Goal: Task Accomplishment & Management: Manage account settings

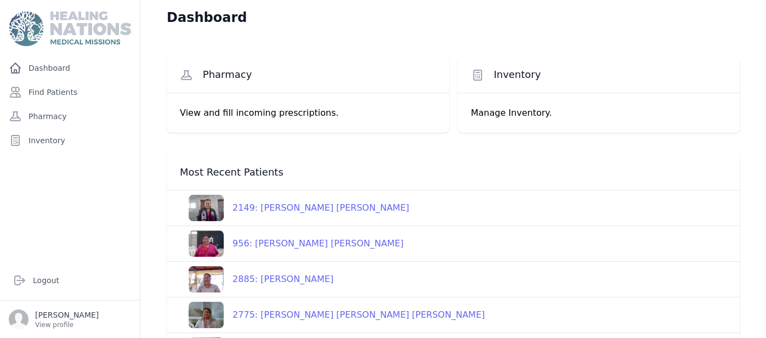
click at [160, 155] on div "Pharmacy View and fill incoming prescriptions. Inventory Manage Inventory. Most…" at bounding box center [453, 290] width 608 height 511
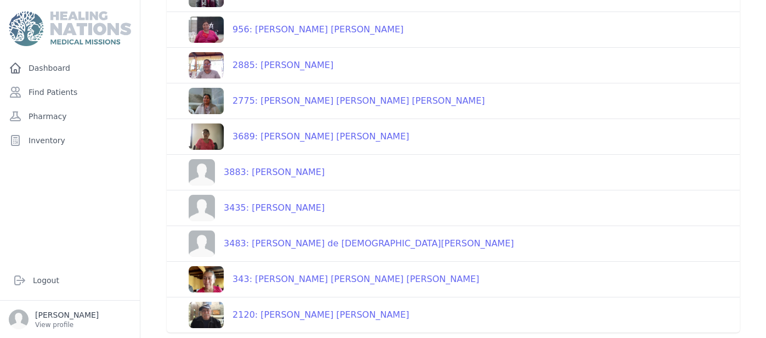
scroll to position [214, 0]
click at [746, 326] on div "Pharmacy View and fill incoming prescriptions. Inventory Manage Inventory. Most…" at bounding box center [453, 76] width 608 height 511
click at [61, 89] on link "Find Patients" at bounding box center [69, 92] width 131 height 22
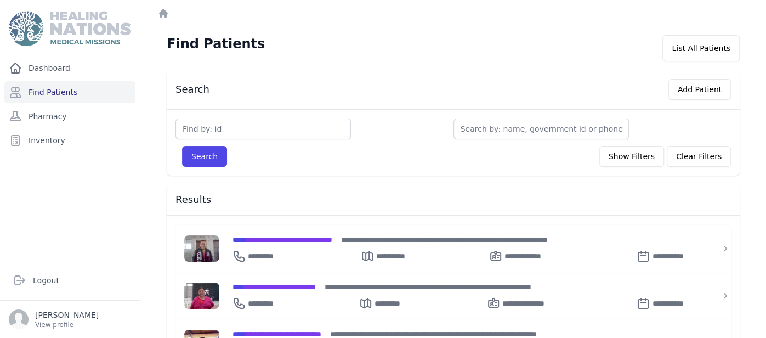
drag, startPoint x: 765, startPoint y: 63, endPoint x: 764, endPoint y: 144, distance: 80.6
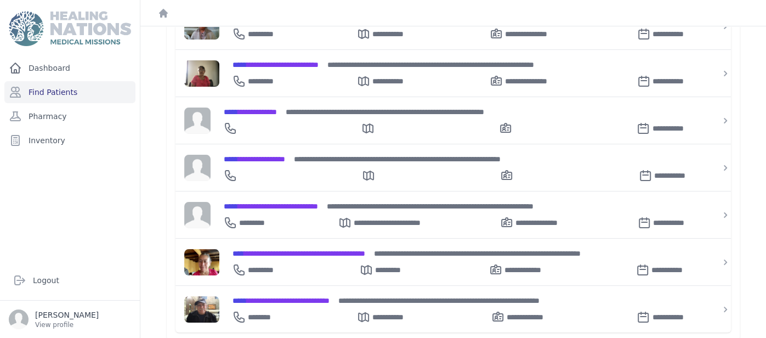
scroll to position [366, 0]
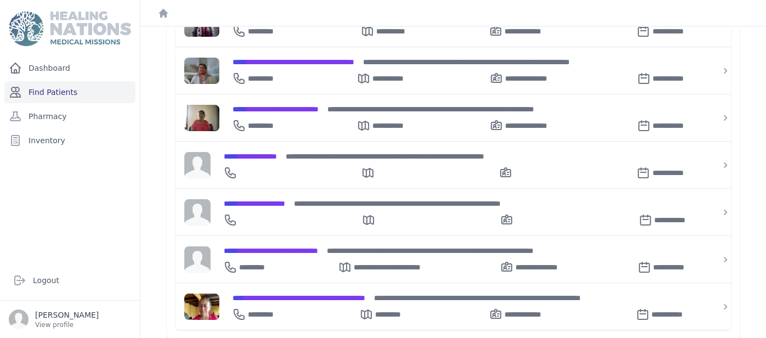
click at [98, 85] on link "Find Patients" at bounding box center [69, 92] width 131 height 22
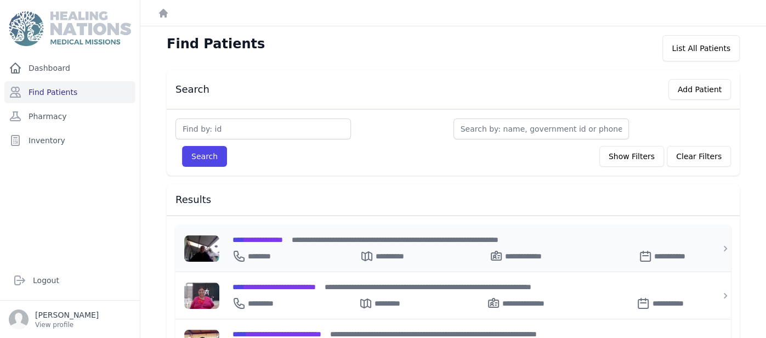
click at [251, 236] on span "**********" at bounding box center [258, 240] width 50 height 8
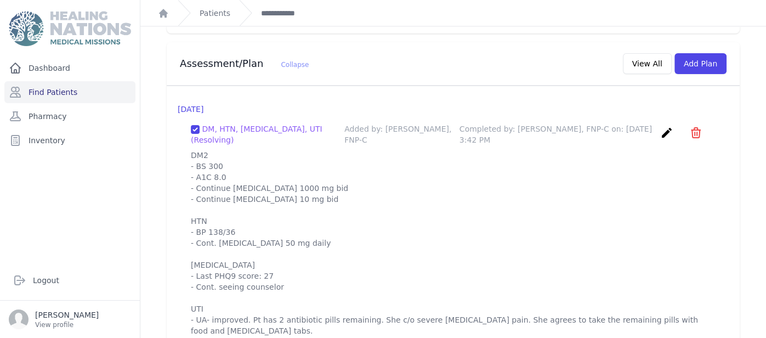
scroll to position [1047, 0]
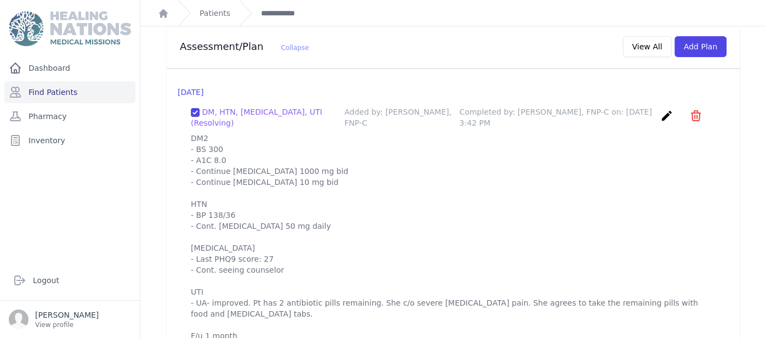
click at [404, 6] on ol "**********" at bounding box center [453, 13] width 626 height 26
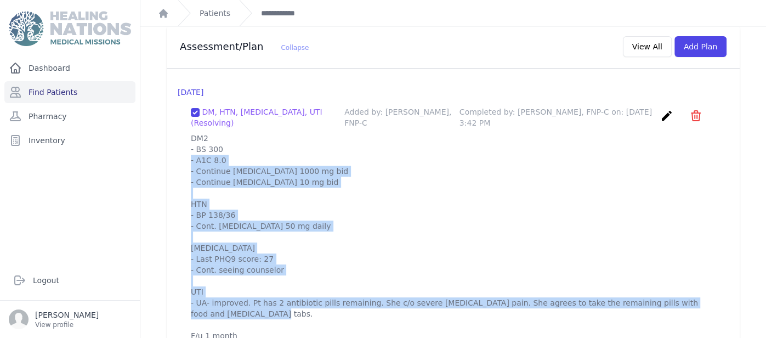
drag, startPoint x: 192, startPoint y: 118, endPoint x: 288, endPoint y: 309, distance: 213.6
click at [288, 309] on p "DM2 - BS 300 - A1C 8.0 - Continue Metformin 1000 mg bid - Continue Glipizide 10…" at bounding box center [453, 237] width 525 height 208
copy p "DM2 - BS 300 - A1C 8.0 - Continue Metformin 1000 mg bid - Continue Glipizide 10…"
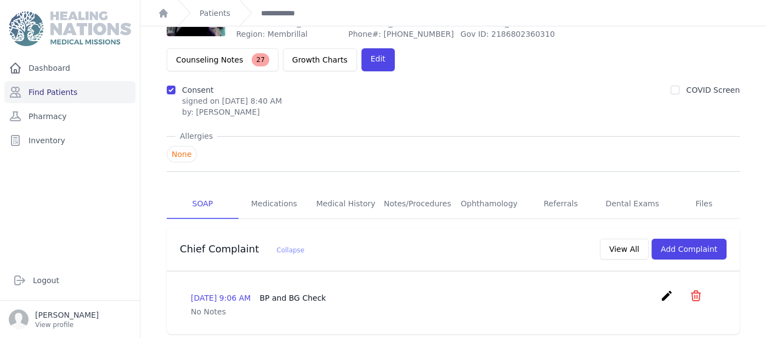
scroll to position [0, 0]
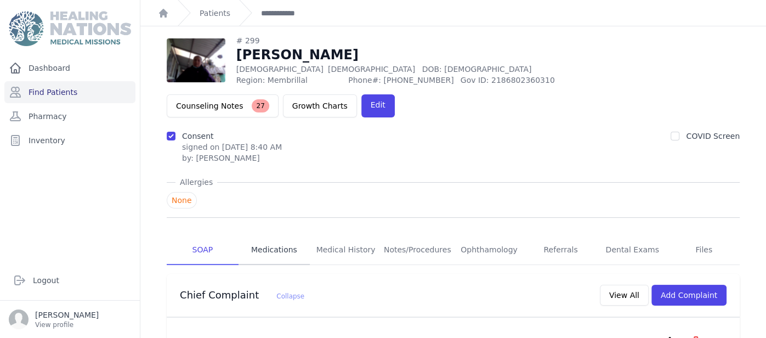
click at [270, 235] on link "Medications" at bounding box center [275, 250] width 72 height 30
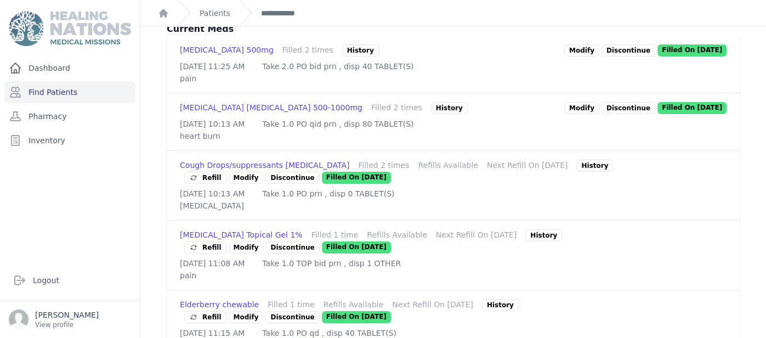
scroll to position [307, 0]
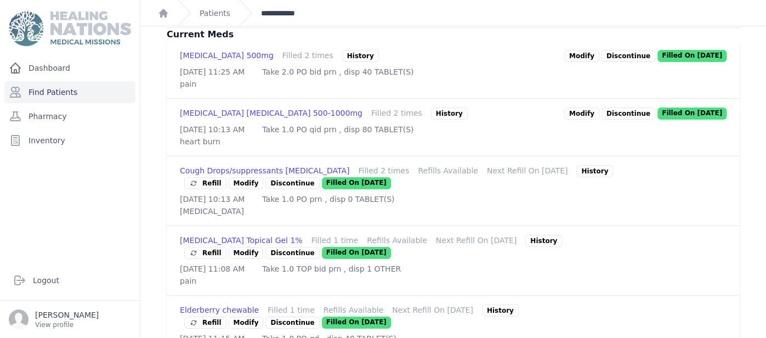
click at [275, 16] on link "**********" at bounding box center [282, 13] width 43 height 11
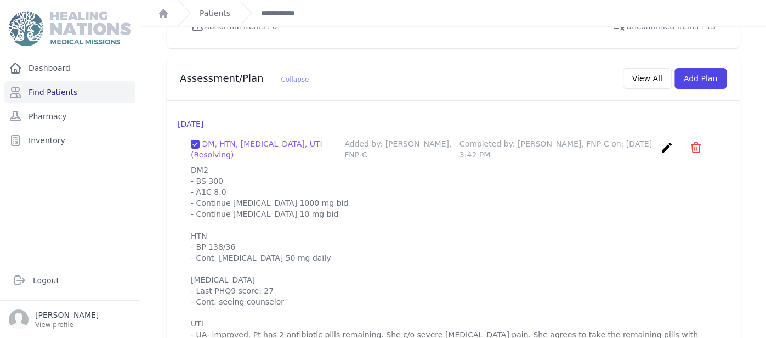
scroll to position [1047, 0]
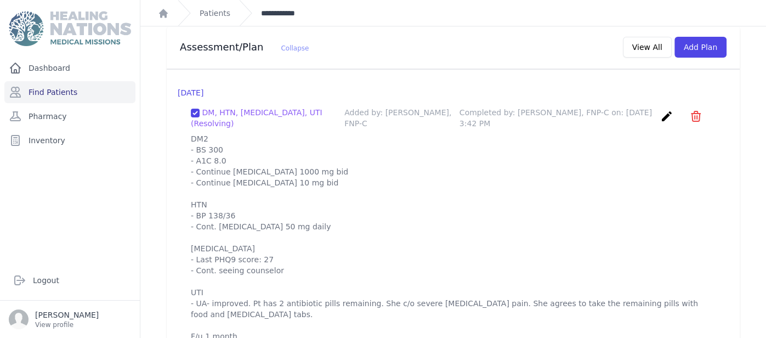
click at [268, 8] on link "**********" at bounding box center [282, 13] width 43 height 11
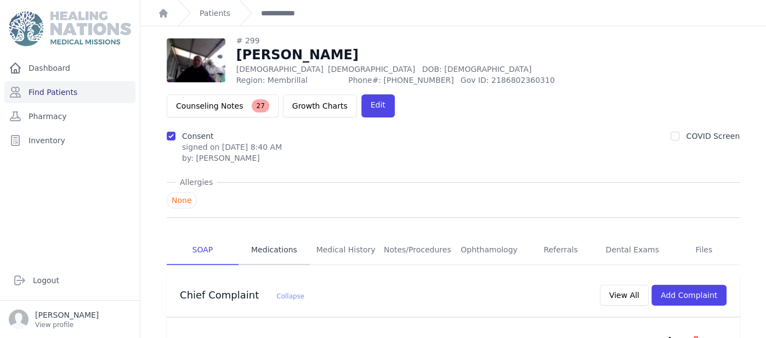
click at [271, 235] on link "Medications" at bounding box center [275, 250] width 72 height 30
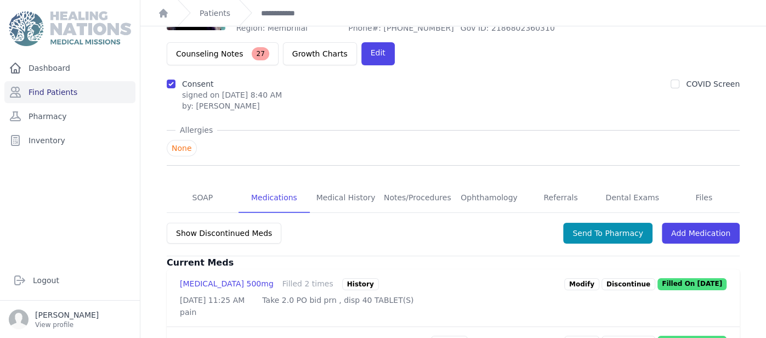
scroll to position [109, 0]
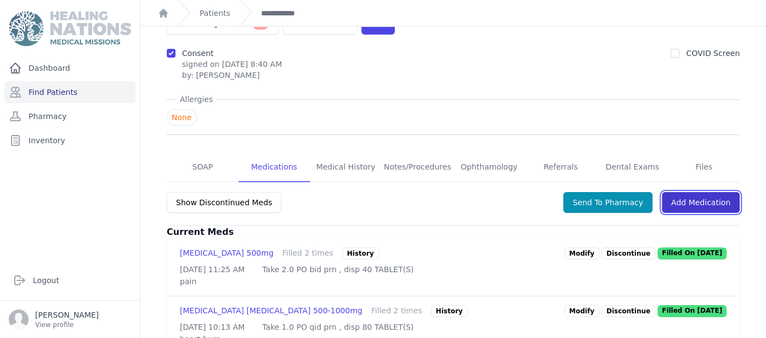
click at [705, 192] on link "Add Medication" at bounding box center [701, 202] width 78 height 21
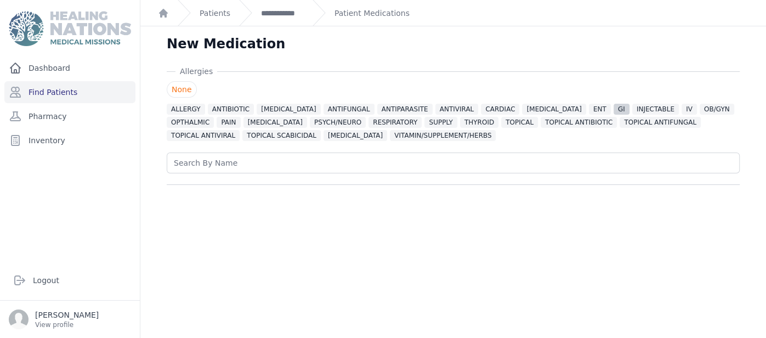
click at [614, 106] on span "GI" at bounding box center [622, 109] width 16 height 11
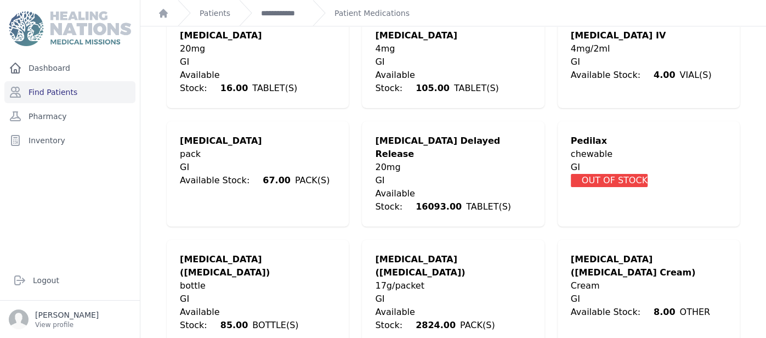
scroll to position [841, 0]
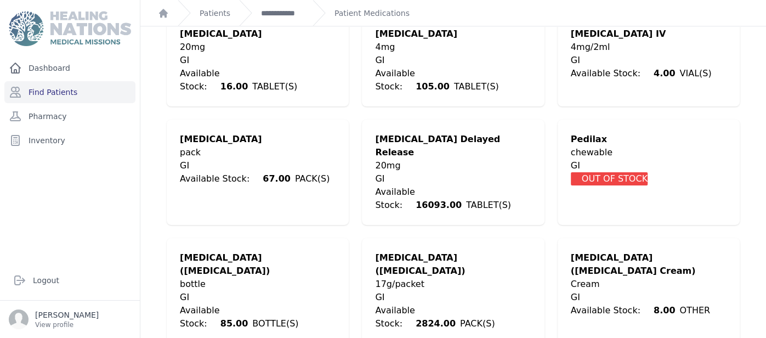
click at [401, 277] on div "17g/packet" at bounding box center [453, 283] width 156 height 13
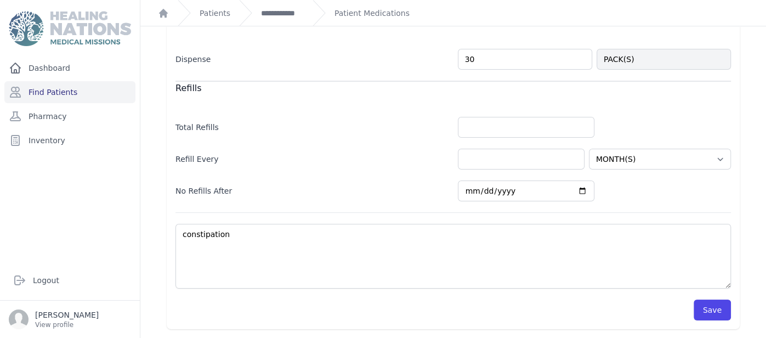
scroll to position [394, 0]
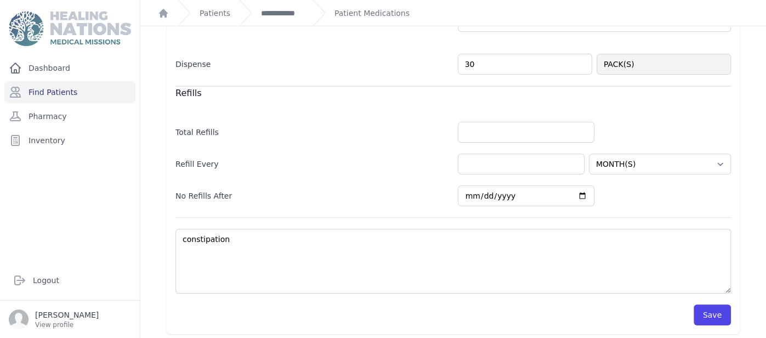
click at [633, 90] on div "Refills" at bounding box center [452, 93] width 555 height 14
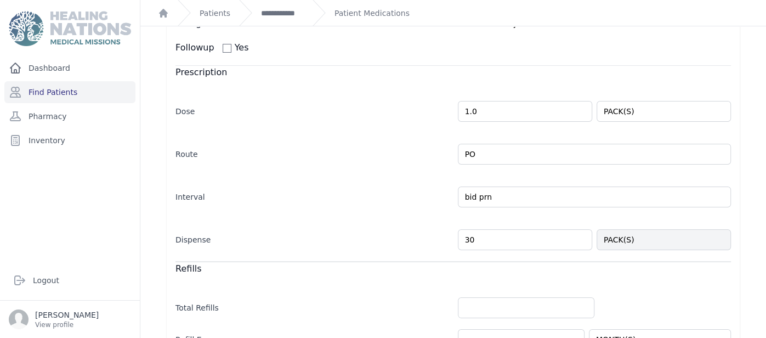
scroll to position [197, 0]
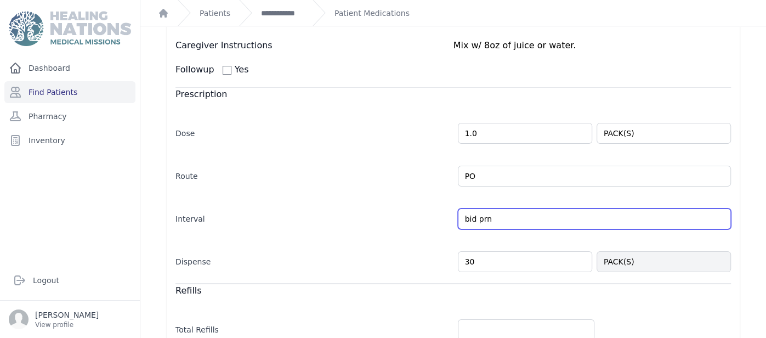
click at [716, 218] on input "bid prn" at bounding box center [595, 218] width 274 height 21
click at [495, 217] on input "bid prn" at bounding box center [595, 218] width 274 height 21
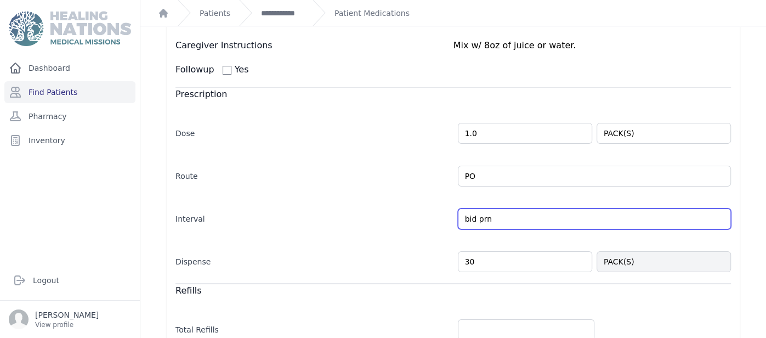
click at [495, 217] on input "bid prn" at bounding box center [595, 218] width 274 height 21
type input "qd prn"
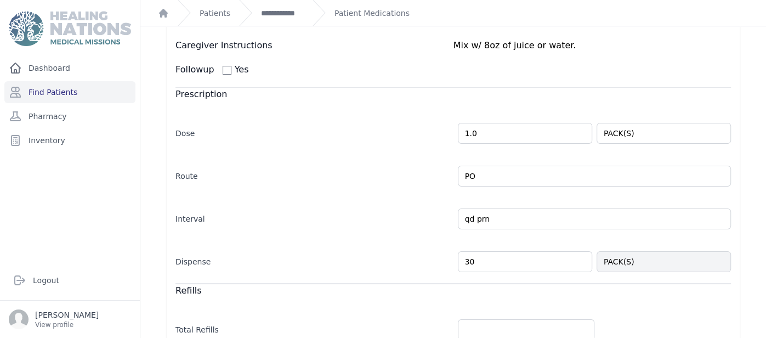
click at [738, 183] on div "Caregiver Instructions Mix w/ 8oz of juice or water. Followup Yes Prescription …" at bounding box center [453, 275] width 573 height 513
select select "MONTH(S)"
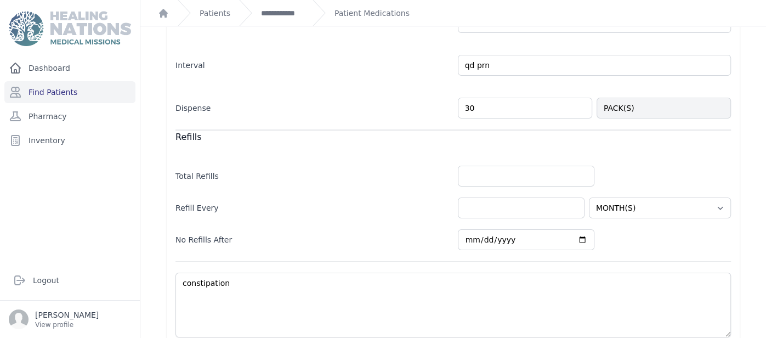
scroll to position [372, 0]
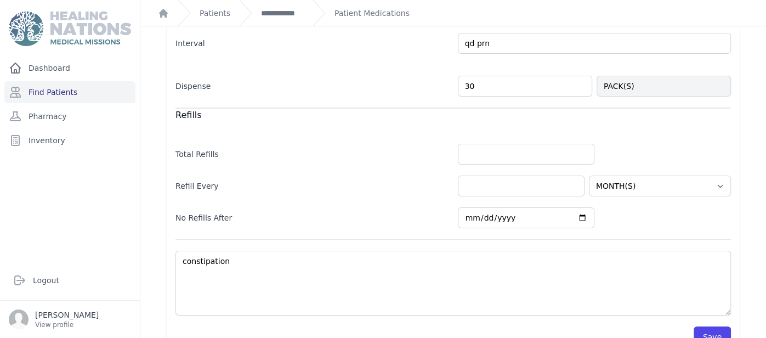
click at [758, 149] on div "New Medication Allergies None ALLERGY ANTIBIOTIC ANTICONVULSANT ANTIFUNGAL ANTI…" at bounding box center [453, 9] width 626 height 711
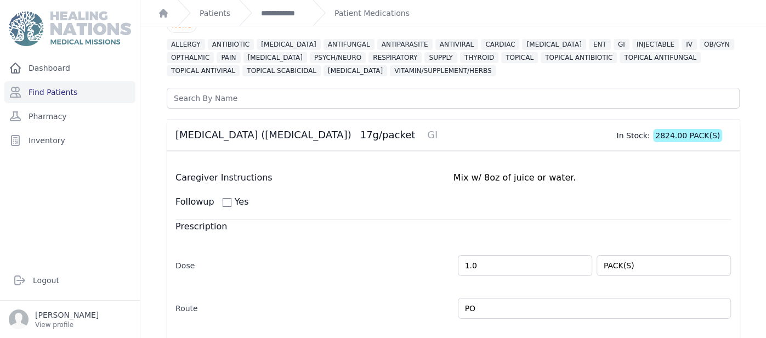
scroll to position [33, 0]
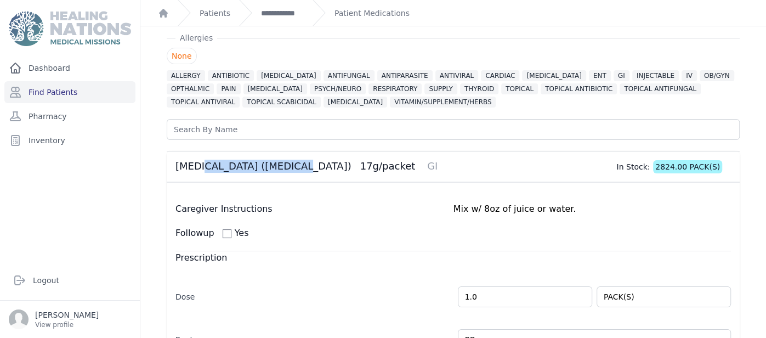
drag, startPoint x: 176, startPoint y: 165, endPoint x: 263, endPoint y: 168, distance: 86.7
click at [263, 168] on div "Polyethylene Glycol (miralax) 17g/packet GI" at bounding box center [306, 166] width 262 height 13
copy div "Polyethylene Glycol"
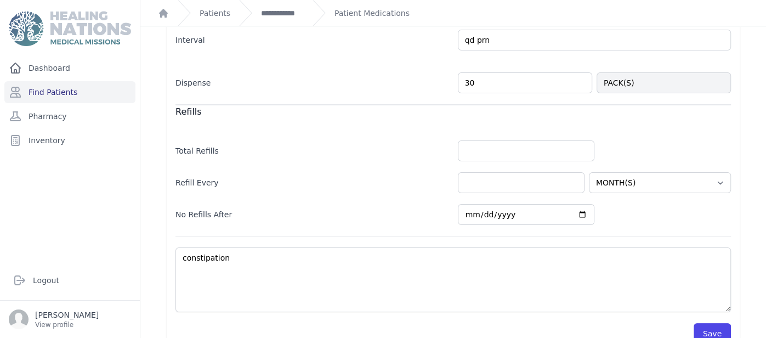
scroll to position [394, 0]
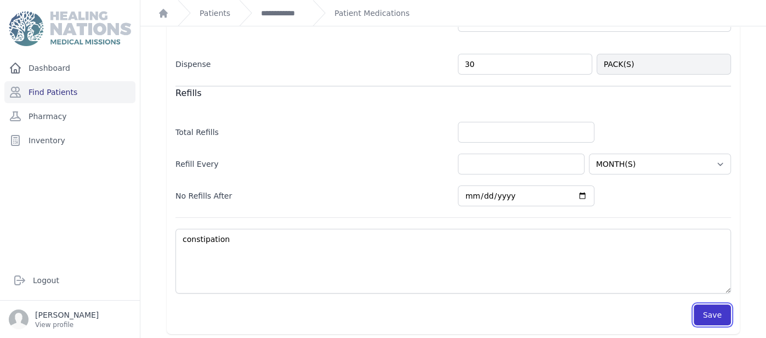
click at [718, 317] on button "Save" at bounding box center [712, 314] width 37 height 21
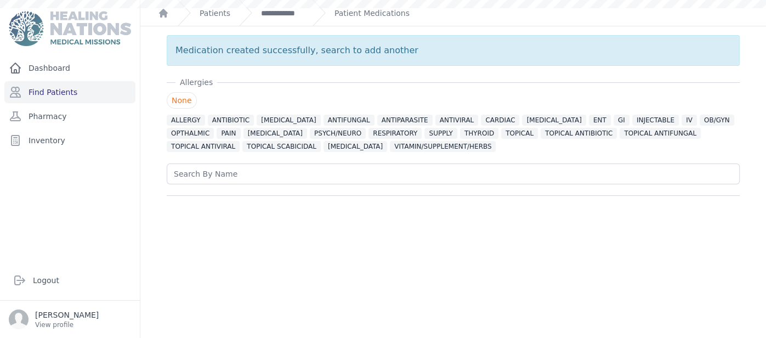
scroll to position [0, 0]
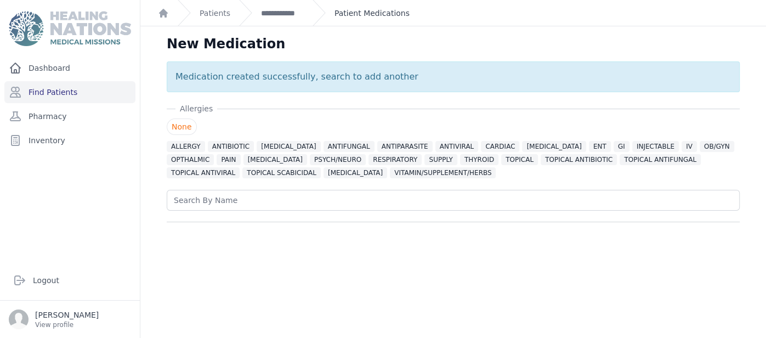
click at [364, 12] on link "Patient Medications" at bounding box center [372, 13] width 75 height 11
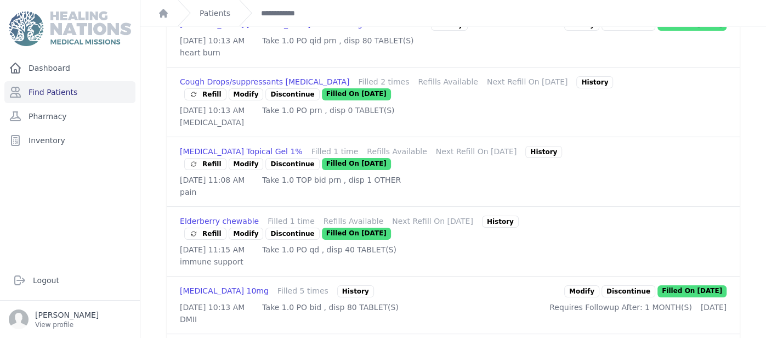
scroll to position [393, 0]
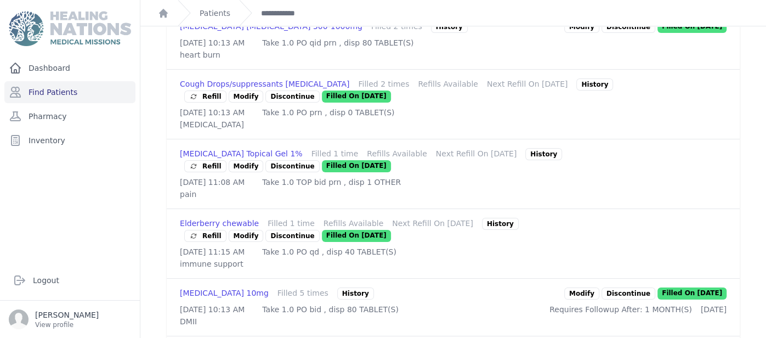
click at [200, 161] on span "Refill" at bounding box center [205, 166] width 32 height 11
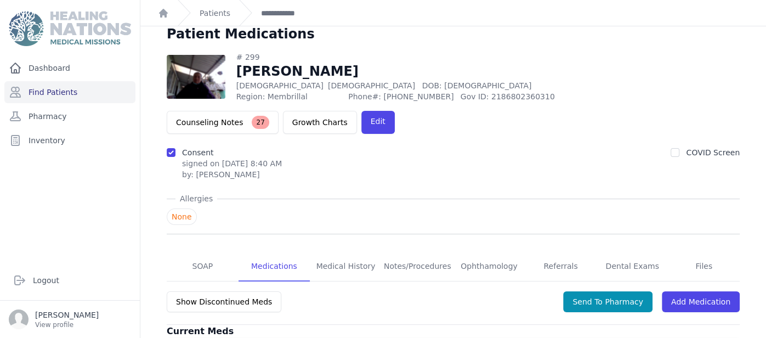
scroll to position [0, 0]
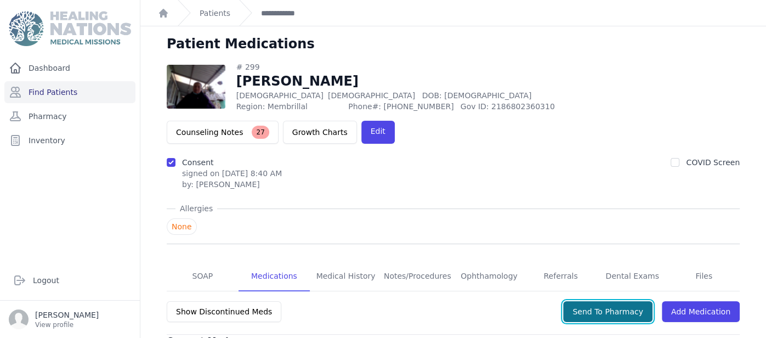
click at [635, 301] on button "Send To Pharmacy" at bounding box center [607, 311] width 89 height 21
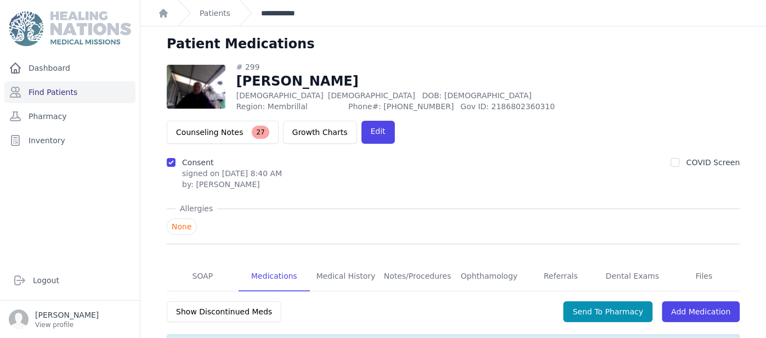
click at [268, 13] on link "**********" at bounding box center [282, 13] width 43 height 11
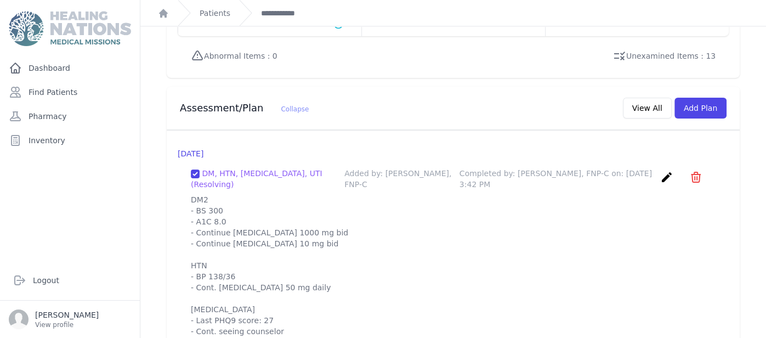
scroll to position [987, 0]
click at [693, 97] on button "Add Plan" at bounding box center [700, 107] width 52 height 21
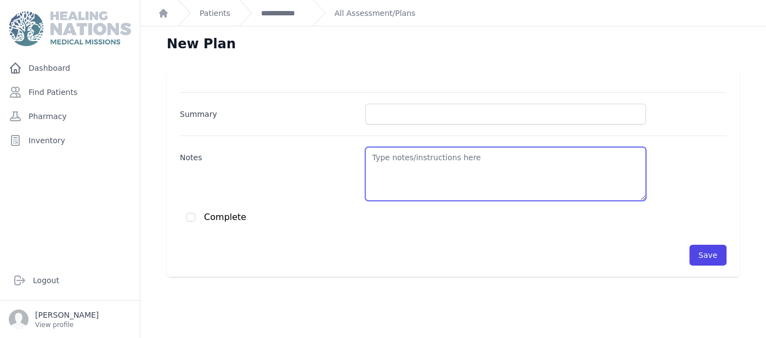
click at [476, 175] on textarea "Notes" at bounding box center [505, 174] width 281 height 54
paste textarea "DM2 - BS 300 - A1C 8.0 - Continue Metformin 1000 mg bid - Continue Glipizide 10…"
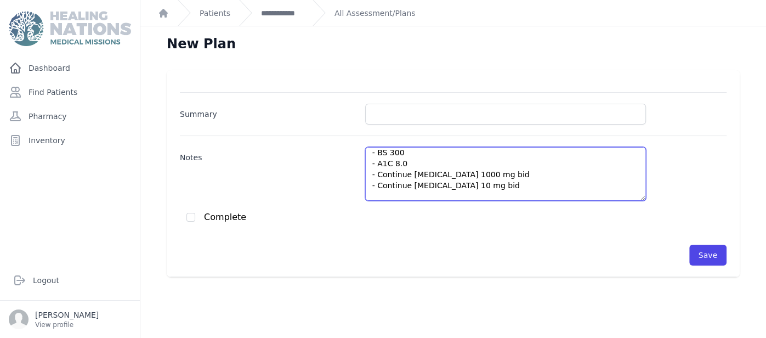
scroll to position [5, 0]
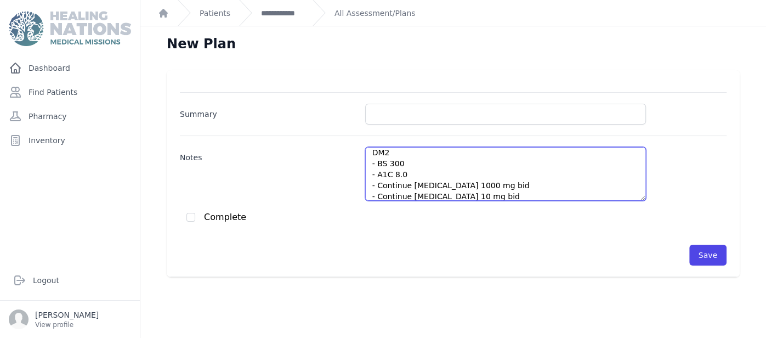
type textarea "DM2 - BS 300 - A1C 8.0 - Continue Metformin 1000 mg bid - Continue Glipizide 10…"
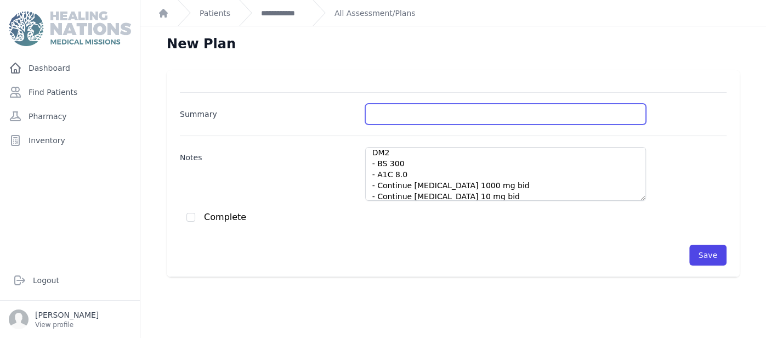
click at [558, 116] on input "Summary" at bounding box center [505, 114] width 281 height 21
type input "HTN/DM2"
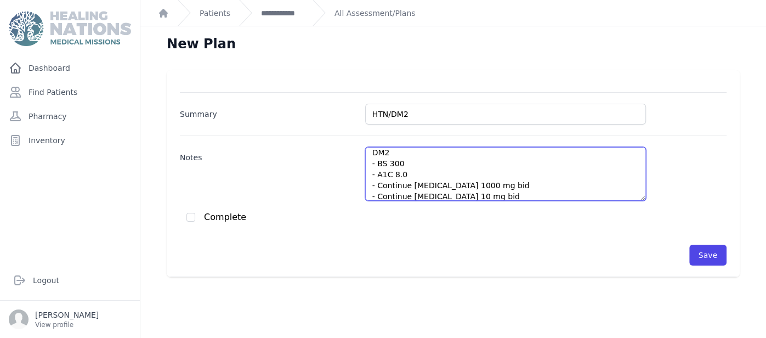
click at [411, 159] on textarea "DM2 - BS 300 - A1C 8.0 - Continue Metformin 1000 mg bid - Continue Glipizide 10…" at bounding box center [505, 174] width 281 height 54
click at [412, 172] on textarea "DM2 - BS 205 - A1C 8.0 - Continue Metformin 1000 mg bid - Continue Glipizide 10…" at bounding box center [505, 174] width 281 height 54
click at [496, 185] on textarea "DM2 - BS 205 - Continue Metformin 1000 mg bid - Continue Glipizide 10 mg bid HT…" at bounding box center [505, 174] width 281 height 54
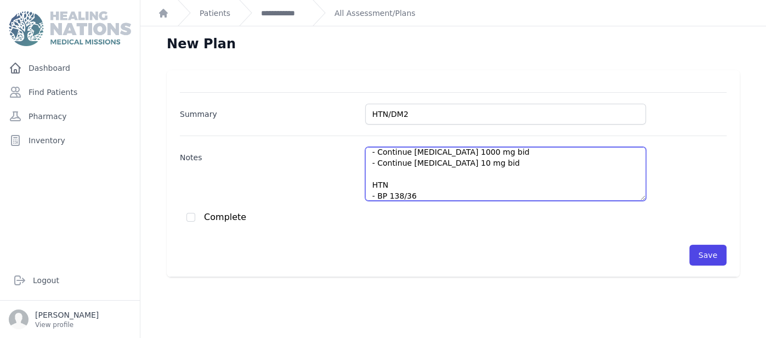
scroll to position [38, 0]
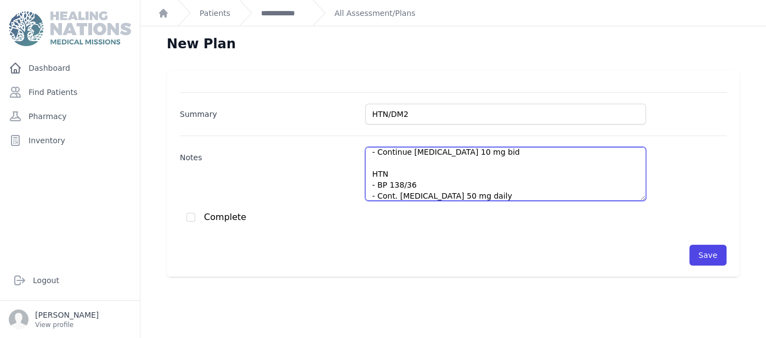
click at [414, 186] on textarea "DM2 - BS 205 - Continue Metformin 1000 mg bid - Continue Glipizide 10 mg bid HT…" at bounding box center [505, 174] width 281 height 54
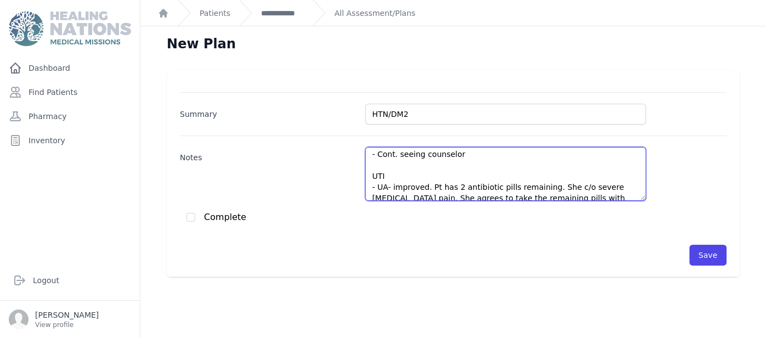
scroll to position [153, 0]
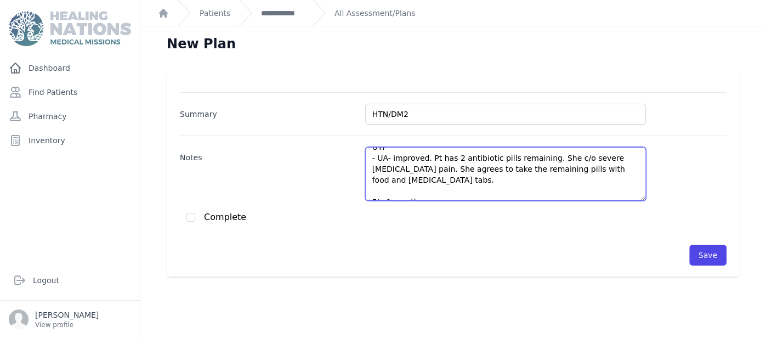
drag, startPoint x: 621, startPoint y: 175, endPoint x: 368, endPoint y: 158, distance: 253.4
click at [368, 158] on textarea "DM2 - BS 205 - Continue Metformin 1000 mg bid - Continue Glipizide 10 mg bid HT…" at bounding box center [505, 174] width 281 height 54
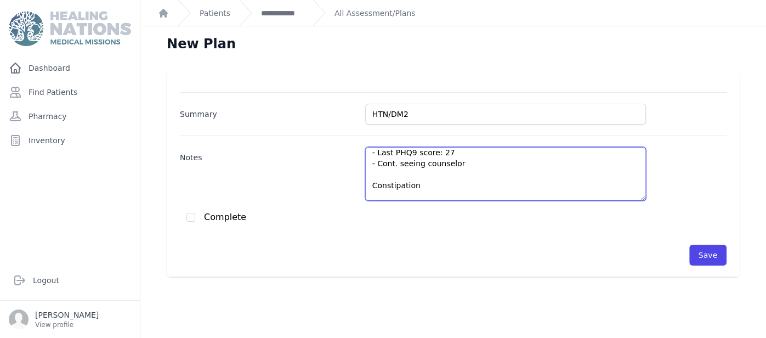
scroll to position [115, 0]
paste textarea "Polyethylene Glycol"
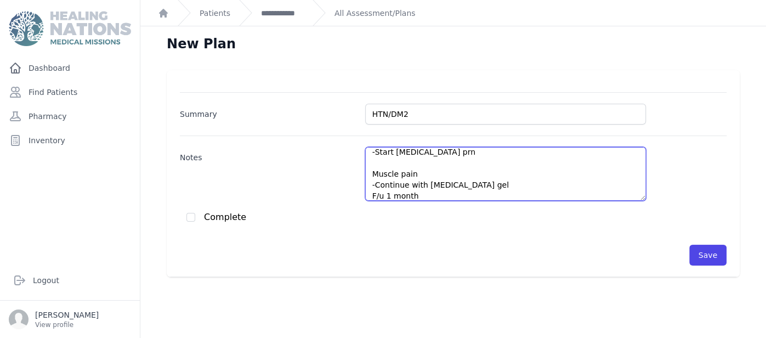
type textarea "DM2 - BS 205 - Continue Metformin 1000 mg bid - Continue Glipizide 10 mg bid HT…"
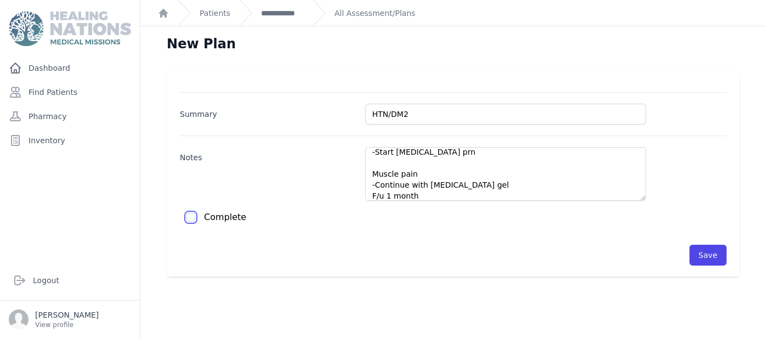
click at [194, 215] on input "checkbox" at bounding box center [190, 217] width 9 height 9
checkbox input "true"
click at [712, 246] on button "Save" at bounding box center [707, 255] width 37 height 21
checkbox input "false"
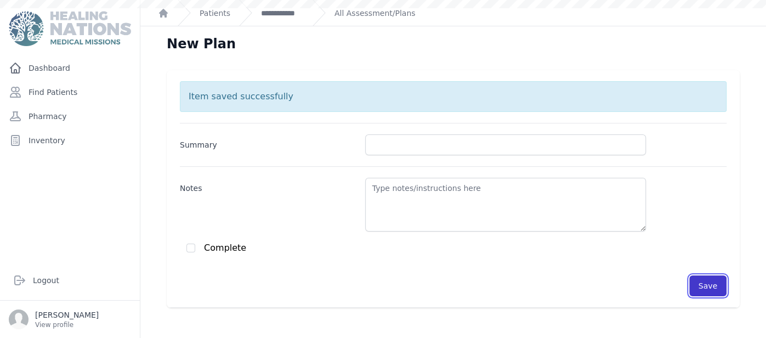
scroll to position [0, 0]
click at [294, 14] on link "**********" at bounding box center [282, 13] width 43 height 11
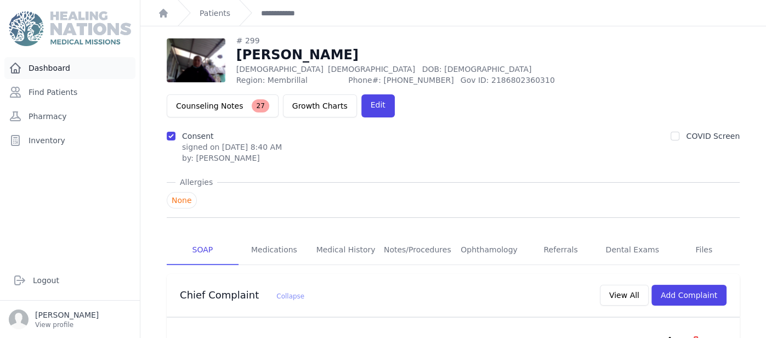
click at [95, 66] on link "Dashboard" at bounding box center [69, 68] width 131 height 22
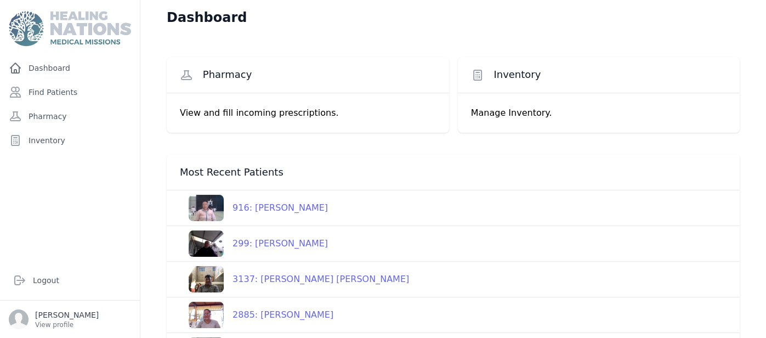
click at [281, 315] on div "2885: Blanca Florinda Solorzano" at bounding box center [279, 314] width 110 height 13
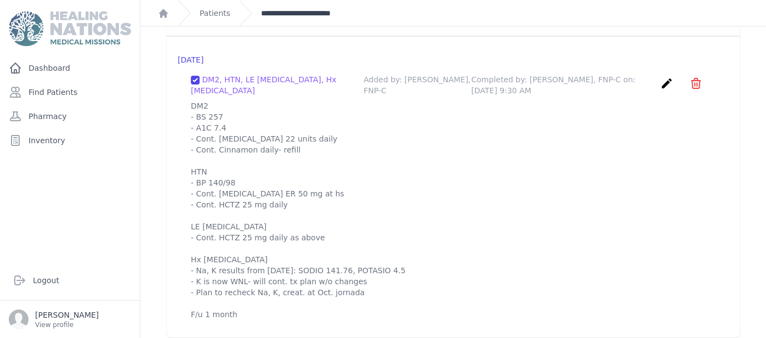
scroll to position [1097, 0]
drag, startPoint x: 192, startPoint y: 95, endPoint x: 215, endPoint y: 128, distance: 40.2
click at [215, 128] on p "DM2 - BS 257 - A1C 7.4 - Cont. [MEDICAL_DATA] 22 units daily - Cont. Cinnamon d…" at bounding box center [453, 209] width 525 height 219
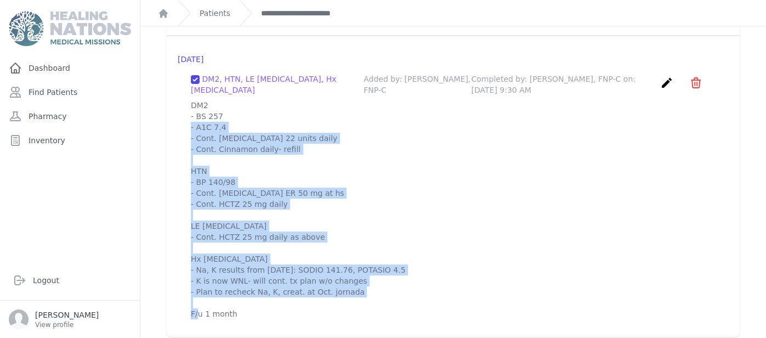
drag, startPoint x: 192, startPoint y: 87, endPoint x: 302, endPoint y: 299, distance: 239.4
click at [302, 299] on p "DM2 - BS 257 - A1C 7.4 - Cont. [MEDICAL_DATA] 22 units daily - Cont. Cinnamon d…" at bounding box center [453, 209] width 525 height 219
copy p "DM2 - BS 257 - A1C 7.4 - Cont. insulin 22 units daily - Cont. Cinnamon daily- r…"
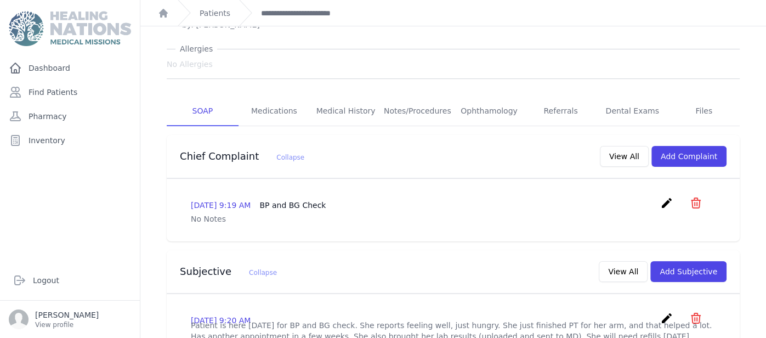
scroll to position [132, 0]
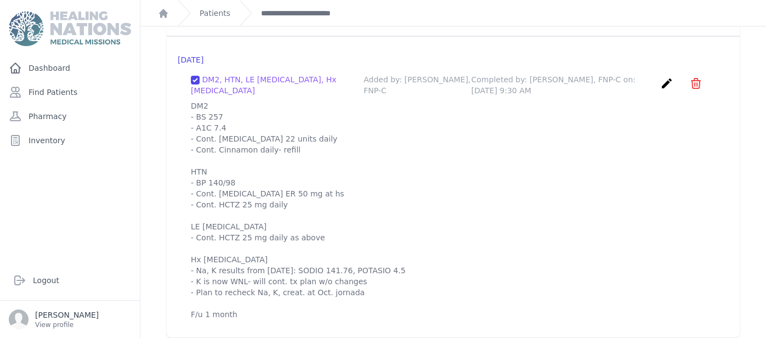
scroll to position [1097, 0]
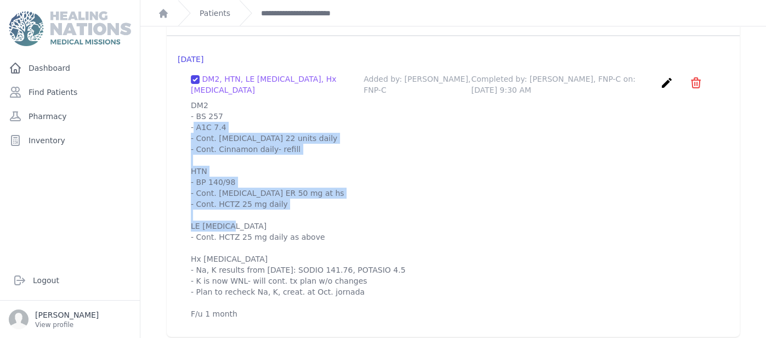
drag, startPoint x: 194, startPoint y: 87, endPoint x: 271, endPoint y: 207, distance: 142.4
click at [271, 207] on p "DM2 - BS 257 - A1C 7.4 - Cont. insulin 22 units daily - Cont. Cinnamon daily- r…" at bounding box center [453, 209] width 525 height 219
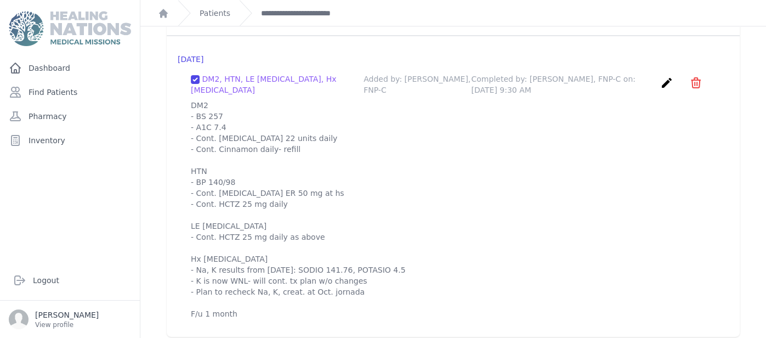
click at [177, 61] on div "2025-Aug-19 DM2, HTN, LE Edema, Hx Hyperkalemia Added by: Sharon Myers, FNP-C C…" at bounding box center [453, 186] width 573 height 301
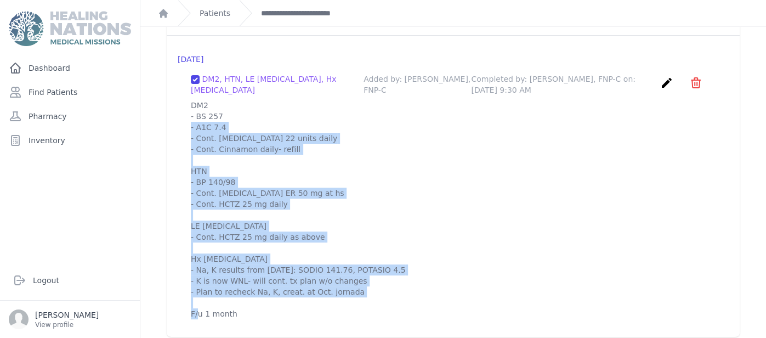
drag, startPoint x: 189, startPoint y: 86, endPoint x: 328, endPoint y: 298, distance: 254.1
click at [328, 298] on div "DM2, HTN, LE Edema, Hx Hyperkalemia Added by: Sharon Myers, FNP-C Completed by:…" at bounding box center [453, 196] width 551 height 263
copy p "DM2 - BS 257 - A1C 7.4 - Cont. insulin 22 units daily - Cont. Cinnamon daily- r…"
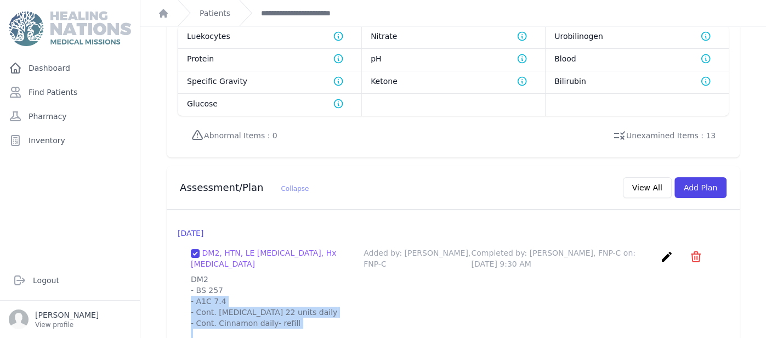
scroll to position [921, 0]
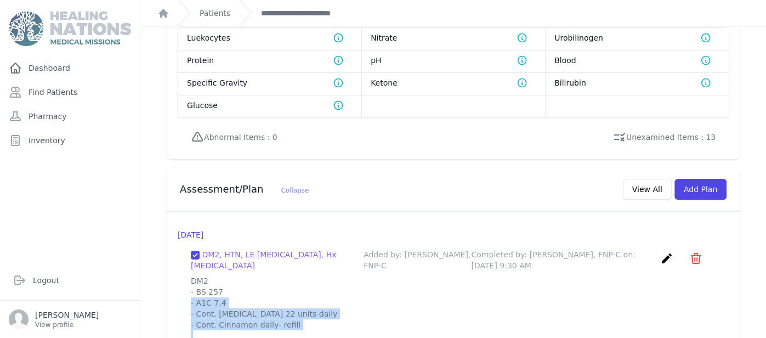
copy p "DM2 - BS 257 - A1C 7.4 - Cont. insulin 22 units daily - Cont. Cinnamon daily- r…"
click at [707, 179] on button "Add Plan" at bounding box center [700, 189] width 52 height 21
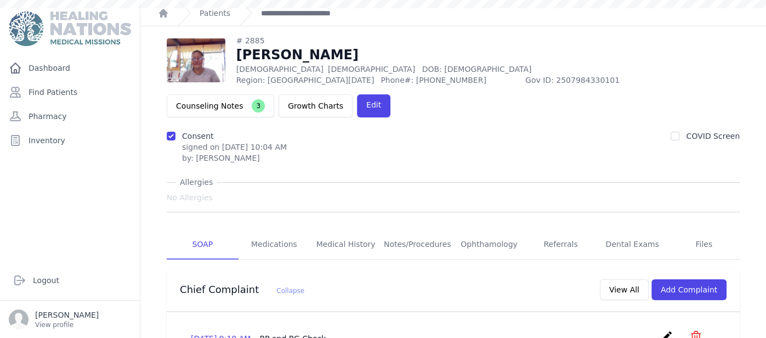
scroll to position [21, 0]
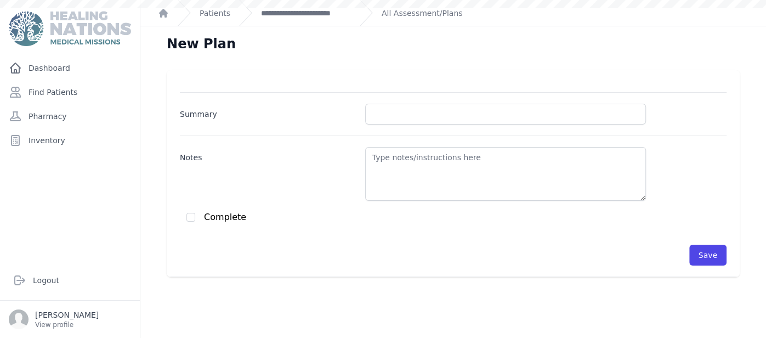
scroll to position [26, 0]
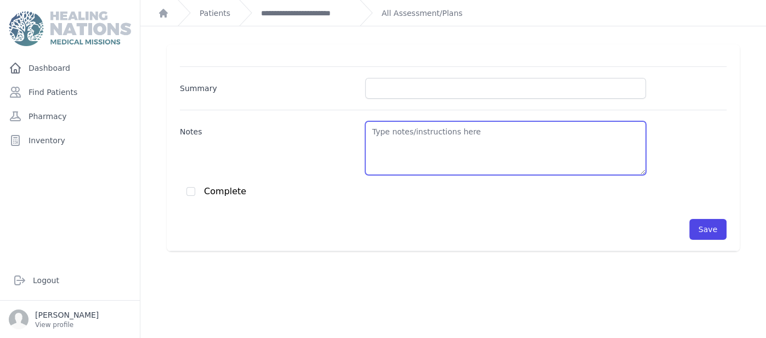
click at [485, 157] on textarea "Notes" at bounding box center [505, 148] width 281 height 54
paste textarea "DM2 - BS 257 - A1C 7.4 - Cont. insulin 22 units daily - Cont. Cinnamon daily- r…"
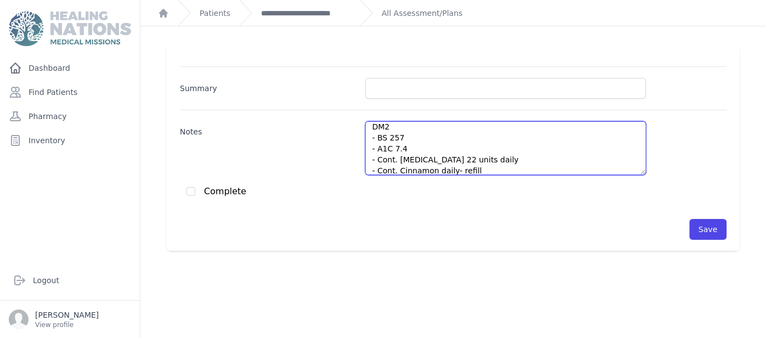
click at [405, 136] on textarea "DM2 - BS 257 - A1C 7.4 - Cont. insulin 22 units daily - Cont. Cinnamon daily- r…" at bounding box center [505, 148] width 281 height 54
click at [467, 165] on textarea "DM2 - BS 257 - A1C 7.4 - Cont. insulin 22 units daily - Cont. Cinnamon daily- r…" at bounding box center [505, 148] width 281 height 54
click at [474, 159] on textarea "DM2 - BS 257 - A1C 7.4 - Cont. insulin 22 units daily - Cont. Cinnamon daily- r…" at bounding box center [505, 148] width 281 height 54
click at [452, 150] on textarea "DM2 - BS 257 - A1C 7.4 - Cont. insulin 22 units daily in the morning - Cont. Ci…" at bounding box center [505, 148] width 281 height 54
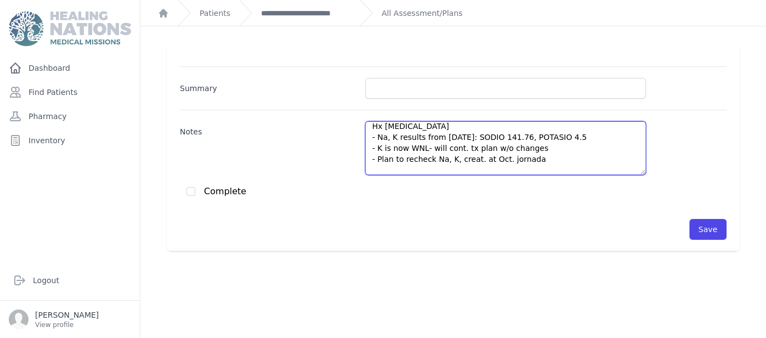
scroll to position [170, 0]
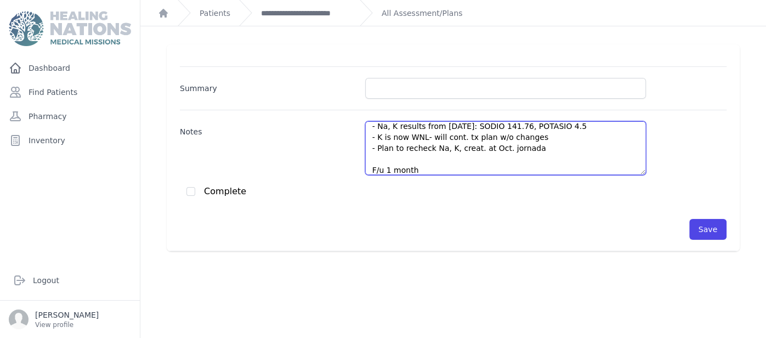
click at [579, 124] on textarea "DM2 - BS 257 - A1C 7.4 - Cont. insulin 22 units daily in the morning - Cont. Ci…" at bounding box center [505, 148] width 281 height 54
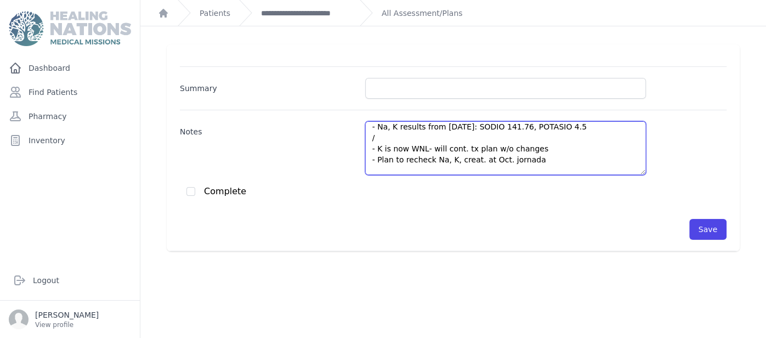
scroll to position [158, 0]
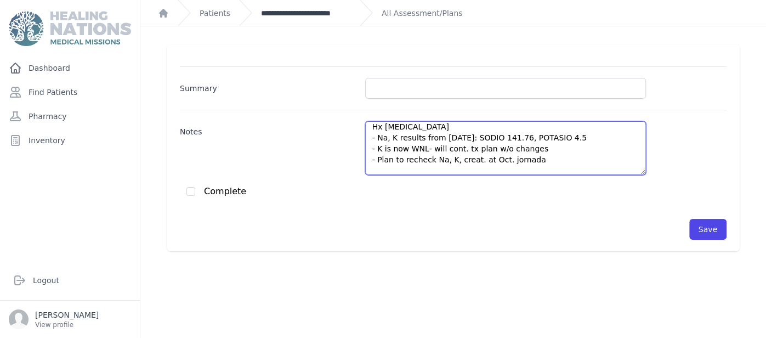
type textarea "DM2 - BS 257 - A1C 7.4 - Cont. insulin 22 units daily in the morning - Cont. Ci…"
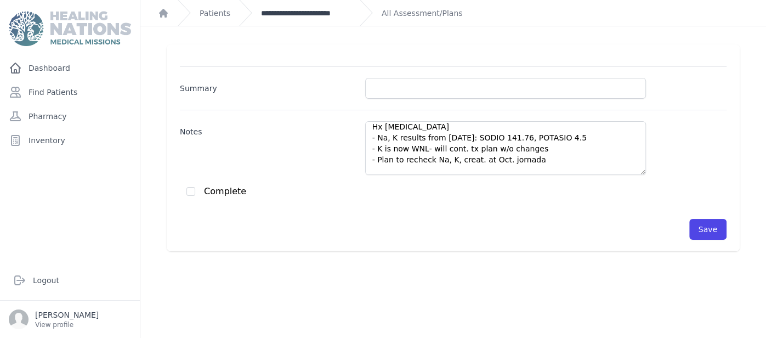
click at [314, 16] on link "**********" at bounding box center [306, 13] width 90 height 11
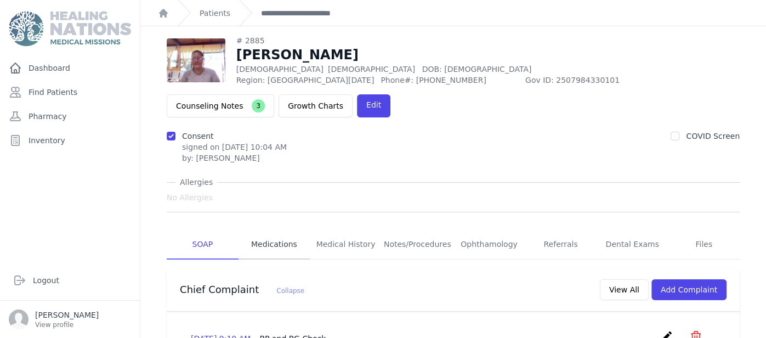
click at [260, 230] on link "Medications" at bounding box center [275, 245] width 72 height 30
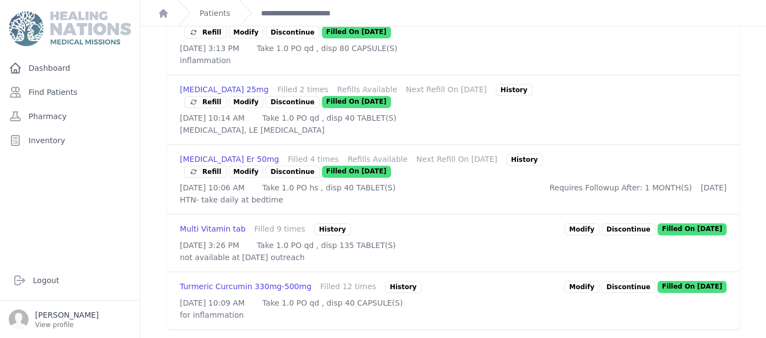
scroll to position [811, 0]
click at [198, 97] on icon at bounding box center [193, 101] width 9 height 9
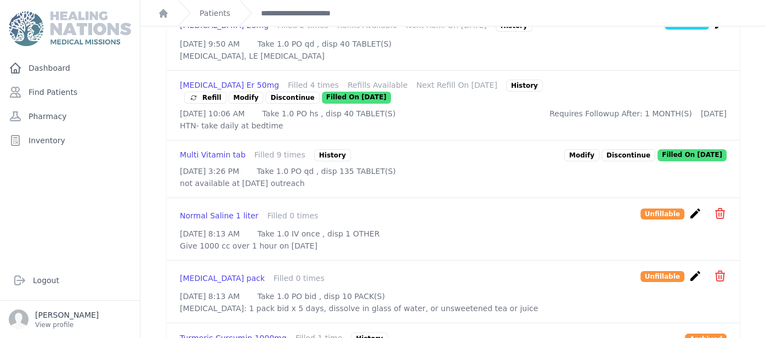
scroll to position [1052, 0]
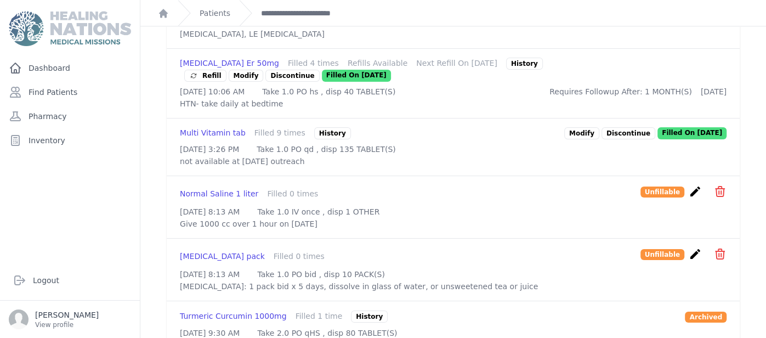
click at [209, 81] on span "Refill" at bounding box center [205, 75] width 32 height 11
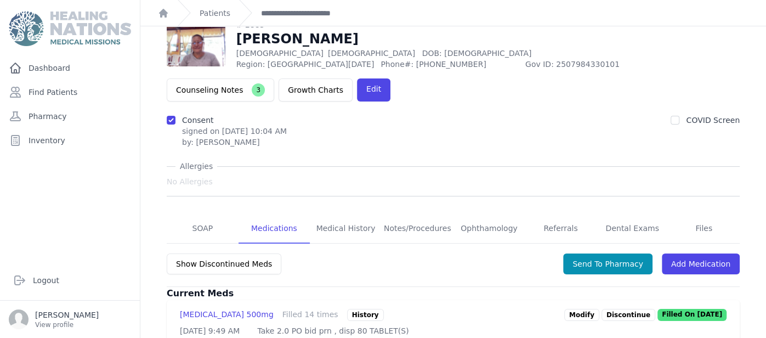
scroll to position [21, 0]
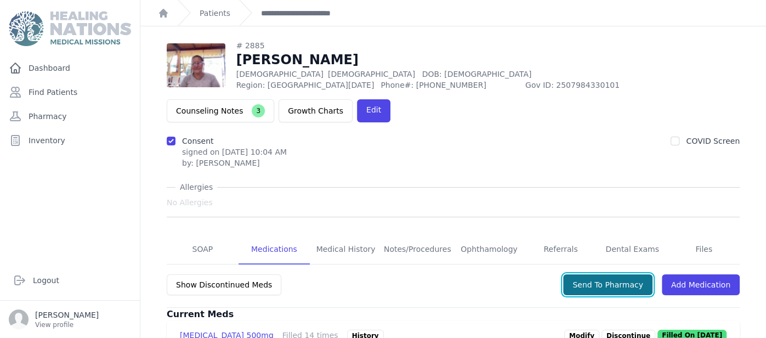
click at [593, 274] on button "Send To Pharmacy" at bounding box center [607, 284] width 89 height 21
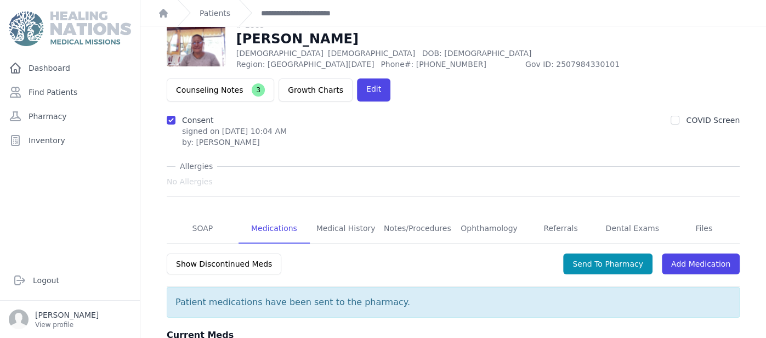
scroll to position [43, 0]
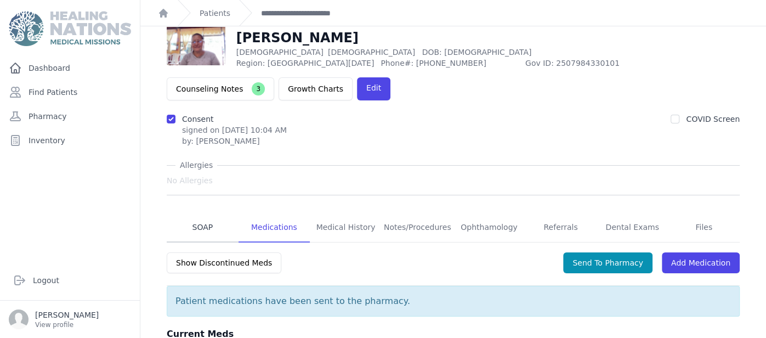
click at [212, 213] on link "SOAP" at bounding box center [203, 228] width 72 height 30
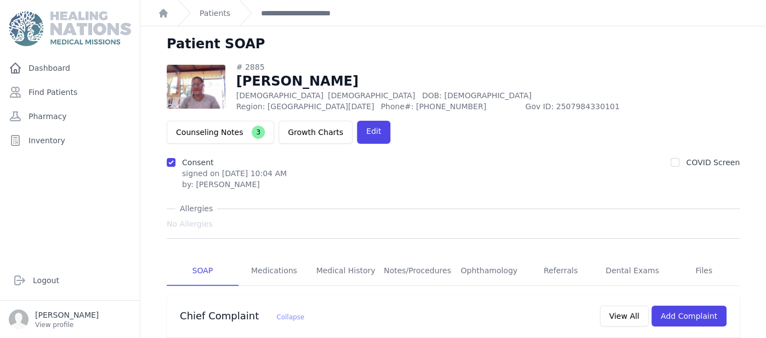
click at [212, 214] on div "No Allergies" at bounding box center [453, 224] width 573 height 20
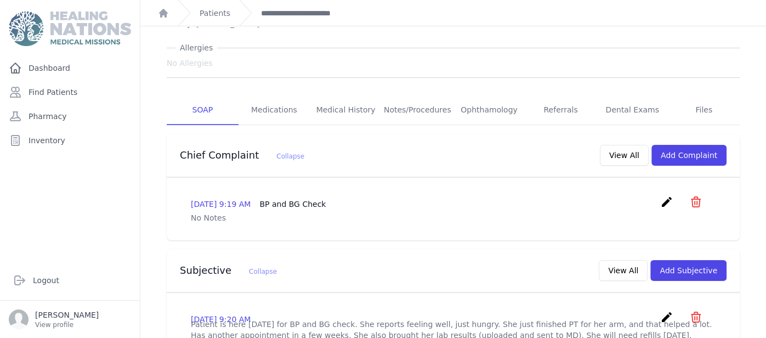
scroll to position [131, 0]
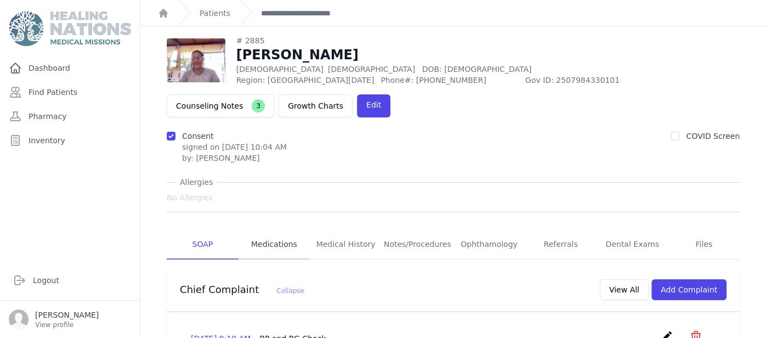
click at [283, 230] on link "Medications" at bounding box center [275, 245] width 72 height 30
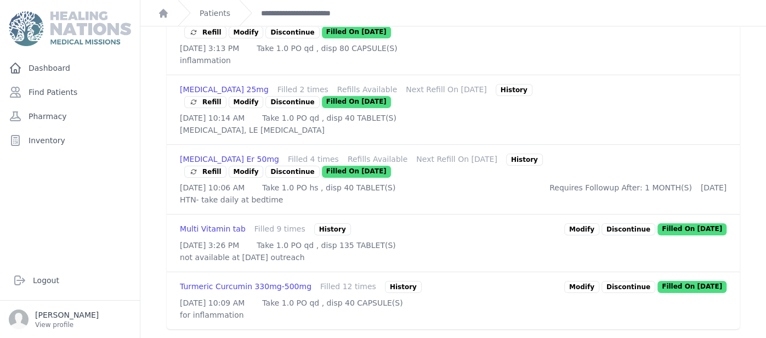
scroll to position [831, 0]
click at [325, 15] on link "**********" at bounding box center [306, 13] width 90 height 11
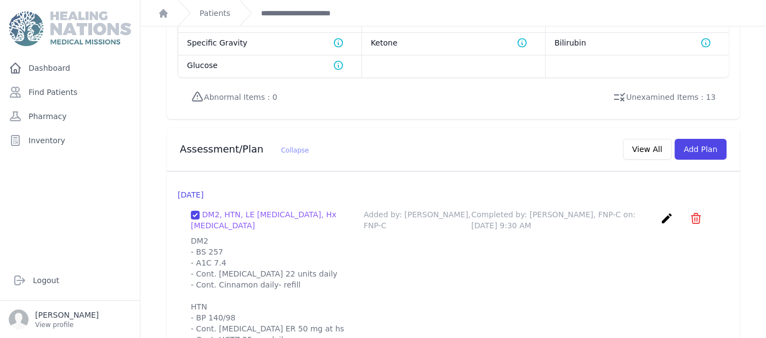
scroll to position [943, 0]
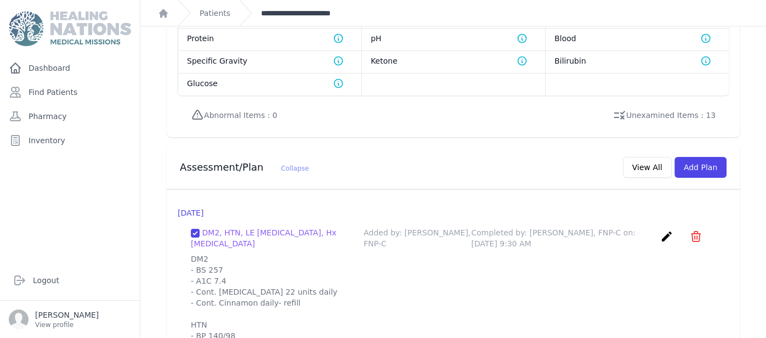
click at [296, 14] on link "**********" at bounding box center [306, 13] width 90 height 11
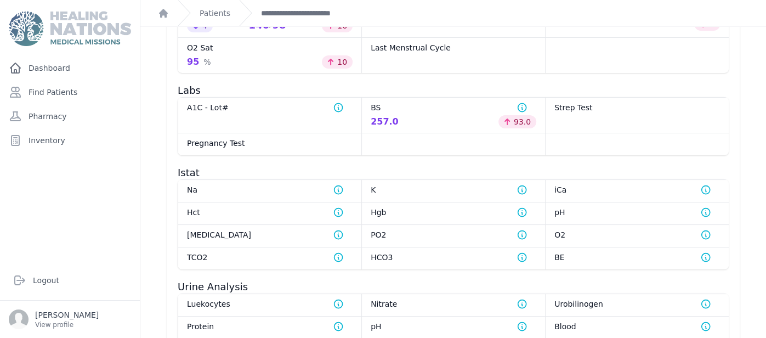
scroll to position [657, 0]
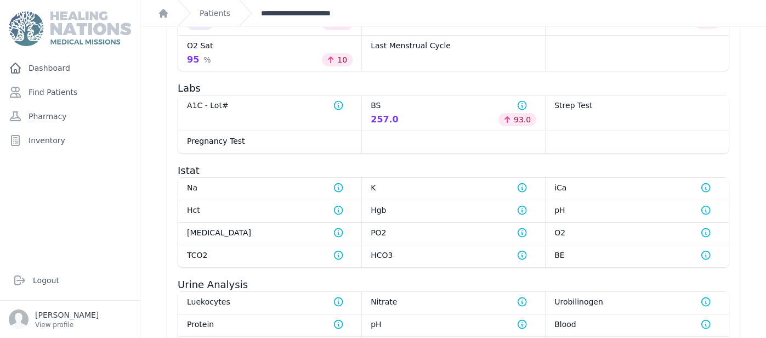
click at [316, 15] on link "**********" at bounding box center [306, 13] width 90 height 11
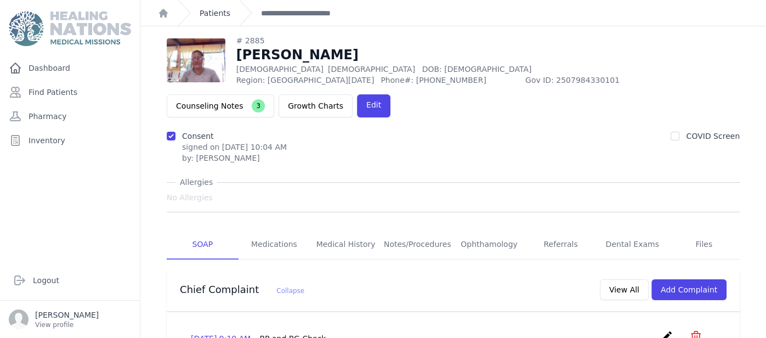
click at [225, 12] on link "Patients" at bounding box center [215, 13] width 31 height 11
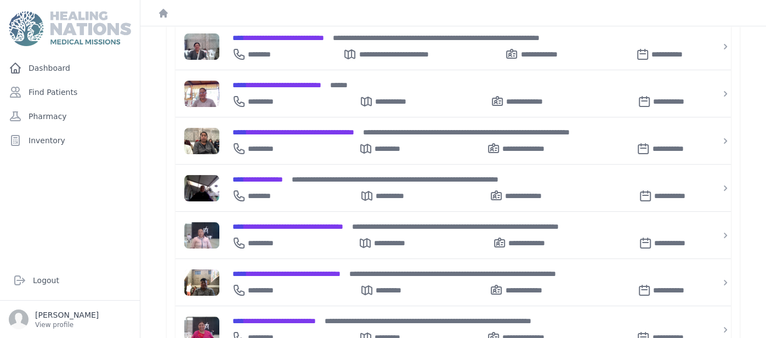
scroll to position [219, 0]
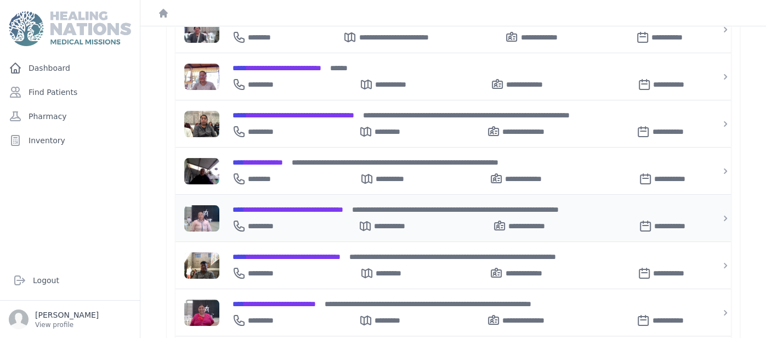
click at [260, 206] on span "**********" at bounding box center [288, 210] width 111 height 8
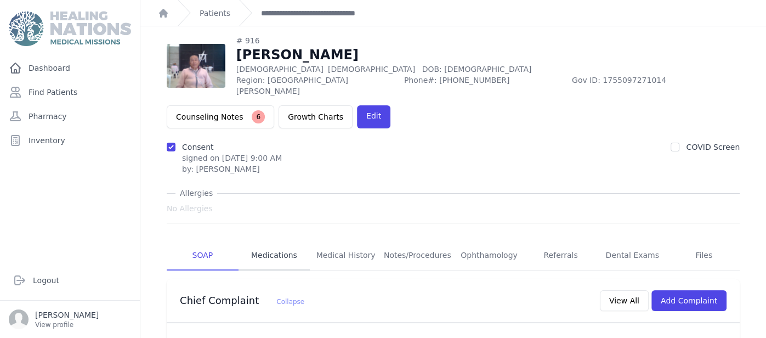
click at [276, 241] on link "Medications" at bounding box center [275, 256] width 72 height 30
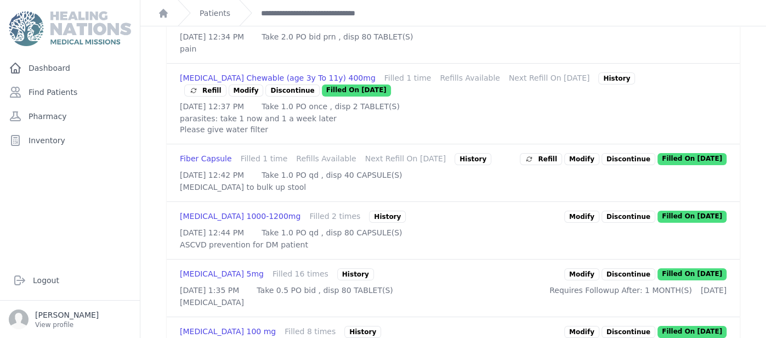
scroll to position [291, 0]
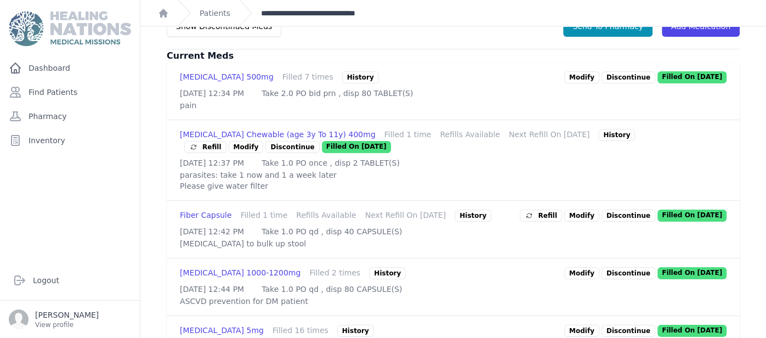
click at [337, 9] on link "**********" at bounding box center [323, 13] width 124 height 11
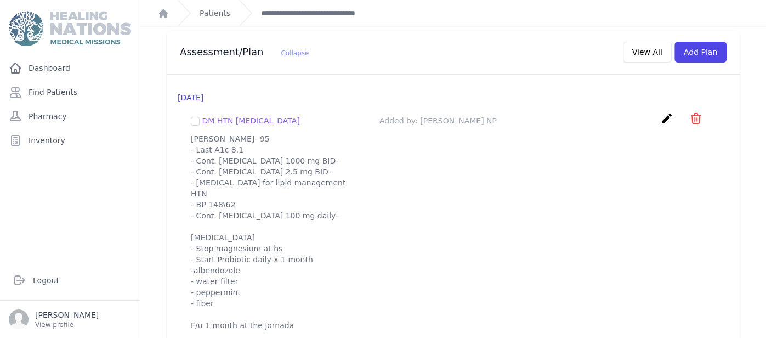
scroll to position [1097, 0]
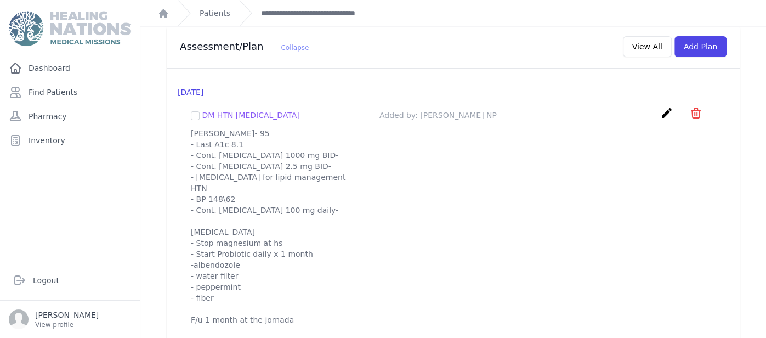
click at [176, 117] on div "2025-Jun-19 DM HTN Diarrhea Added by: Arleen Barrell NP create ​ Delete plan - …" at bounding box center [453, 206] width 573 height 274
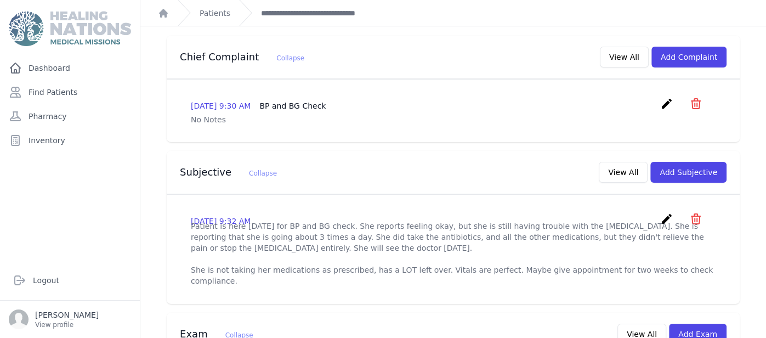
scroll to position [241, 0]
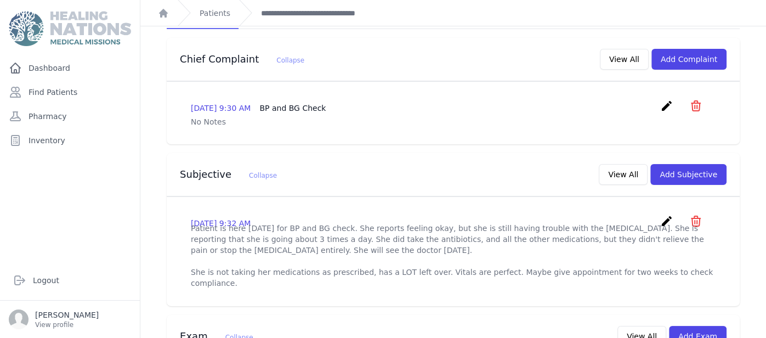
drag, startPoint x: 191, startPoint y: 238, endPoint x: 403, endPoint y: 245, distance: 211.2
click at [403, 245] on p "Patient is here [DATE] for BP and BG check. She reports feeling okay, but she i…" at bounding box center [453, 256] width 525 height 66
copy p "She is not taking her medications as prescribed, has a LOT left over. Vitals ar…"
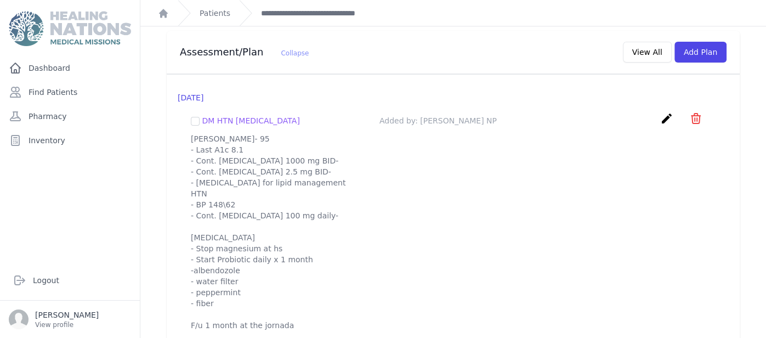
scroll to position [1097, 0]
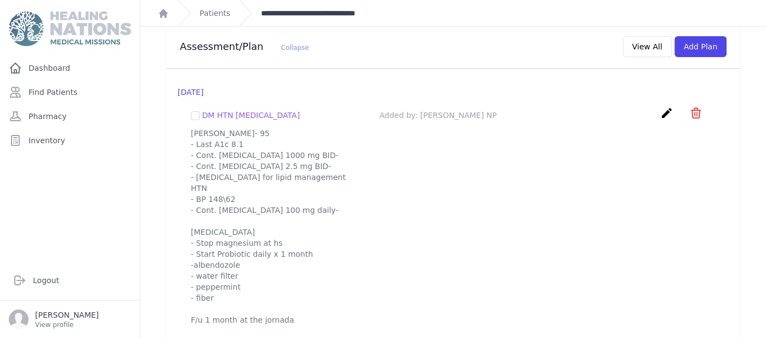
click at [284, 8] on link "**********" at bounding box center [323, 13] width 124 height 11
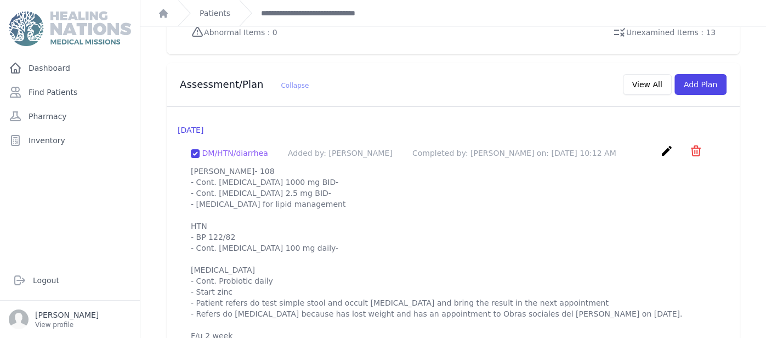
scroll to position [1075, 0]
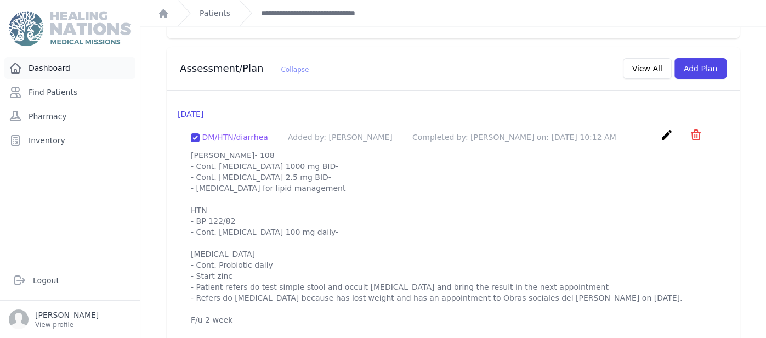
click at [77, 72] on link "Dashboard" at bounding box center [69, 68] width 131 height 22
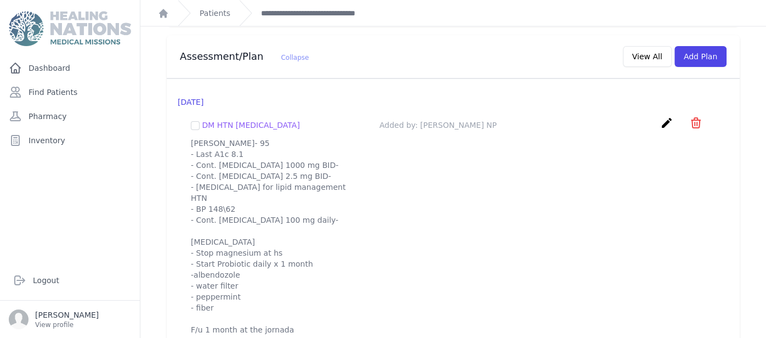
scroll to position [1097, 0]
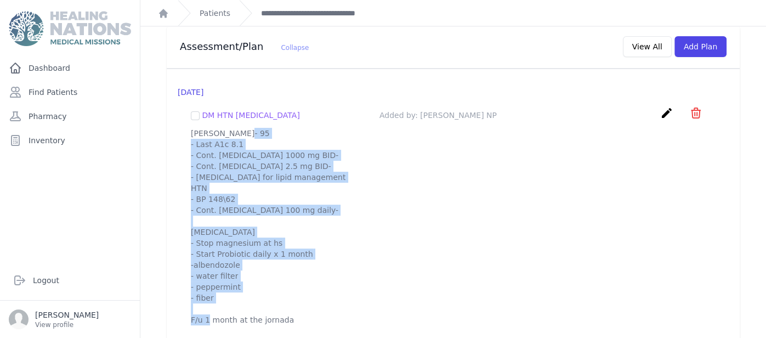
drag, startPoint x: 191, startPoint y: 106, endPoint x: 328, endPoint y: 315, distance: 250.6
click at [328, 315] on div "DM HTN [MEDICAL_DATA] Added by: [PERSON_NAME] NP create ​ Delete plan - DM HTN …" at bounding box center [453, 216] width 551 height 236
copy p "[PERSON_NAME]- 95 - Last A1c 8.1 - Cont. [MEDICAL_DATA] 1000 mg BID- - Cont. [M…"
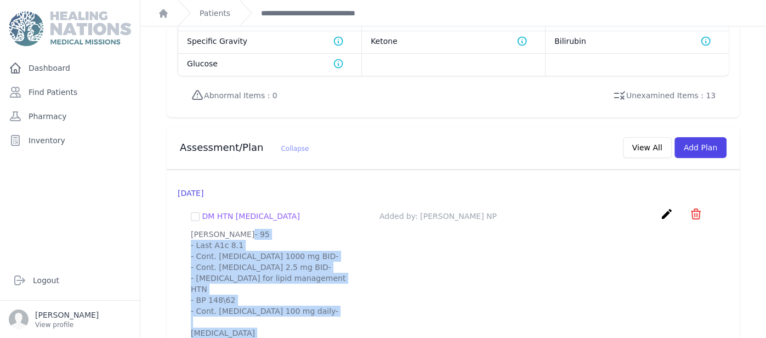
scroll to position [965, 0]
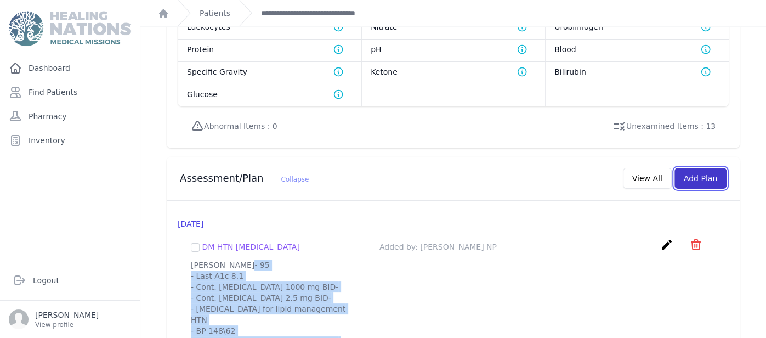
click at [715, 168] on button "Add Plan" at bounding box center [700, 178] width 52 height 21
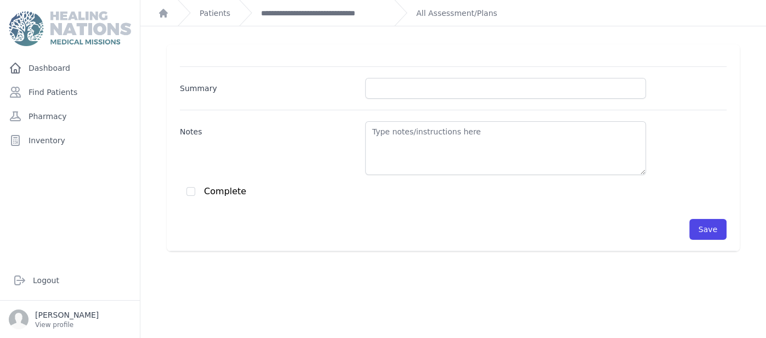
scroll to position [26, 0]
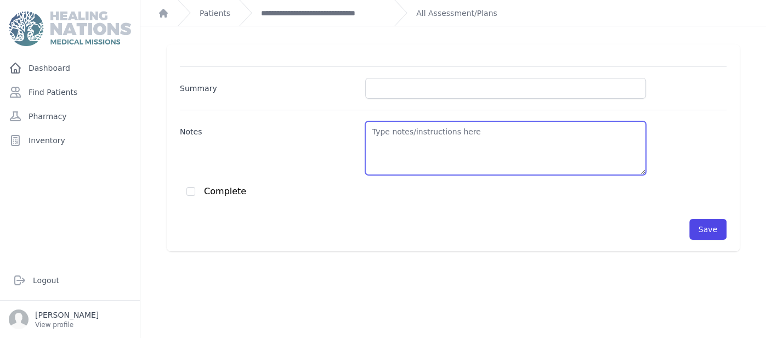
click at [405, 138] on textarea "Notes" at bounding box center [505, 148] width 281 height 54
paste textarea "[PERSON_NAME]- 95 - Last A1c 8.1 - Cont. [MEDICAL_DATA] 1000 mg BID- - Cont. [M…"
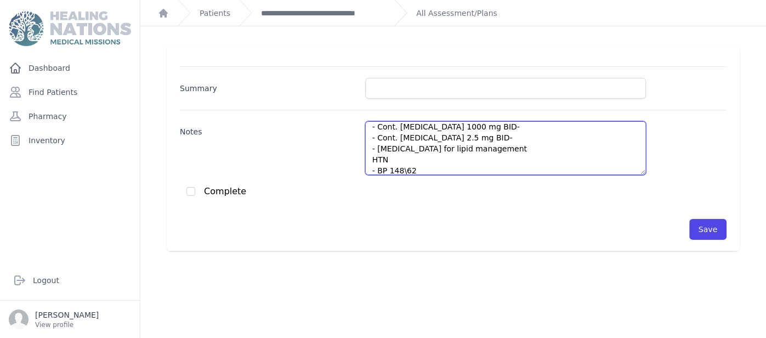
scroll to position [5, 0]
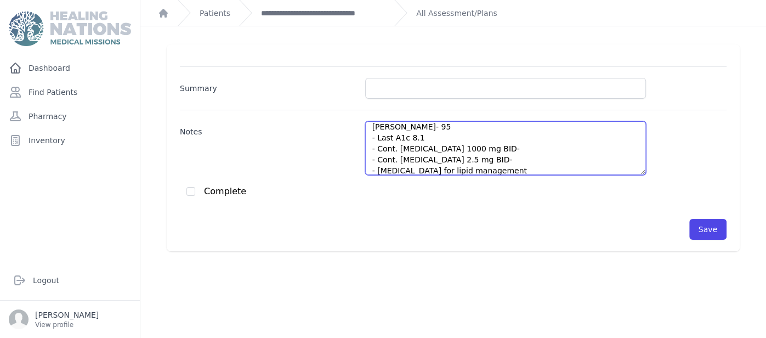
type textarea "[PERSON_NAME]- 95 - Last A1c 8.1 - Cont. [MEDICAL_DATA] 1000 mg BID- - Cont. [M…"
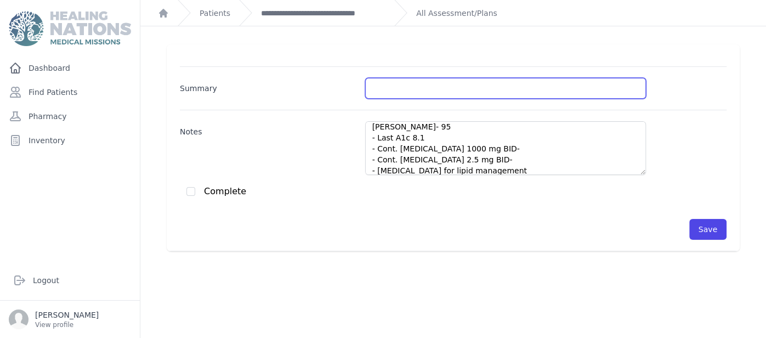
click at [448, 91] on input "Summary" at bounding box center [505, 88] width 281 height 21
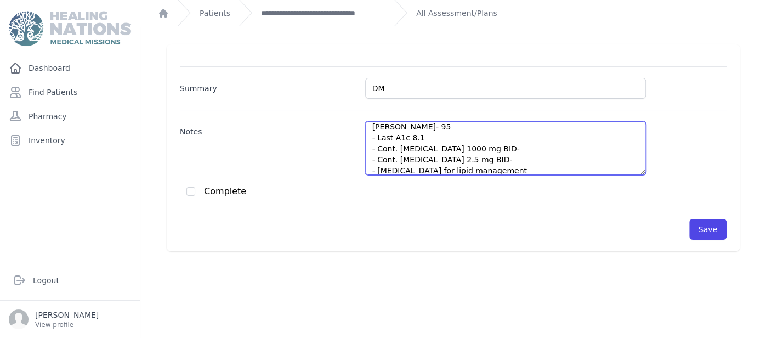
click at [504, 146] on textarea "[PERSON_NAME]- 95 - Last A1c 8.1 - Cont. [MEDICAL_DATA] 1000 mg BID- - Cont. [M…" at bounding box center [505, 148] width 281 height 54
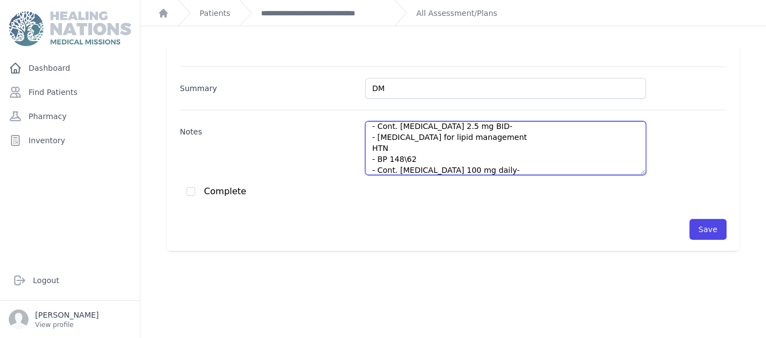
scroll to position [49, 0]
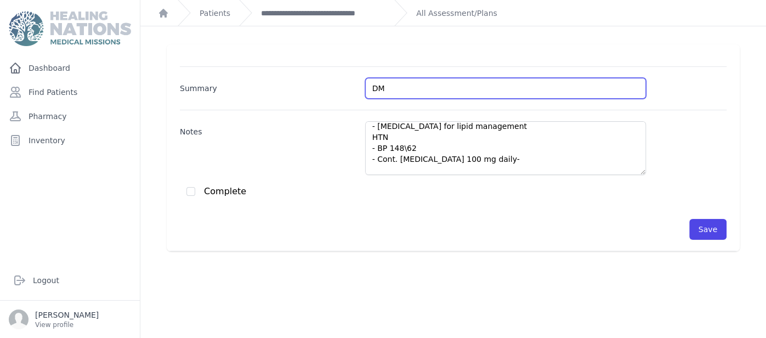
click at [493, 83] on input "DM" at bounding box center [505, 88] width 281 height 21
click at [457, 84] on input "DM/" at bounding box center [505, 88] width 281 height 21
click at [543, 82] on input "DM/" at bounding box center [505, 88] width 281 height 21
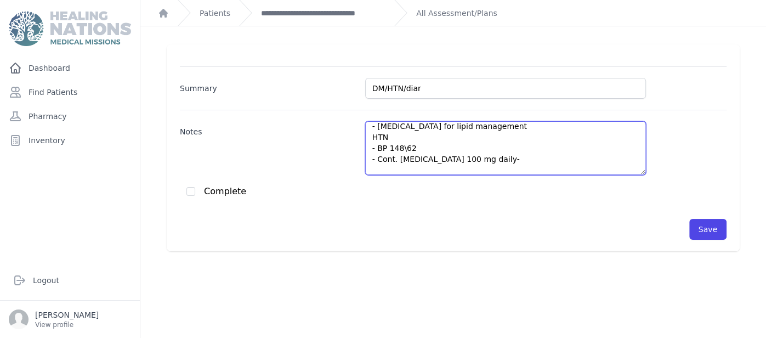
click at [567, 148] on textarea "[PERSON_NAME]- 95 - Last A1c 8.1 - Cont. [MEDICAL_DATA] 1000 mg BID- - Cont. [M…" at bounding box center [505, 148] width 281 height 54
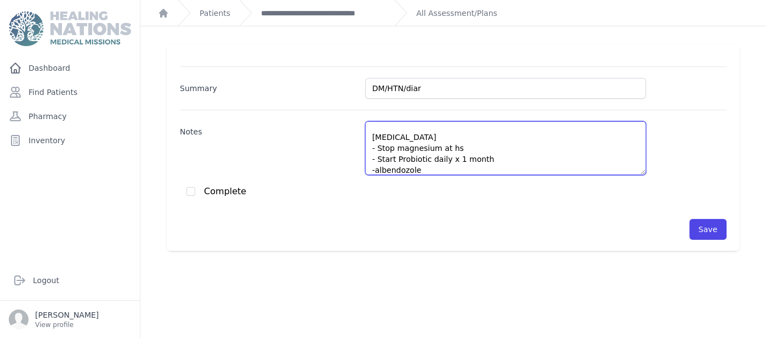
scroll to position [104, 0]
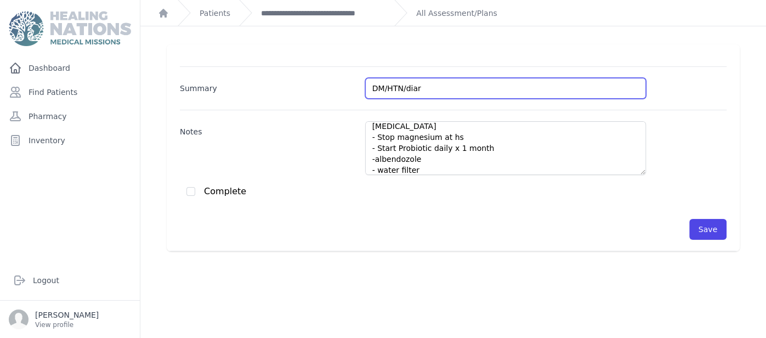
click at [526, 83] on input "DM/HTN/diar" at bounding box center [505, 88] width 281 height 21
type input "DM/HTN/diarrhea"
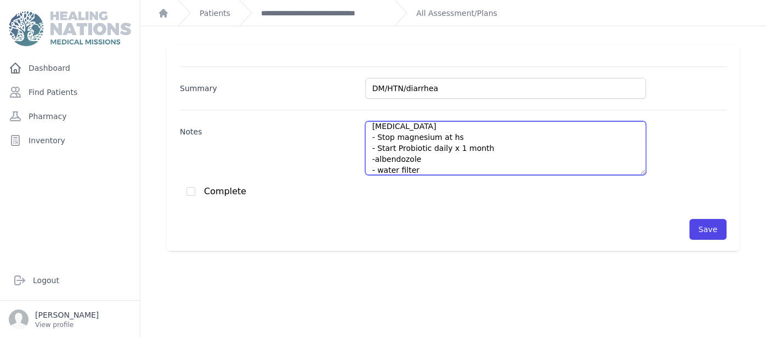
click at [515, 162] on textarea "[PERSON_NAME]- 95 - Last A1c 8.1 - Cont. [MEDICAL_DATA] 1000 mg BID- - Cont. [M…" at bounding box center [505, 148] width 281 height 54
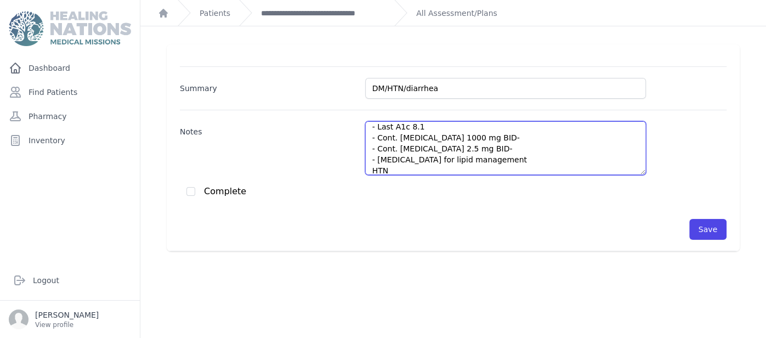
scroll to position [5, 0]
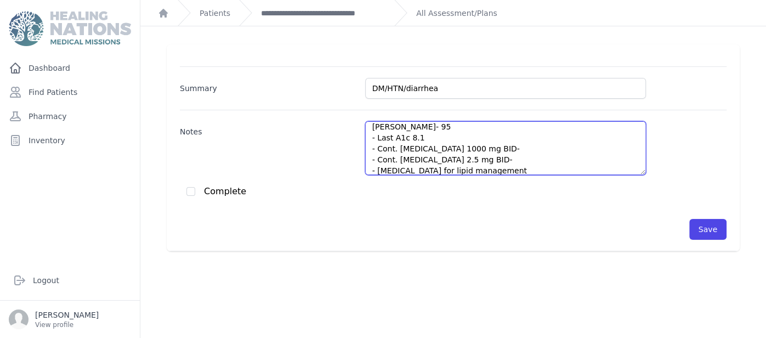
click at [423, 149] on textarea "[PERSON_NAME]- 95 - Last A1c 8.1 - Cont. [MEDICAL_DATA] 1000 mg BID- - Cont. [M…" at bounding box center [505, 148] width 281 height 54
click at [407, 139] on textarea "[PERSON_NAME]- 95 - Last A1c 8.1 - Cont. [MEDICAL_DATA] 1000 mg BID- - Cont. [M…" at bounding box center [505, 148] width 281 height 54
click at [463, 144] on textarea "[PERSON_NAME]- 108 - Last A1c 8.1 - Cont. [MEDICAL_DATA] 1000 mg BID- - Cont. […" at bounding box center [505, 148] width 281 height 54
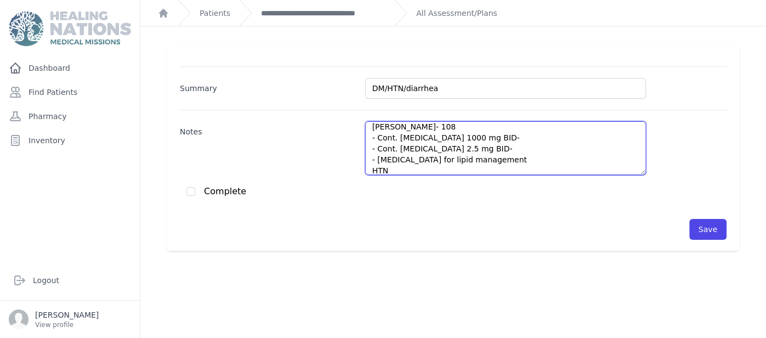
click at [486, 163] on textarea "[PERSON_NAME]- 108 - Cont. [MEDICAL_DATA] 1000 mg BID- - Cont. [MEDICAL_DATA] 2…" at bounding box center [505, 148] width 281 height 54
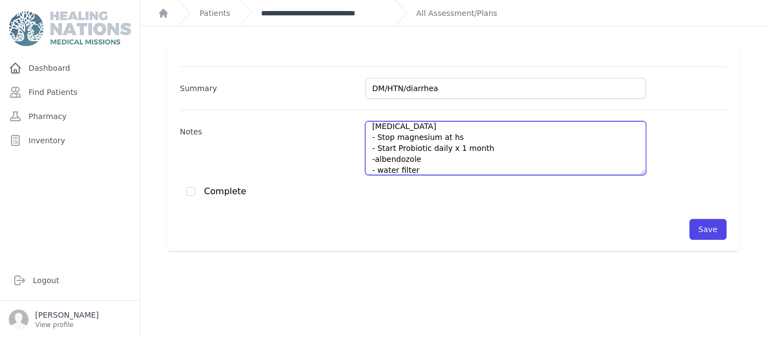
scroll to position [115, 0]
drag, startPoint x: 464, startPoint y: 137, endPoint x: 379, endPoint y: 135, distance: 85.0
click at [379, 135] on textarea "[PERSON_NAME]- 108 - Cont. [MEDICAL_DATA] 1000 mg BID- - Cont. [MEDICAL_DATA] 2…" at bounding box center [505, 148] width 281 height 54
click at [494, 144] on textarea "[PERSON_NAME]- 108 - Cont. [MEDICAL_DATA] 1000 mg BID- - Cont. [MEDICAL_DATA] 2…" at bounding box center [505, 148] width 281 height 54
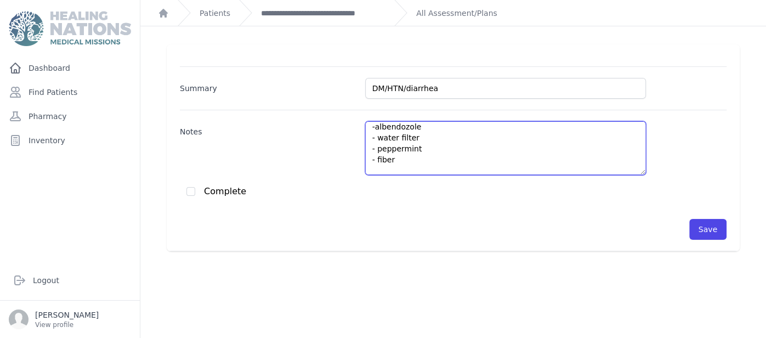
scroll to position [115, 0]
click at [453, 138] on textarea "[PERSON_NAME]- 108 - Cont. [MEDICAL_DATA] 1000 mg BID- - Cont. [MEDICAL_DATA] 2…" at bounding box center [505, 148] width 281 height 54
click at [484, 173] on textarea "[PERSON_NAME]- 108 - Cont. [MEDICAL_DATA] 1000 mg BID- - Cont. [MEDICAL_DATA] 2…" at bounding box center [505, 148] width 281 height 54
paste textarea "simple stool and occult [MEDICAL_DATA]"
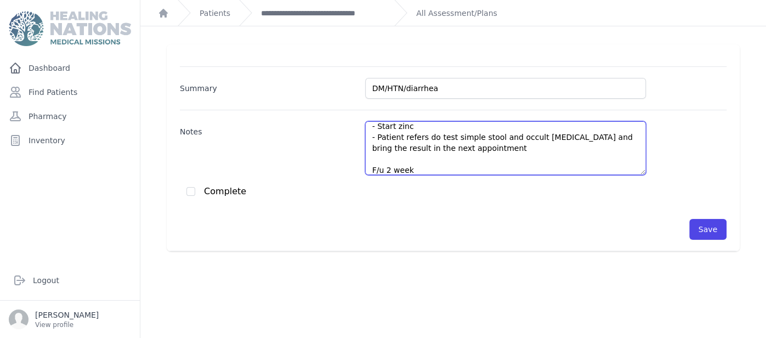
scroll to position [137, 0]
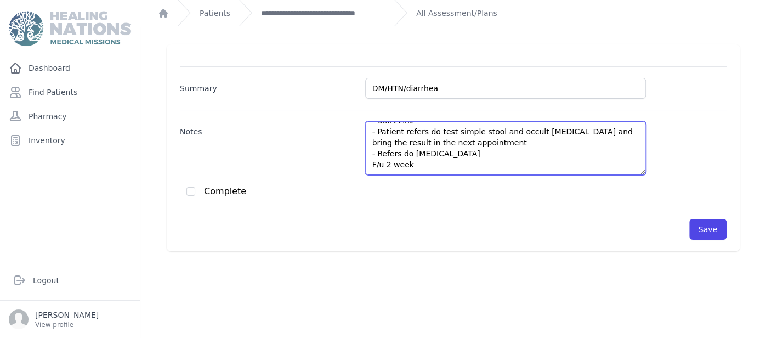
paste textarea "has lost weight and has an appointment to cover up at the construction site"
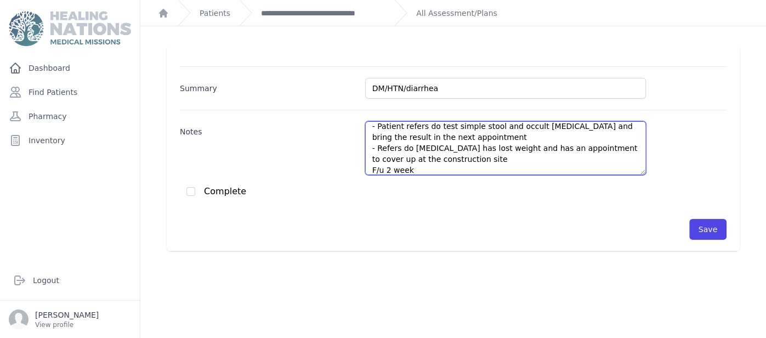
click at [456, 156] on textarea "[PERSON_NAME]- 108 - Cont. [MEDICAL_DATA] 1000 mg BID- - Cont. [MEDICAL_DATA] 2…" at bounding box center [505, 148] width 281 height 54
click at [501, 169] on textarea "[PERSON_NAME]- 108 - Cont. [MEDICAL_DATA] 1000 mg BID- - Cont. [MEDICAL_DATA] 2…" at bounding box center [505, 148] width 281 height 54
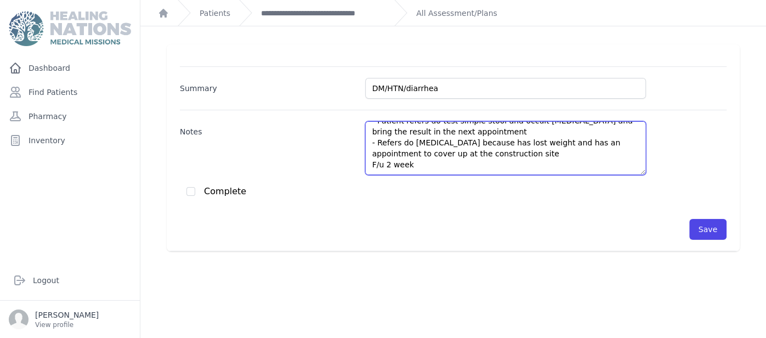
drag, startPoint x: 485, startPoint y: 168, endPoint x: 373, endPoint y: 157, distance: 112.5
click at [373, 157] on textarea "[PERSON_NAME]- 108 - Cont. [MEDICAL_DATA] 1000 mg BID- - Cont. [MEDICAL_DATA] 2…" at bounding box center [505, 148] width 281 height 54
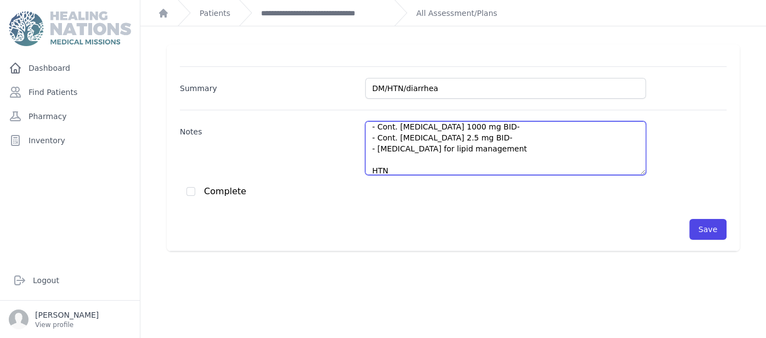
scroll to position [5, 0]
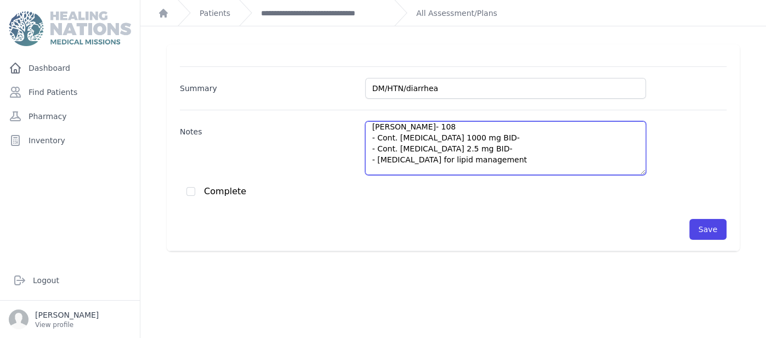
type textarea "[PERSON_NAME]- 108 - Cont. [MEDICAL_DATA] 1000 mg BID- - Cont. [MEDICAL_DATA] 2…"
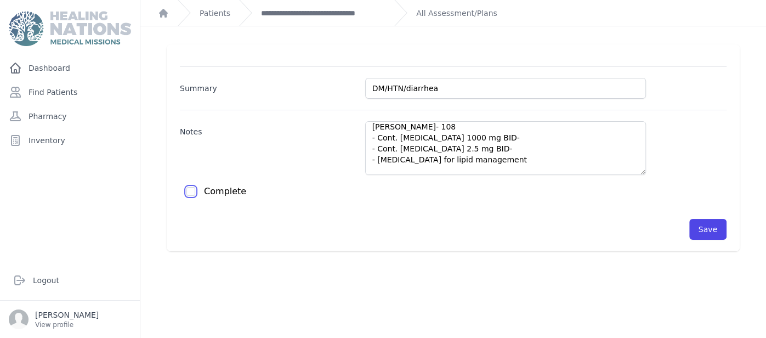
click at [190, 190] on input "checkbox" at bounding box center [190, 191] width 9 height 9
checkbox input "true"
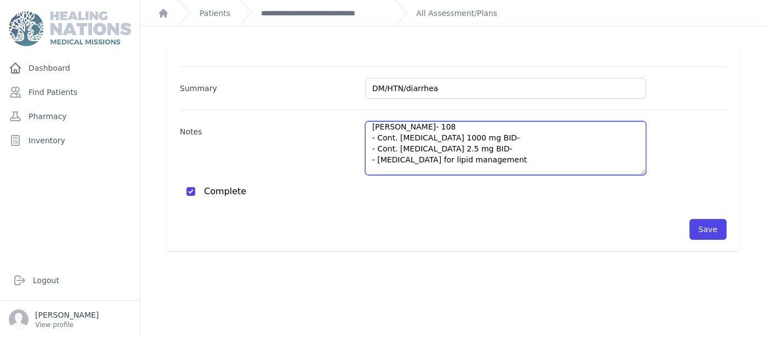
click at [515, 141] on textarea "DM - BS- 108 - Cont. Metformin 1000 mg BID- - Cont. Glipizide 2.5 mg BID- - Fis…" at bounding box center [505, 148] width 281 height 54
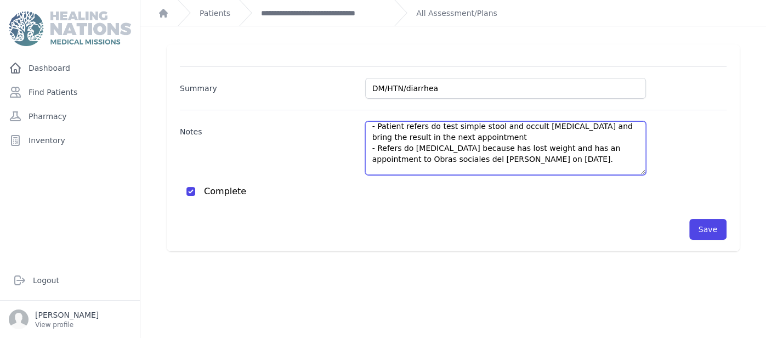
scroll to position [159, 0]
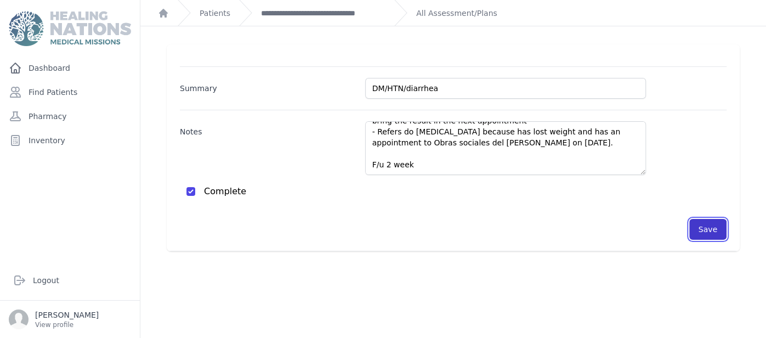
click at [708, 223] on button "Save" at bounding box center [707, 229] width 37 height 21
checkbox input "false"
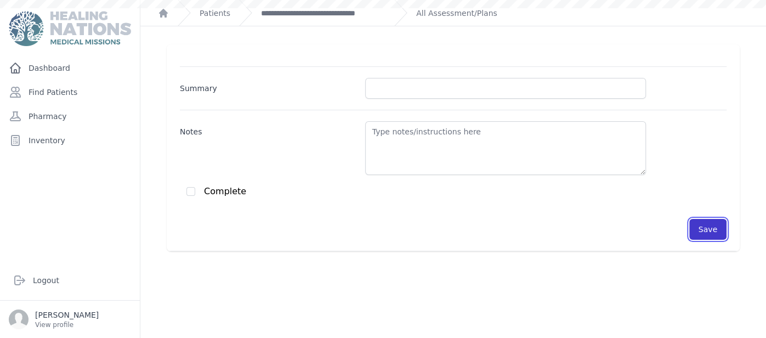
scroll to position [0, 0]
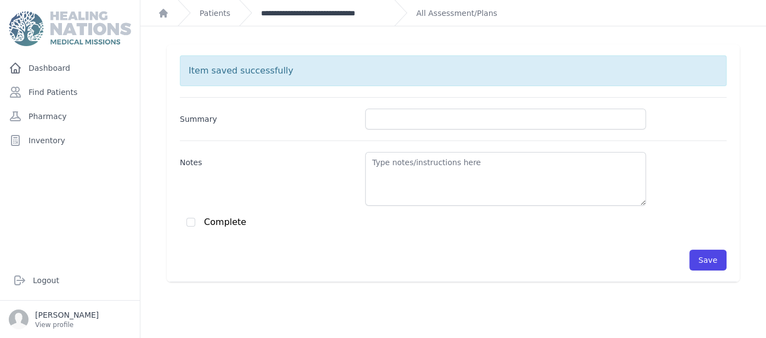
click at [359, 11] on link "**********" at bounding box center [323, 13] width 124 height 11
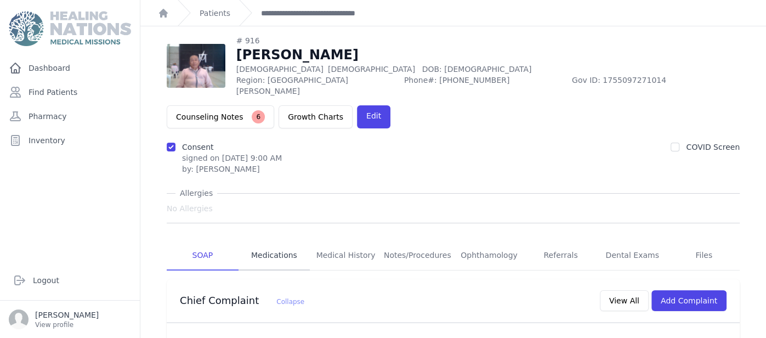
click at [276, 241] on link "Medications" at bounding box center [275, 256] width 72 height 30
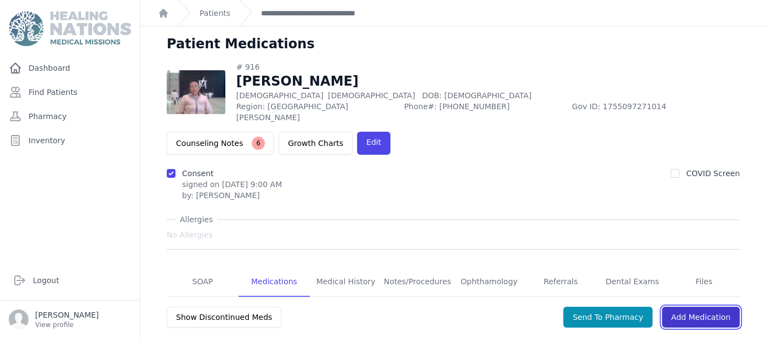
click at [702, 307] on link "Add Medication" at bounding box center [701, 317] width 78 height 21
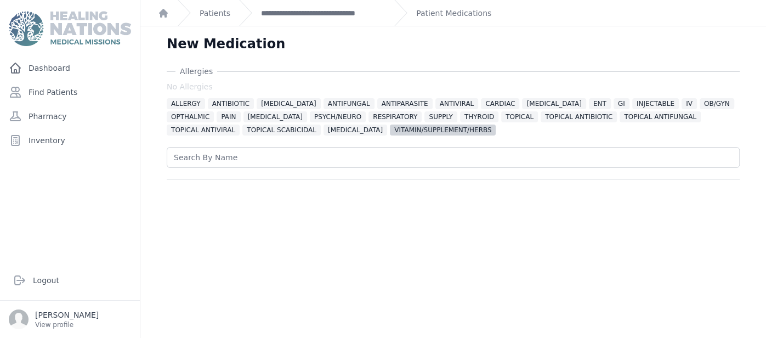
click at [390, 135] on span "VITAMIN/SUPPLEMENT/HERBS" at bounding box center [443, 129] width 106 height 11
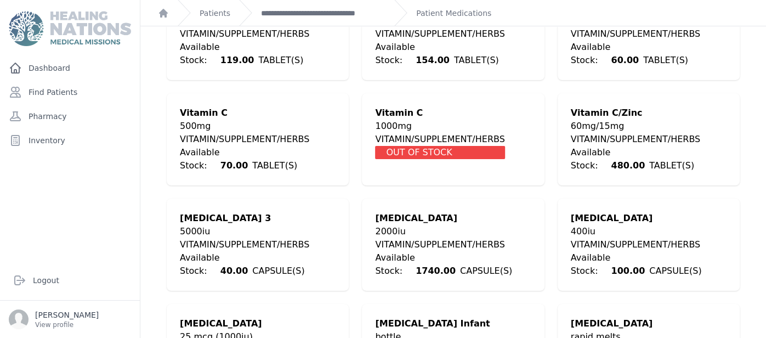
scroll to position [2691, 0]
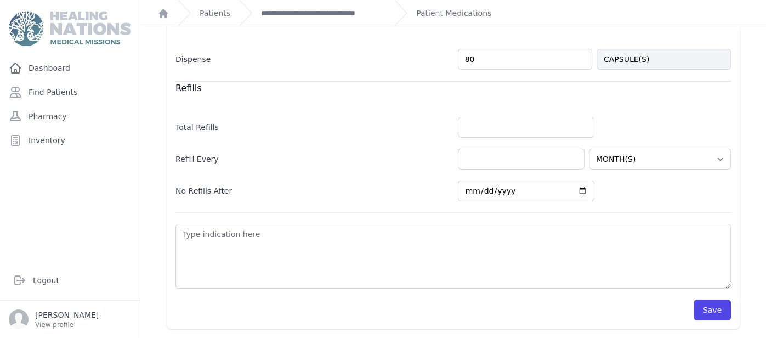
scroll to position [389, 0]
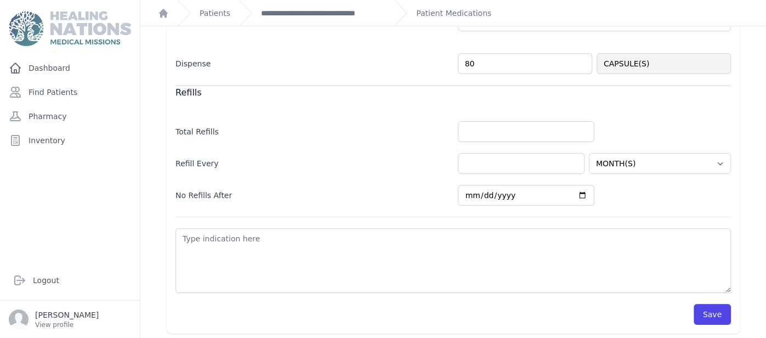
click at [412, 110] on div "Total Refills" at bounding box center [452, 126] width 555 height 32
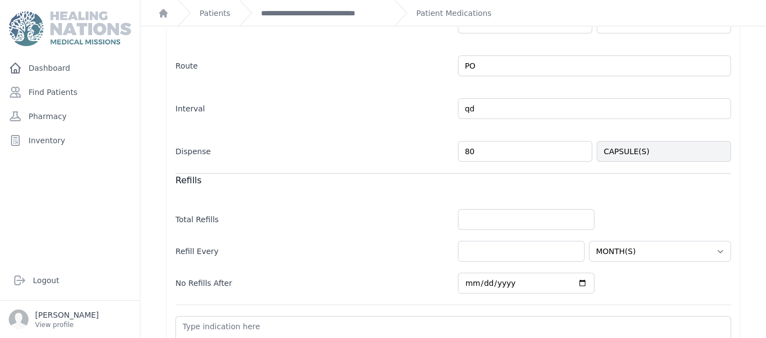
scroll to position [236, 0]
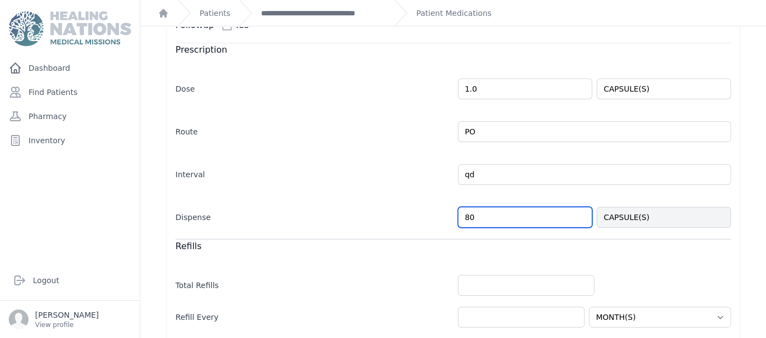
click at [509, 211] on input "80" at bounding box center [525, 217] width 134 height 21
type input "8"
type input "40"
click at [751, 163] on div "Allergies No Allergies ALLERGY ANTIBIOTIC ANTICONVULSANT ANTIFUNGAL ANTIPARASIT…" at bounding box center [453, 158] width 608 height 657
select select "MONTH(S)"
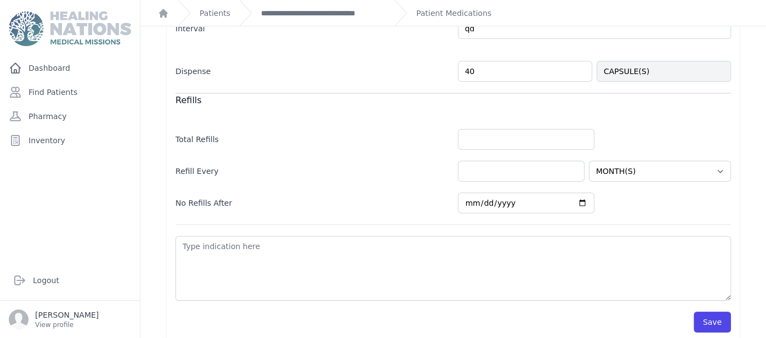
scroll to position [389, 0]
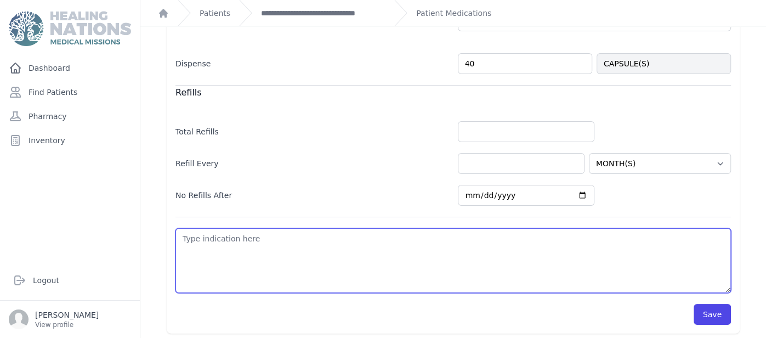
click at [342, 239] on textarea at bounding box center [452, 260] width 555 height 65
type textarea "d"
select select "MONTH(S)"
type textarea "di"
select select "MONTH(S)"
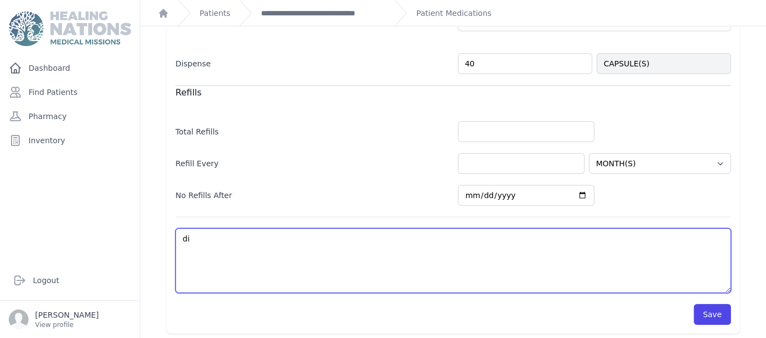
type textarea "dia"
select select "MONTH(S)"
type textarea "diar"
select select "MONTH(S)"
type textarea "diarr"
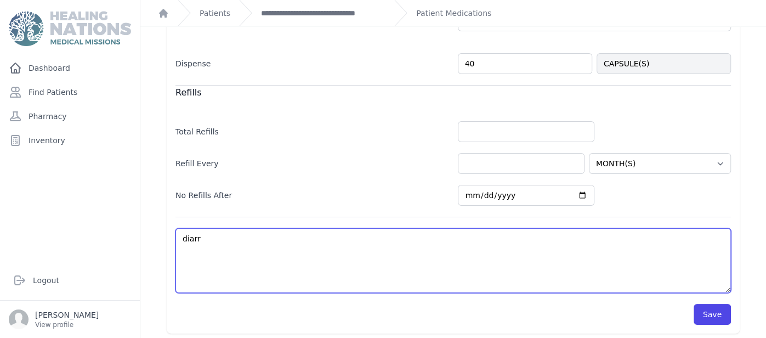
select select "MONTH(S)"
type textarea "diarrhe"
select select "MONTH(S)"
type textarea "diarrhea"
select select "MONTH(S)"
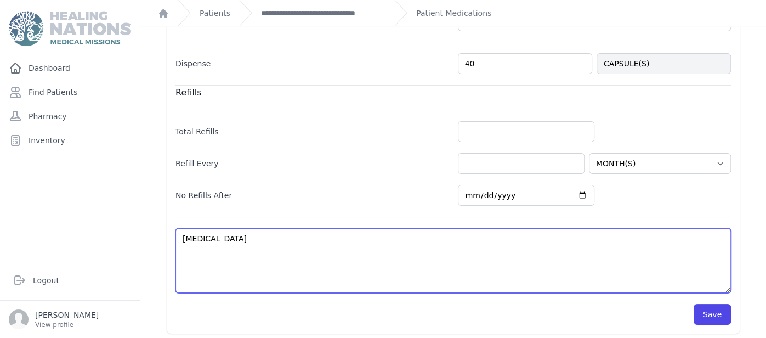
type textarea "diarrhea"
select select "MONTH(S)"
type textarea "diarrhea"
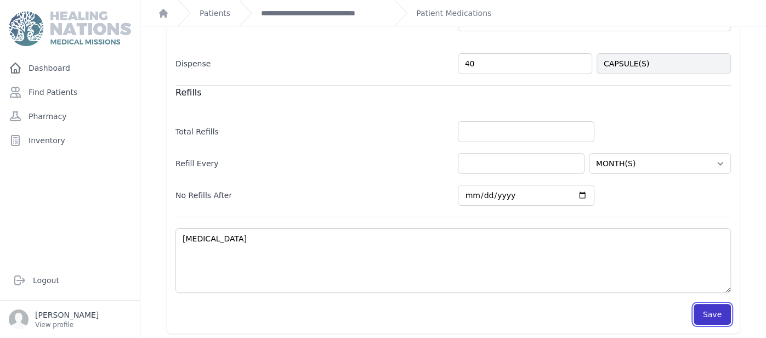
click at [710, 311] on button "Save" at bounding box center [712, 314] width 37 height 21
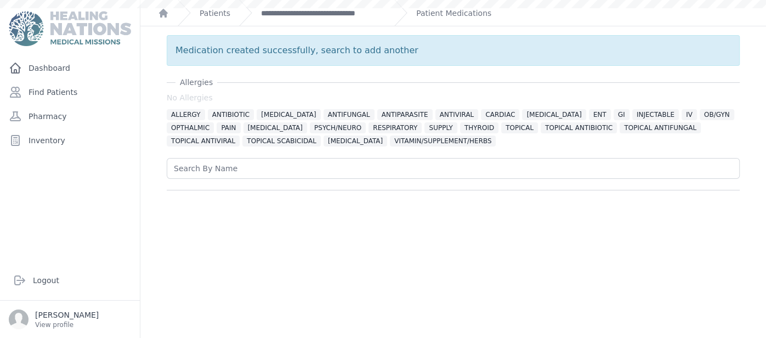
scroll to position [0, 0]
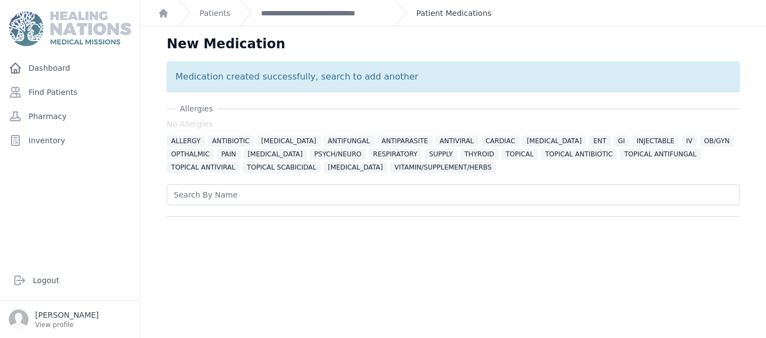
click at [430, 13] on link "Patient Medications" at bounding box center [453, 13] width 75 height 11
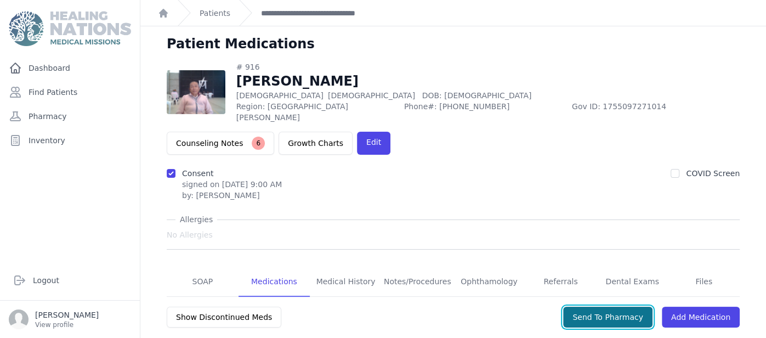
click at [626, 307] on button "Send To Pharmacy" at bounding box center [607, 317] width 89 height 21
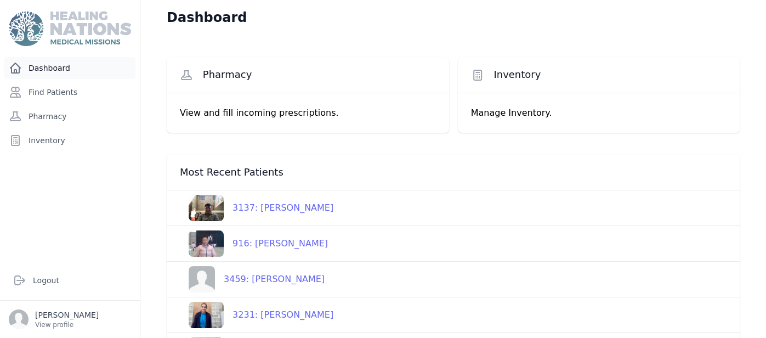
click at [69, 60] on link "Dashboard" at bounding box center [69, 68] width 131 height 22
click at [141, 247] on div "Dashboard Pharmacy View and fill incoming prescriptions. Inventory Manage Inven…" at bounding box center [453, 277] width 626 height 555
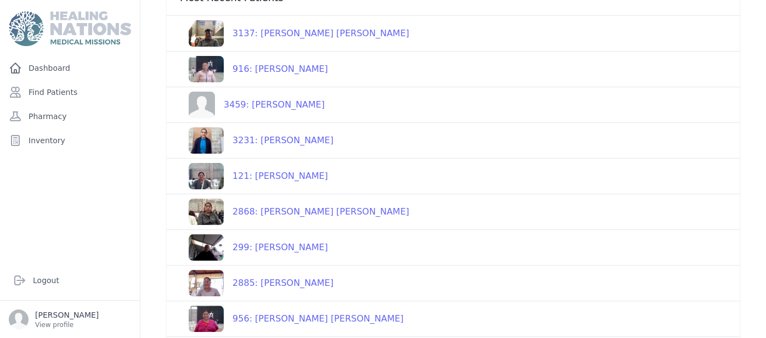
scroll to position [175, 0]
click at [274, 209] on div "2868: Marta Eugenia Chanta Mendez de Mendez" at bounding box center [316, 211] width 185 height 13
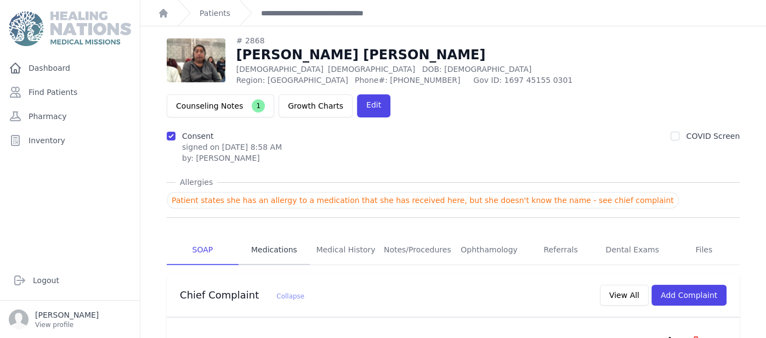
click at [270, 235] on link "Medications" at bounding box center [275, 250] width 72 height 30
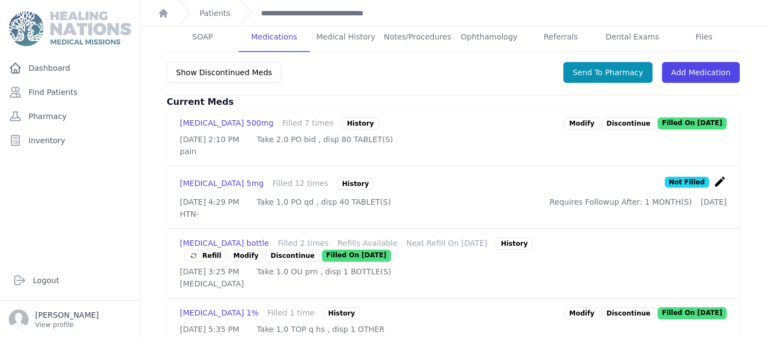
scroll to position [241, 0]
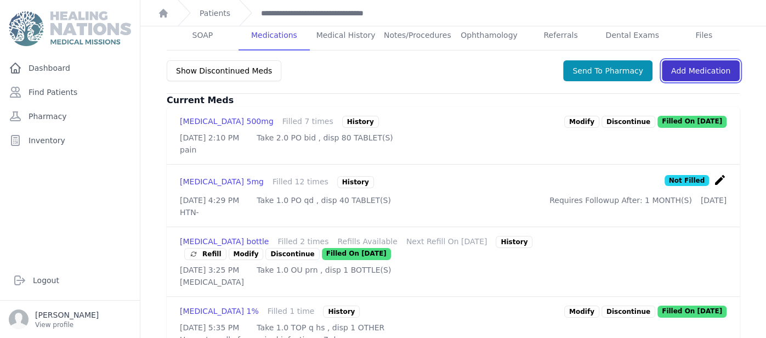
click at [699, 60] on link "Add Medication" at bounding box center [701, 70] width 78 height 21
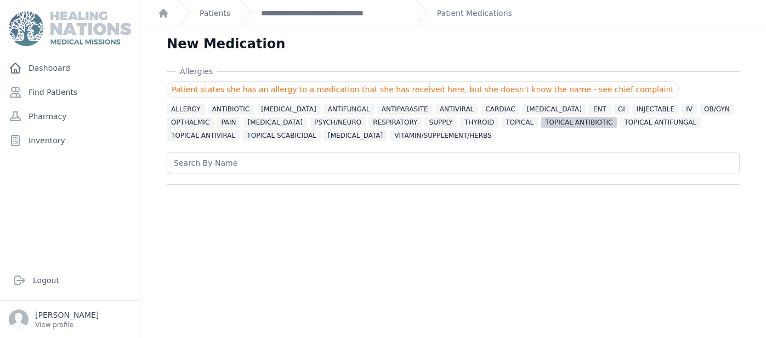
click at [541, 123] on span "TOPICAL ANTIBIOTIC" at bounding box center [579, 122] width 76 height 11
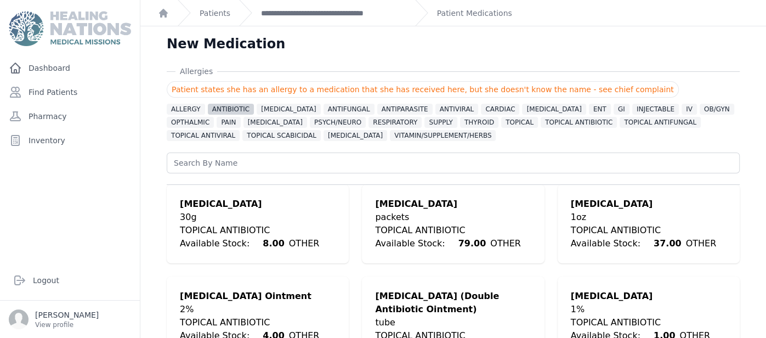
click at [234, 110] on span "ANTIBIOTIC" at bounding box center [231, 109] width 47 height 11
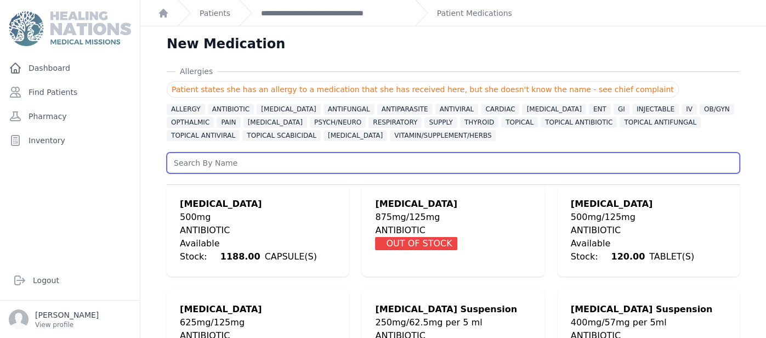
click at [348, 159] on input "text" at bounding box center [453, 162] width 573 height 21
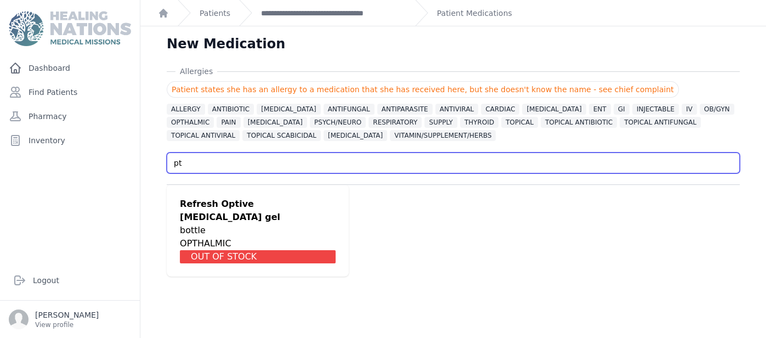
type input "p"
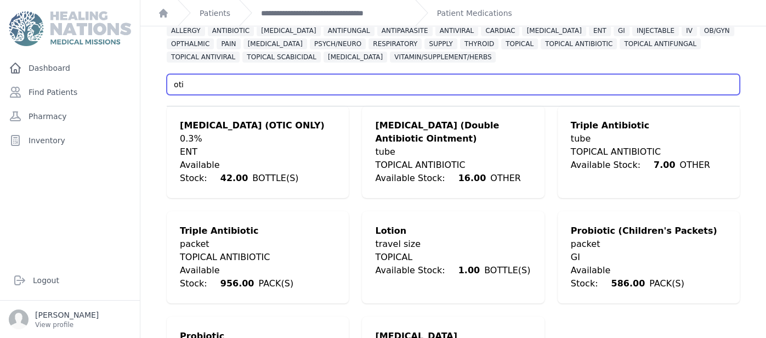
scroll to position [78, 0]
type input "oti"
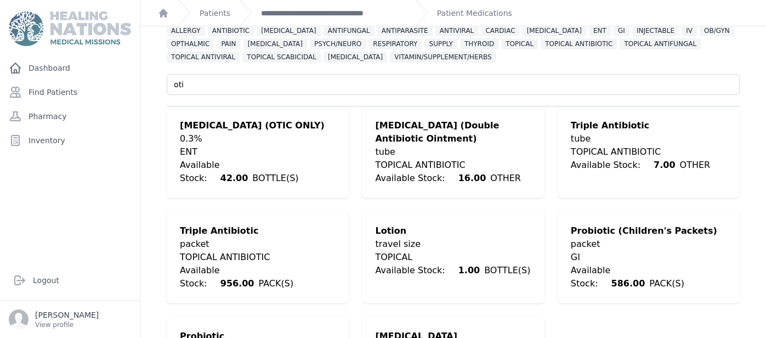
click at [216, 136] on div "0.3%" at bounding box center [258, 138] width 156 height 13
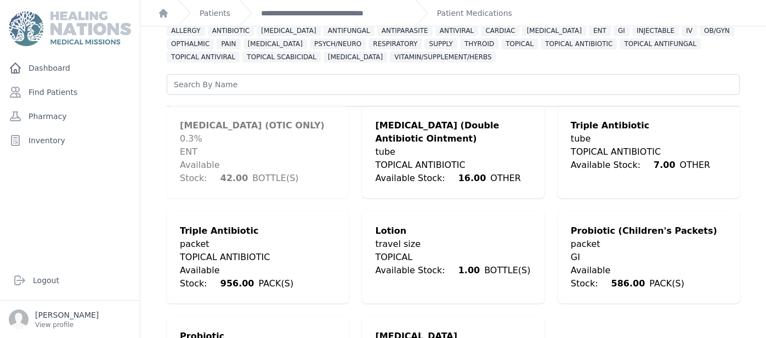
scroll to position [287, 0]
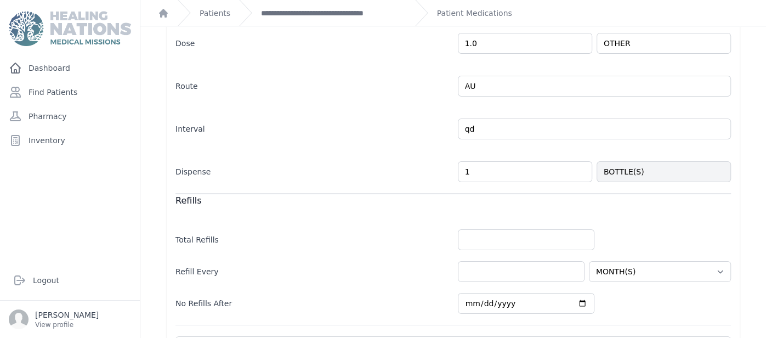
click at [587, 206] on div "Refills Total Refills Refill Every HOUR(S) DAY(S) WEEK(S) MONTH(S) YEAR(S) No R…" at bounding box center [452, 253] width 555 height 121
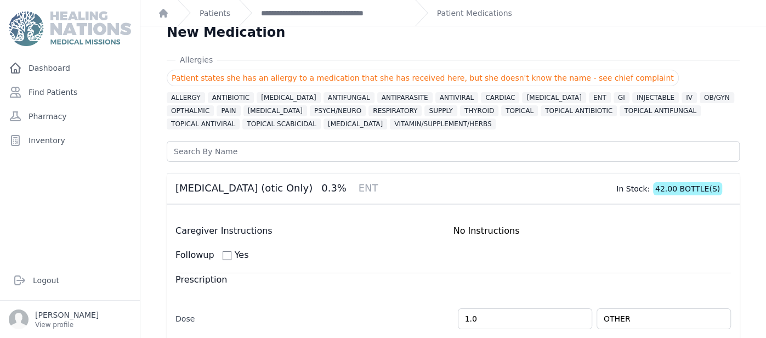
scroll to position [0, 0]
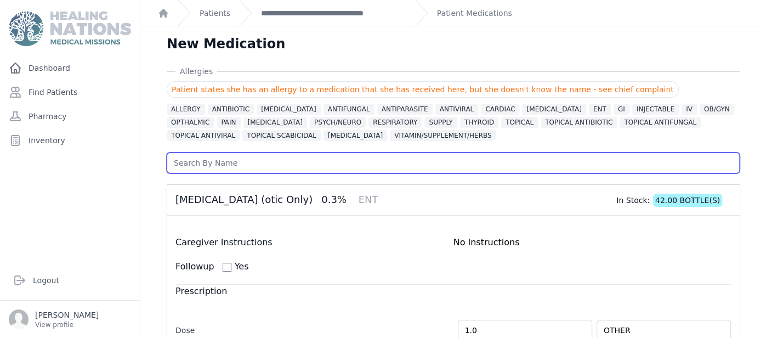
click at [304, 160] on input "text" at bounding box center [453, 162] width 573 height 21
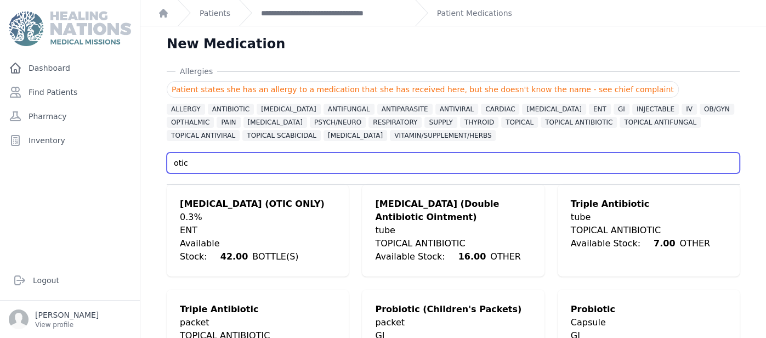
type input "otic"
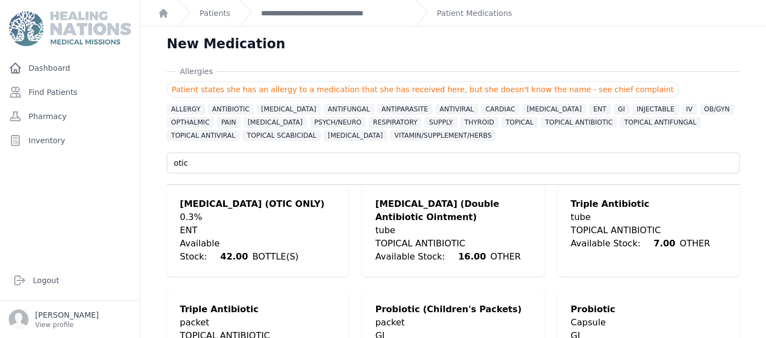
click at [161, 245] on div "Allergies Patient states she has an allergy to a medication that she has receiv…" at bounding box center [453, 224] width 608 height 316
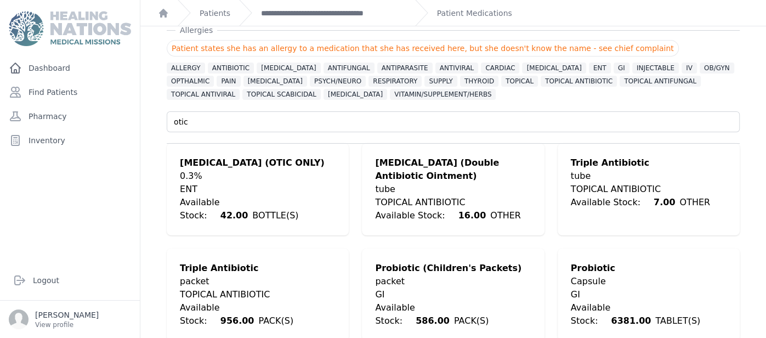
scroll to position [52, 0]
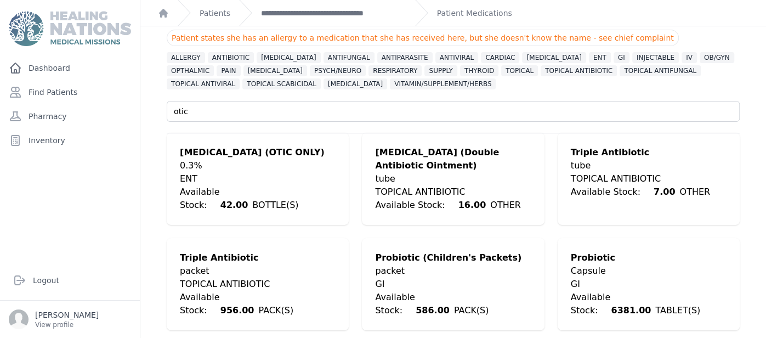
click at [217, 169] on div "0.3%" at bounding box center [258, 165] width 156 height 13
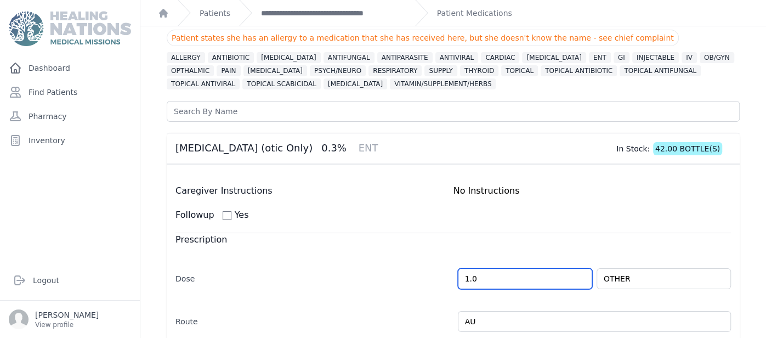
click at [503, 283] on input "1.0" at bounding box center [525, 278] width 134 height 21
type input "1"
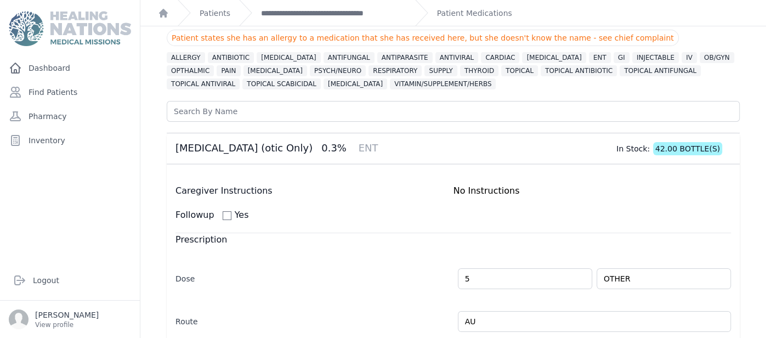
click at [609, 258] on div "Dose 5 OTHER" at bounding box center [452, 273] width 555 height 32
type input "5.0"
select select "MONTH(S)"
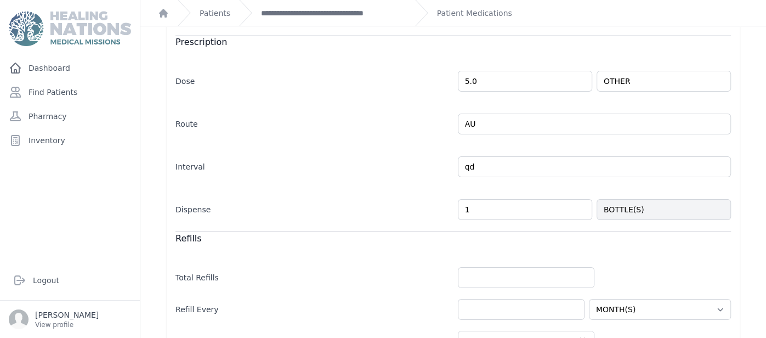
scroll to position [271, 0]
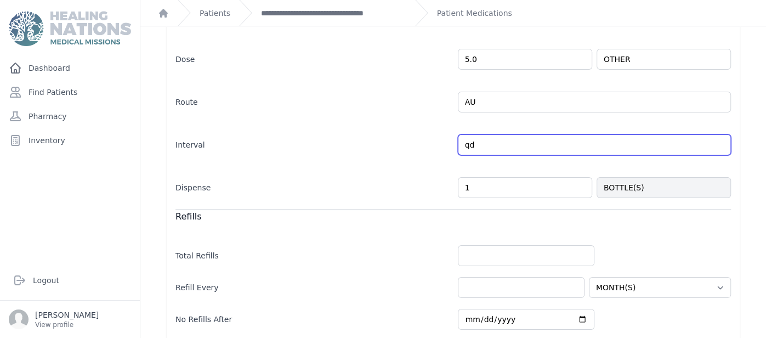
click at [513, 149] on input "qd" at bounding box center [595, 144] width 274 height 21
type input "q"
type input "bid"
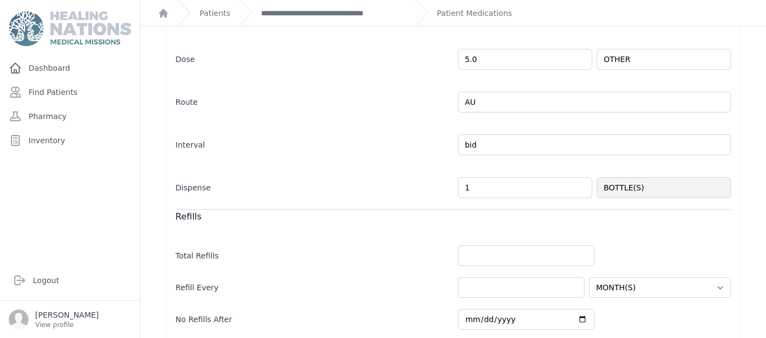
select select "MONTH(S)"
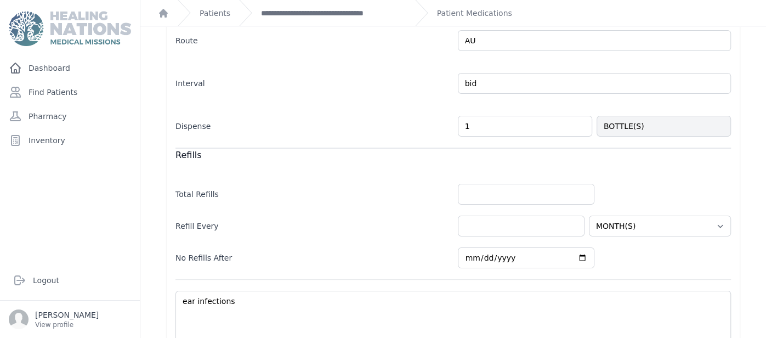
scroll to position [394, 0]
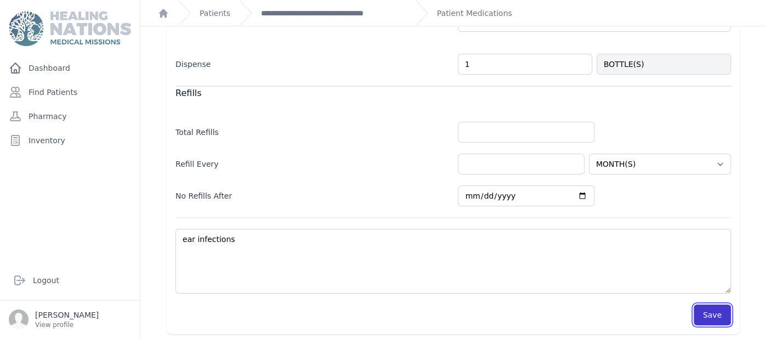
click at [711, 306] on button "Save" at bounding box center [712, 314] width 37 height 21
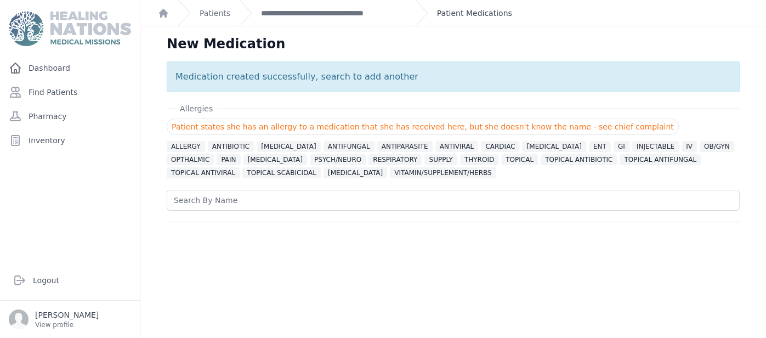
click at [459, 13] on link "Patient Medications" at bounding box center [474, 13] width 75 height 11
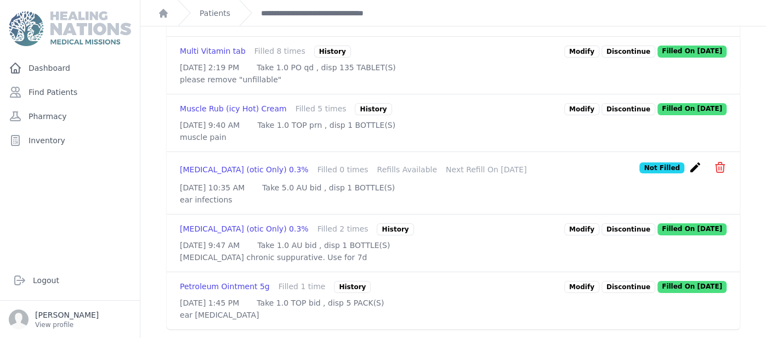
scroll to position [959, 0]
click at [309, 15] on link "**********" at bounding box center [333, 13] width 145 height 11
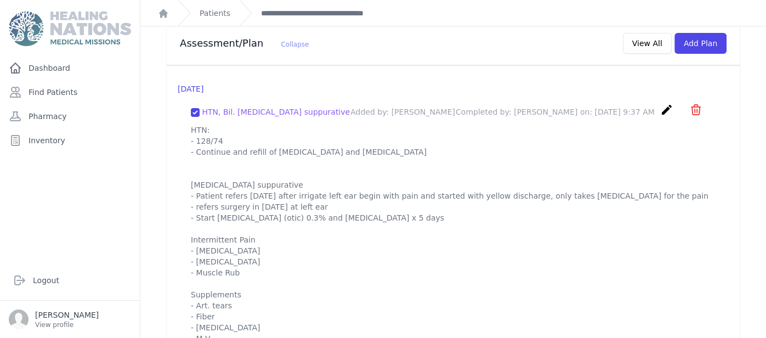
scroll to position [1078, 0]
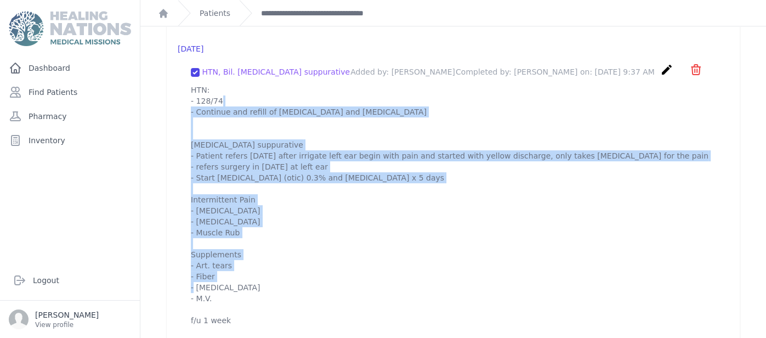
drag, startPoint x: 191, startPoint y: 77, endPoint x: 268, endPoint y: 326, distance: 261.1
click at [268, 326] on div "2025-Jul-29 HTN, Bil. otitis suppurative Added by: Karen Pineda Completed by: K…" at bounding box center [453, 185] width 573 height 318
copy p "HTN: - 128/74 - Continue and refill of Losartan and Amlodipine Otitis suppurati…"
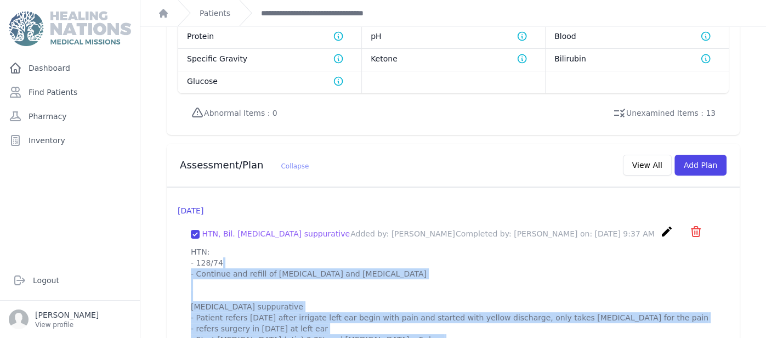
scroll to position [924, 0]
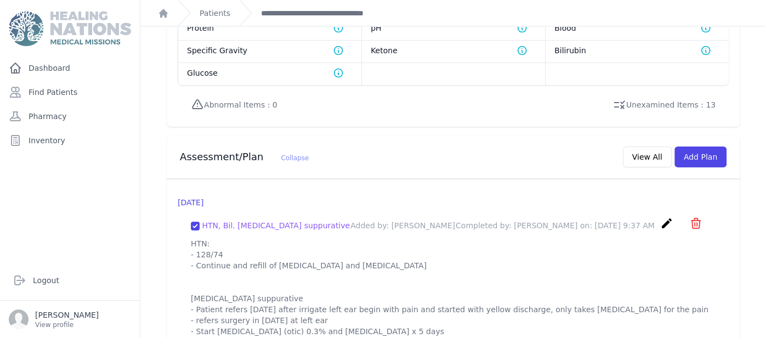
click at [712, 144] on div "Assessment/Plan Collapse View All Add Plan" at bounding box center [453, 156] width 573 height 43
click at [704, 146] on button "Add Plan" at bounding box center [700, 156] width 52 height 21
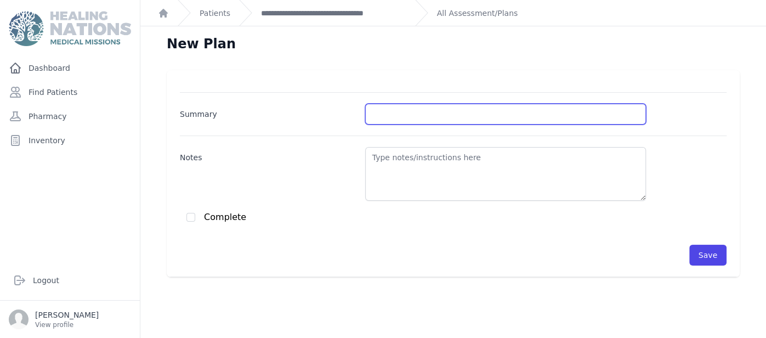
click at [422, 105] on input "Summary" at bounding box center [505, 114] width 281 height 21
type input "otitis superative"
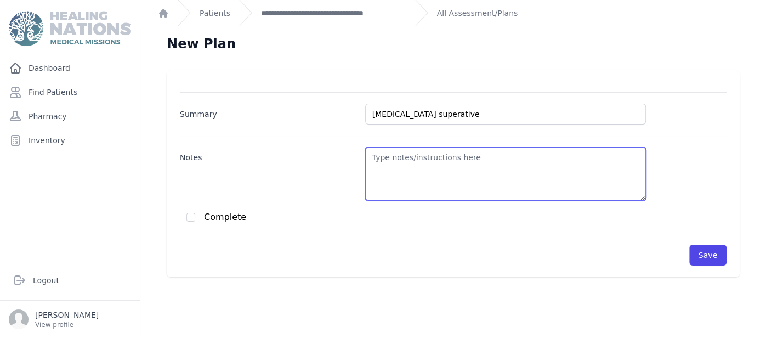
click at [424, 182] on textarea "Notes" at bounding box center [505, 174] width 281 height 54
paste textarea "HTN: - 128/74 - Continue and refill of Losartan and Amlodipine Otitis suppurati…"
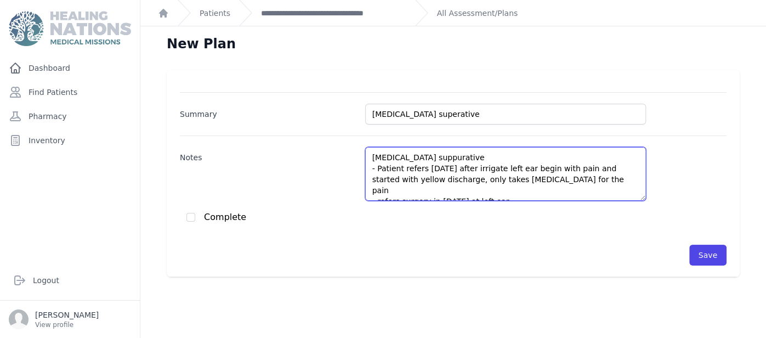
type textarea "Otitis suppurative - Patient refers 1 month ago after irrigate left ear begin w…"
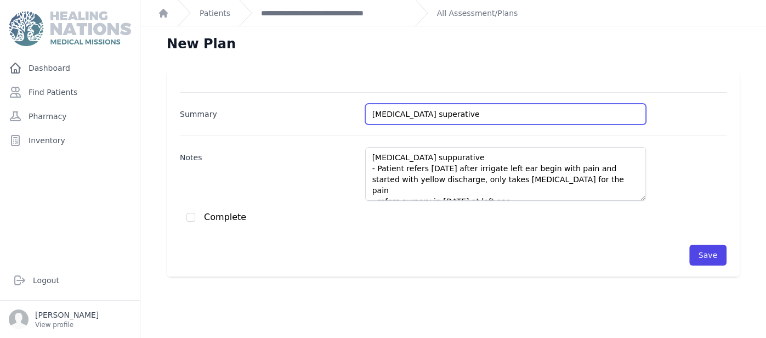
click at [406, 115] on input "otitis superative" at bounding box center [505, 114] width 281 height 21
type input "otitis suprative"
type textarea "Otitis suppurative - Patient refers 1 month ago after irrigate left ear begin w…"
type input "otitis suppurative"
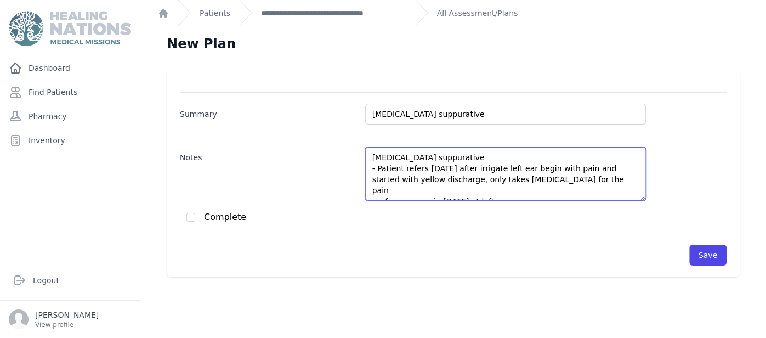
click at [429, 164] on textarea "Otitis suppurative - Patient refers 1 month ago after irrigate left ear begin w…" at bounding box center [505, 174] width 281 height 54
drag, startPoint x: 378, startPoint y: 167, endPoint x: 632, endPoint y: 169, distance: 253.4
click at [632, 169] on textarea "Otitis suppurative - Patient refers 1 month ago after irrigate left ear begin w…" at bounding box center [505, 174] width 281 height 54
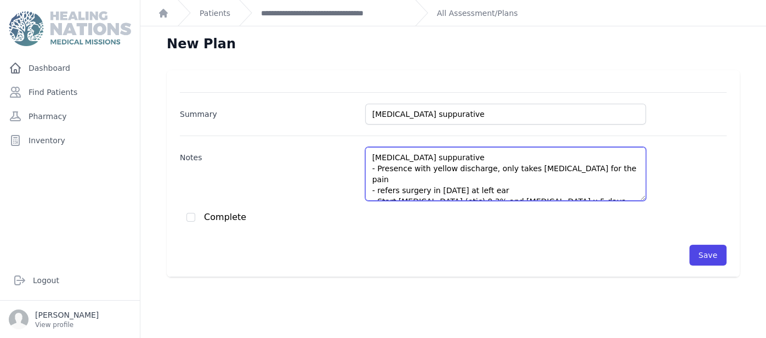
click at [447, 168] on textarea "Otitis suppurative - Presence with yellow discharge, only takes ibuprofen for t…" at bounding box center [505, 174] width 281 height 54
drag, startPoint x: 507, startPoint y: 165, endPoint x: 620, endPoint y: 173, distance: 113.3
click at [620, 173] on textarea "Otitis suppurative - Presence with yellow-white discharge, only takes ibuprofen…" at bounding box center [505, 174] width 281 height 54
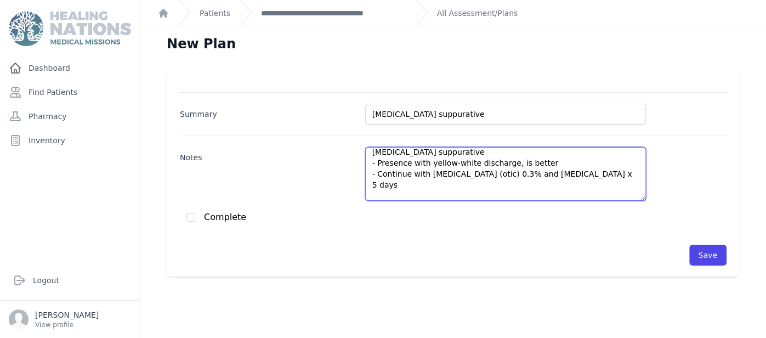
click at [559, 174] on textarea "Otitis suppurative - Presence with yellow-white discharge, is better - Continue…" at bounding box center [505, 174] width 281 height 54
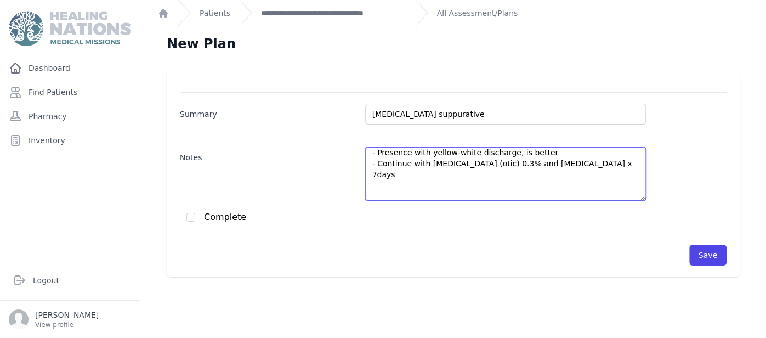
scroll to position [5, 0]
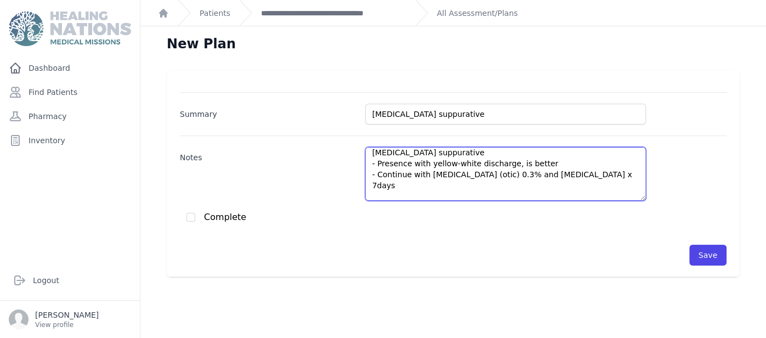
click at [564, 161] on textarea "Otitis suppurative - Presence with yellow-white discharge, is better - Continue…" at bounding box center [505, 174] width 281 height 54
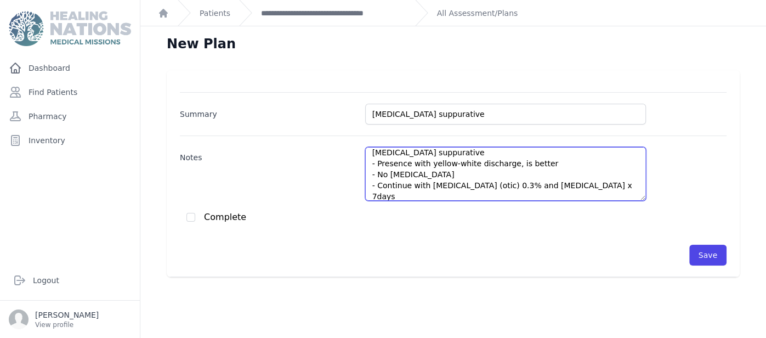
scroll to position [5, 0]
click at [400, 194] on textarea "Otitis suppurative - Presence with yellow-white discharge, is better - No ear p…" at bounding box center [505, 174] width 281 height 54
click at [435, 194] on textarea "Otitis suppurative - Presence with yellow-white discharge, is better - No ear p…" at bounding box center [505, 174] width 281 height 54
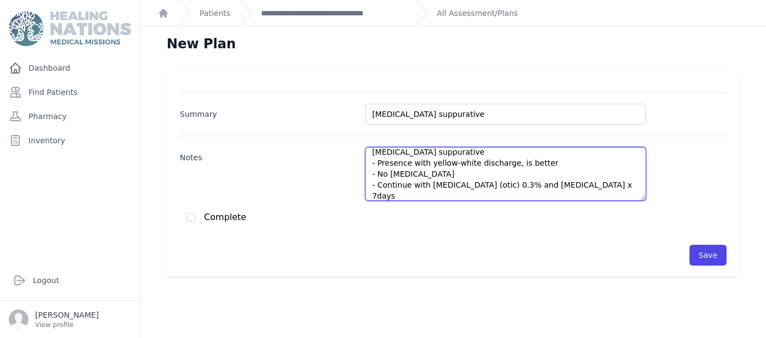
paste textarea "otolaryngologist"
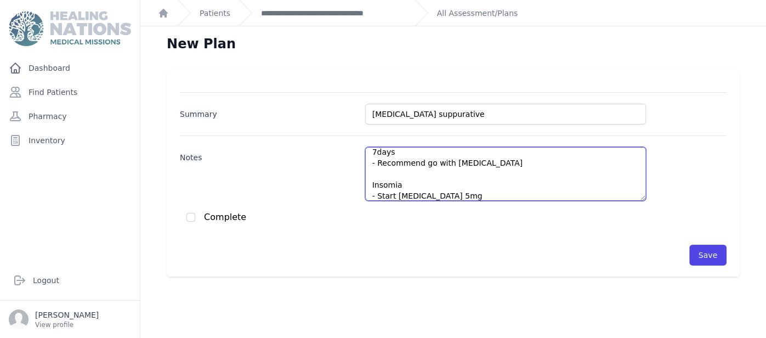
scroll to position [60, 0]
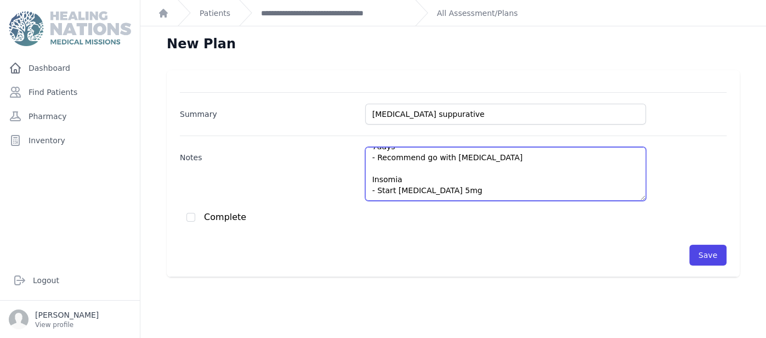
type textarea "Otitis suppurative - Presence with yellow-white discharge, is better - No ear p…"
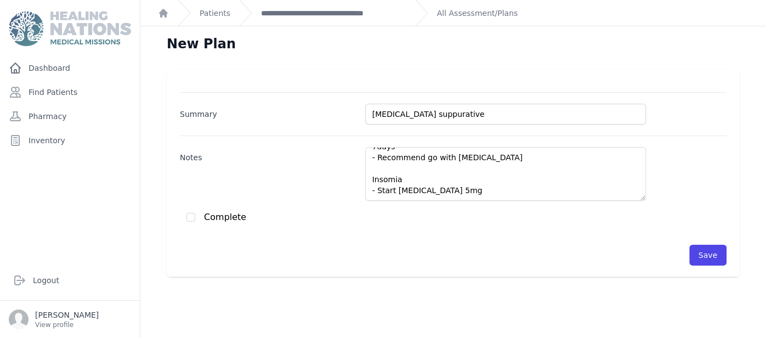
click at [189, 220] on div "Complete" at bounding box center [456, 217] width 540 height 11
click at [189, 219] on input "checkbox" at bounding box center [190, 217] width 9 height 9
checkbox input "true"
click at [702, 248] on button "Save" at bounding box center [707, 255] width 37 height 21
checkbox input "false"
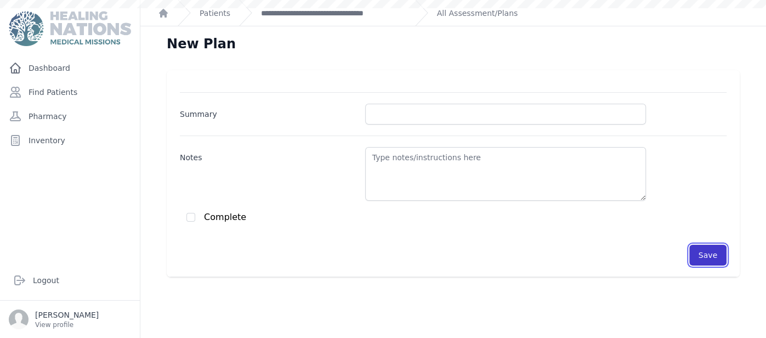
scroll to position [0, 0]
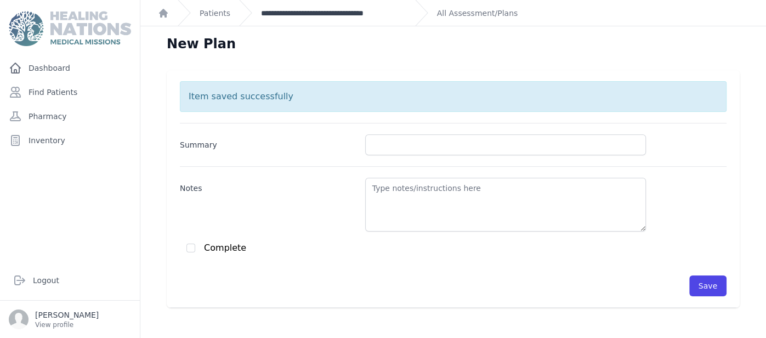
click at [335, 18] on link "**********" at bounding box center [333, 13] width 145 height 11
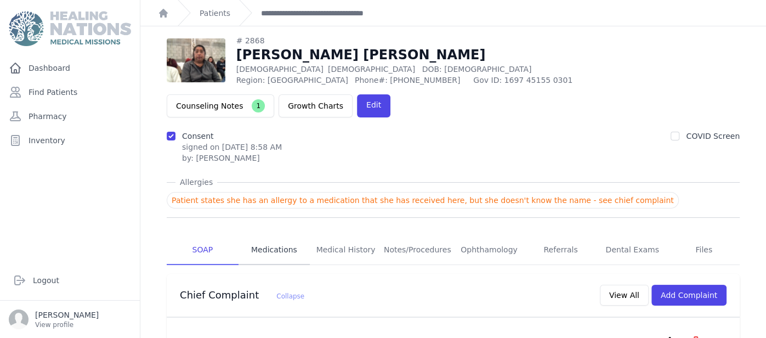
click at [279, 235] on link "Medications" at bounding box center [275, 250] width 72 height 30
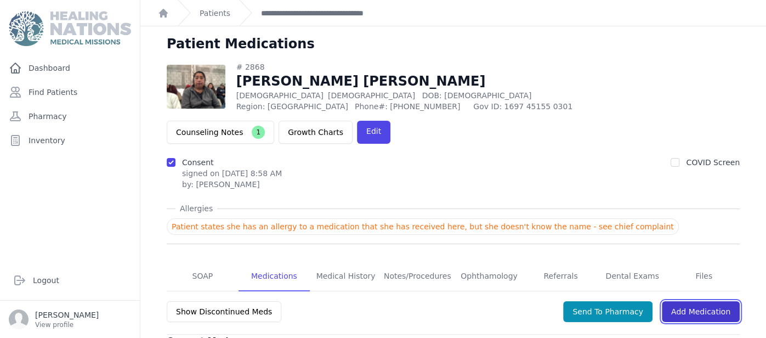
click at [722, 301] on link "Add Medication" at bounding box center [701, 311] width 78 height 21
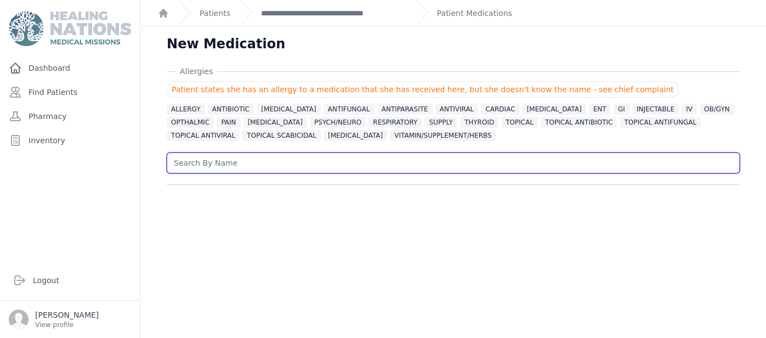
click at [341, 168] on input "text" at bounding box center [453, 162] width 573 height 21
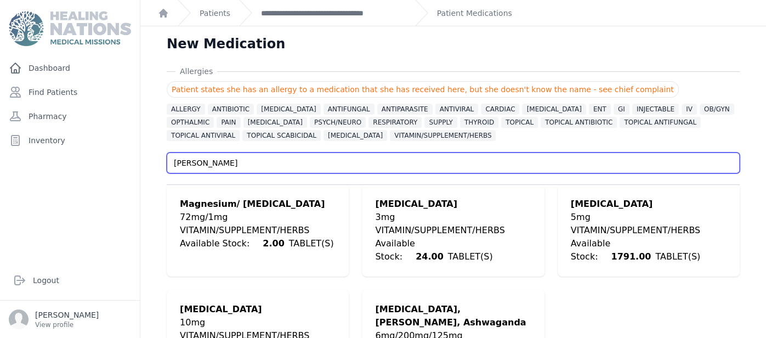
type input "mel"
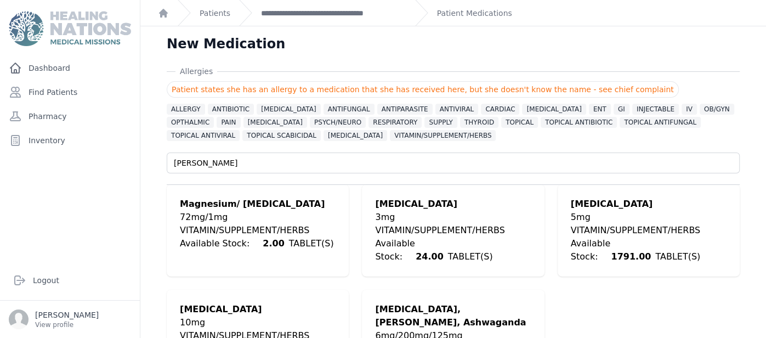
click at [608, 231] on div "VITAMIN/SUPPLEMENT/HERBS" at bounding box center [649, 230] width 156 height 13
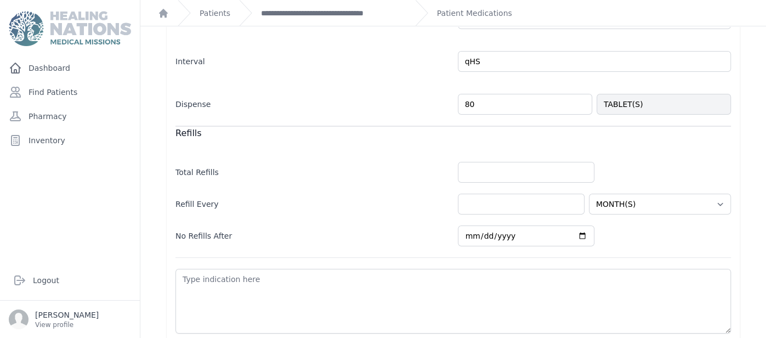
scroll to position [364, 0]
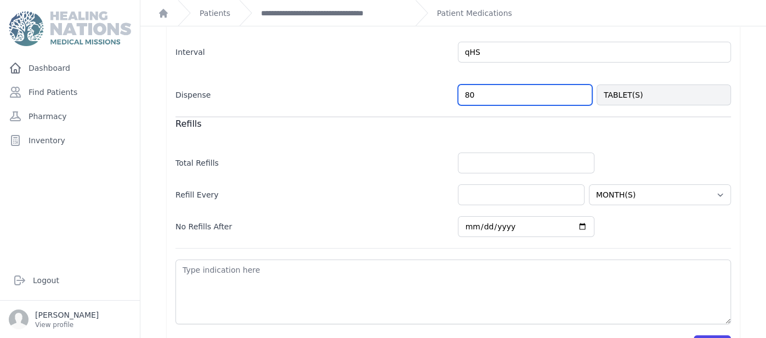
click at [513, 97] on input "80" at bounding box center [525, 94] width 134 height 21
type input "8"
type input "40"
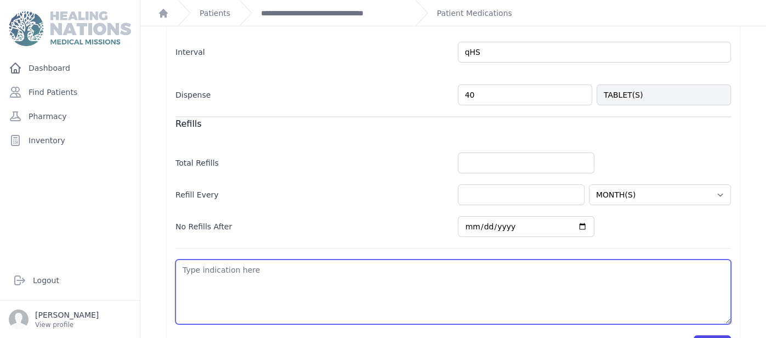
click at [416, 303] on textarea at bounding box center [452, 291] width 555 height 65
select select "MONTH(S)"
type textarea "I"
select select "MONTH(S)"
type textarea "In"
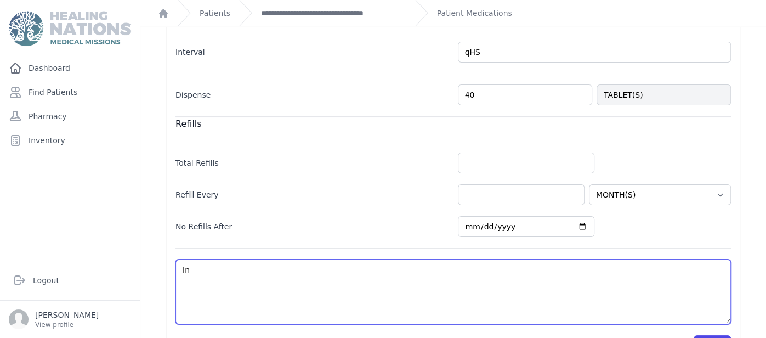
select select "MONTH(S)"
type textarea "Inso"
select select "MONTH(S)"
type textarea "Insom"
select select "MONTH(S)"
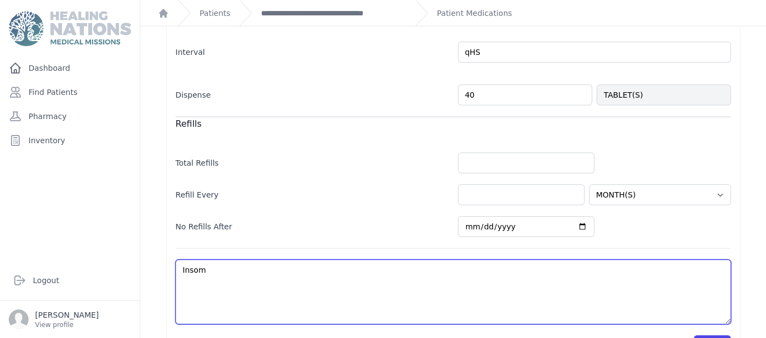
type textarea "Insomn"
select select "MONTH(S)"
type textarea "Insomni"
select select "MONTH(S)"
type textarea "Insomnio"
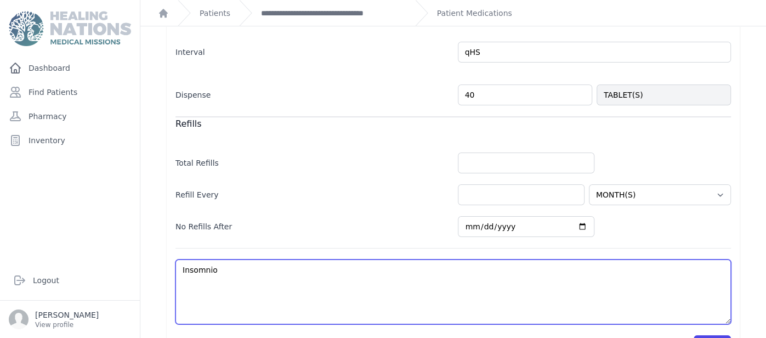
select select "MONTH(S)"
type textarea "Insomnio"
select select "MONTH(S)"
type textarea "Insomni"
select select "MONTH(S)"
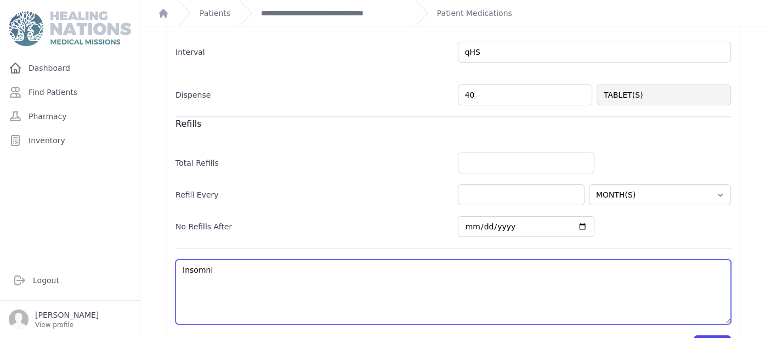
type textarea "Insomnia"
select select "MONTH(S)"
type textarea "Insomnia"
select select "MONTH(S)"
type textarea "Insomnia"
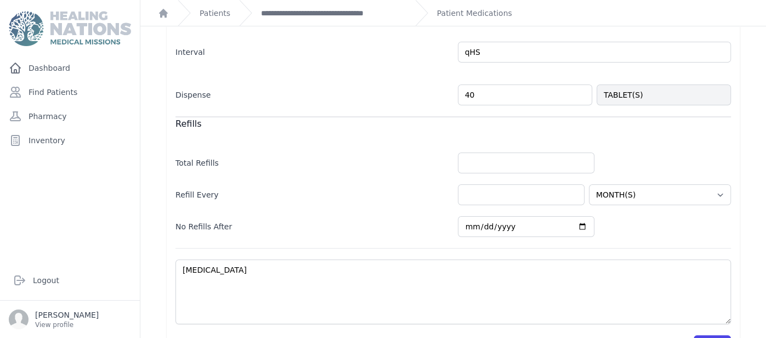
click at [757, 235] on div "Allergies Patient states she has an allergy to a medication that she has receiv…" at bounding box center [453, 33] width 608 height 662
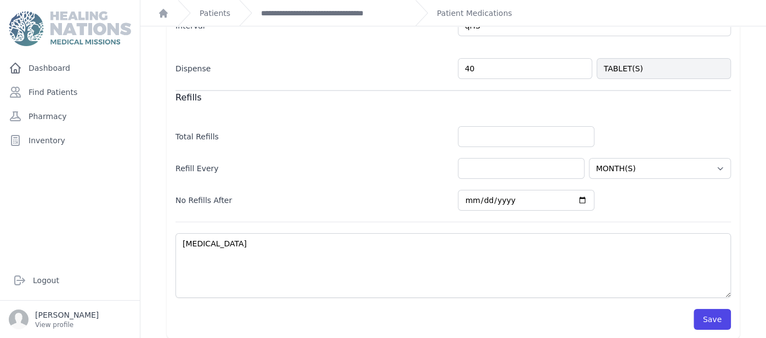
scroll to position [394, 0]
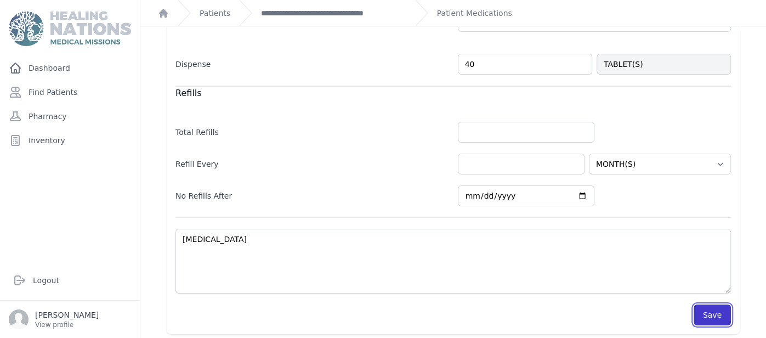
click at [712, 304] on button "Save" at bounding box center [712, 314] width 37 height 21
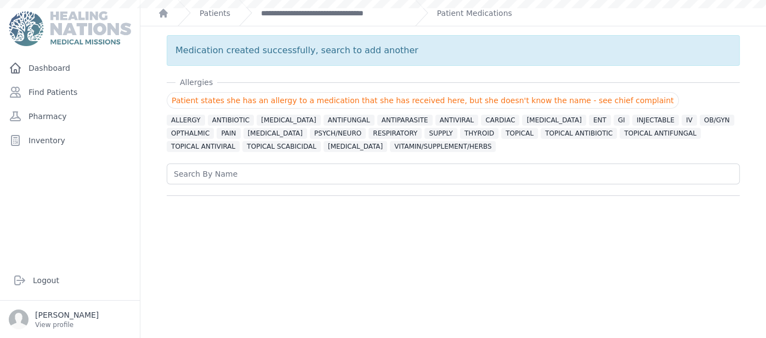
scroll to position [0, 0]
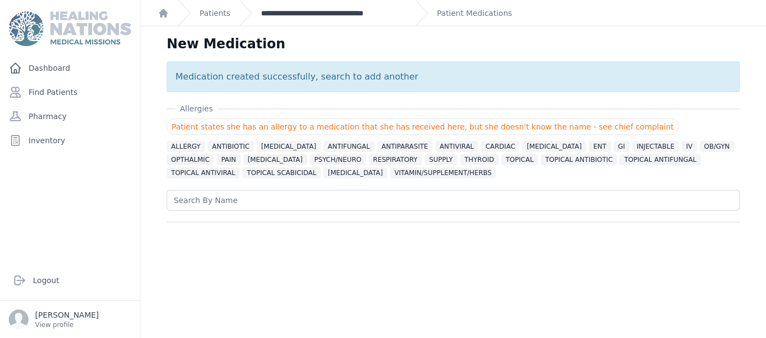
click at [399, 8] on link "**********" at bounding box center [333, 13] width 145 height 11
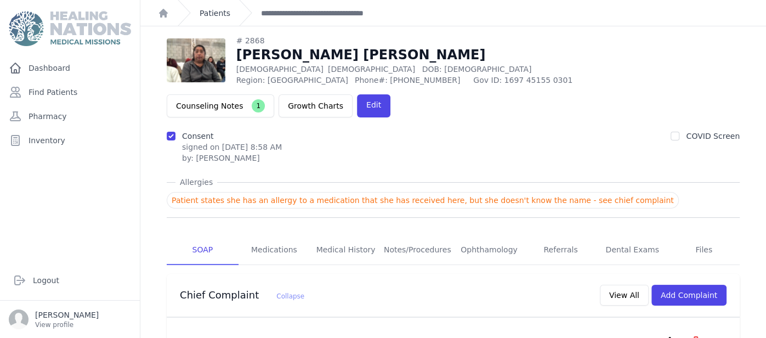
click at [213, 11] on link "Patients" at bounding box center [215, 13] width 31 height 11
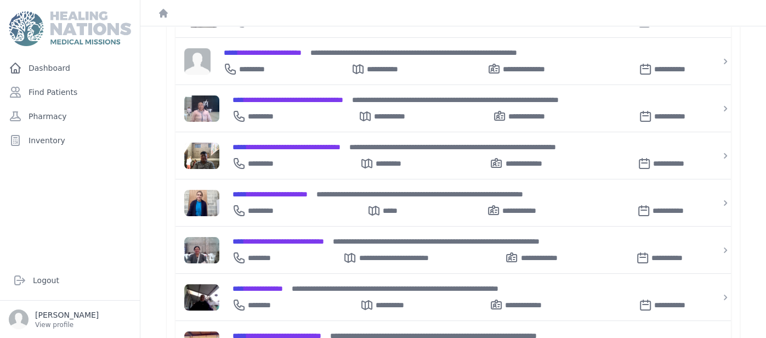
scroll to position [350, 0]
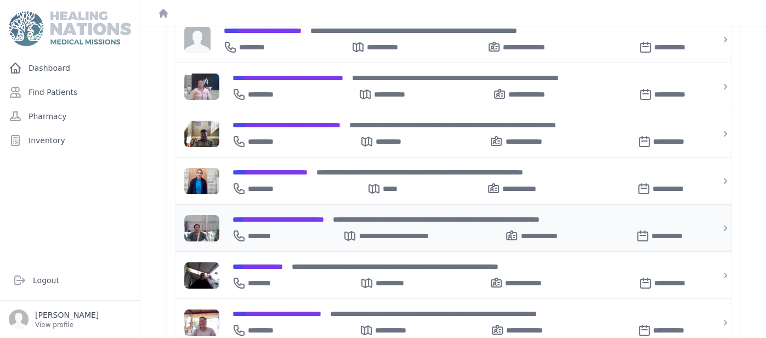
click at [310, 216] on span "**********" at bounding box center [279, 220] width 92 height 8
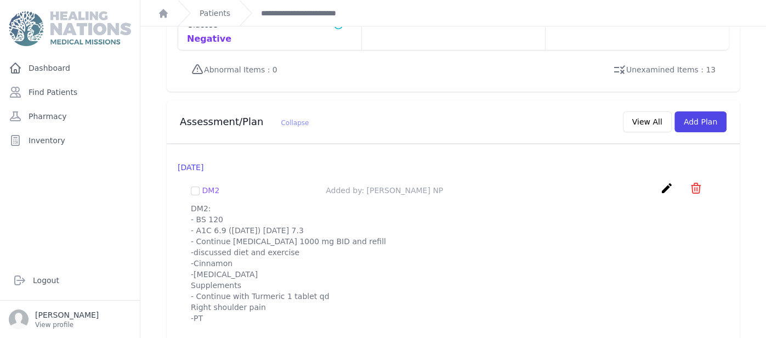
scroll to position [1093, 0]
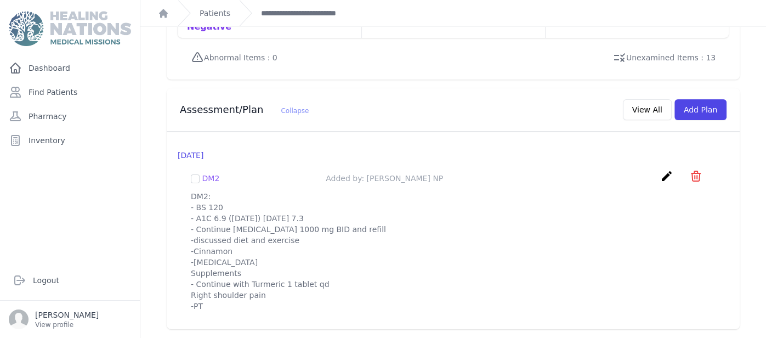
drag, startPoint x: 192, startPoint y: 185, endPoint x: 279, endPoint y: 292, distance: 137.3
click at [279, 292] on p "DM2: - BS 120 - A1C 6.9 (Feb. 2025) today 7.3 - Continue metformin 1000 mg BID …" at bounding box center [453, 251] width 525 height 121
copy p "DM2: - BS 120 - A1C 6.9 (Feb. 2025) today 7.3 - Continue metformin 1000 mg BID …"
click at [704, 99] on button "Add Plan" at bounding box center [700, 109] width 52 height 21
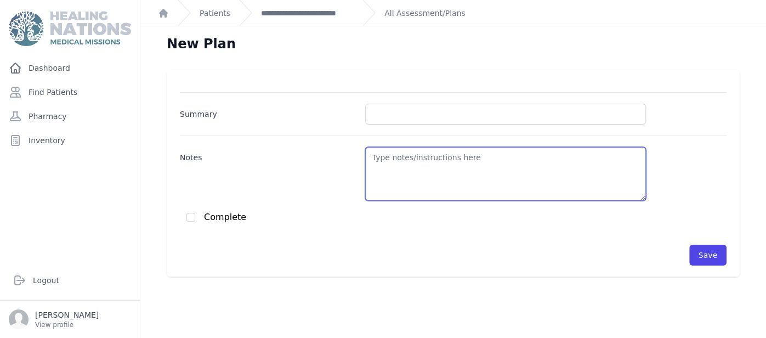
click at [446, 166] on textarea "Notes" at bounding box center [505, 174] width 281 height 54
paste textarea "DM2: - BS 120 - A1C 6.9 (Feb. 2025) today 7.3 - Continue metformin 1000 mg BID …"
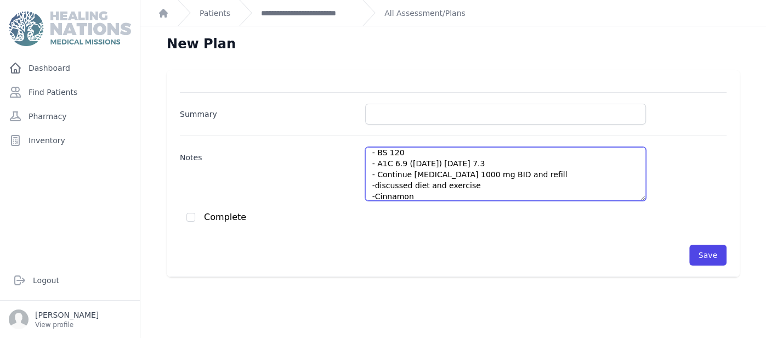
scroll to position [5, 0]
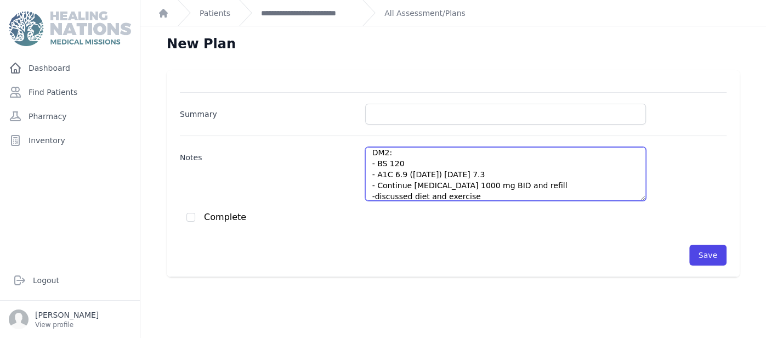
type textarea "DM2: - BS 120 - A1C 6.9 (Feb. 2025) today 7.3 - Continue metformin 1000 mg BID …"
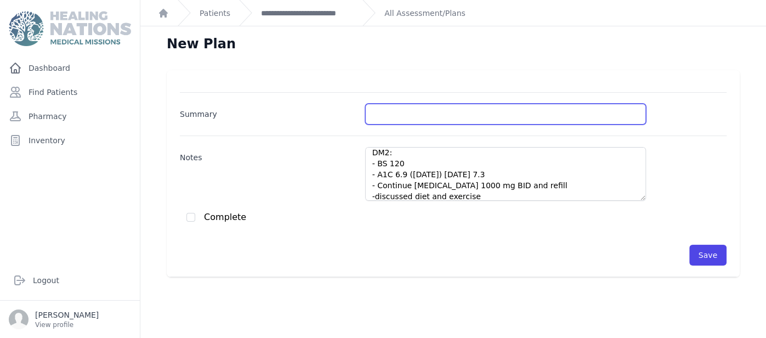
click at [469, 111] on input "Summary" at bounding box center [505, 114] width 281 height 21
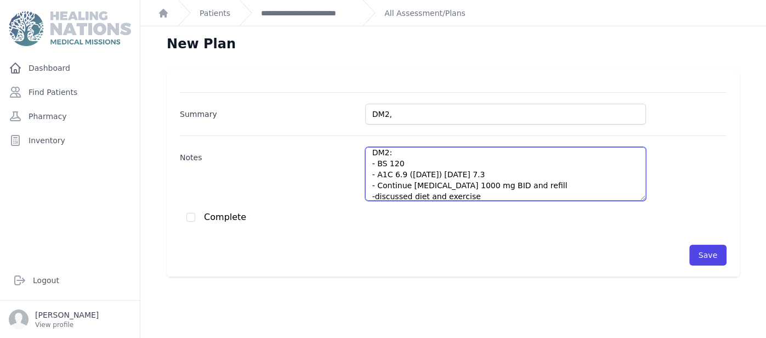
click at [494, 149] on textarea "DM2: - BS 120 - A1C 6.9 (Feb. 2025) today 7.3 - Continue metformin 1000 mg BID …" at bounding box center [505, 174] width 281 height 54
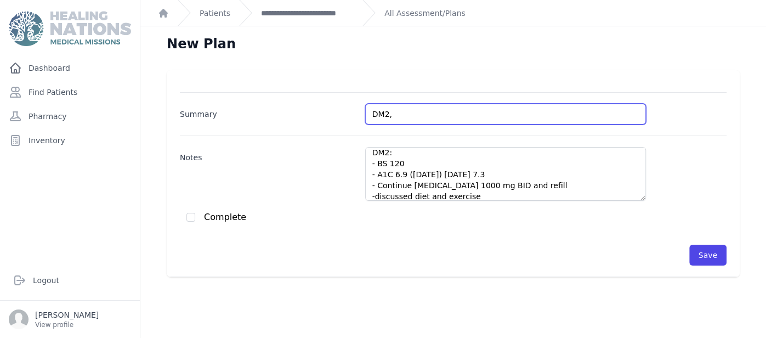
click at [486, 116] on input "DM2," at bounding box center [505, 114] width 281 height 21
type input "DM2/ ITU"
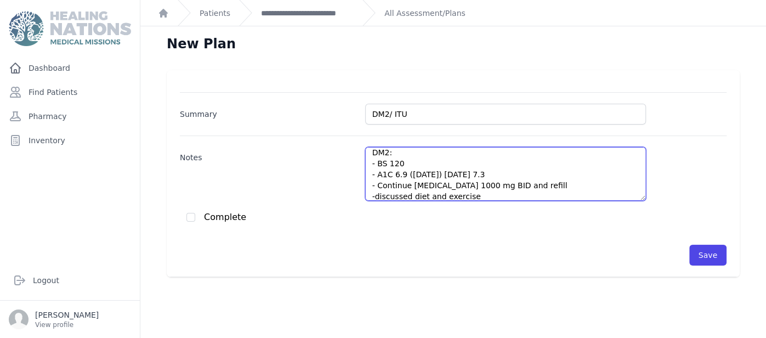
click at [426, 163] on textarea "DM2: - BS 120 - A1C 6.9 (Feb. 2025) today 7.3 - Continue metformin 1000 mg BID …" at bounding box center [505, 174] width 281 height 54
click at [419, 155] on textarea "DM2: - BS 1 - A1C 6.9 (Feb. 2025) today 7.3 - Continue metformin 1000 mg BID an…" at bounding box center [505, 174] width 281 height 54
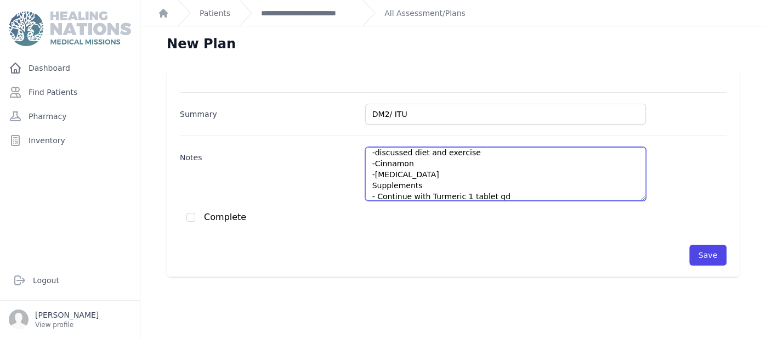
scroll to position [27, 0]
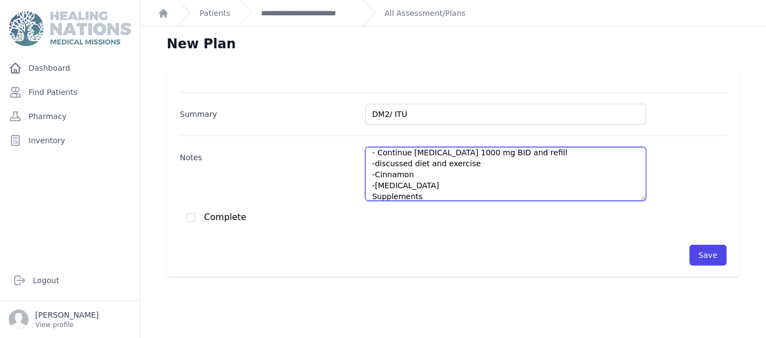
click at [528, 161] on textarea "DM2: - BS 110 - Continue metformin 1000 mg BID and refill -discussed diet and e…" at bounding box center [505, 174] width 281 height 54
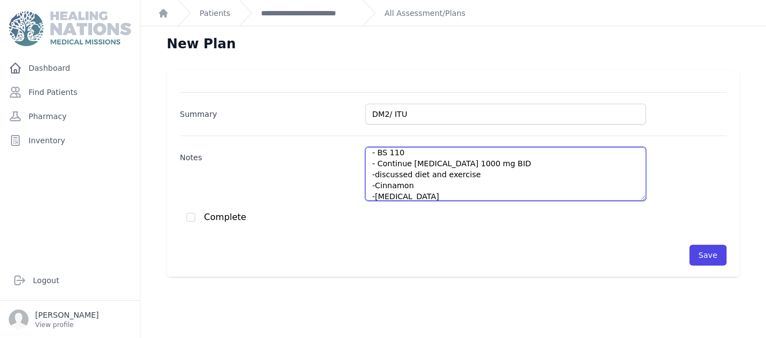
scroll to position [5, 0]
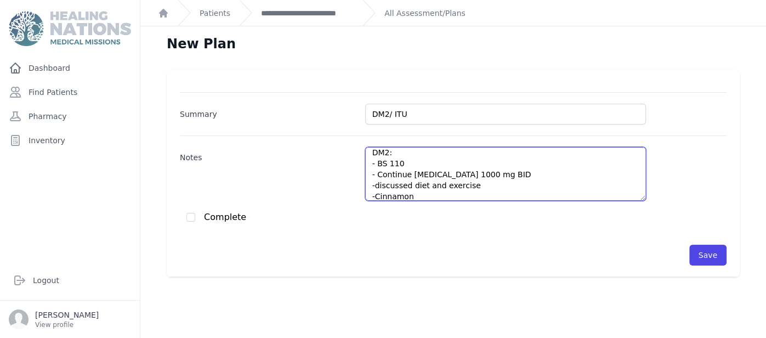
click at [482, 180] on textarea "DM2: - BS 110 - Continue metformin 1000 mg BID -discussed diet and exercise -Ci…" at bounding box center [505, 174] width 281 height 54
click at [403, 162] on textarea "DM2: - BS 110 - Continue metformin 1000 mg BID -discussed diet and exercise -Ci…" at bounding box center [505, 174] width 281 height 54
click at [473, 163] on textarea "DM2: - BS 110 - Continue metformin 1000 mg BID -discussed diet and exercise -Ci…" at bounding box center [505, 174] width 281 height 54
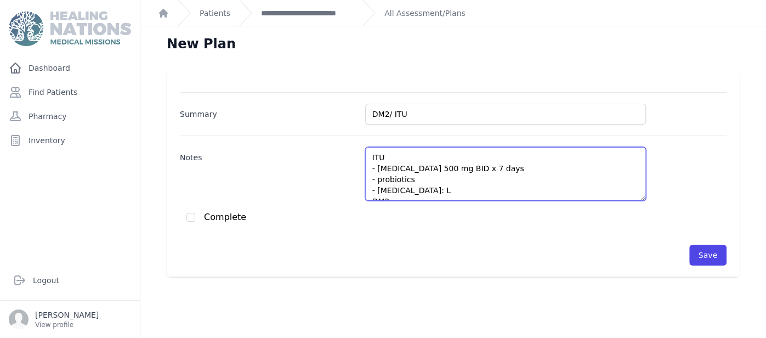
paste textarea "Luekocytes Trace Nitrate Positive"
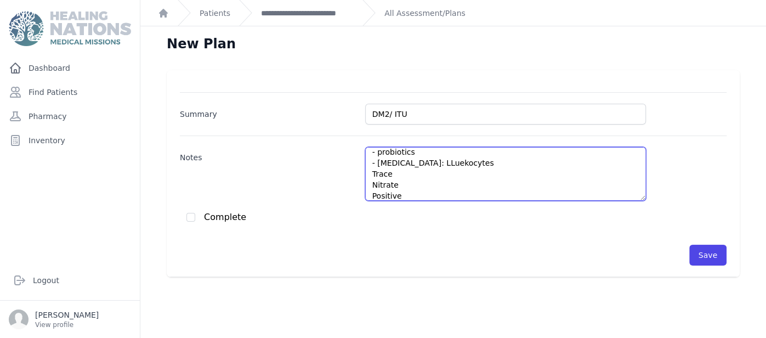
click at [423, 161] on textarea "ITU - Ciprofloxacin 500 mg BID x 7 days - probiotics - Urine test: LLuekocytes …" at bounding box center [505, 174] width 281 height 54
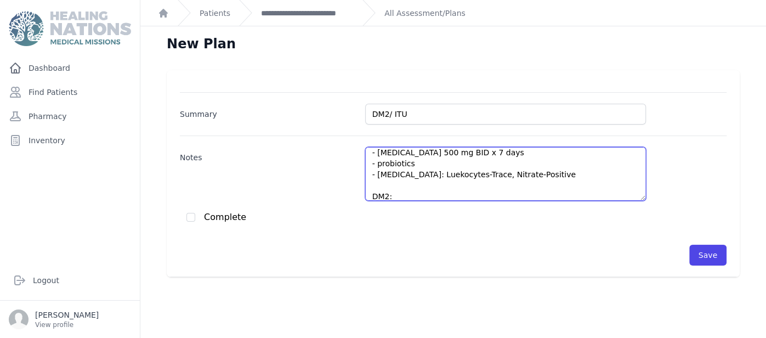
scroll to position [5, 0]
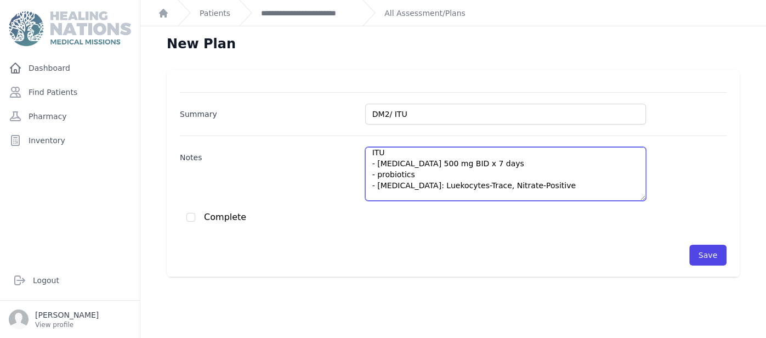
type textarea "ITU - Ciprofloxacin 500 mg BID x 7 days - probiotics - Urine test: Luekocytes-T…"
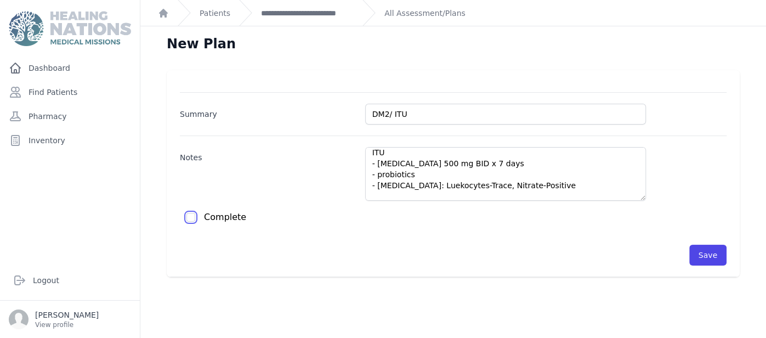
click at [192, 213] on input "checkbox" at bounding box center [190, 217] width 9 height 9
checkbox input "true"
click at [699, 250] on button "Save" at bounding box center [707, 255] width 37 height 21
checkbox input "false"
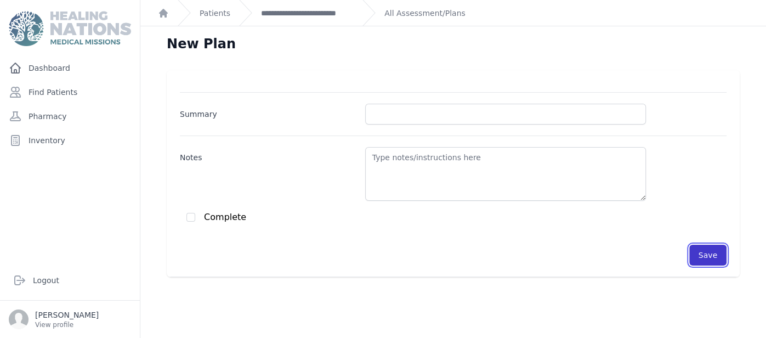
scroll to position [0, 0]
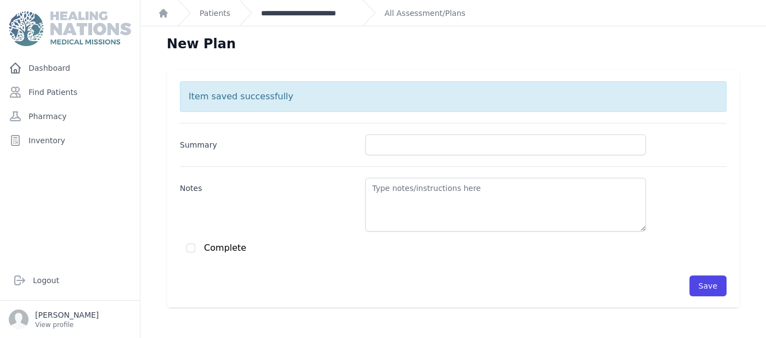
click at [331, 8] on link "**********" at bounding box center [307, 13] width 93 height 11
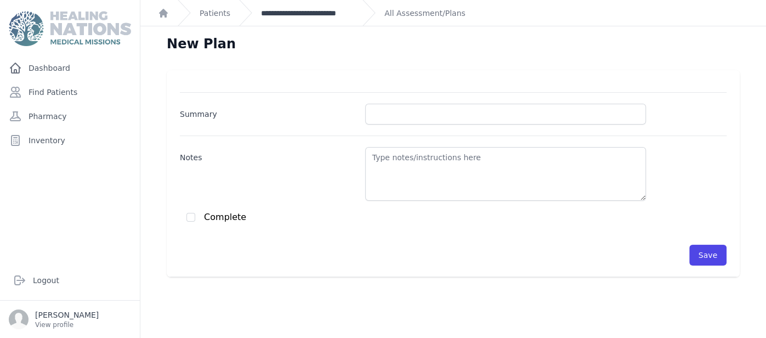
click at [325, 10] on link "**********" at bounding box center [307, 13] width 93 height 11
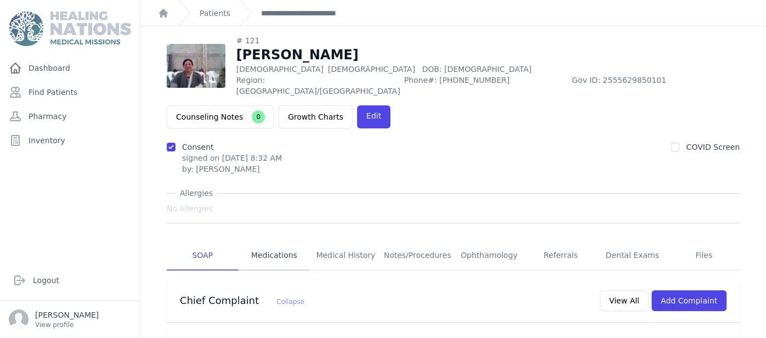
click at [285, 241] on link "Medications" at bounding box center [275, 256] width 72 height 30
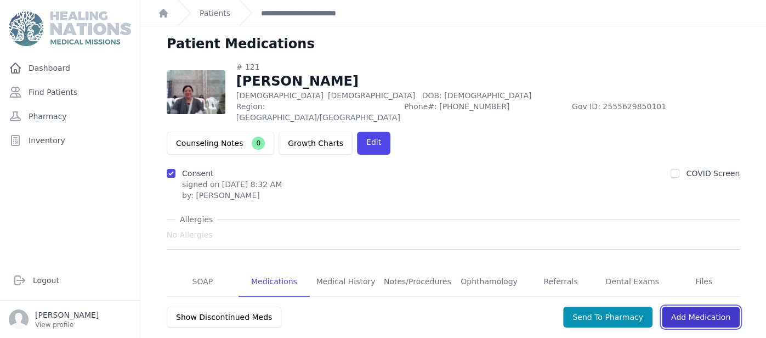
click at [723, 307] on link "Add Medication" at bounding box center [701, 317] width 78 height 21
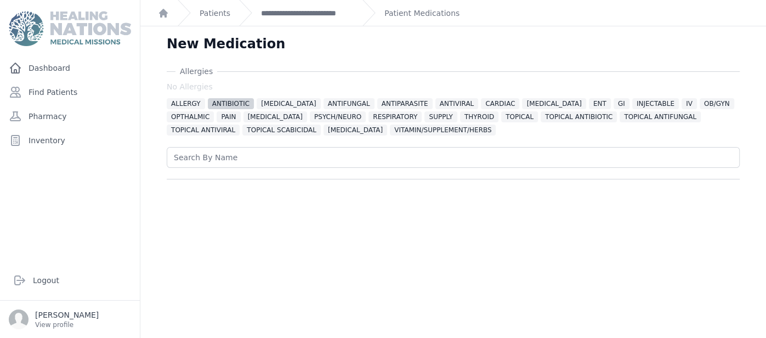
click at [228, 105] on span "ANTIBIOTIC" at bounding box center [231, 103] width 47 height 11
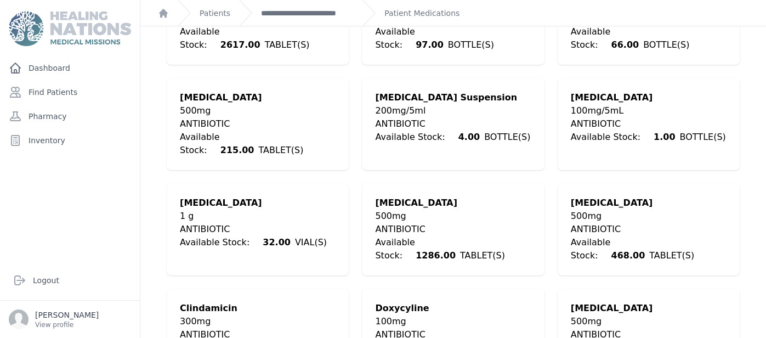
scroll to position [415, 0]
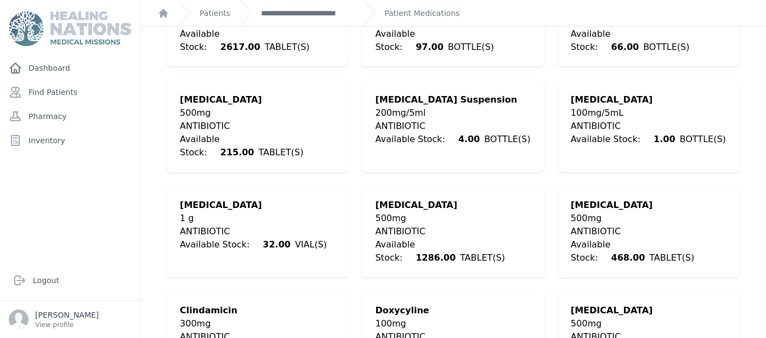
click at [632, 212] on div "500mg" at bounding box center [649, 218] width 156 height 13
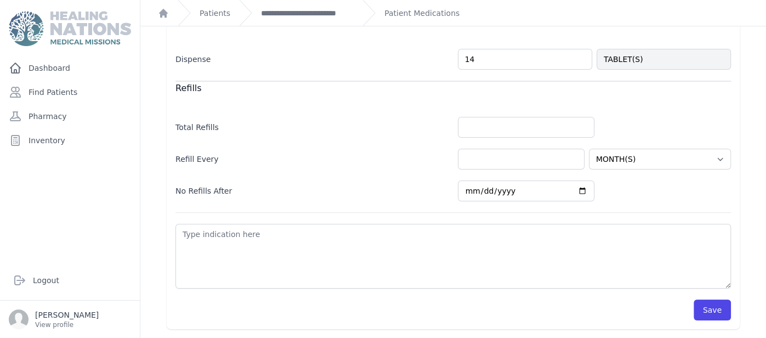
scroll to position [389, 0]
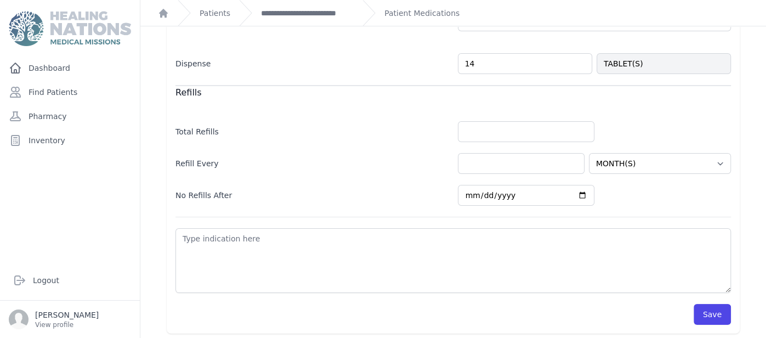
click at [613, 98] on div "Refills Total Refills Refill Every HOUR(S) DAY(S) WEEK(S) MONTH(S) YEAR(S) No R…" at bounding box center [452, 145] width 555 height 121
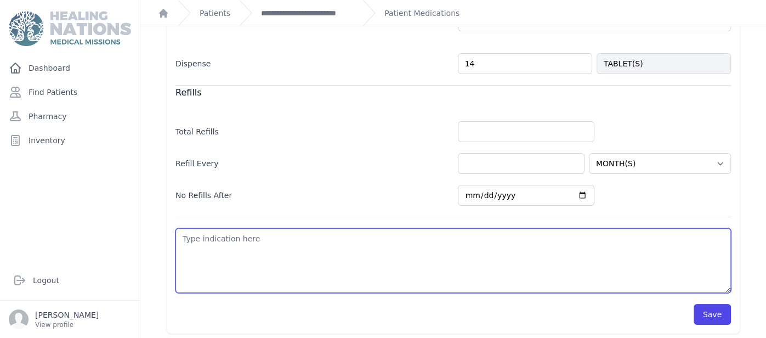
click at [353, 242] on textarea at bounding box center [452, 260] width 555 height 65
type textarea "I"
select select "MONTH(S)"
type textarea "IT"
select select "MONTH(S)"
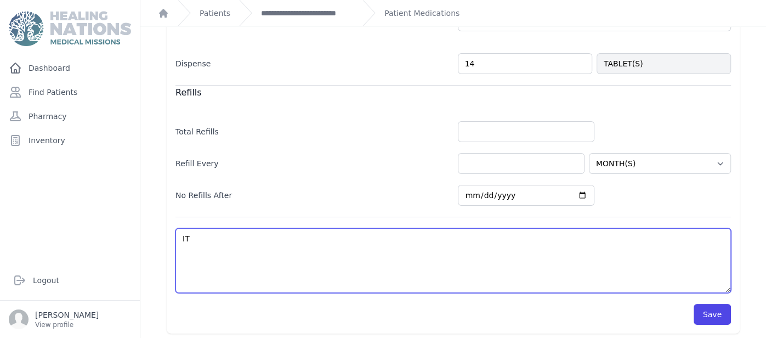
type textarea "ITU"
select select "MONTH(S)"
type textarea "ITU"
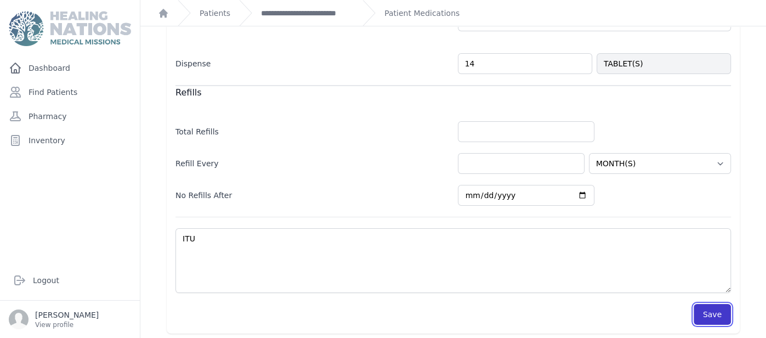
click at [723, 314] on button "Save" at bounding box center [712, 314] width 37 height 21
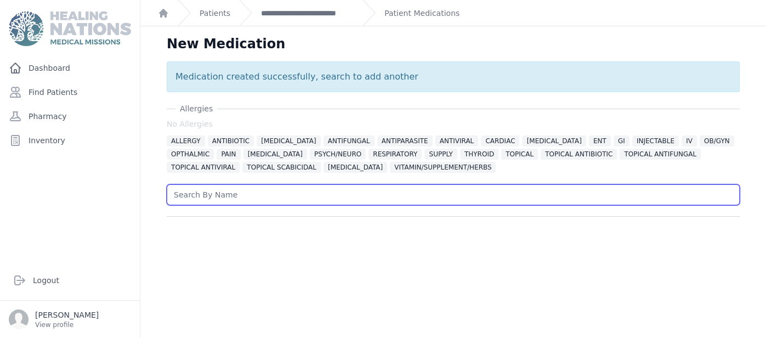
click at [443, 198] on input "text" at bounding box center [453, 194] width 573 height 21
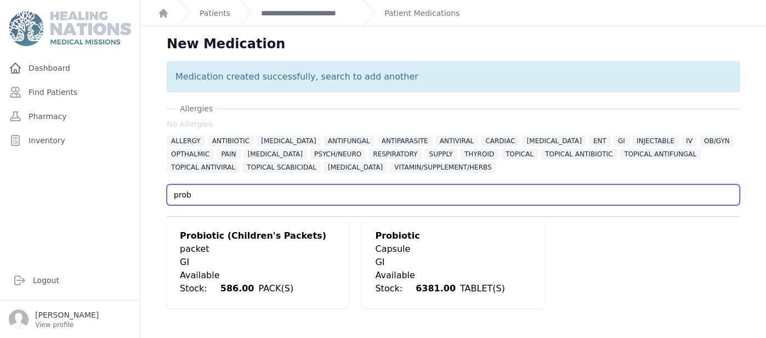
type input "prob"
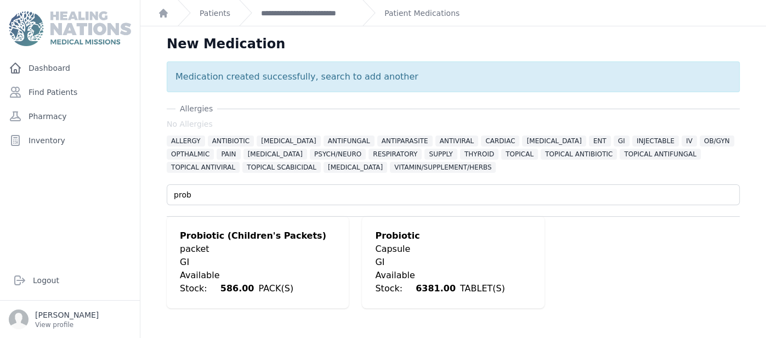
click at [444, 269] on div "Available Stock: 6381.00 TABLET(S)" at bounding box center [453, 282] width 156 height 26
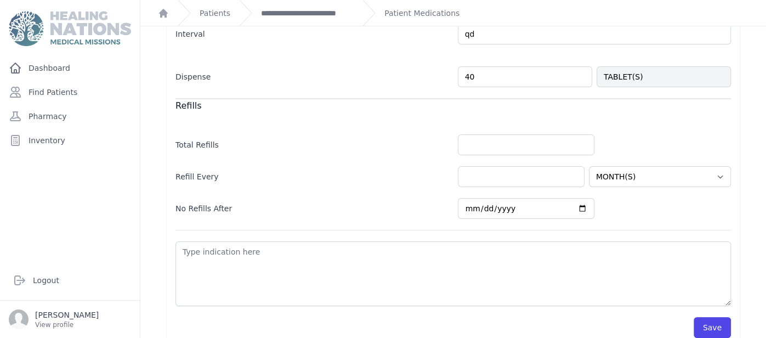
scroll to position [389, 0]
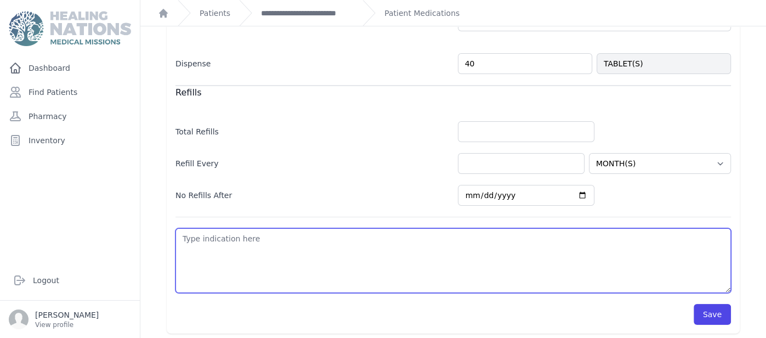
click at [290, 252] on textarea at bounding box center [452, 260] width 555 height 65
type textarea "A"
select select "MONTH(S)"
type textarea "An"
select select "MONTH(S)"
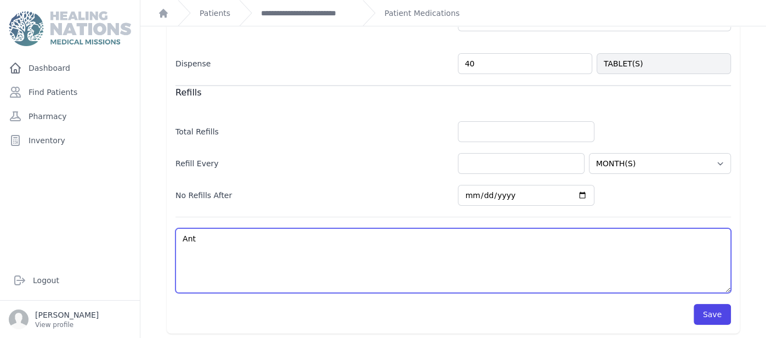
type textarea "Anti"
select select "MONTH(S)"
type textarea "Antibi"
select select "MONTH(S)"
type textarea "Antibio"
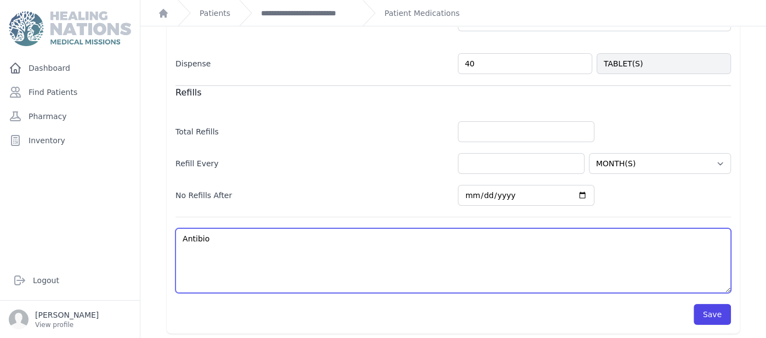
select select "MONTH(S)"
type textarea "Antibiot"
select select "MONTH(S)"
type textarea "Antibioti"
select select "MONTH(S)"
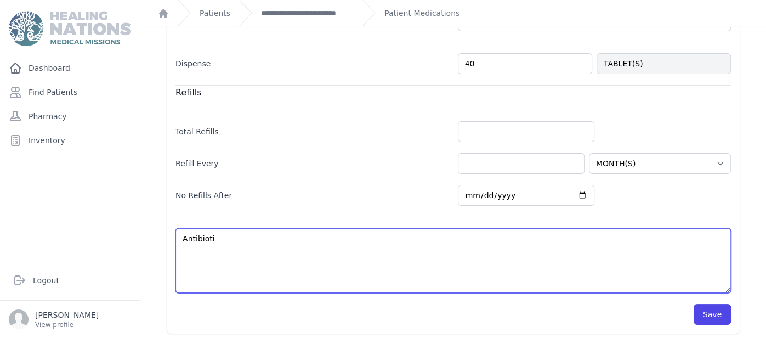
type textarea "Antibiotic"
select select "MONTH(S)"
type textarea "Antibiotic"
select select "MONTH(S)"
type textarea "Antibiotic us"
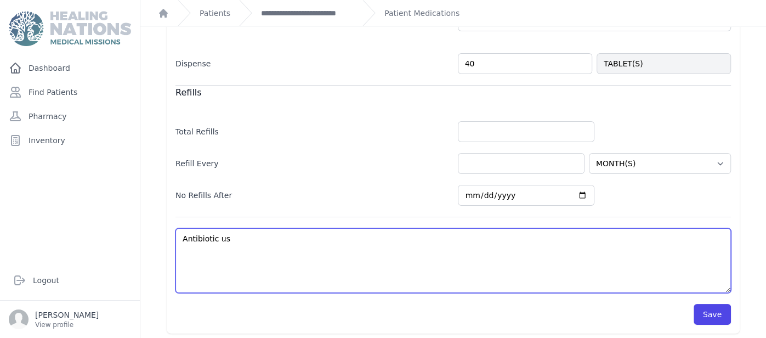
select select "MONTH(S)"
type textarea "Antibiotic use"
select select "MONTH(S)"
type textarea "Antibiotic use"
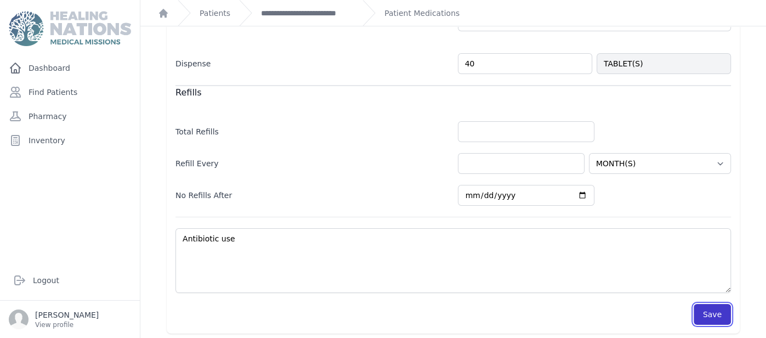
click at [718, 315] on button "Save" at bounding box center [712, 314] width 37 height 21
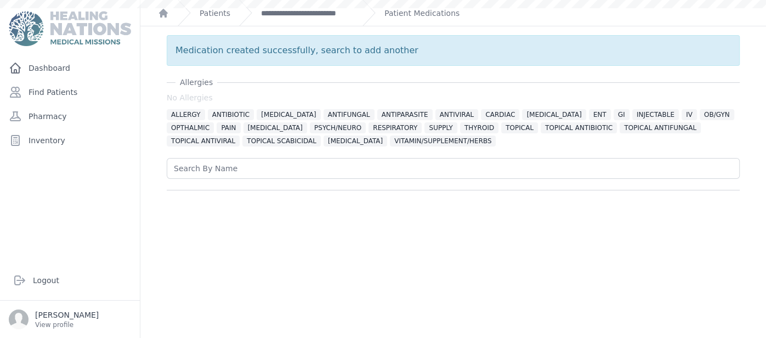
scroll to position [0, 0]
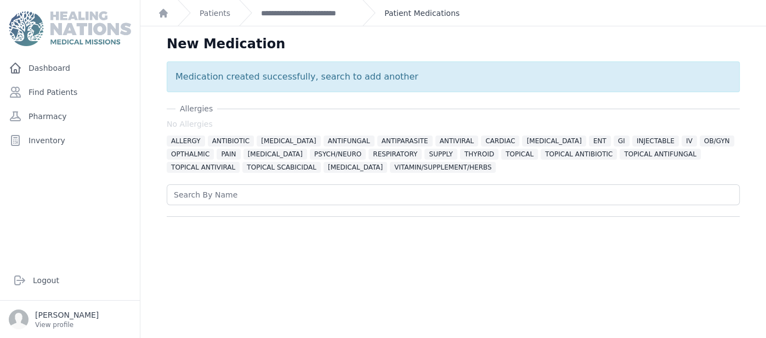
click at [417, 12] on link "Patient Medications" at bounding box center [421, 13] width 75 height 11
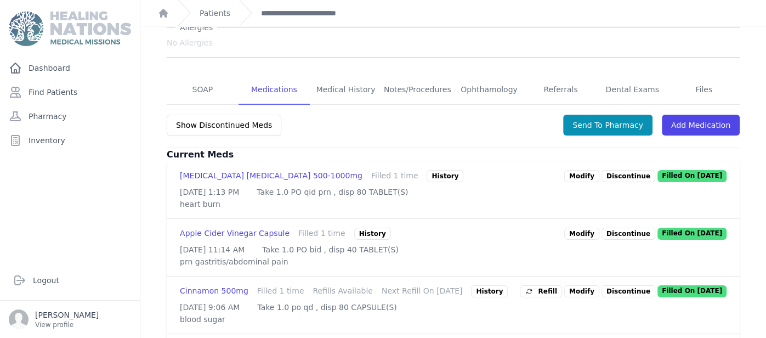
scroll to position [197, 0]
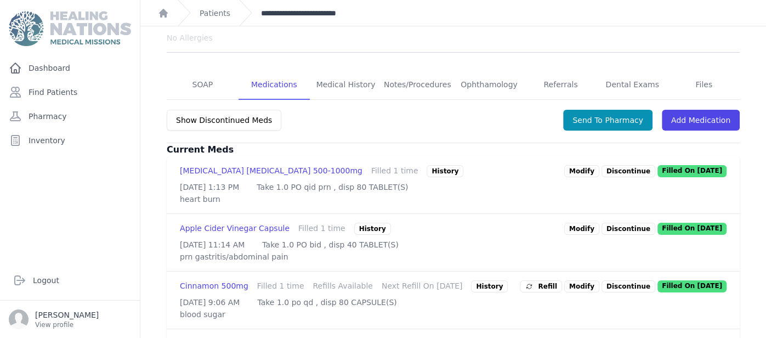
click at [303, 13] on link "**********" at bounding box center [307, 13] width 93 height 11
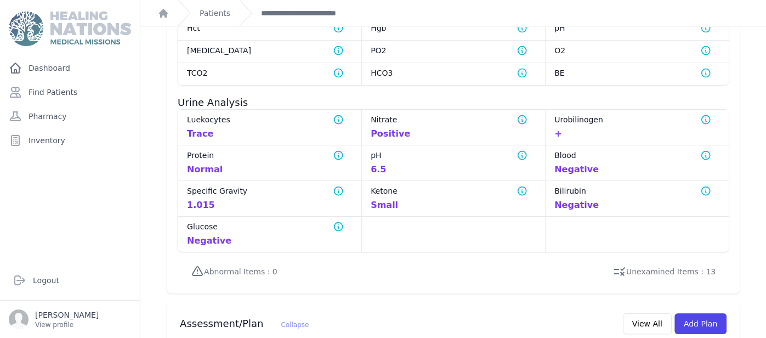
scroll to position [877, 0]
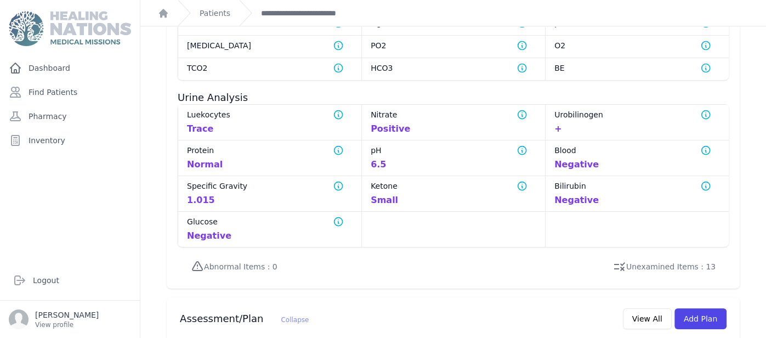
drag, startPoint x: 185, startPoint y: 99, endPoint x: 439, endPoint y: 108, distance: 253.5
click at [439, 108] on dl "Luekocytes Nominal value for Luekocytes is Negative Trace Nitrate Nominal value…" at bounding box center [453, 175] width 551 height 143
copy dl "Luekocytes Nominal value for Luekocytes is Negative Trace Nitrate Nominal value…"
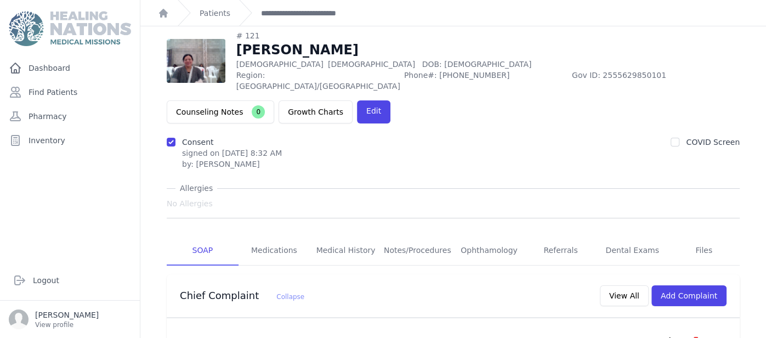
scroll to position [0, 0]
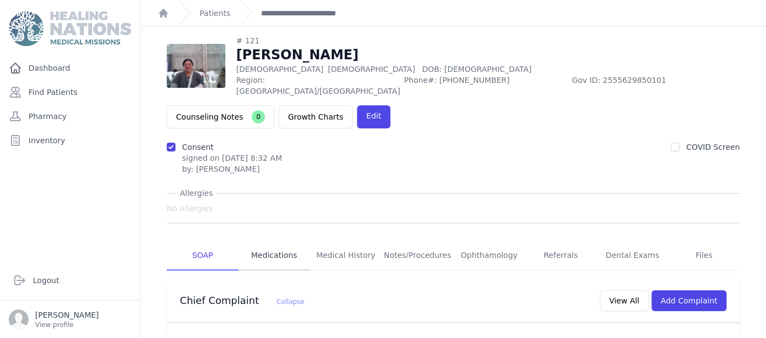
click at [277, 251] on link "Medications" at bounding box center [275, 256] width 72 height 30
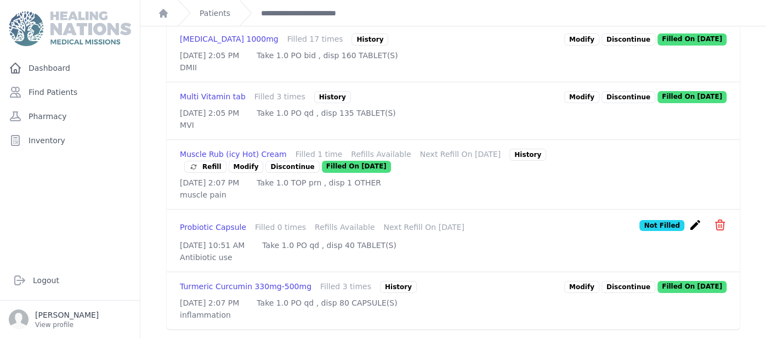
scroll to position [793, 0]
click at [217, 9] on link "Patients" at bounding box center [215, 13] width 31 height 11
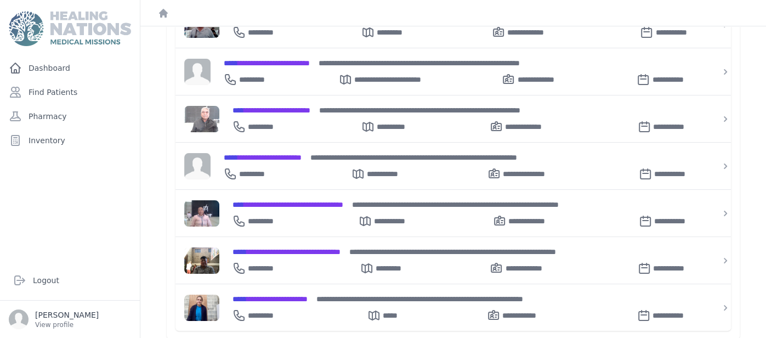
scroll to position [366, 0]
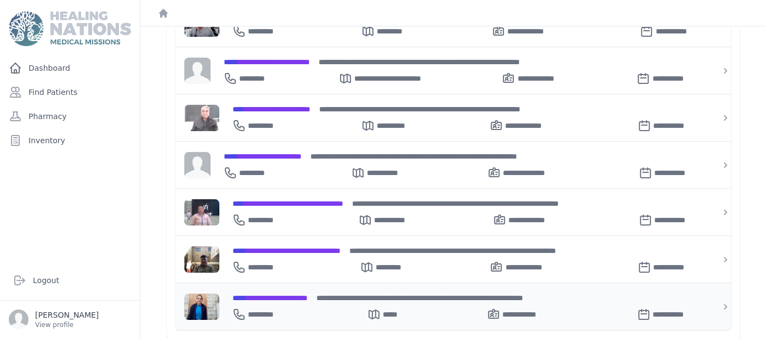
click at [287, 294] on span "**********" at bounding box center [270, 298] width 75 height 8
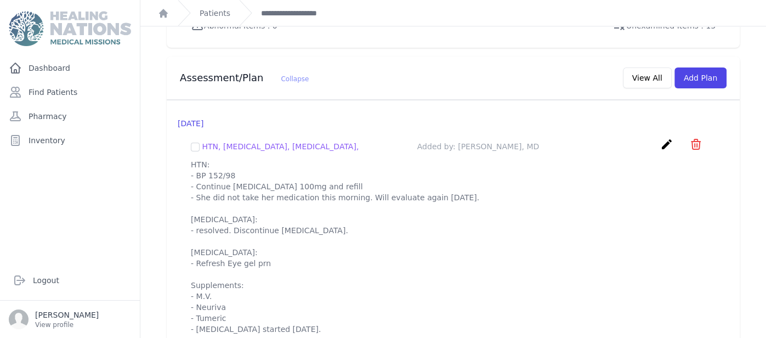
scroll to position [1017, 0]
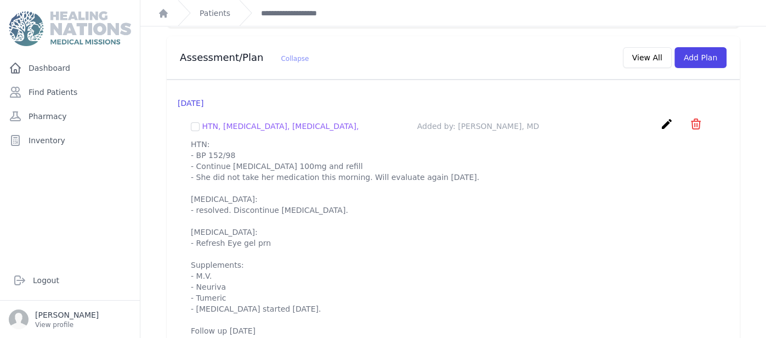
click at [175, 96] on div "2025-Jun-20 HTN, Insomnia, Dry eyes, Added by: Sofia Menendez, MD create ​ Dele…" at bounding box center [453, 217] width 573 height 274
drag, startPoint x: 193, startPoint y: 120, endPoint x: 244, endPoint y: 220, distance: 112.1
click at [244, 220] on p "HTN: - BP 152/98 - Continue Losartan 100mg and refill - She did not take her me…" at bounding box center [453, 237] width 525 height 197
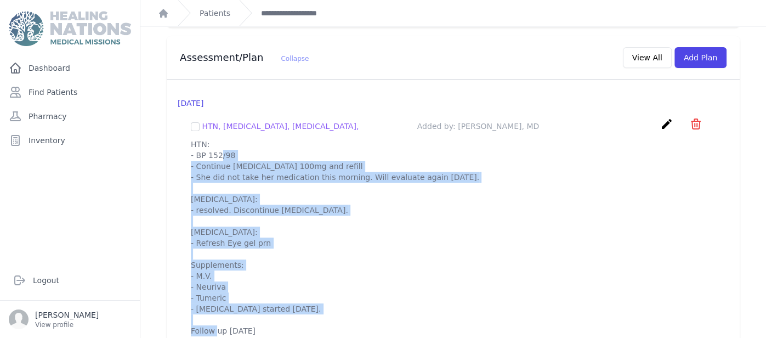
drag, startPoint x: 189, startPoint y: 120, endPoint x: 277, endPoint y: 304, distance: 204.5
click at [277, 304] on div "HTN, Insomnia, Dry eyes, Added by: Sofia Menendez, MD create ​ Delete plan - HT…" at bounding box center [453, 227] width 551 height 236
copy p "HTN: - BP 152/98 - Continue Losartan 100mg and refill - She did not take her me…"
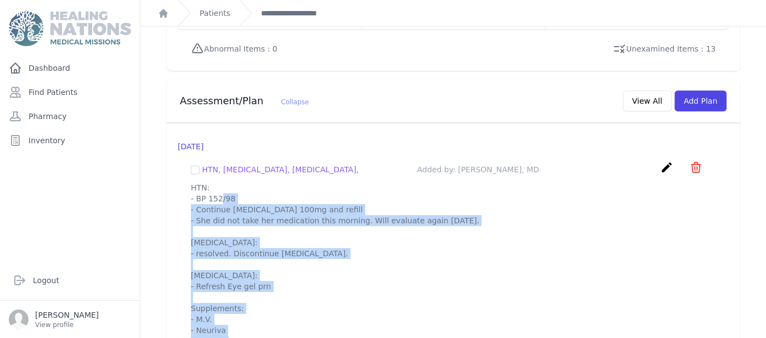
scroll to position [973, 0]
click at [700, 91] on button "Add Plan" at bounding box center [700, 101] width 52 height 21
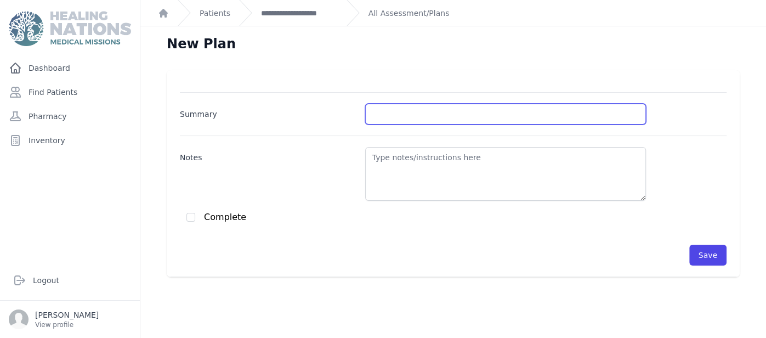
click at [482, 121] on input "Summary" at bounding box center [505, 114] width 281 height 21
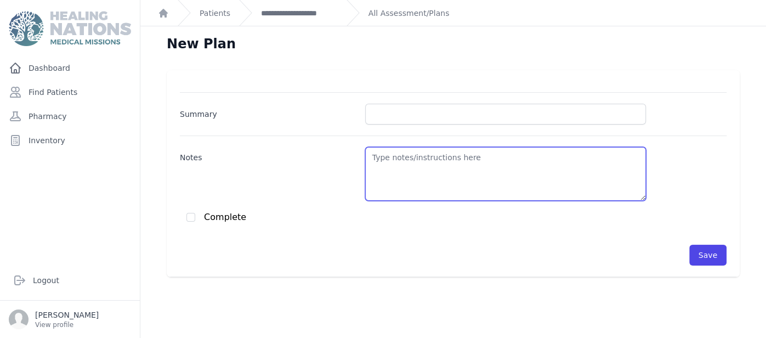
click at [454, 165] on textarea "Notes" at bounding box center [505, 174] width 281 height 54
paste textarea "HTN: - BP 152/98 - Continue Losartan 100mg and refill - She did not take her me…"
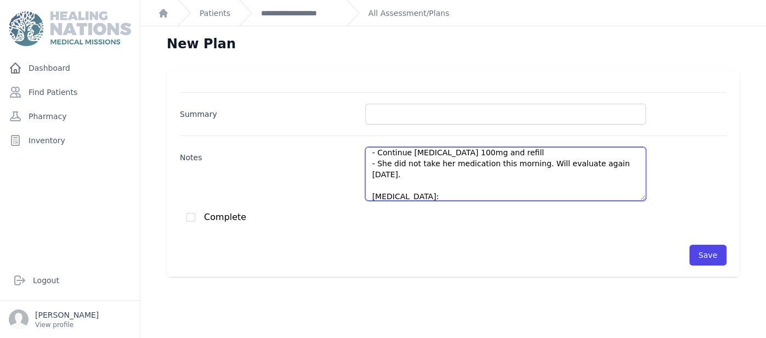
scroll to position [5, 0]
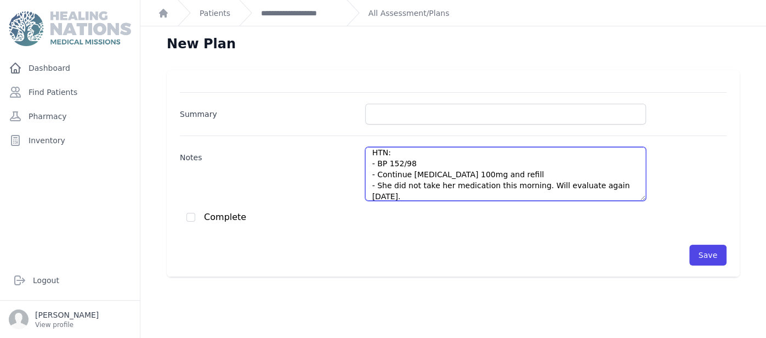
type textarea "HTN: - BP 152/98 - Continue Losartan 100mg and refill - She did not take her me…"
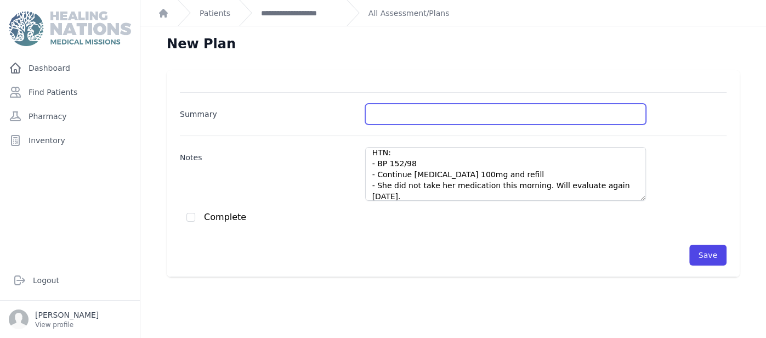
click at [432, 120] on input "Summary" at bounding box center [505, 114] width 281 height 21
type input "HTN/"
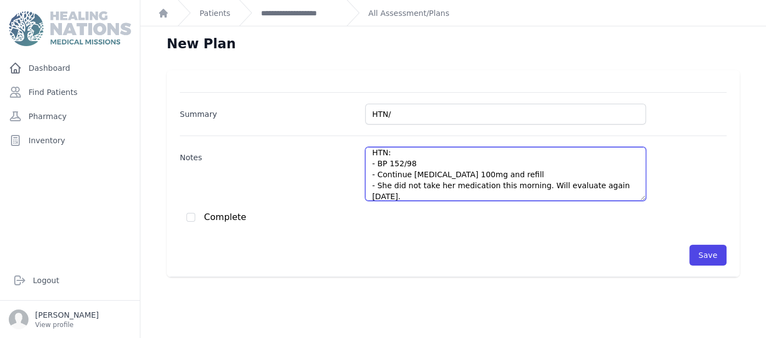
click at [460, 166] on textarea "HTN: - BP 152/98 - Continue Losartan 100mg and refill - She did not take her me…" at bounding box center [505, 174] width 281 height 54
paste textarea "126 / 84"
click at [526, 173] on textarea "HTN: - BP 126/84 - Continue Losartan 100mg and refill - She did not take her me…" at bounding box center [505, 174] width 281 height 54
click at [377, 185] on textarea "HTN: - BP 126/84 - Continue Losartan 100mg - She did not take her medication th…" at bounding box center [505, 174] width 281 height 54
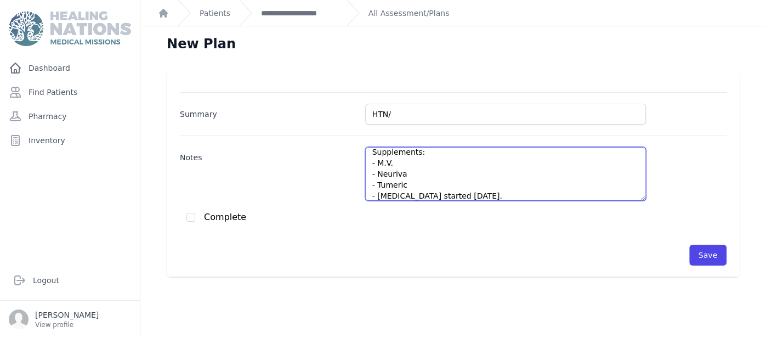
scroll to position [153, 0]
drag, startPoint x: 377, startPoint y: 185, endPoint x: 588, endPoint y: 168, distance: 211.3
click at [588, 168] on textarea "HTN: - BP 126/84 - Continue Losartan 100mg - She did not take her medication th…" at bounding box center [505, 174] width 281 height 54
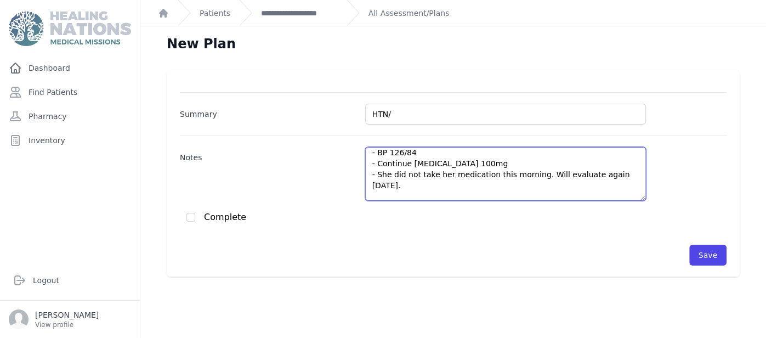
scroll to position [5, 0]
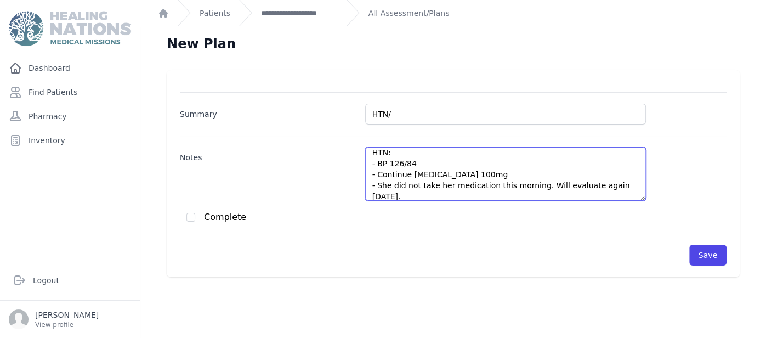
drag, startPoint x: 378, startPoint y: 185, endPoint x: 633, endPoint y: 187, distance: 255.5
click at [633, 187] on textarea "HTN: - BP 126/84 - Continue Losartan 100mg - She did not take her medication th…" at bounding box center [505, 174] width 281 height 54
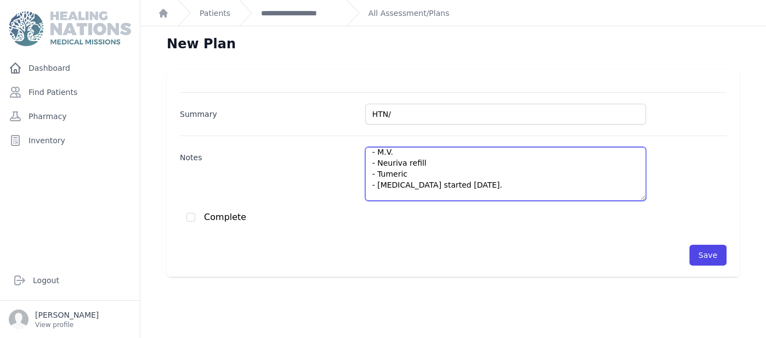
scroll to position [148, 0]
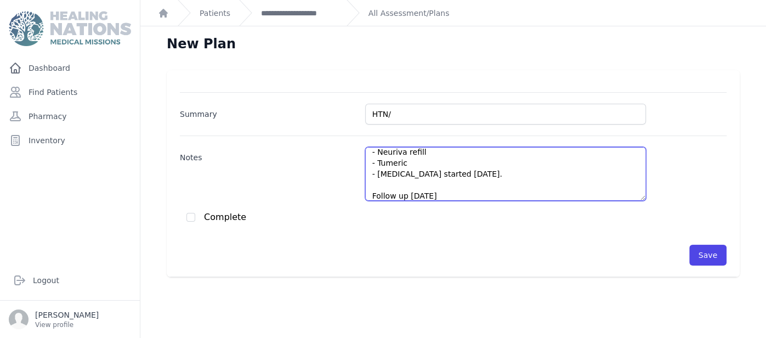
type textarea "HTN: - BP 126/84 - Continue Losartan 100mg - Recommend exercise Insomnia: - Con…"
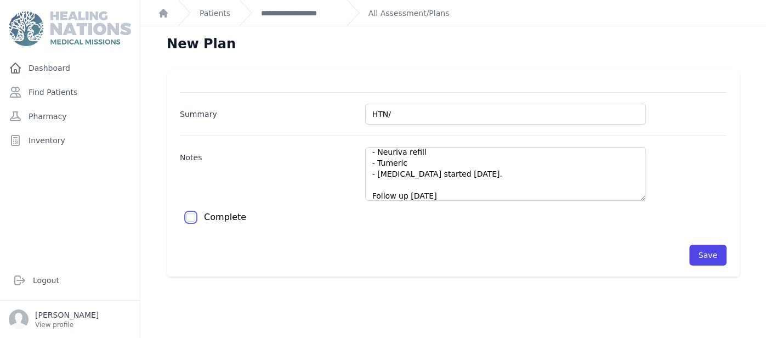
click at [188, 218] on input "checkbox" at bounding box center [190, 217] width 9 height 9
checkbox input "true"
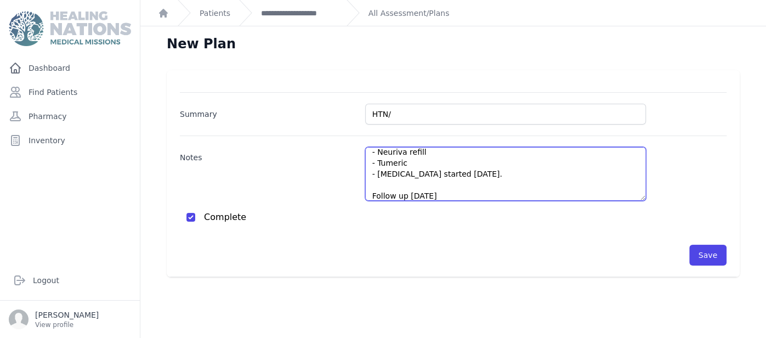
click at [431, 179] on textarea "HTN: - BP 126/84 - Continue Losartan 100mg - Recommend exercise Insomnia: - Con…" at bounding box center [505, 174] width 281 height 54
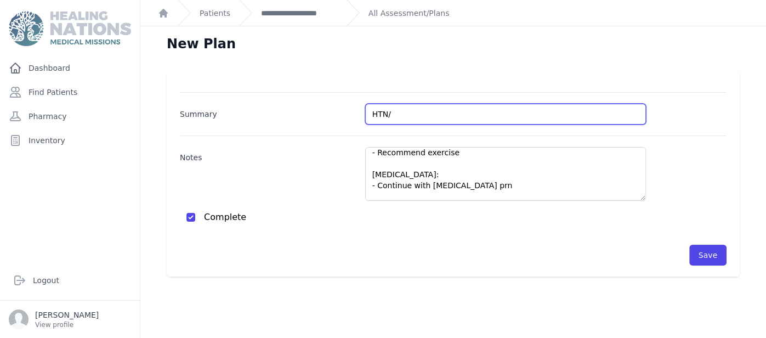
click at [450, 113] on input "HTN/" at bounding box center [505, 114] width 281 height 21
type input "HTN"
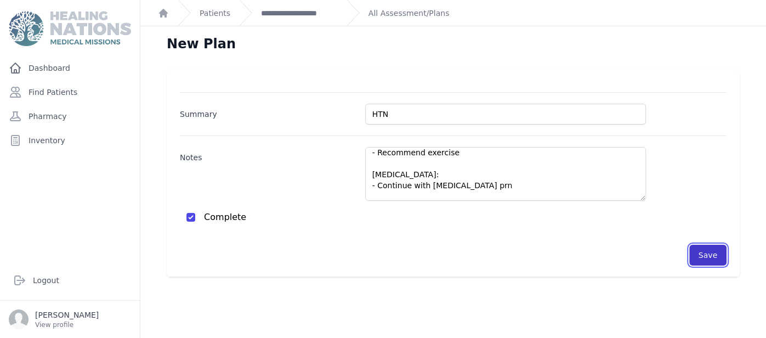
click at [706, 245] on button "Save" at bounding box center [707, 255] width 37 height 21
checkbox input "false"
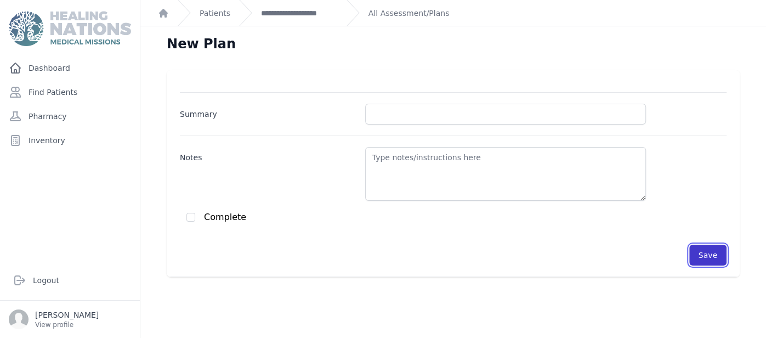
scroll to position [0, 0]
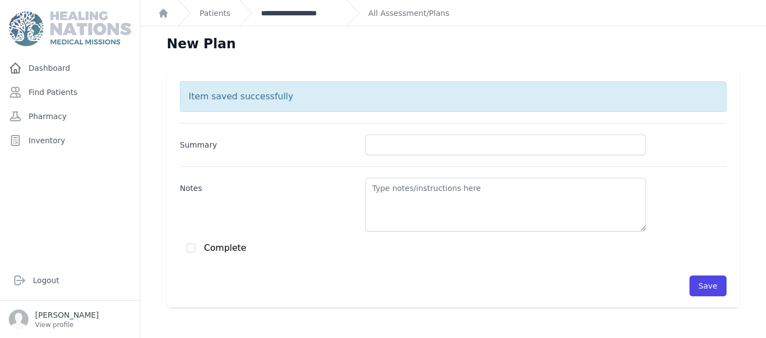
click at [323, 10] on link "**********" at bounding box center [299, 13] width 77 height 11
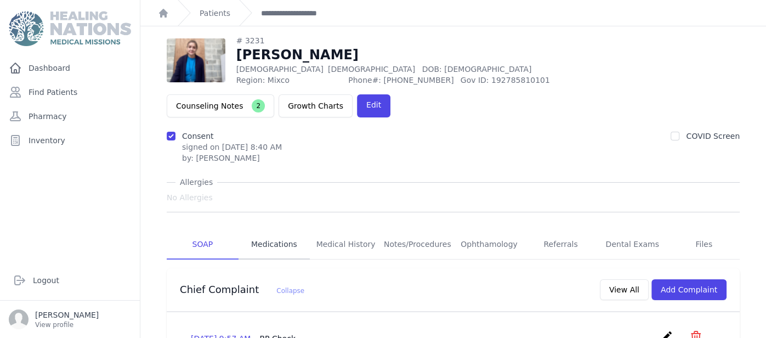
click at [290, 230] on link "Medications" at bounding box center [275, 245] width 72 height 30
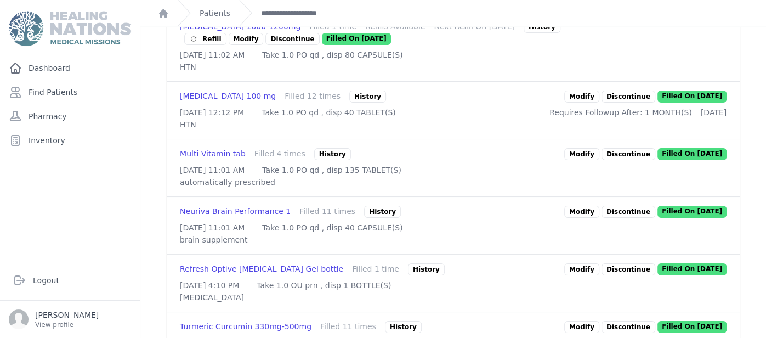
scroll to position [456, 0]
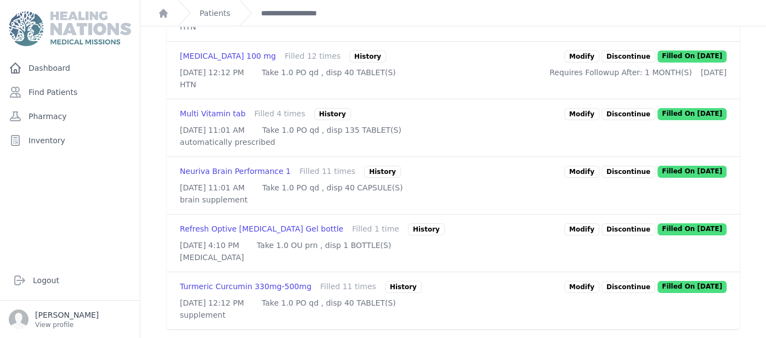
click at [595, 166] on link "Modify" at bounding box center [581, 172] width 35 height 12
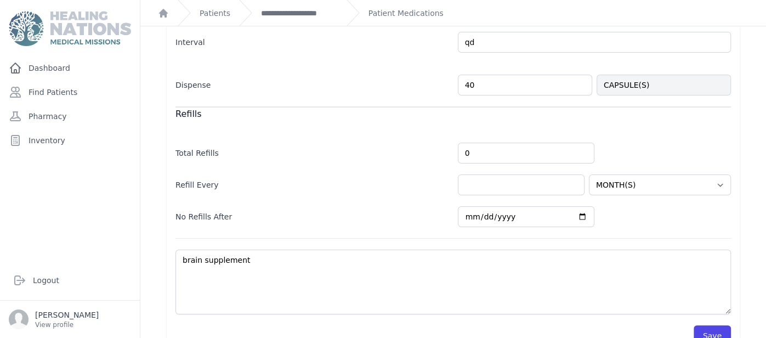
scroll to position [316, 0]
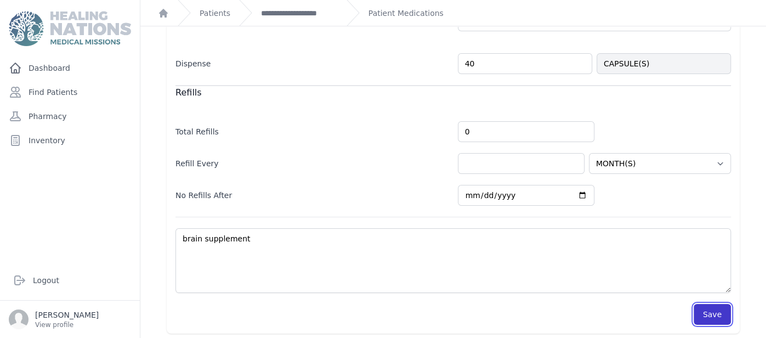
click at [718, 313] on button "Save" at bounding box center [712, 314] width 37 height 21
select select "MONTH(S)"
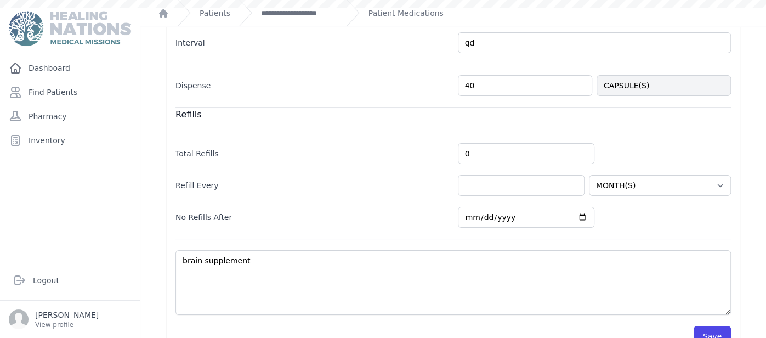
scroll to position [338, 0]
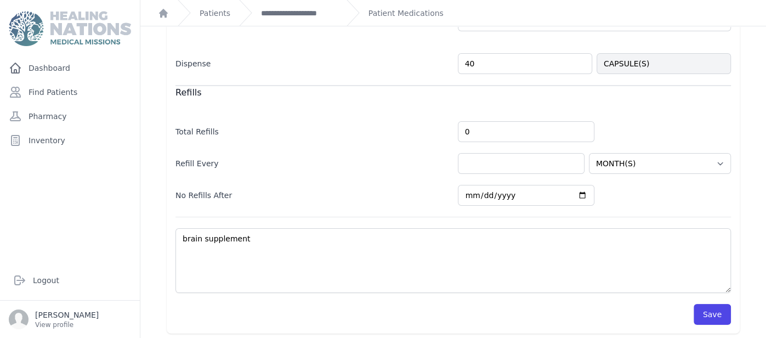
click at [718, 313] on button "Save" at bounding box center [712, 314] width 37 height 21
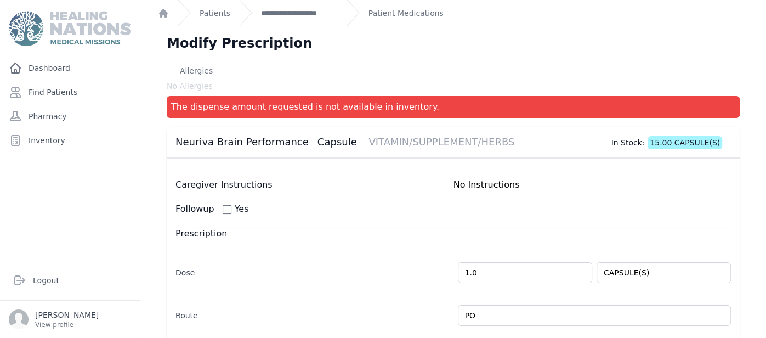
scroll to position [0, 0]
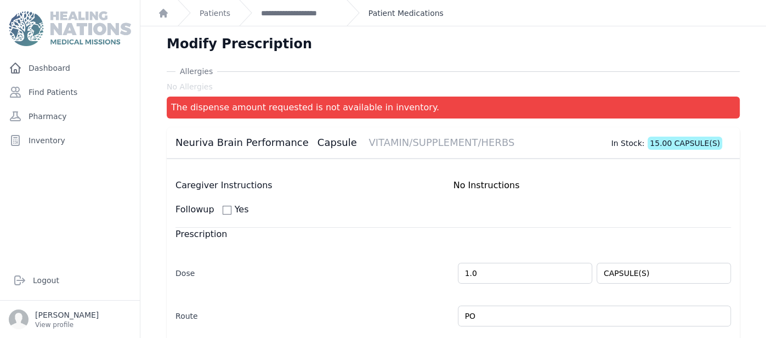
click at [413, 15] on link "Patient Medications" at bounding box center [406, 13] width 75 height 11
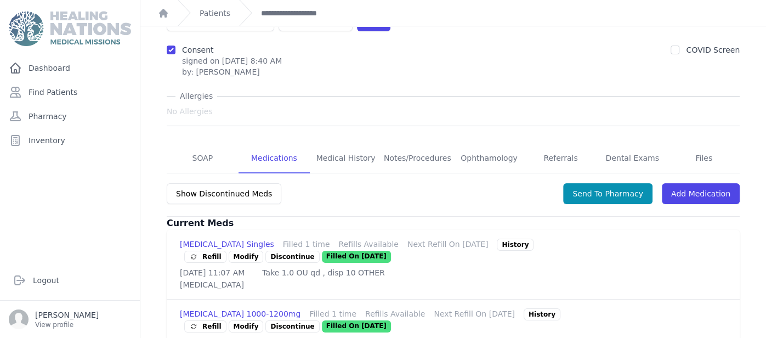
scroll to position [105, 0]
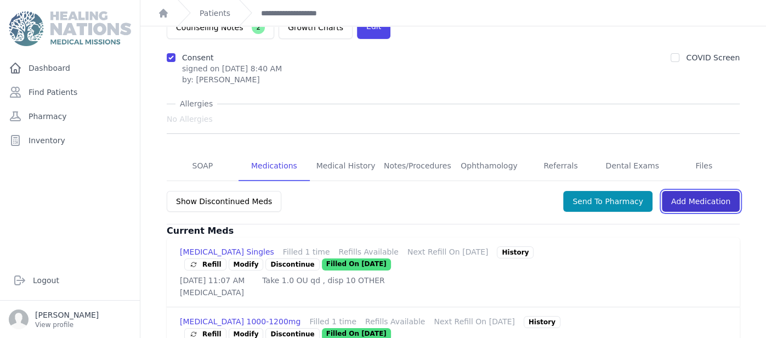
click at [707, 191] on link "Add Medication" at bounding box center [701, 201] width 78 height 21
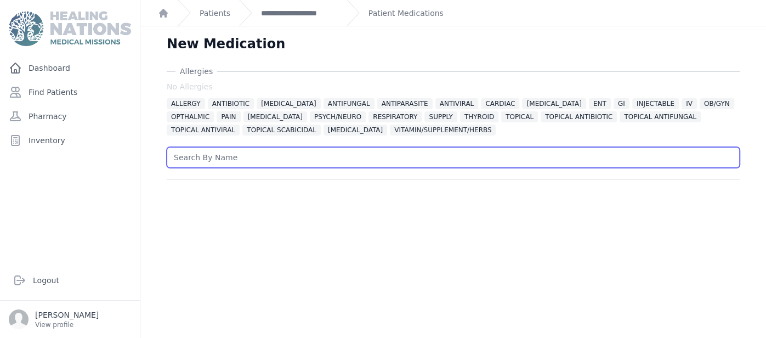
click at [410, 155] on input "text" at bounding box center [453, 157] width 573 height 21
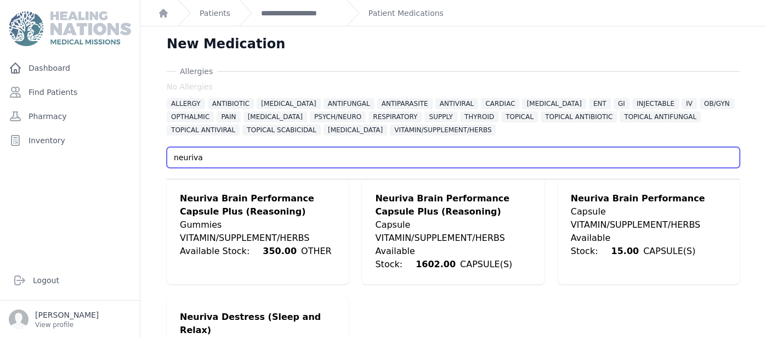
type input "neuriva"
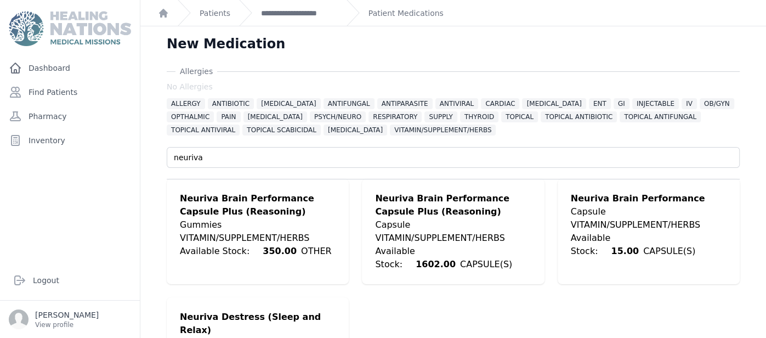
click at [465, 312] on ul "Neuriva Brain Performance Capsule Plus (Reasoning) Gummies VITAMIN/SUPPLEMENT/H…" at bounding box center [453, 291] width 573 height 224
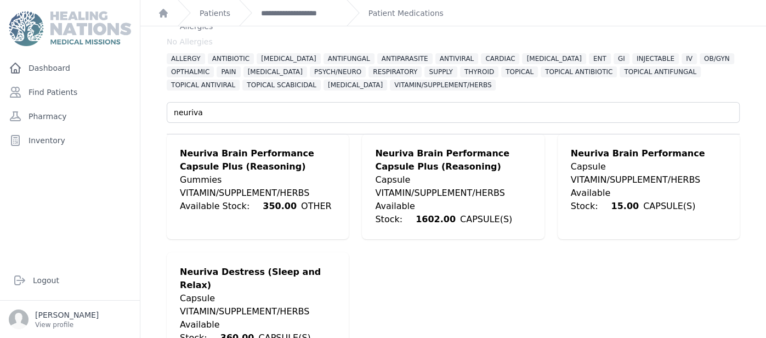
scroll to position [60, 0]
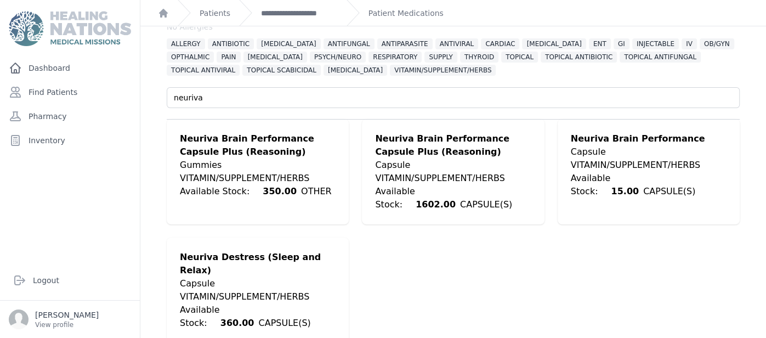
click at [447, 175] on div "VITAMIN/SUPPLEMENT/HERBS" at bounding box center [453, 178] width 156 height 13
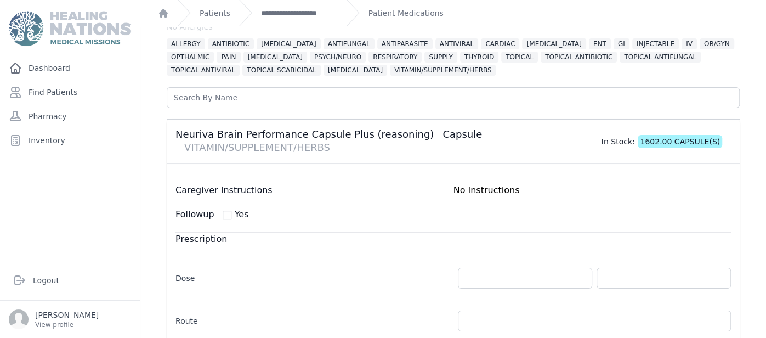
click at [451, 201] on div "Caregiver Instructions No Instructions Followup Yes" at bounding box center [452, 202] width 555 height 37
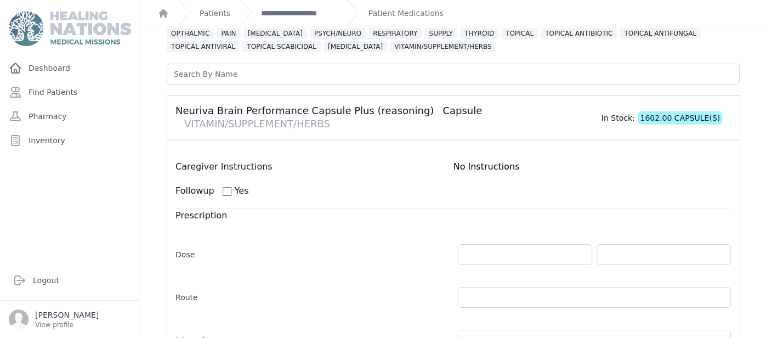
scroll to position [82, 0]
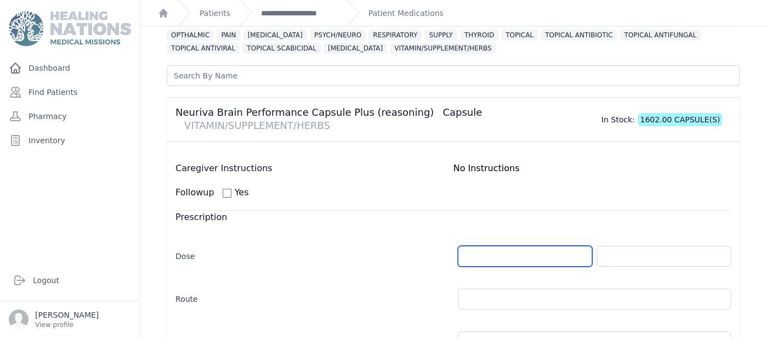
click at [547, 256] on input "number" at bounding box center [525, 256] width 134 height 21
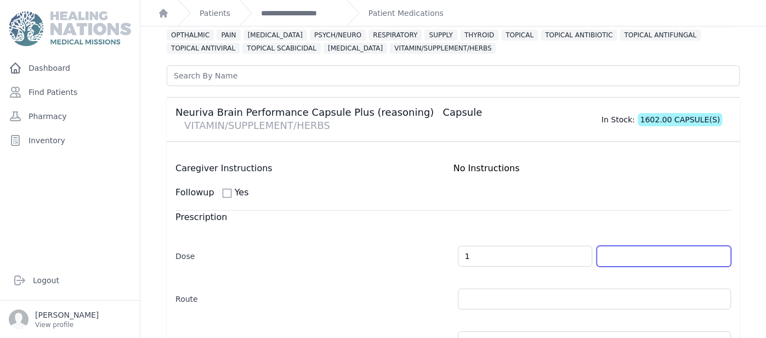
click at [626, 257] on input "text" at bounding box center [664, 256] width 134 height 21
type input "1.0"
select select "MONTH(S)"
type input "CAPSULE(S)"
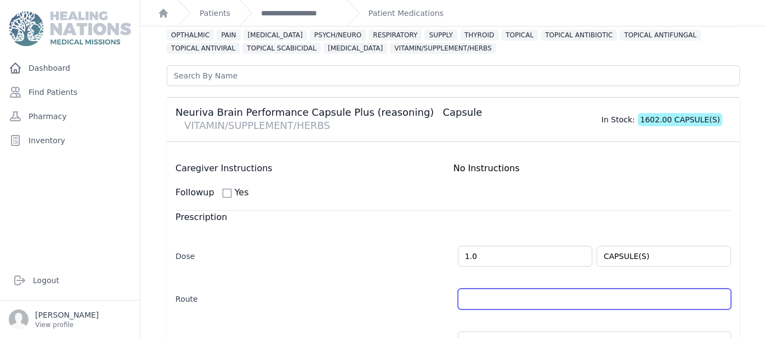
click at [625, 298] on input "text" at bounding box center [595, 298] width 274 height 21
select select "MONTH(S)"
click at [625, 298] on input "text" at bounding box center [595, 298] width 274 height 21
type input "PO"
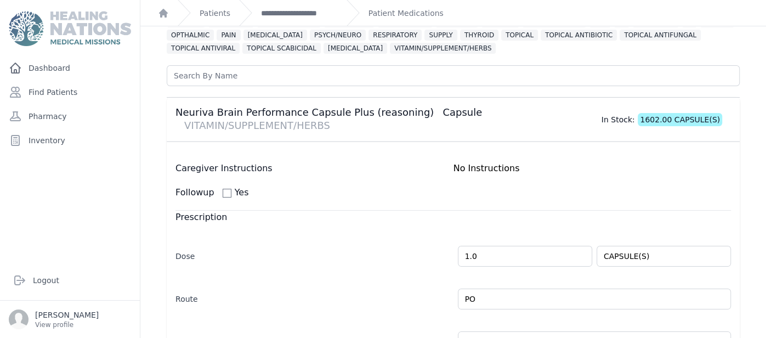
click at [459, 313] on div "Dose 1.0 CAPSULE(S) Route PO" at bounding box center [452, 315] width 555 height 160
select select "MONTH(S)"
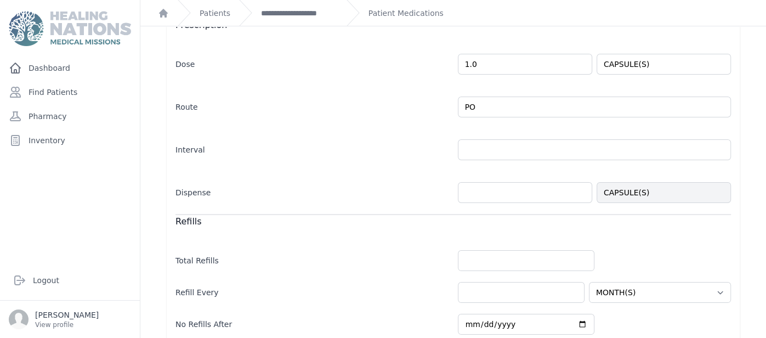
scroll to position [279, 0]
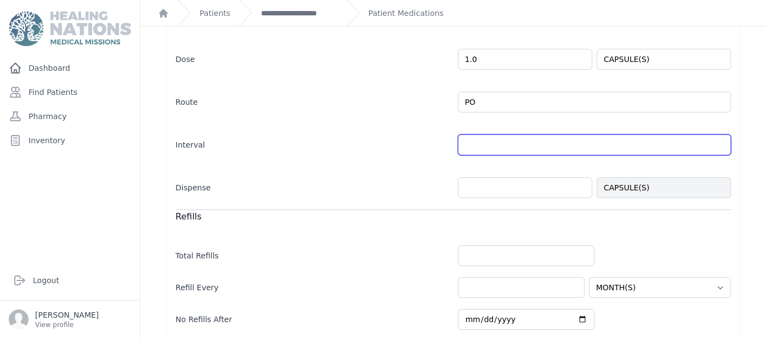
click at [533, 140] on input "text" at bounding box center [595, 144] width 274 height 21
type input "qd"
click at [529, 149] on input "qd" at bounding box center [595, 144] width 274 height 21
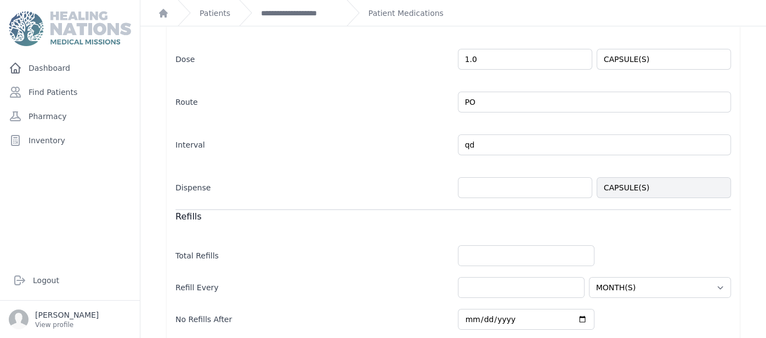
select select "MONTH(S)"
click at [493, 173] on div "Dispense CAPSULE(S)" at bounding box center [452, 182] width 555 height 32
click at [494, 178] on input "number" at bounding box center [525, 187] width 134 height 21
type input "40"
click at [397, 234] on div "Total Refills" at bounding box center [452, 250] width 555 height 32
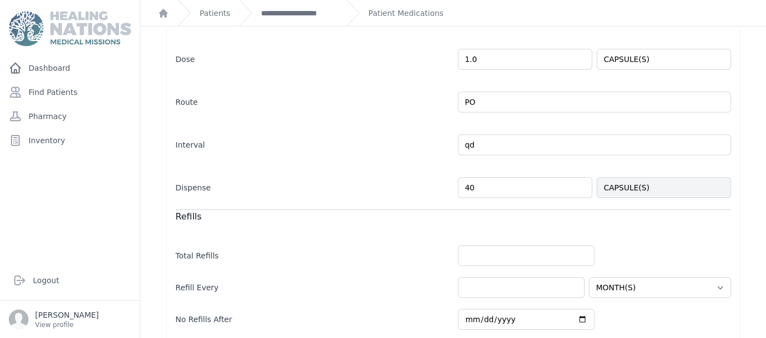
select select "MONTH(S)"
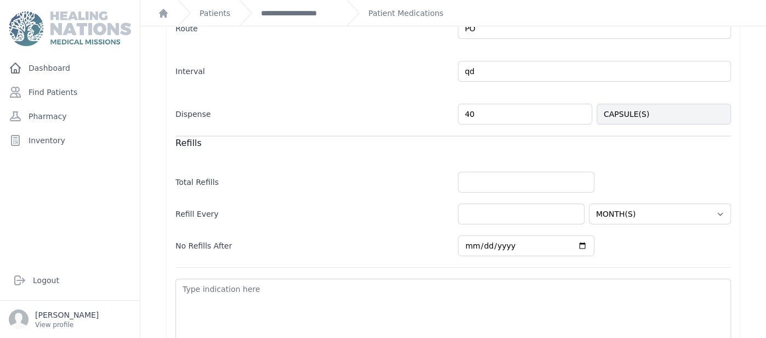
scroll to position [366, 0]
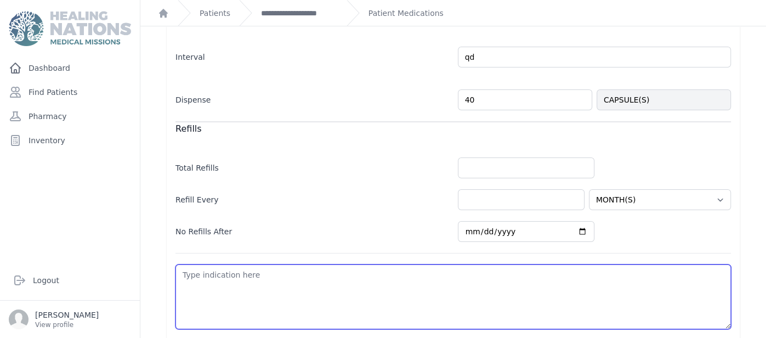
click at [343, 293] on textarea at bounding box center [452, 296] width 555 height 65
type textarea "S"
select select "MONTH(S)"
type textarea "Su"
select select "MONTH(S)"
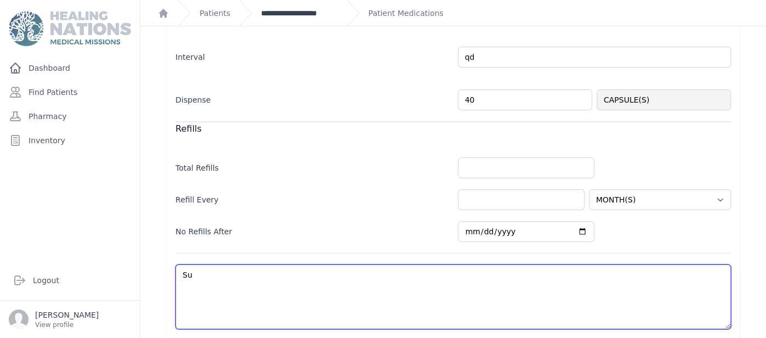
type textarea "Sup"
select select "MONTH(S)"
type textarea "Supp"
select select "MONTH(S)"
type textarea "Suppl"
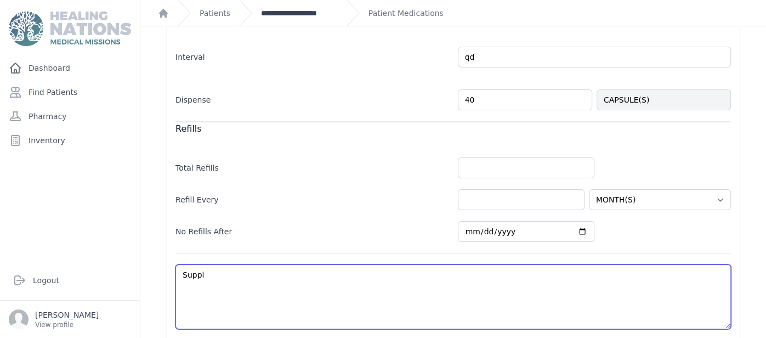
select select "MONTH(S)"
type textarea "Supple"
select select "MONTH(S)"
type textarea "Suppleme"
select select "MONTH(S)"
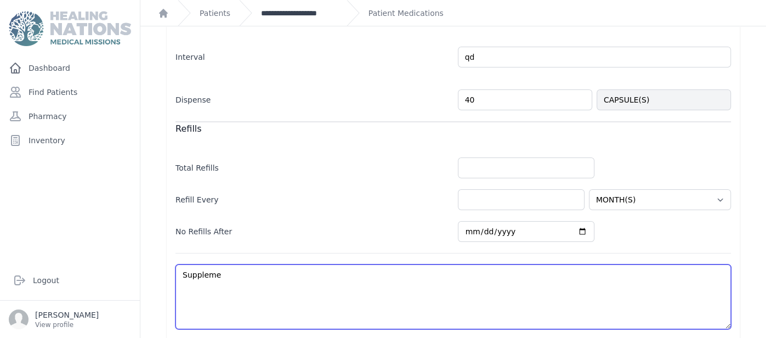
type textarea "Supplemen"
select select "MONTH(S)"
type textarea "Supplement"
select select "MONTH(S)"
type textarea "Supplement"
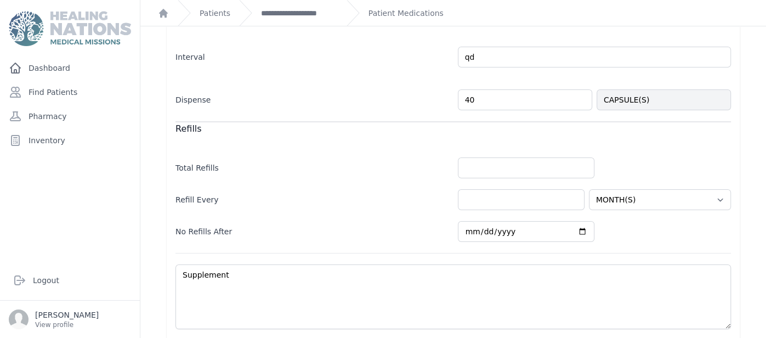
click at [765, 123] on div "New Medication Allergies No Allergies ALLERGY ANTIBIOTIC ANTICONVULSANT ANTIFUN…" at bounding box center [453, 19] width 626 height 718
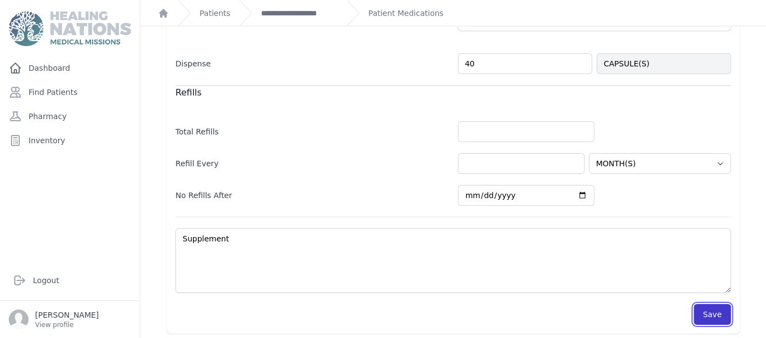
click at [718, 304] on button "Save" at bounding box center [712, 314] width 37 height 21
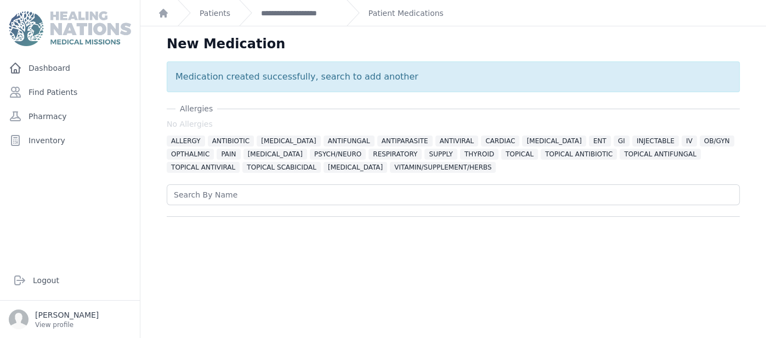
click at [397, 20] on div "Patient Medications" at bounding box center [395, 13] width 97 height 26
click at [393, 15] on link "Patient Medications" at bounding box center [406, 13] width 75 height 11
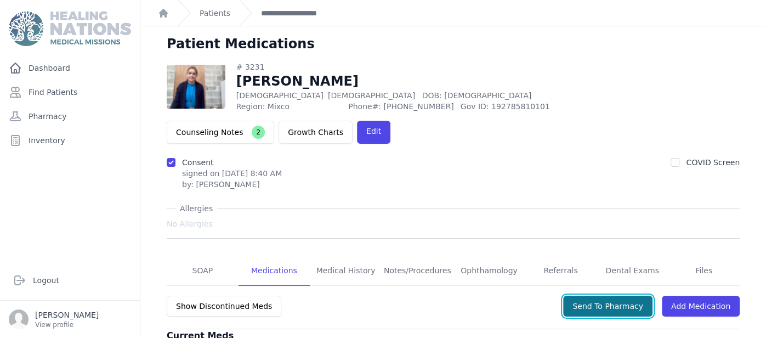
click at [638, 296] on button "Send To Pharmacy" at bounding box center [607, 306] width 89 height 21
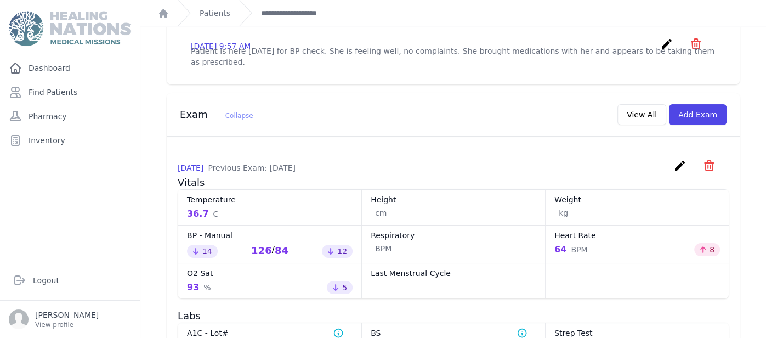
scroll to position [416, 0]
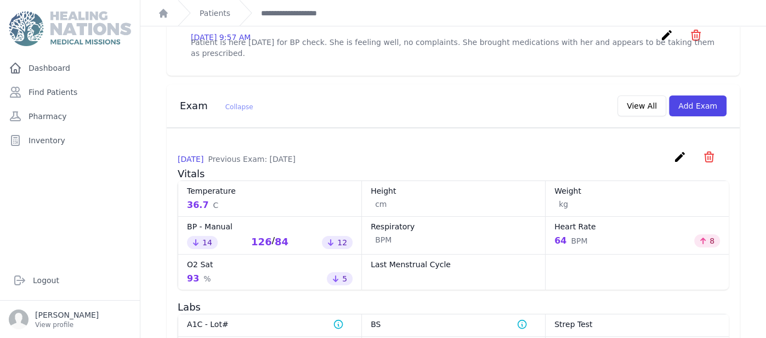
drag, startPoint x: 253, startPoint y: 204, endPoint x: 291, endPoint y: 207, distance: 37.4
click at [291, 234] on dd "Decreased by 14 126 / 84 Decreased by 12" at bounding box center [270, 241] width 166 height 15
copy div "126 / 84"
click at [250, 216] on div "BP - Manual Decreased by 14 126 / 84 Decreased by 12" at bounding box center [270, 235] width 184 height 38
drag, startPoint x: 251, startPoint y: 201, endPoint x: 290, endPoint y: 212, distance: 40.3
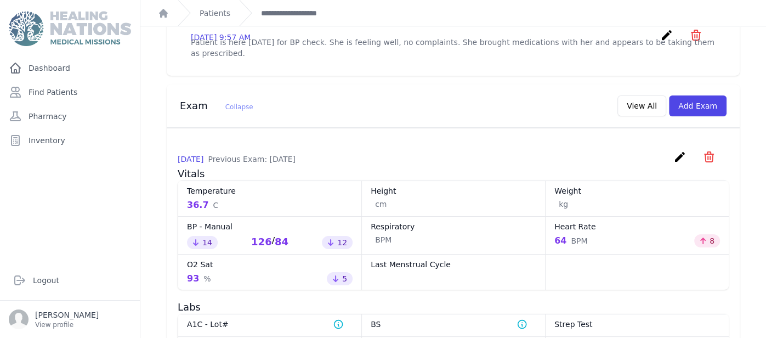
click at [290, 234] on dd "Decreased by 14 126 / 84 Decreased by 12" at bounding box center [270, 241] width 166 height 15
copy div "126 / 84"
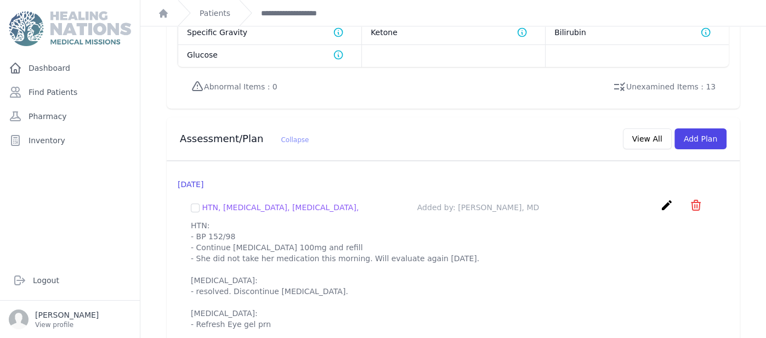
scroll to position [1017, 0]
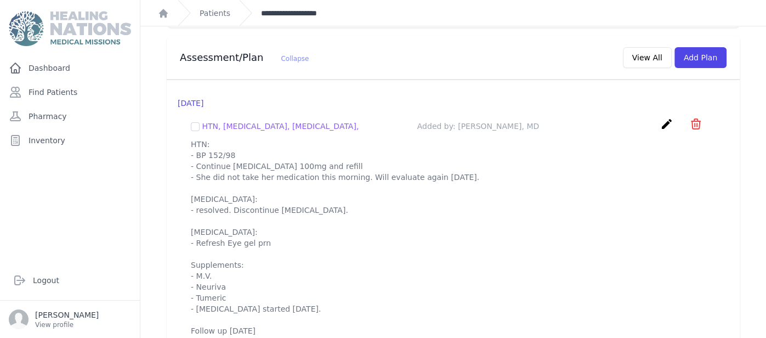
click at [320, 13] on link "**********" at bounding box center [299, 13] width 77 height 11
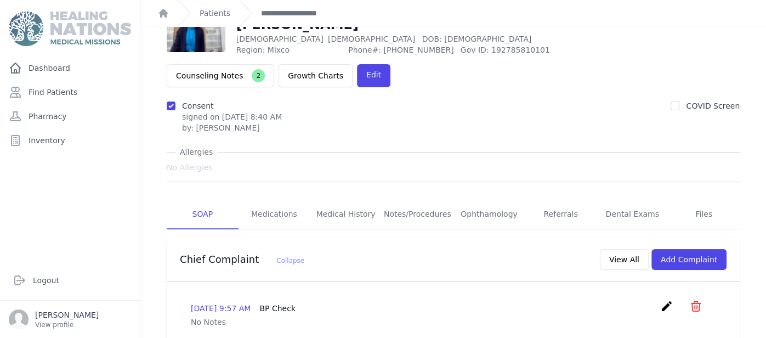
scroll to position [0, 0]
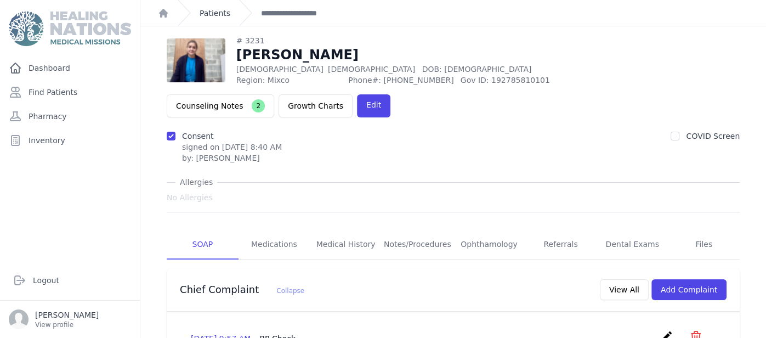
click at [225, 13] on link "Patients" at bounding box center [215, 13] width 31 height 11
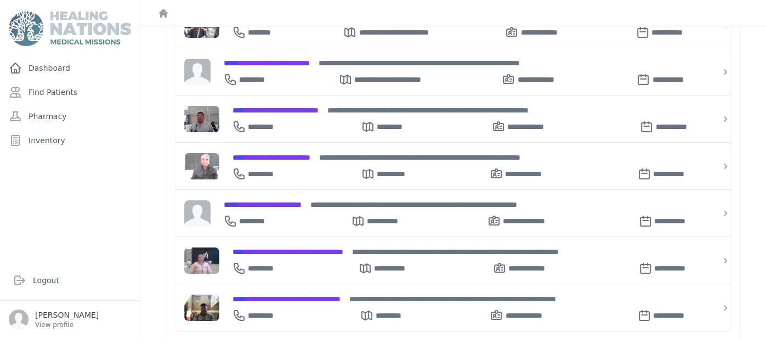
scroll to position [366, 0]
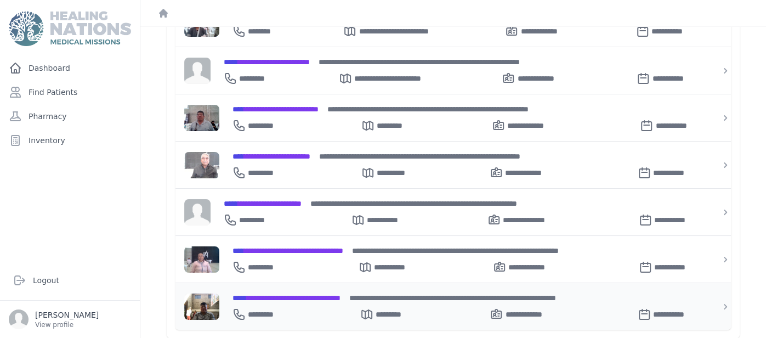
click at [310, 294] on span "**********" at bounding box center [287, 298] width 108 height 8
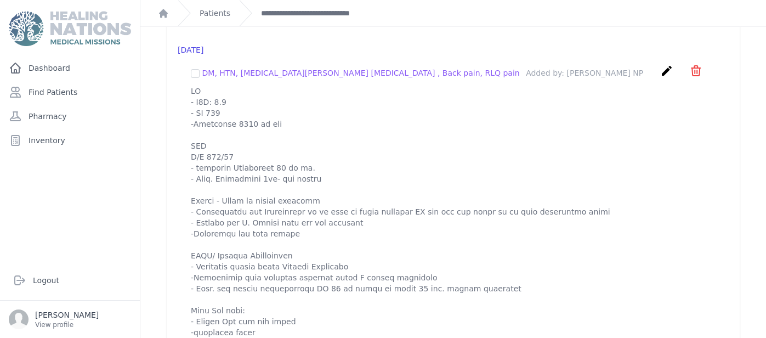
scroll to position [1091, 0]
click at [208, 16] on link "Patients" at bounding box center [215, 13] width 31 height 11
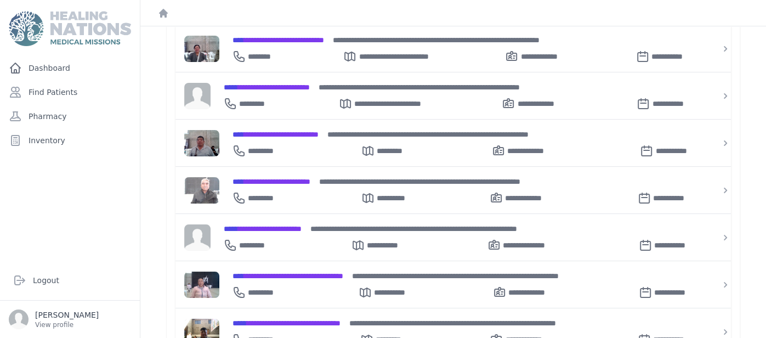
scroll to position [350, 0]
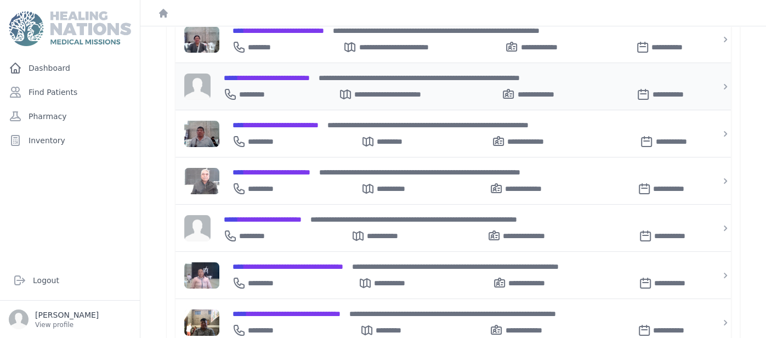
click at [301, 74] on span "**********" at bounding box center [267, 78] width 86 height 8
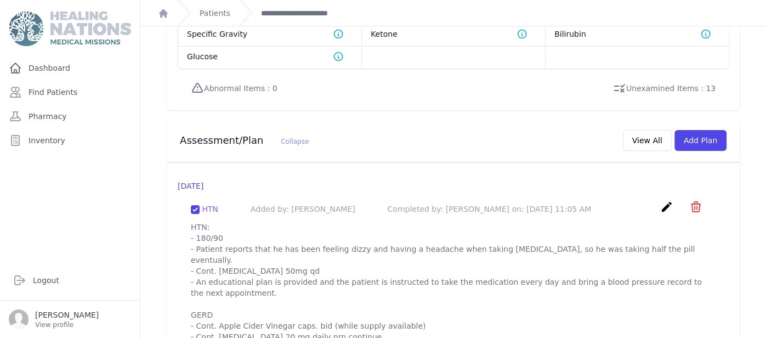
scroll to position [983, 0]
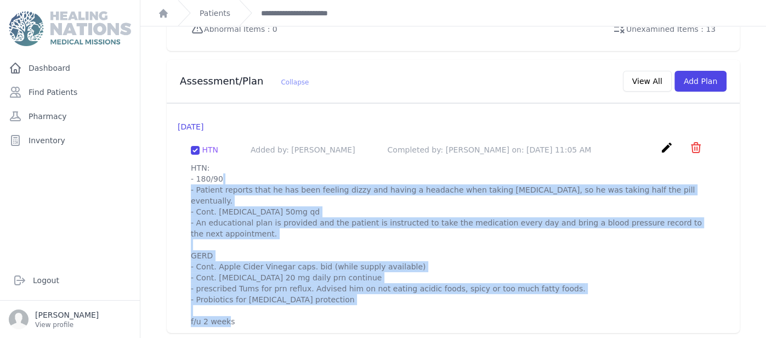
drag, startPoint x: 192, startPoint y: 177, endPoint x: 481, endPoint y: 343, distance: 333.3
click at [481, 337] on html "Close sidebar Dashboard Find Patients Pharmacy Inventory Logout Karen Pineda" at bounding box center [383, 169] width 766 height 338
copy p "HTN: - 180/90 - Patient reports that he has been feeling dizzy and having a hea…"
click at [713, 77] on button "Add Plan" at bounding box center [700, 81] width 52 height 21
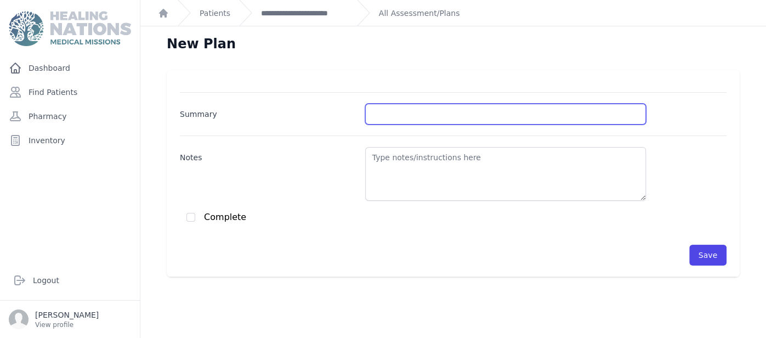
click at [411, 110] on input "Summary" at bounding box center [505, 114] width 281 height 21
type input "HTN"
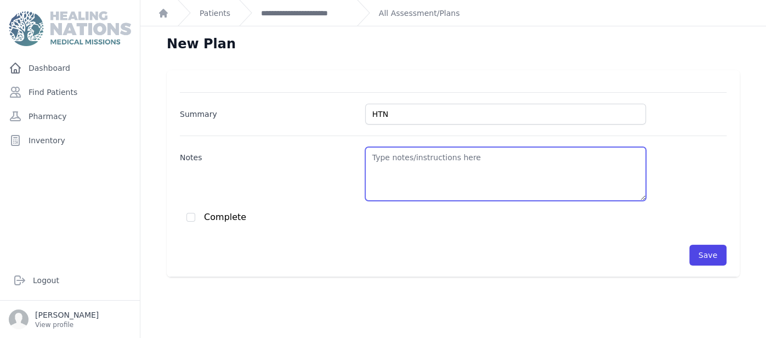
click at [410, 162] on textarea "Notes" at bounding box center [505, 174] width 281 height 54
paste textarea "HTN: - 180/90 - Patient reports that he has been feeling dizzy and having a hea…"
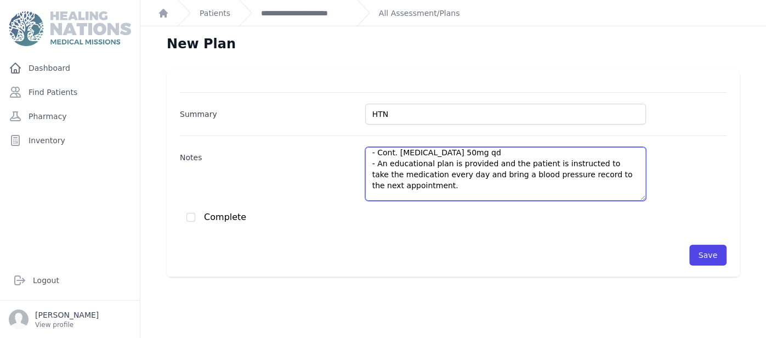
scroll to position [5, 0]
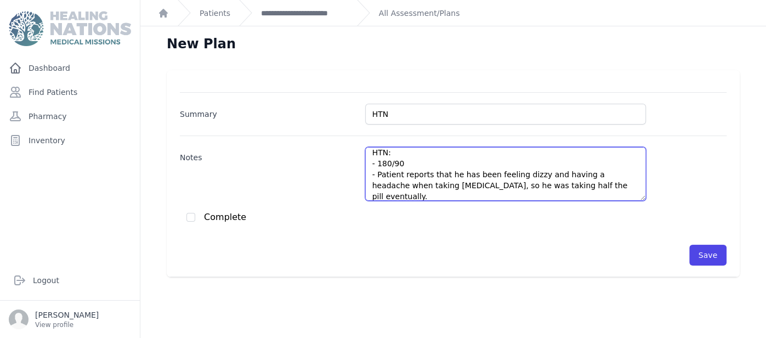
click at [410, 161] on textarea "HTN: - 180/90 - Patient reports that he has been feeling dizzy and having a hea…" at bounding box center [505, 174] width 281 height 54
click at [530, 174] on textarea "HTN: - 156/82 - Patient reports that he has been feeling dizzy and having a hea…" at bounding box center [505, 174] width 281 height 54
click at [611, 172] on textarea "HTN: - 156/82 - Patient reports that he has been feeling better, no dizzy no he…" at bounding box center [505, 174] width 281 height 54
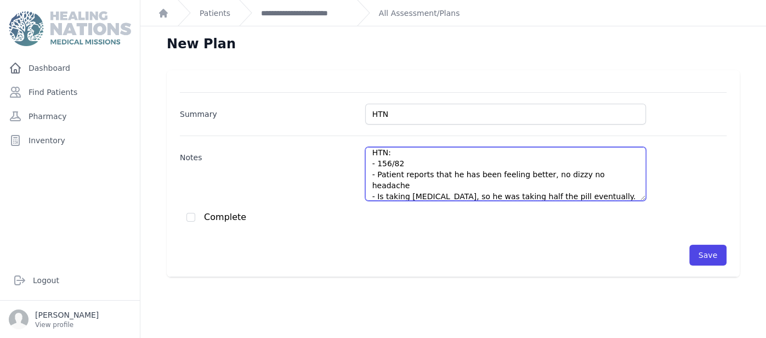
drag, startPoint x: 439, startPoint y: 185, endPoint x: 582, endPoint y: 185, distance: 143.1
click at [582, 185] on textarea "HTN: - 156/82 - Patient reports that he has been feeling better, no dizzy no he…" at bounding box center [505, 174] width 281 height 54
click at [443, 180] on textarea "HTN: - 156/82 - Patient reports that he has been feeling better, no dizzy no he…" at bounding box center [505, 174] width 281 height 54
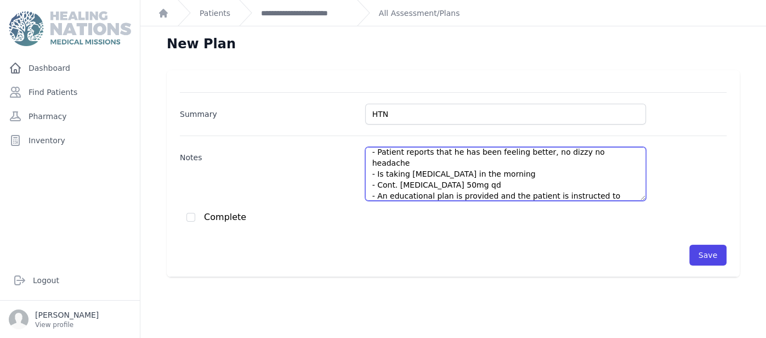
scroll to position [38, 0]
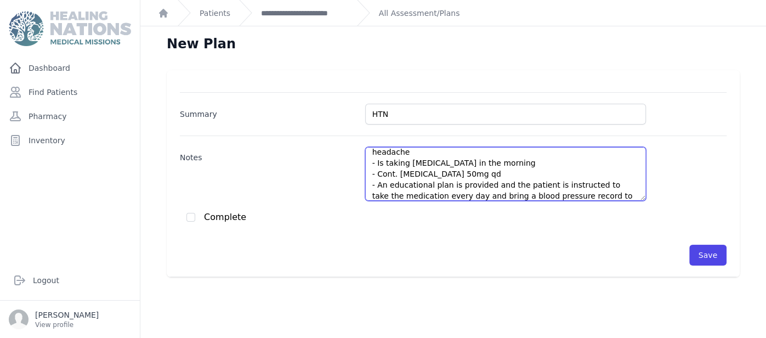
click at [382, 172] on textarea "HTN: - 156/82 - Patient reports that he has been feeling better, no dizzy no he…" at bounding box center [505, 174] width 281 height 54
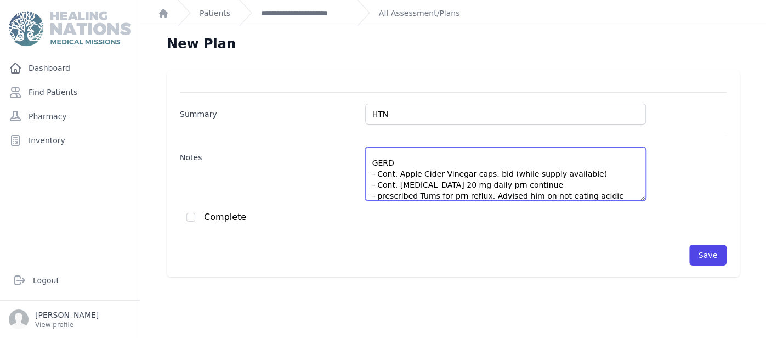
scroll to position [93, 0]
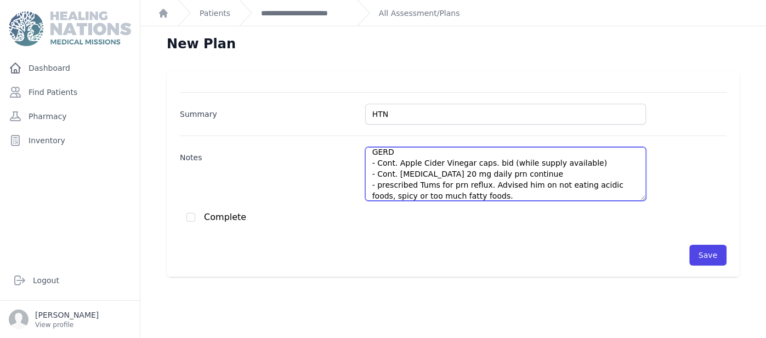
drag, startPoint x: 372, startPoint y: 172, endPoint x: 456, endPoint y: 186, distance: 85.1
click at [456, 186] on textarea "HTN: - 156/82 - Patient reports that he has been feeling better, no dizzy no he…" at bounding box center [505, 174] width 281 height 54
type textarea "HTN: - 156/82 - Patient reports that he has been feeling better, no dizzy no he…"
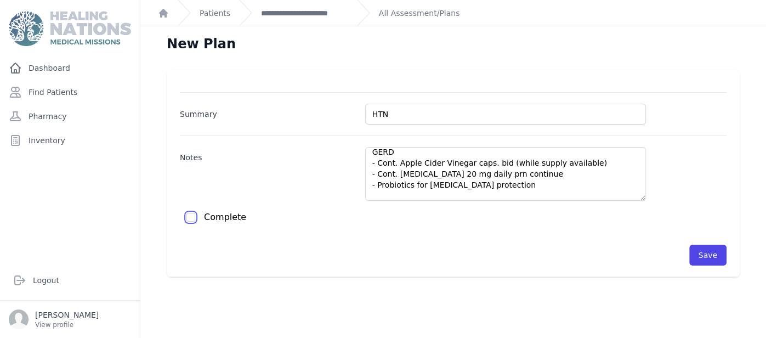
click at [189, 220] on input "checkbox" at bounding box center [190, 217] width 9 height 9
checkbox input "true"
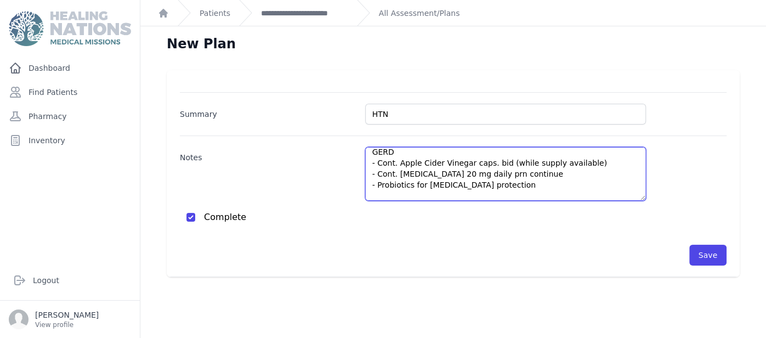
click at [462, 166] on textarea "HTN: - 156/82 - Patient reports that he has been feeling better, no dizzy no he…" at bounding box center [505, 174] width 281 height 54
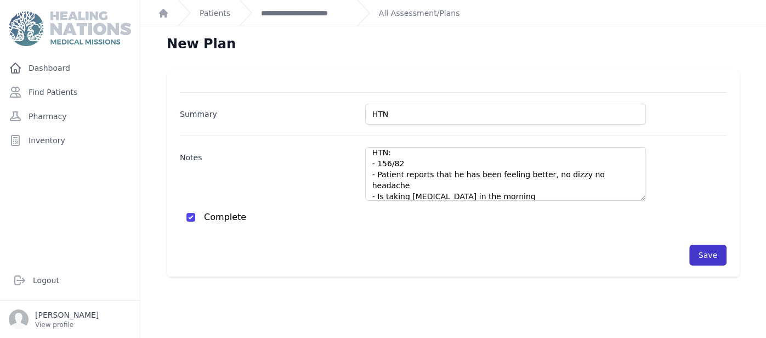
click at [721, 253] on button "Save" at bounding box center [707, 255] width 37 height 21
checkbox input "false"
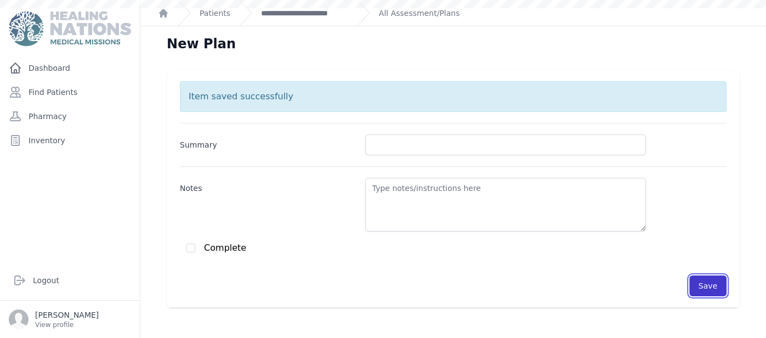
scroll to position [0, 0]
click at [325, 16] on link "**********" at bounding box center [304, 13] width 87 height 11
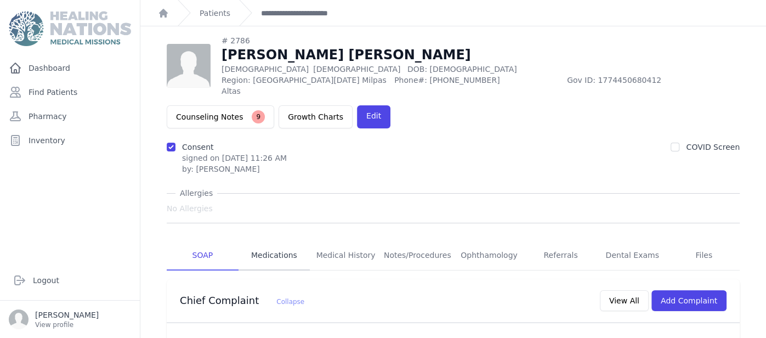
click at [288, 253] on link "Medications" at bounding box center [275, 256] width 72 height 30
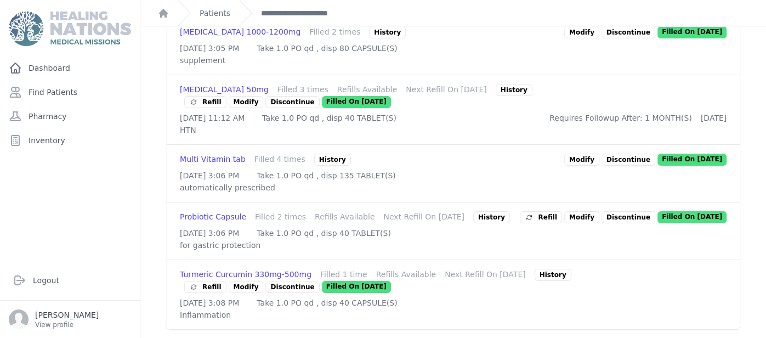
scroll to position [590, 0]
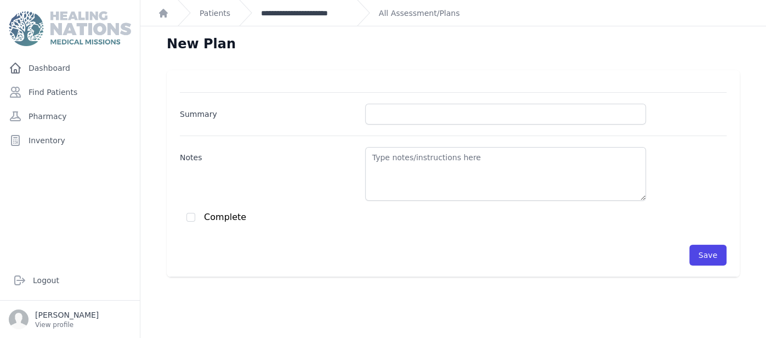
click at [326, 18] on link "**********" at bounding box center [304, 13] width 87 height 11
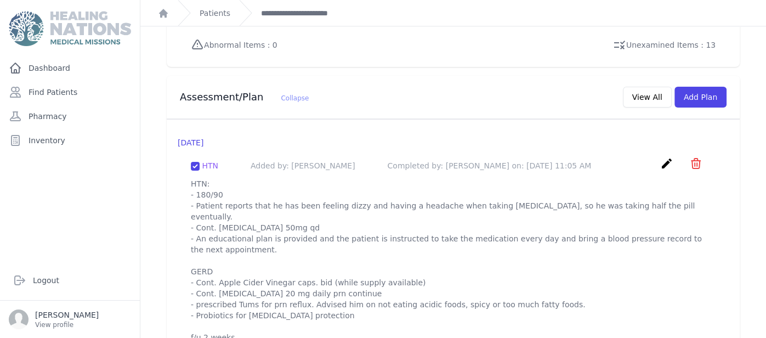
scroll to position [983, 0]
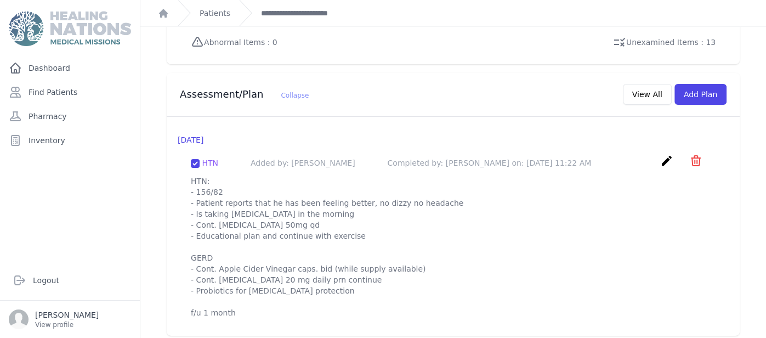
scroll to position [983, 0]
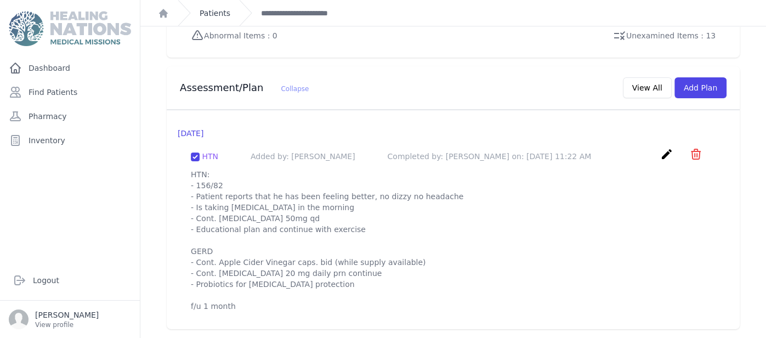
click at [217, 8] on link "Patients" at bounding box center [215, 13] width 31 height 11
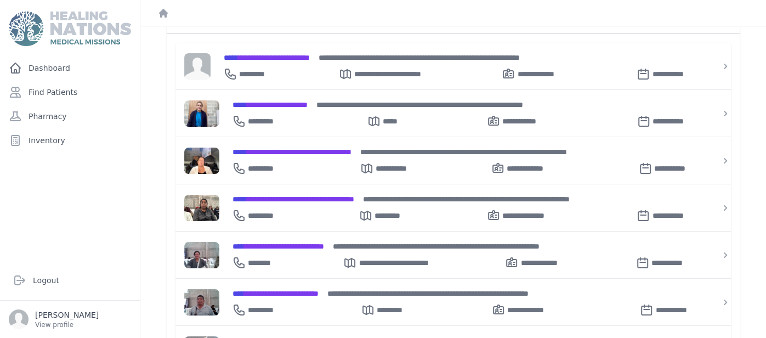
scroll to position [197, 0]
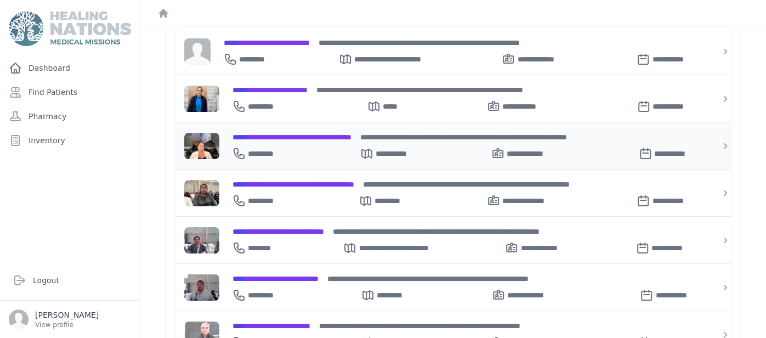
click at [325, 133] on span "**********" at bounding box center [292, 137] width 119 height 8
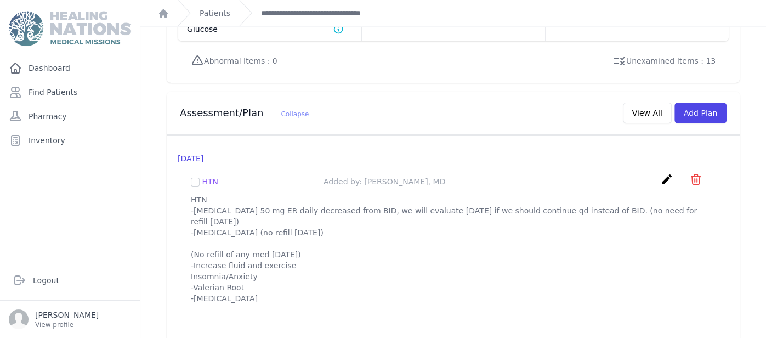
scroll to position [1022, 0]
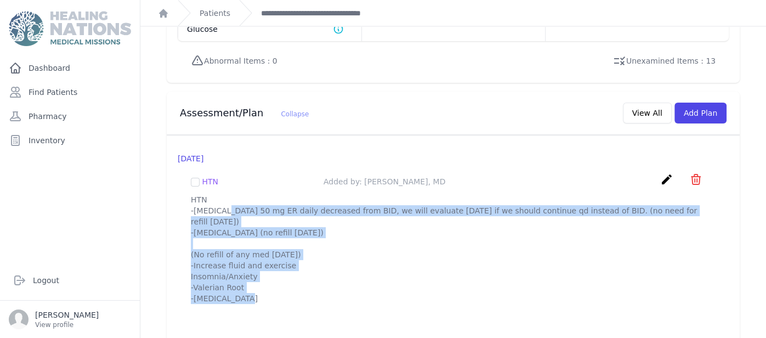
drag, startPoint x: 191, startPoint y: 177, endPoint x: 251, endPoint y: 262, distance: 104.2
click at [251, 262] on p "HTN -[MEDICAL_DATA] 50 mg ER daily decreased from BID, we will evaluate [DATE] …" at bounding box center [453, 271] width 525 height 154
copy p "HTN -[MEDICAL_DATA] 50 mg ER daily decreased from BID, we will evaluate [DATE] …"
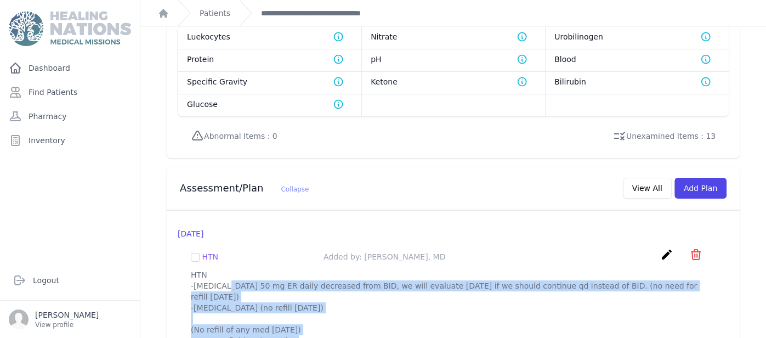
scroll to position [956, 0]
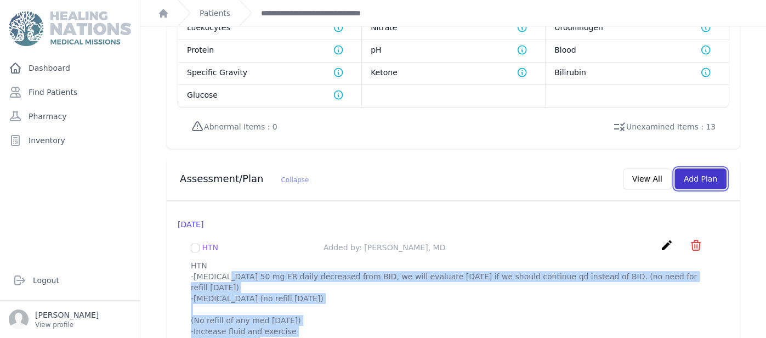
click at [698, 168] on button "Add Plan" at bounding box center [700, 178] width 52 height 21
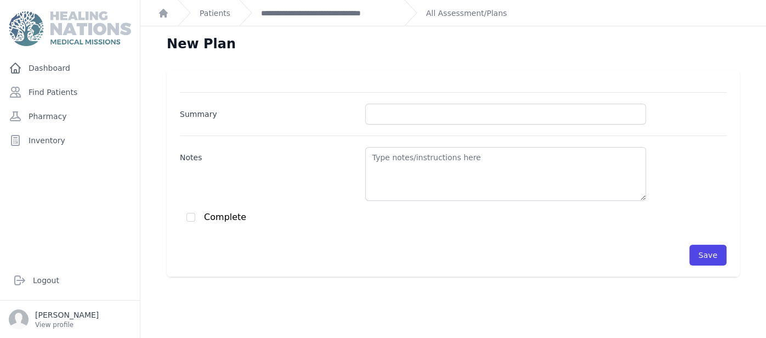
scroll to position [21, 0]
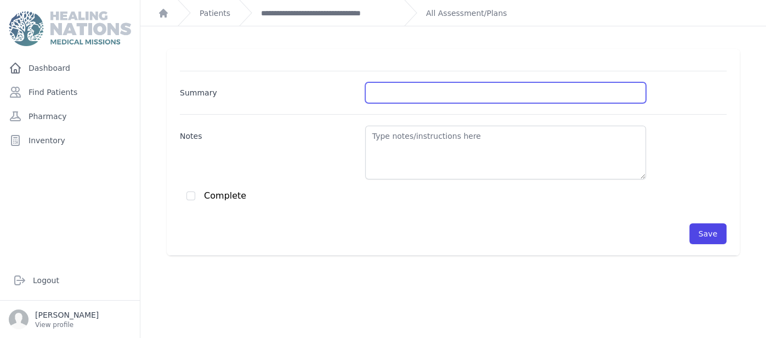
click at [460, 97] on input "Summary" at bounding box center [505, 92] width 281 height 21
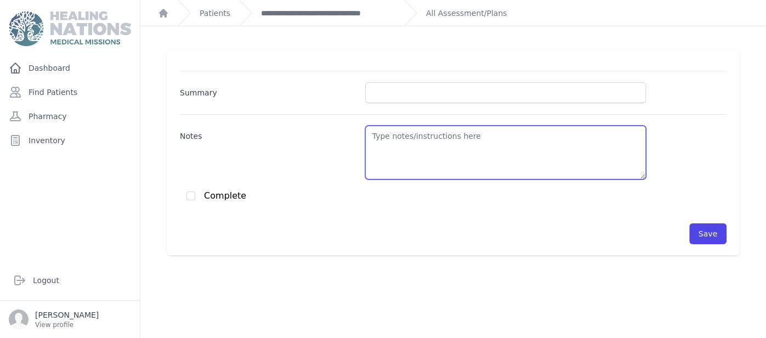
click at [447, 134] on textarea "Notes" at bounding box center [505, 153] width 281 height 54
paste textarea "HTN -[MEDICAL_DATA] 50 mg ER daily decreased from BID, we will evaluate [DATE] …"
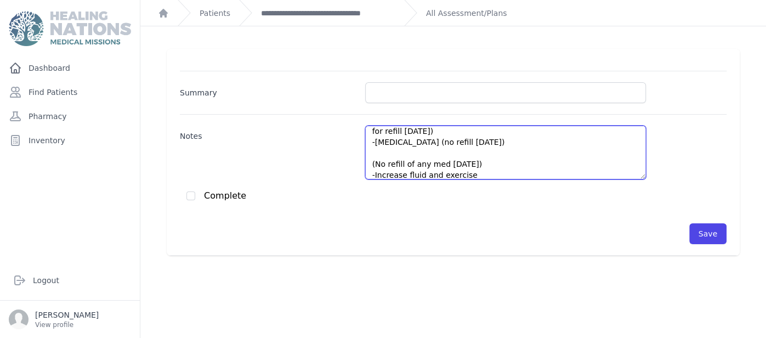
scroll to position [5, 0]
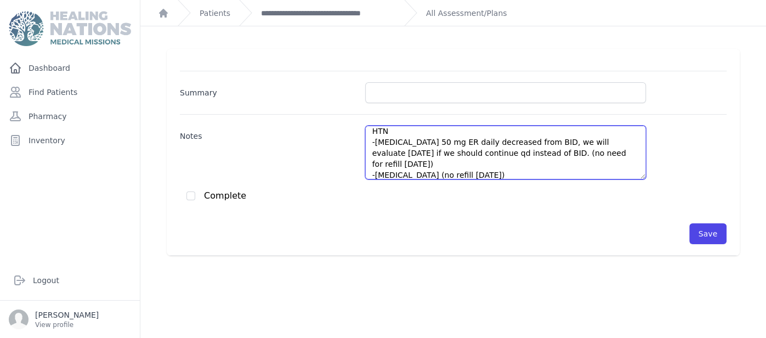
type textarea "HTN -[MEDICAL_DATA] 50 mg ER daily decreased from BID, we will evaluate [DATE] …"
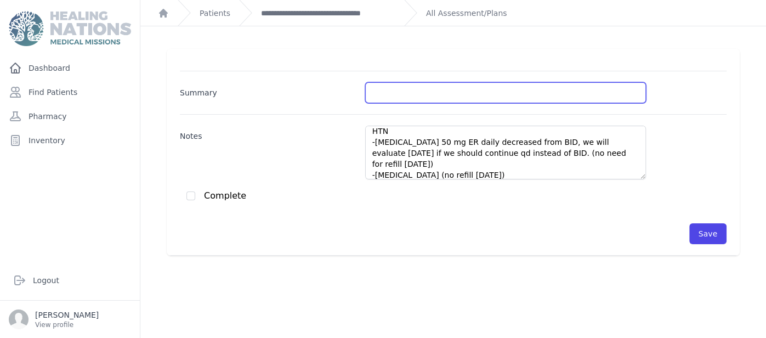
click at [426, 92] on input "Summary" at bounding box center [505, 92] width 281 height 21
type input "HTN"
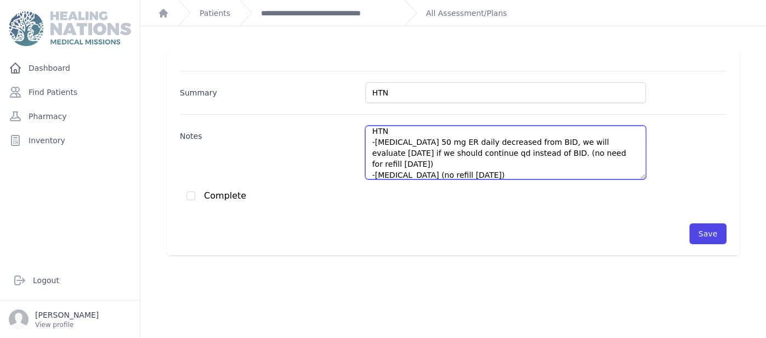
click at [376, 142] on textarea "HTN -[MEDICAL_DATA] 50 mg ER daily decreased from BID, we will evaluate [DATE] …" at bounding box center [505, 153] width 281 height 54
drag, startPoint x: 458, startPoint y: 139, endPoint x: 538, endPoint y: 143, distance: 79.6
click at [538, 143] on textarea "HTN -Cont. [MEDICAL_DATA] 50 mg ER daily decreased from BID, we will evaluate […" at bounding box center [505, 153] width 281 height 54
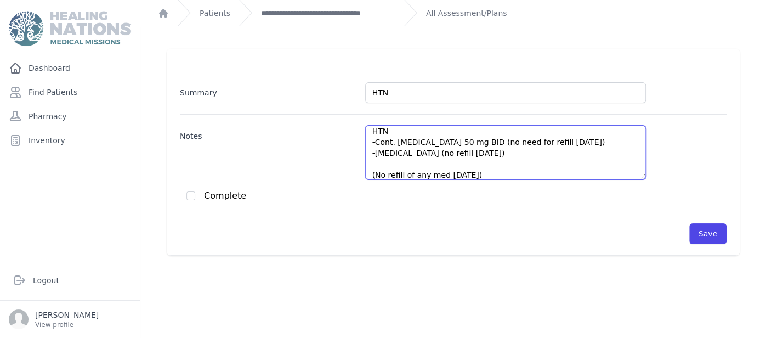
click at [396, 160] on textarea "HTN -Cont. [MEDICAL_DATA] 50 mg BID (no need for refill [DATE]) -[MEDICAL_DATA]…" at bounding box center [505, 153] width 281 height 54
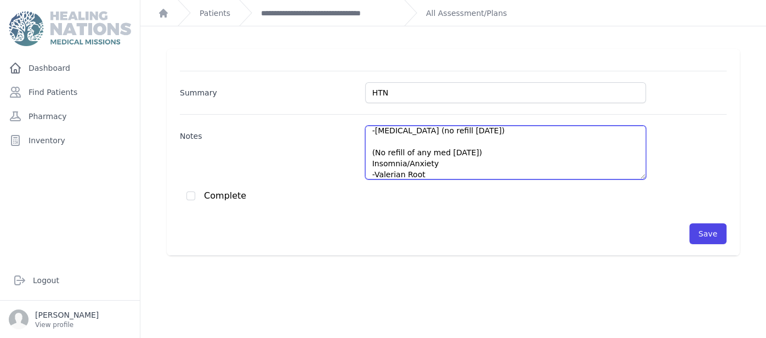
scroll to position [27, 0]
paste textarea "-Increase fluid and exercise"
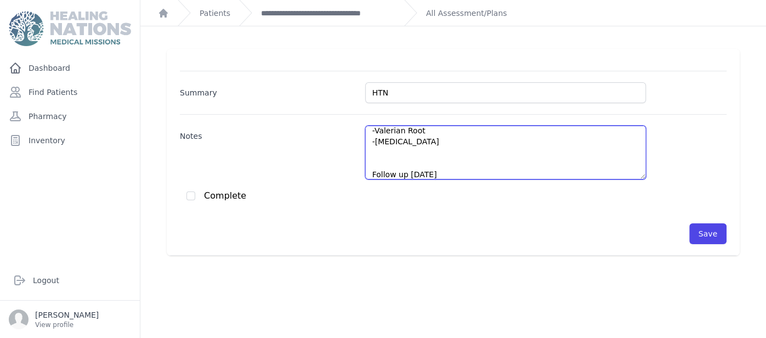
type textarea "HTN -Cont. [MEDICAL_DATA] 50 mg BID (no need for refill [DATE]) -[MEDICAL_DATA]…"
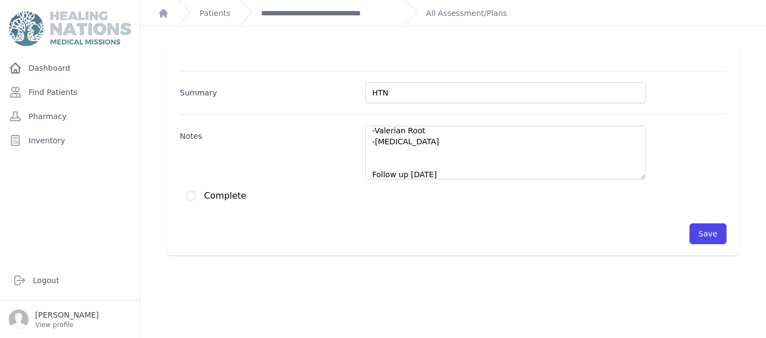
click at [195, 198] on div "Complete" at bounding box center [456, 195] width 540 height 11
click at [195, 197] on div "Complete" at bounding box center [456, 195] width 540 height 11
click at [194, 196] on input "checkbox" at bounding box center [190, 195] width 9 height 9
checkbox input "true"
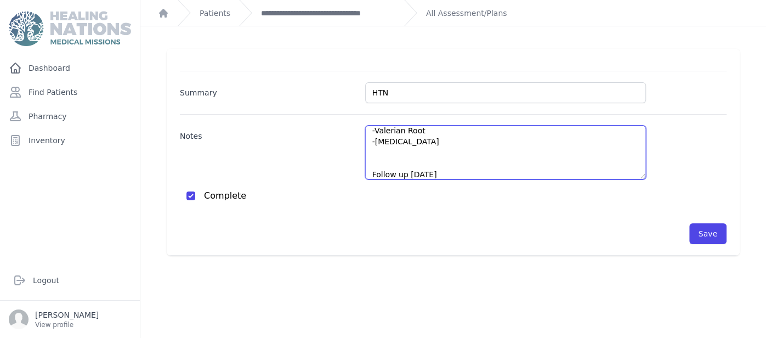
click at [576, 134] on textarea "HTN -Cont. Metoprolol 50 mg BID (no need for refill today) -Fish oil (no refill…" at bounding box center [505, 153] width 281 height 54
click at [426, 153] on textarea "HTN -Cont. Metoprolol 50 mg BID (no need for refill today) -Fish oil (no refill…" at bounding box center [505, 153] width 281 height 54
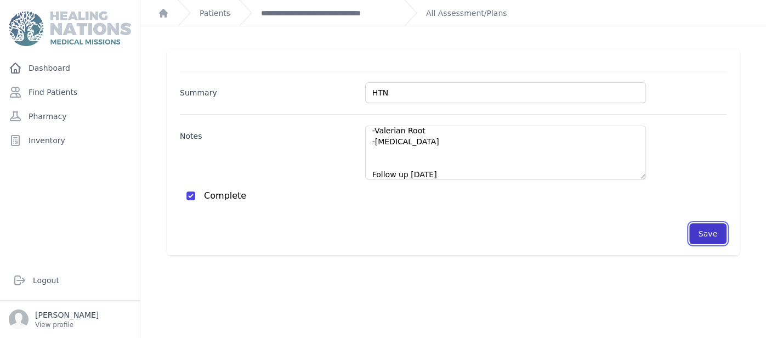
click at [707, 230] on button "Save" at bounding box center [707, 233] width 37 height 21
checkbox input "false"
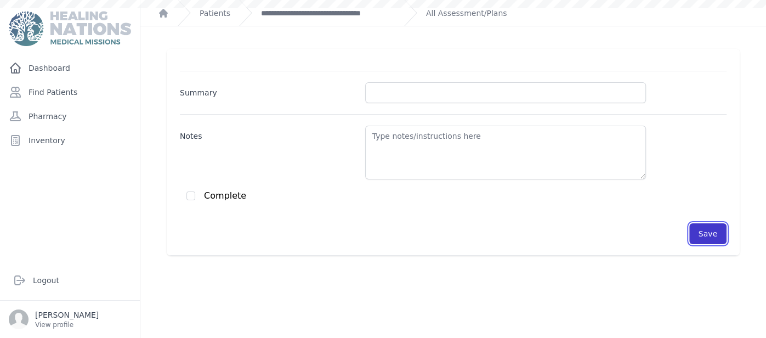
scroll to position [0, 0]
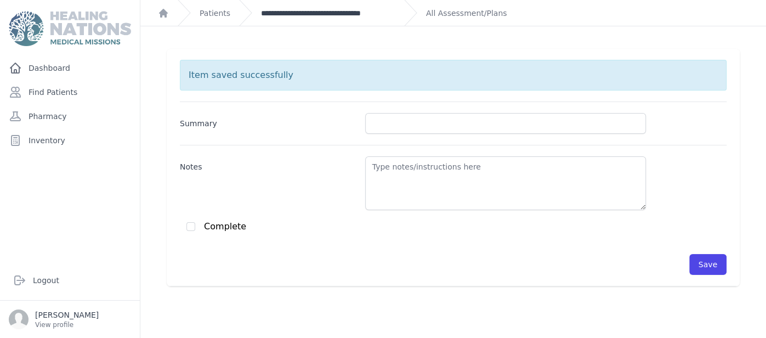
click at [364, 12] on link "**********" at bounding box center [328, 13] width 134 height 11
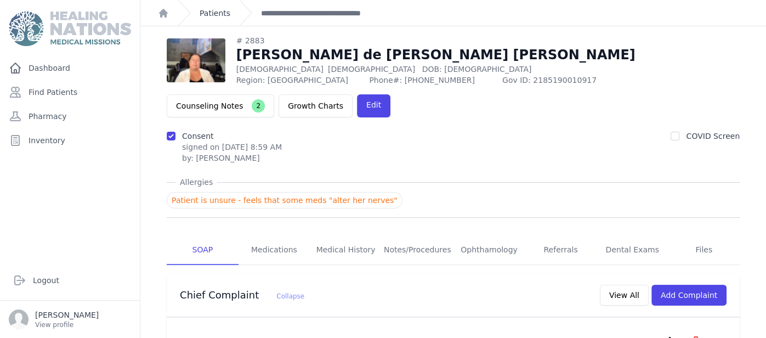
click at [225, 15] on link "Patients" at bounding box center [215, 13] width 31 height 11
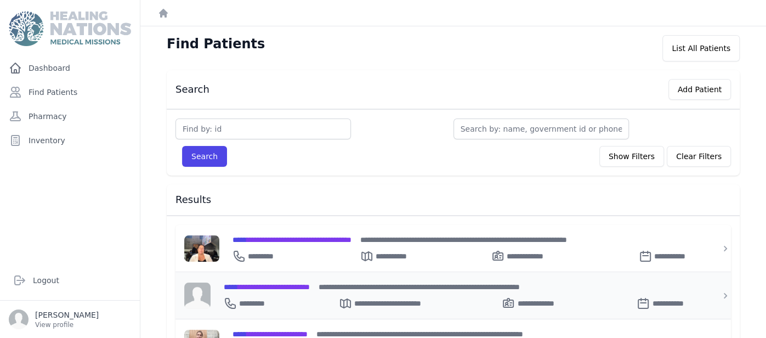
click at [264, 284] on span "**********" at bounding box center [267, 287] width 86 height 8
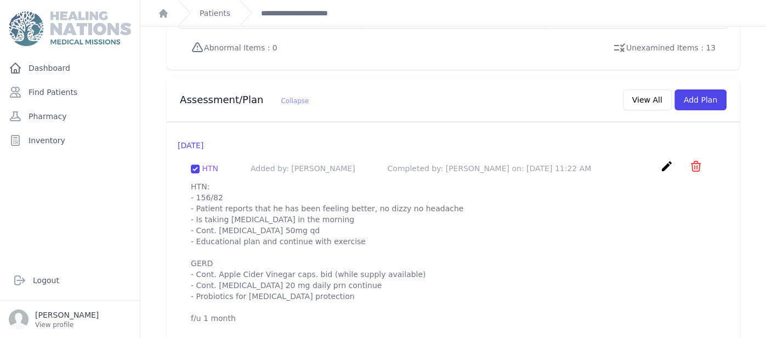
scroll to position [983, 0]
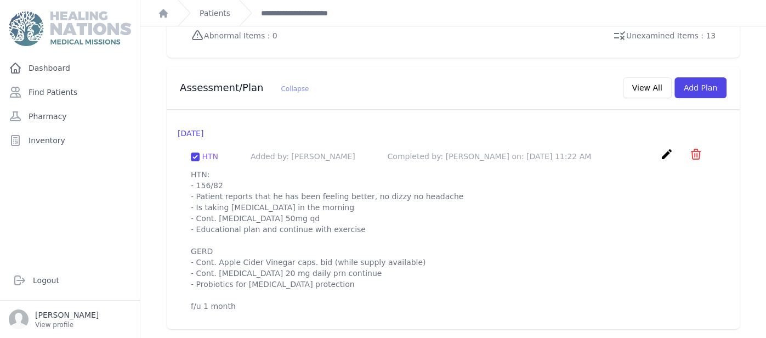
click at [670, 148] on icon "create" at bounding box center [666, 154] width 13 height 13
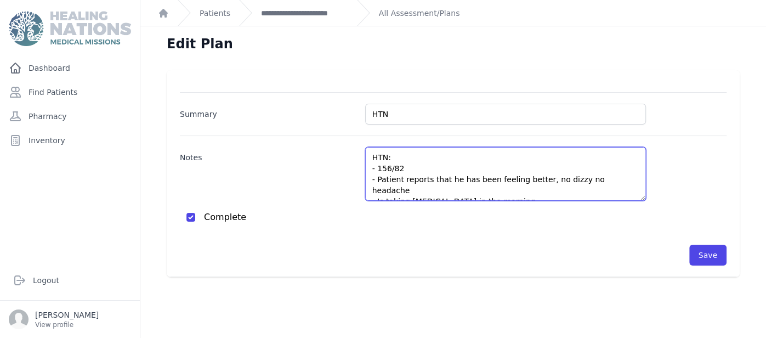
click at [590, 178] on textarea "HTN: - 156/82 - Patient reports that he has been feeling better, no dizzy no he…" at bounding box center [505, 174] width 281 height 54
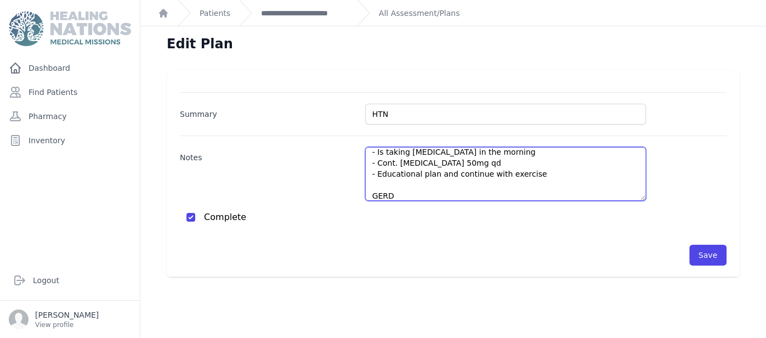
scroll to position [93, 0]
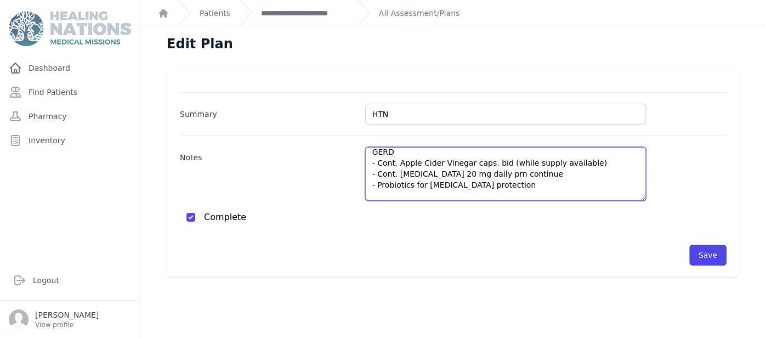
paste textarea "Patient reports seeing shadows when in a brightly lit environment. Consider an …"
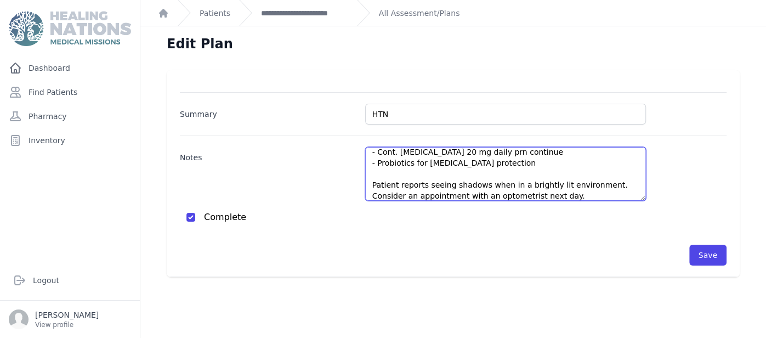
click at [519, 186] on textarea "HTN: - 156/82 - Patient reports that he has been feeling better, no dizzy no he…" at bounding box center [505, 174] width 281 height 54
type textarea "HTN: - 156/82 - Patient reports that he has been feeling better, no dizzy no he…"
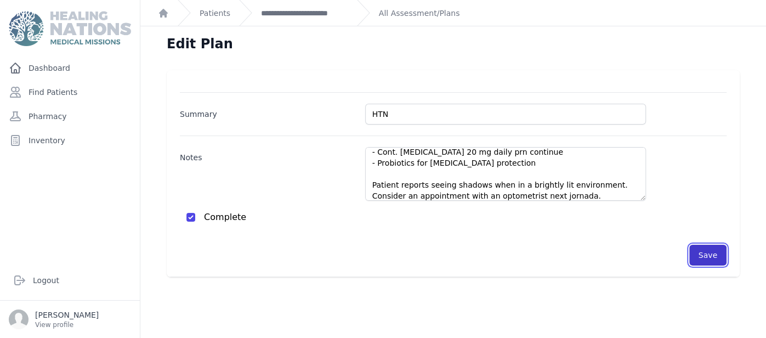
click at [702, 262] on button "Save" at bounding box center [707, 255] width 37 height 21
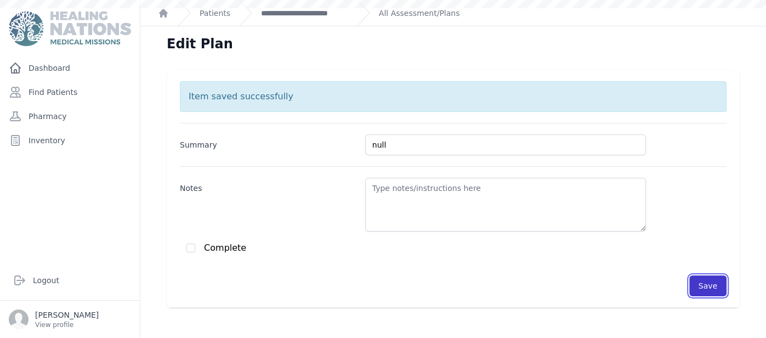
scroll to position [0, 0]
click at [316, 15] on link "**********" at bounding box center [304, 13] width 87 height 11
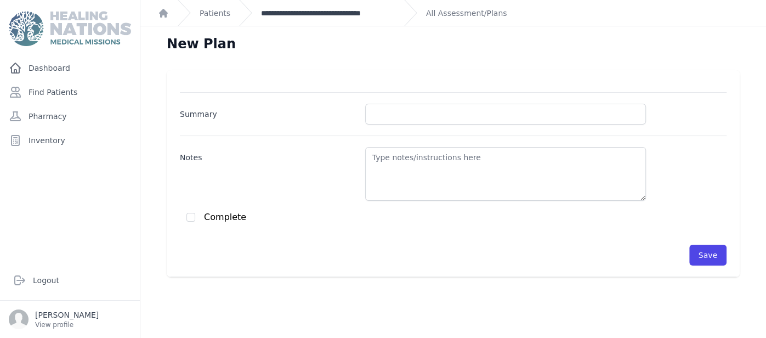
click at [341, 10] on link "**********" at bounding box center [328, 13] width 134 height 11
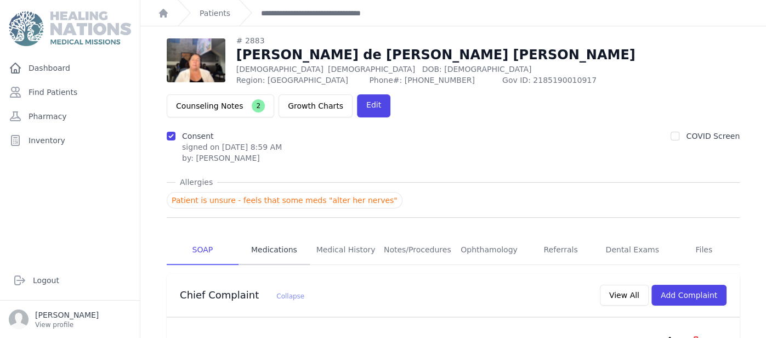
click at [281, 235] on link "Medications" at bounding box center [275, 250] width 72 height 30
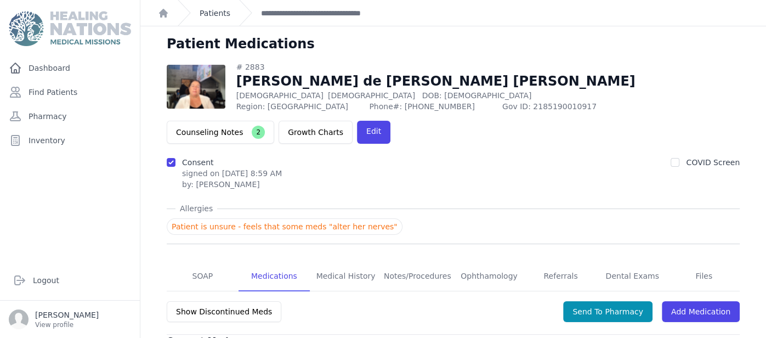
click at [219, 16] on link "Patients" at bounding box center [215, 13] width 31 height 11
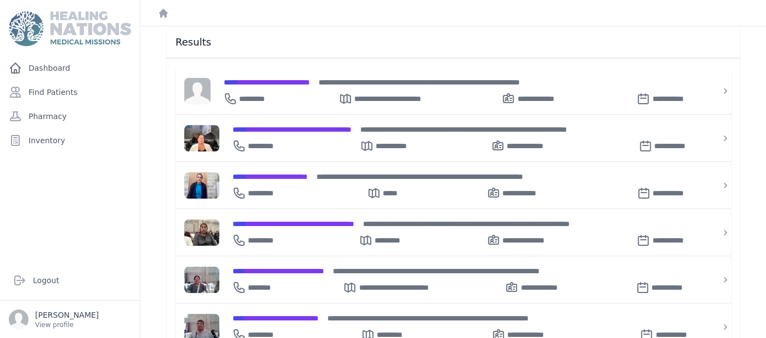
scroll to position [175, 0]
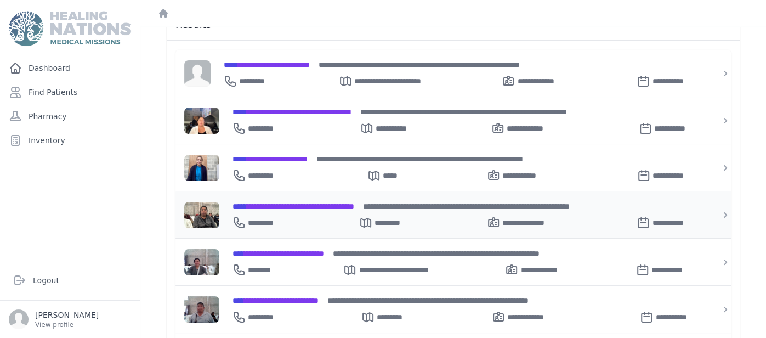
click at [349, 202] on span "**********" at bounding box center [294, 206] width 122 height 8
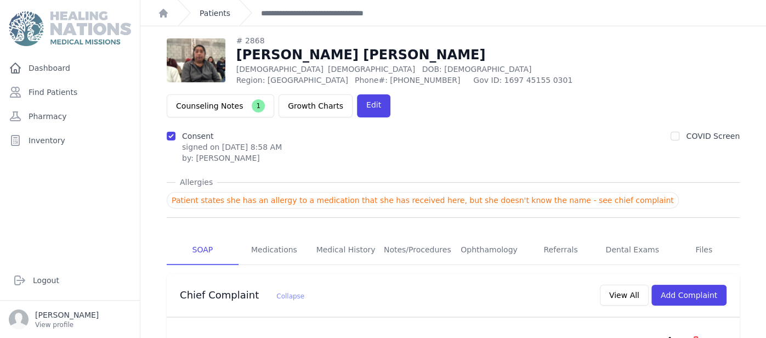
click at [217, 14] on link "Patients" at bounding box center [215, 13] width 31 height 11
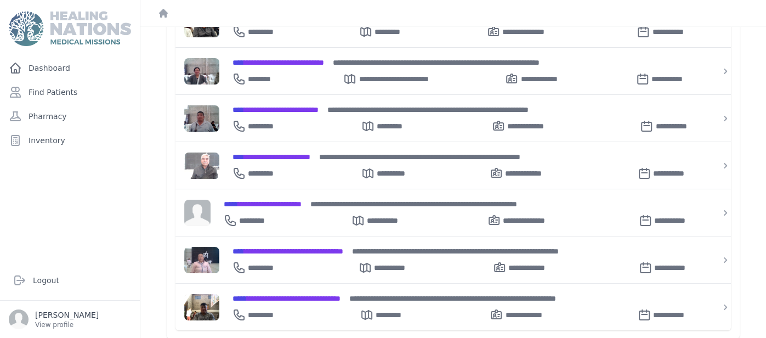
scroll to position [366, 0]
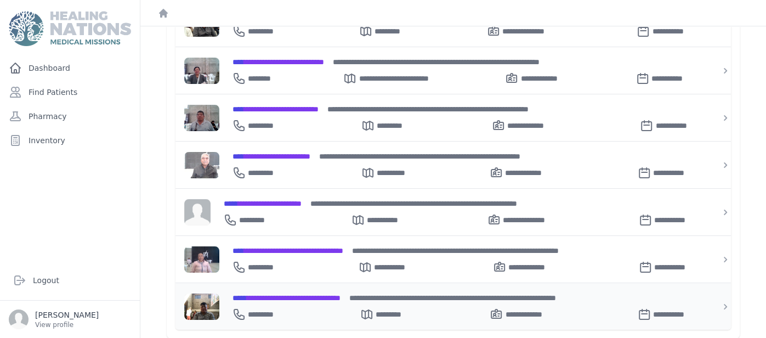
click at [293, 294] on span "**********" at bounding box center [287, 298] width 108 height 8
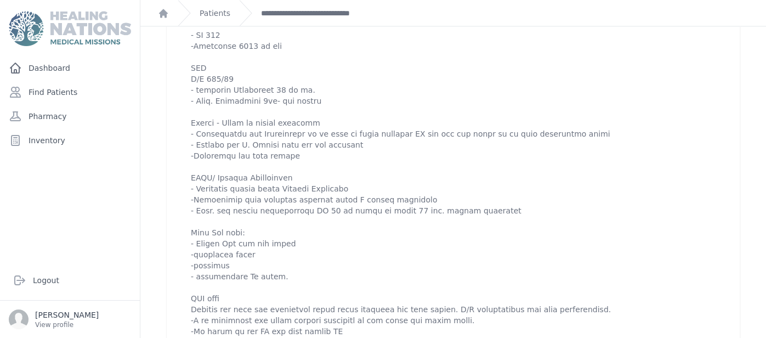
scroll to position [1297, 0]
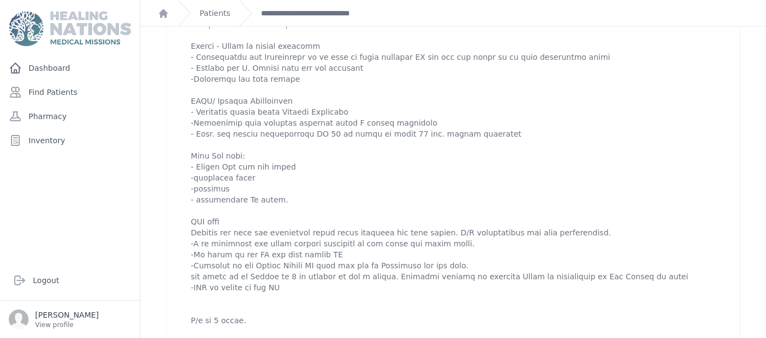
drag, startPoint x: 190, startPoint y: 111, endPoint x: 364, endPoint y: 328, distance: 277.8
click at [364, 328] on div "[DATE] DM, HTN, [MEDICAL_DATA][PERSON_NAME] [MEDICAL_DATA] , Back pain, RLQ pai…" at bounding box center [453, 107] width 573 height 471
copy p "DM - A1C: 7.2 - BS 145 -[MEDICAL_DATA] 1000 mg bid HTN B/P 125/80 - continue [M…"
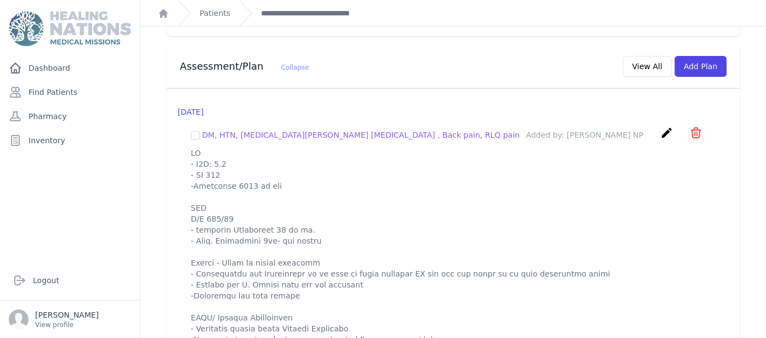
scroll to position [1078, 0]
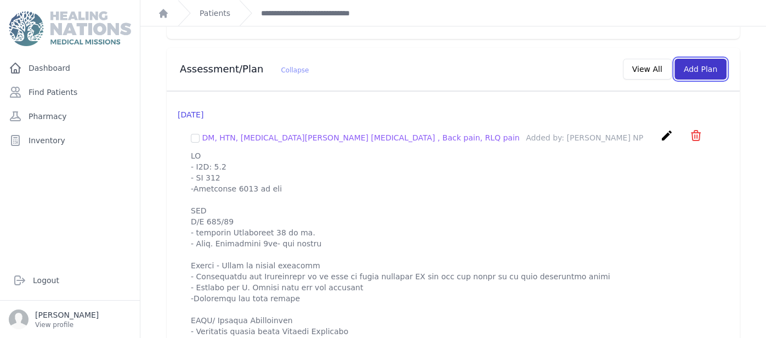
click at [705, 59] on button "Add Plan" at bounding box center [700, 69] width 52 height 21
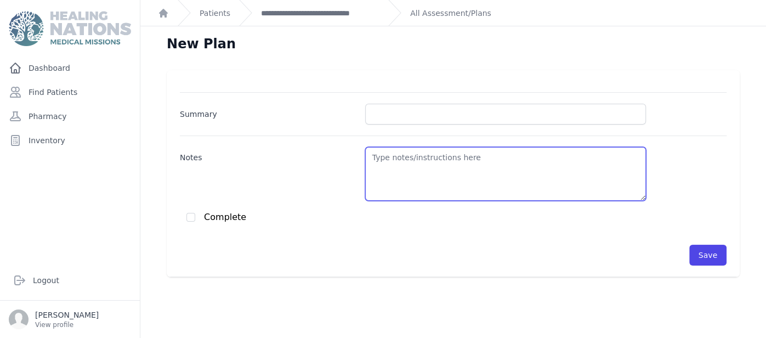
click at [422, 154] on textarea "Notes" at bounding box center [505, 174] width 281 height 54
paste textarea "DM - A1C: 7.2 - BS 145 -[MEDICAL_DATA] 1000 mg bid HTN B/P 125/80 - continue [M…"
type textarea "DM - A1C: 7.2 - BS 145 -[MEDICAL_DATA] 1000 mg bid HTN B/P 125/80 - continue [M…"
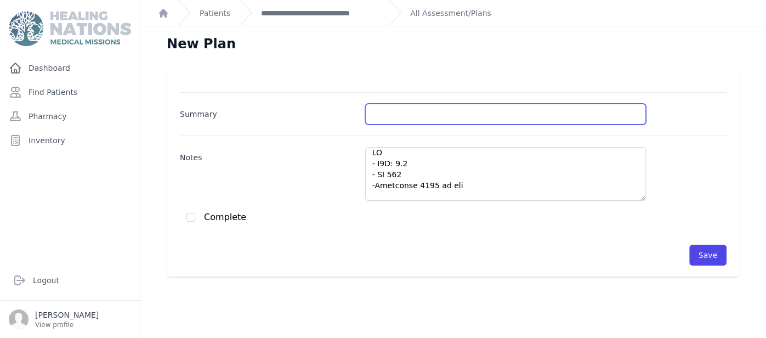
click at [382, 122] on input "Summary" at bounding box center [505, 114] width 281 height 21
click at [472, 114] on input "DM/HTN/ITU/" at bounding box center [505, 114] width 281 height 21
type input "DM/HTN/ITU/GASTRITIS"
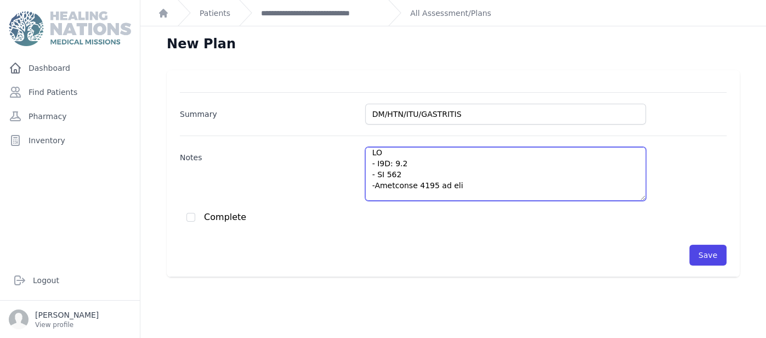
click at [439, 165] on textarea "Notes" at bounding box center [505, 174] width 281 height 54
click at [406, 172] on textarea "Notes" at bounding box center [505, 174] width 281 height 54
click at [488, 179] on textarea "Notes" at bounding box center [505, 174] width 281 height 54
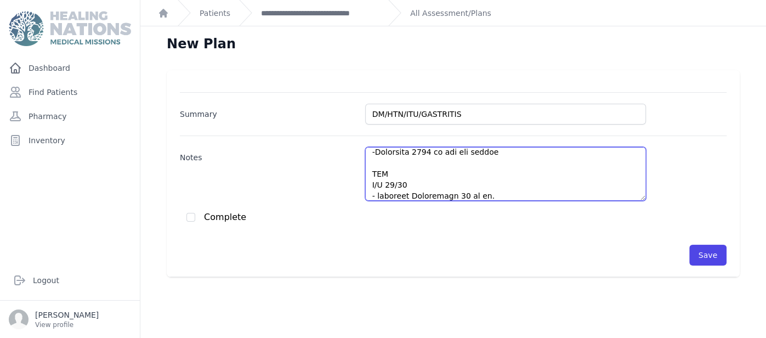
click at [388, 186] on textarea "Notes" at bounding box center [505, 174] width 281 height 54
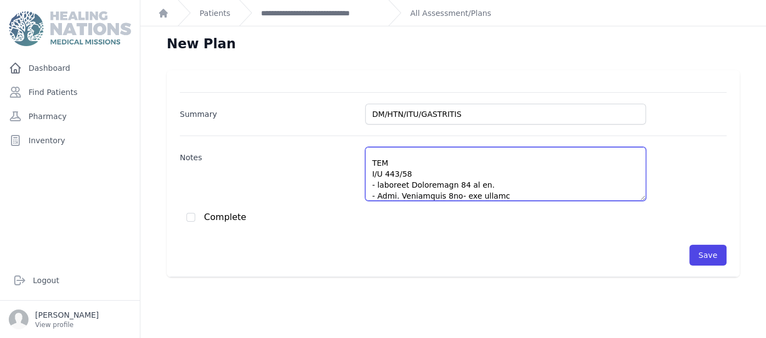
scroll to position [49, 0]
click at [516, 175] on textarea "Notes" at bounding box center [505, 174] width 281 height 54
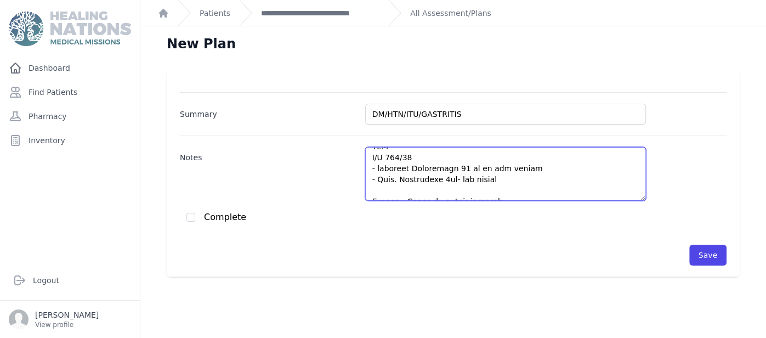
scroll to position [265, 0]
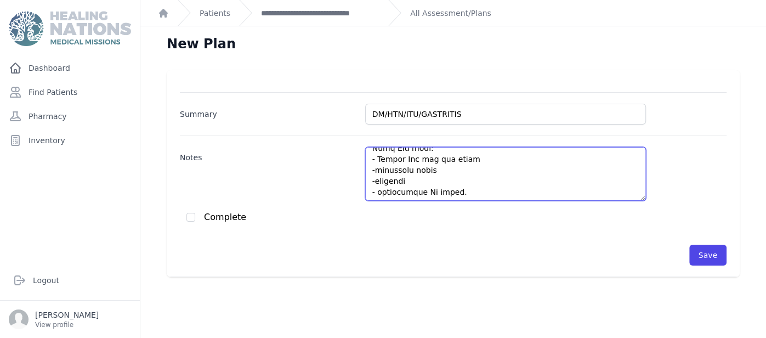
drag, startPoint x: 491, startPoint y: 183, endPoint x: 551, endPoint y: 212, distance: 67.0
click at [551, 212] on div "Summary DM/HTN/ITU/GASTRITIS Notes Complete Save" at bounding box center [453, 178] width 547 height 173
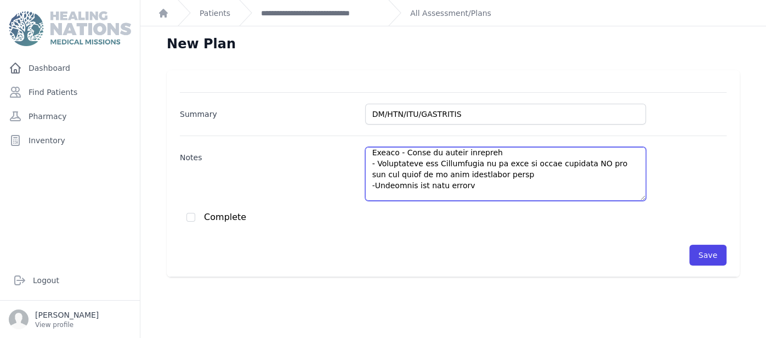
scroll to position [93, 0]
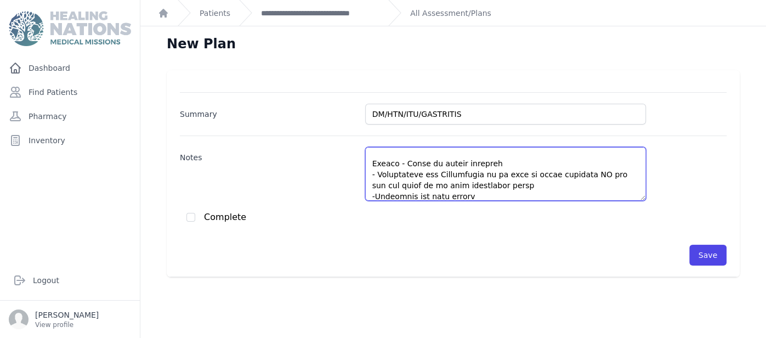
click at [497, 173] on textarea "Notes" at bounding box center [505, 174] width 281 height 54
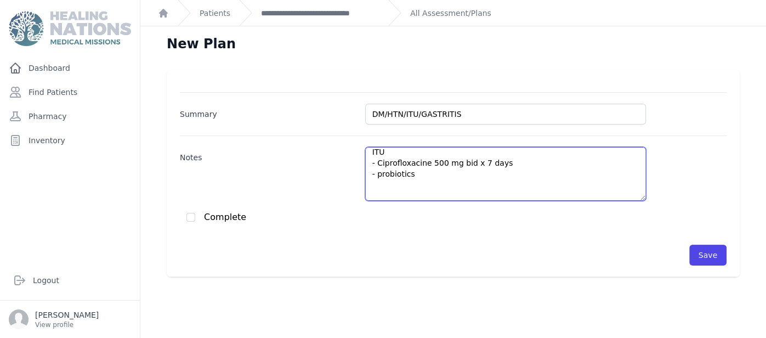
scroll to position [301, 0]
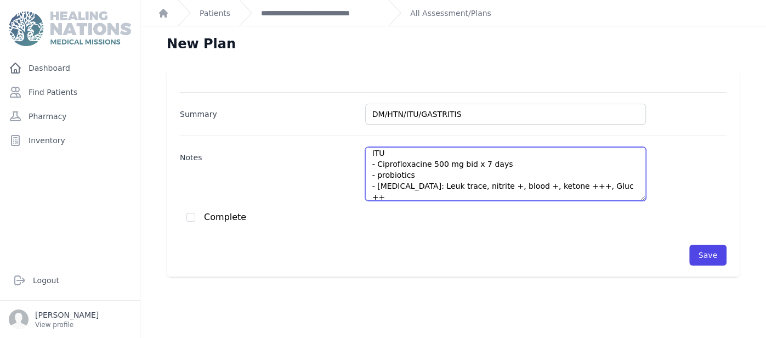
click at [471, 192] on textarea "DMII - BS 441 -[MEDICAL_DATA] 1000 mg bid and refill HTN B/P 132/80 - continue …" at bounding box center [505, 174] width 281 height 54
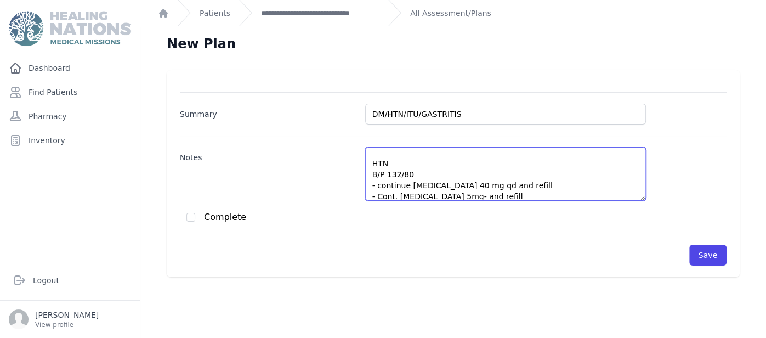
scroll to position [5, 0]
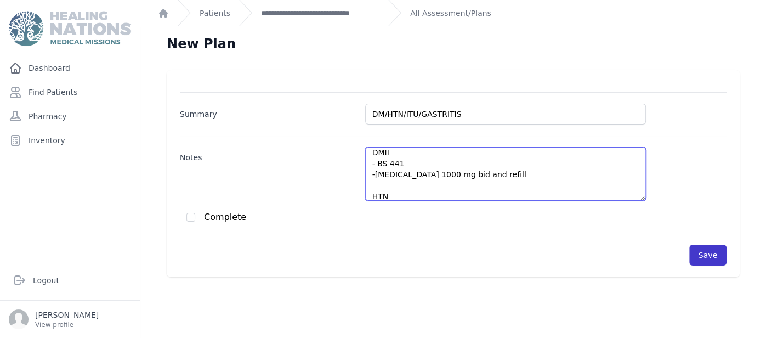
type textarea "DMII - BS 441 -[MEDICAL_DATA] 1000 mg bid and refill HTN B/P 132/80 - continue …"
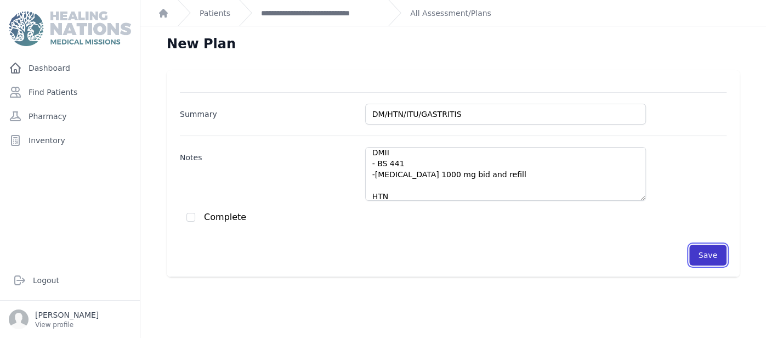
click at [718, 257] on button "Save" at bounding box center [707, 255] width 37 height 21
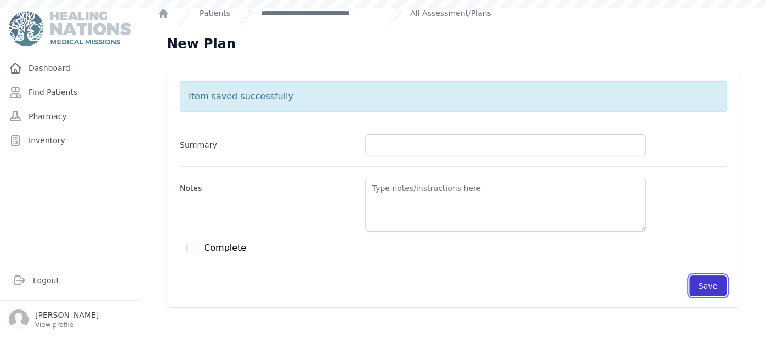
scroll to position [0, 0]
click at [311, 19] on div "**********" at bounding box center [309, 13] width 140 height 26
click at [316, 17] on link "**********" at bounding box center [320, 13] width 118 height 11
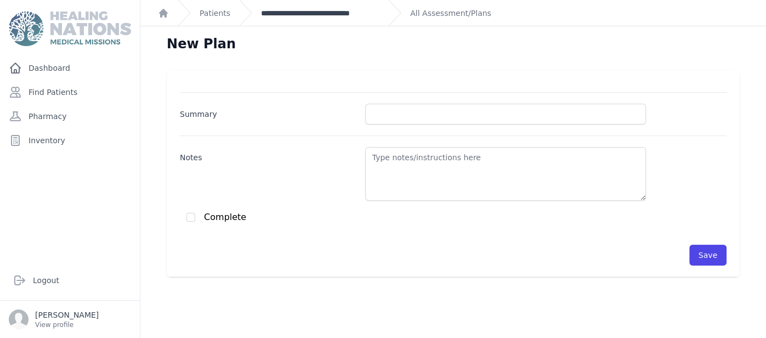
click at [326, 11] on link "**********" at bounding box center [320, 13] width 118 height 11
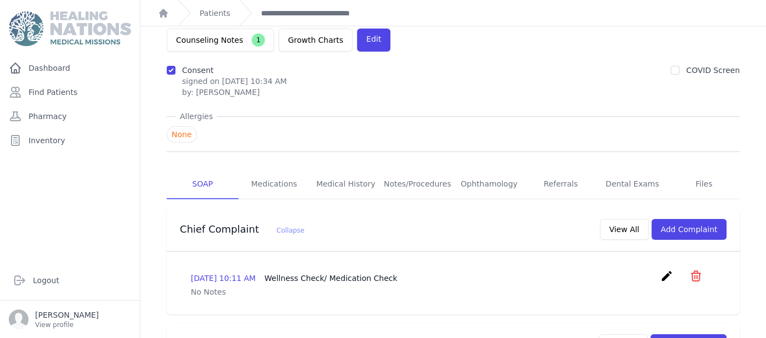
scroll to position [65, 0]
click at [285, 170] on link "Medications" at bounding box center [275, 185] width 72 height 30
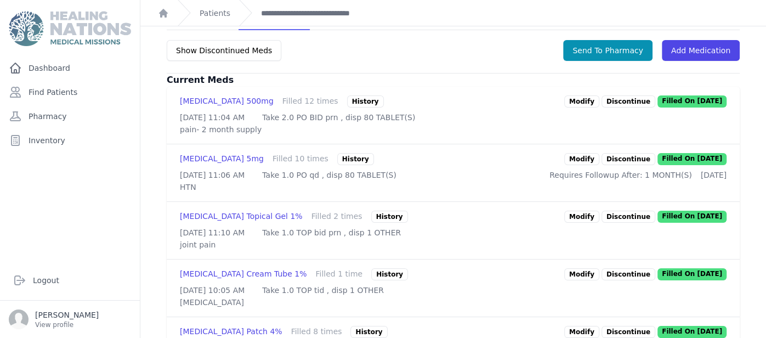
scroll to position [263, 0]
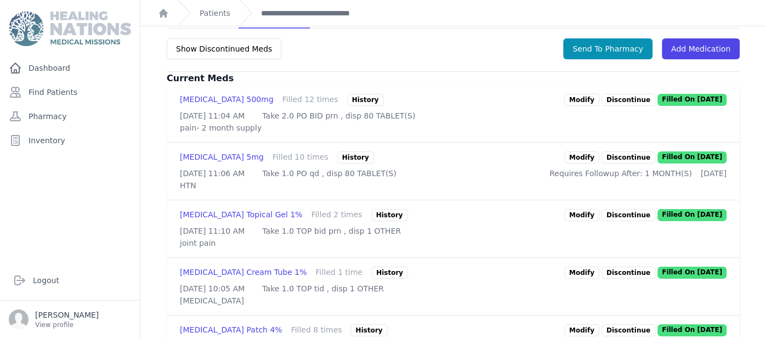
click at [574, 94] on link "Modify" at bounding box center [581, 100] width 35 height 12
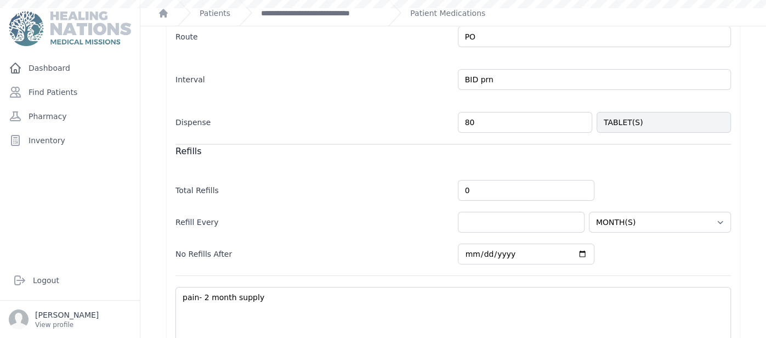
scroll to position [214, 0]
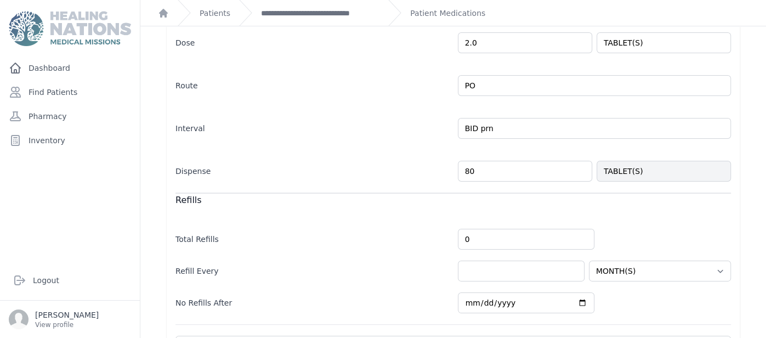
click at [759, 189] on div "Modify Prescription [MEDICAL_DATA] None [MEDICAL_DATA] 500mg PAIN In Stock: 853…" at bounding box center [453, 130] width 626 height 637
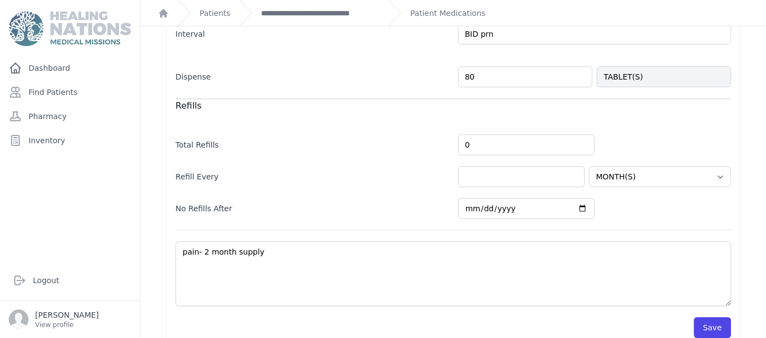
scroll to position [321, 0]
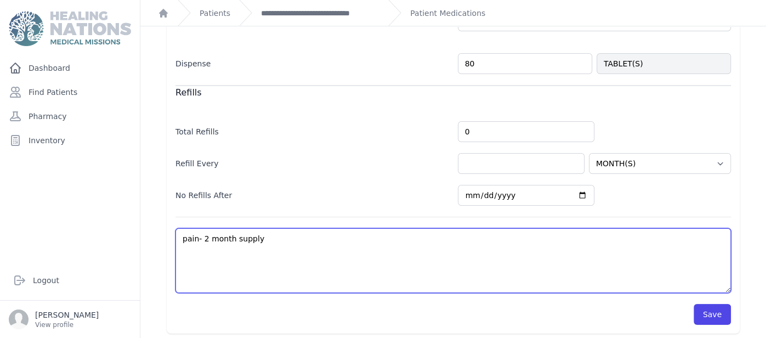
click at [273, 241] on textarea "pain- 2 month supply" at bounding box center [452, 260] width 555 height 65
type textarea "pain- month supply"
select select "MONTH(S)"
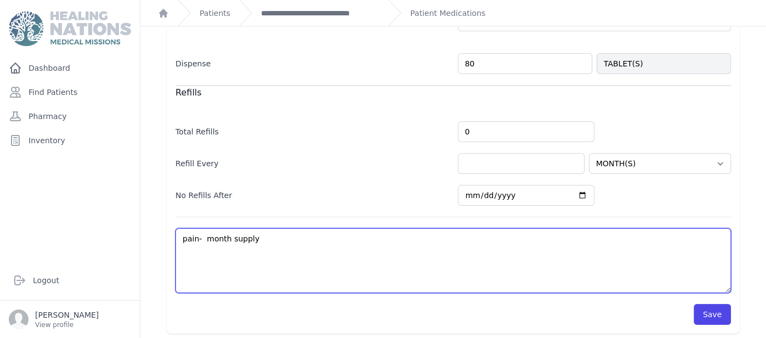
type textarea "pain- month supply"
select select "MONTH(S)"
type textarea "pain month supply"
select select "MONTH(S)"
type textarea "pain month supply"
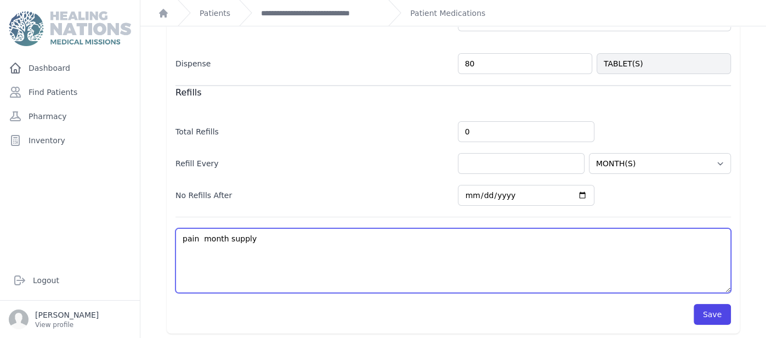
select select "MONTH(S)"
type textarea "pain 1 month supply"
select select "MONTH(S)"
type textarea "pain 1 month supply"
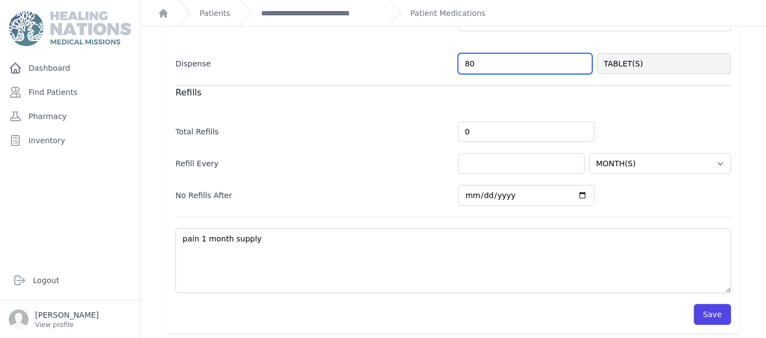
click at [516, 71] on input "80" at bounding box center [525, 63] width 134 height 21
type input "8"
type input "40"
click at [759, 161] on div "Modify Prescription Allergies None Acetaminophen 500mg PAIN In Stock: 85384.00 …" at bounding box center [453, 23] width 626 height 637
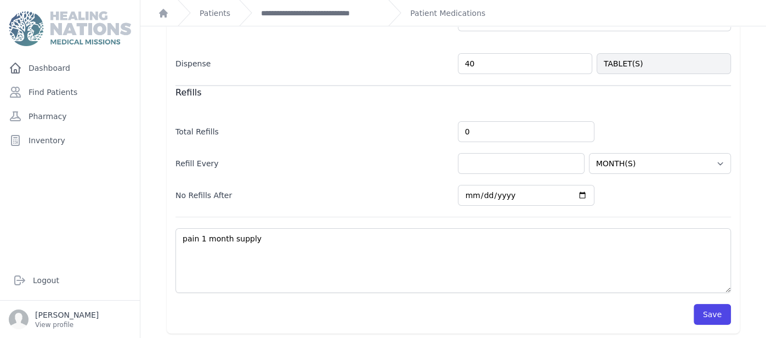
select select "MONTH(S)"
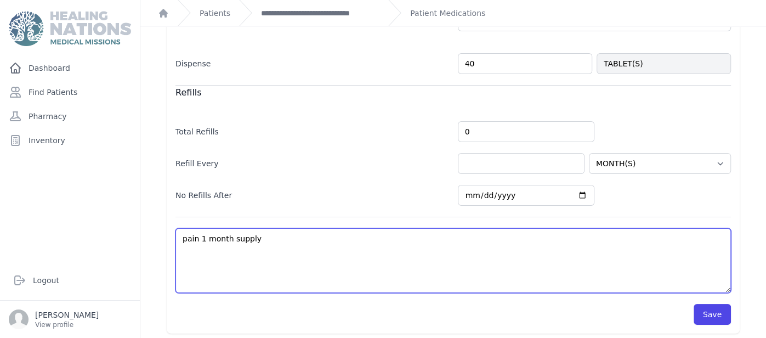
click at [479, 235] on textarea "pain 1 month supply" at bounding box center [452, 260] width 555 height 65
type textarea "pai 1 month supply"
select select "MONTH(S)"
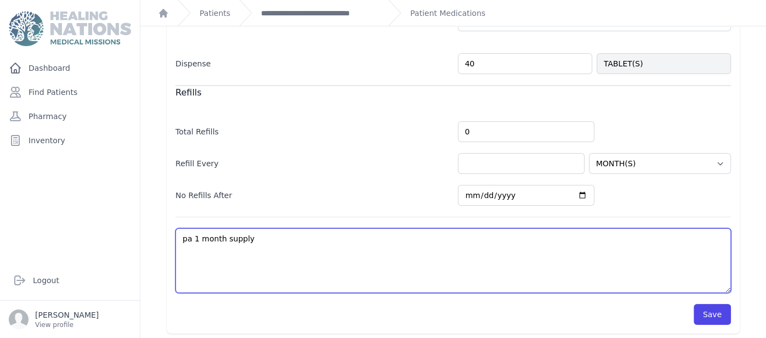
type textarea "p 1 month supply"
select select "MONTH(S)"
type textarea "1 month supply"
select select "MONTH(S)"
type textarea "p 1 month supply"
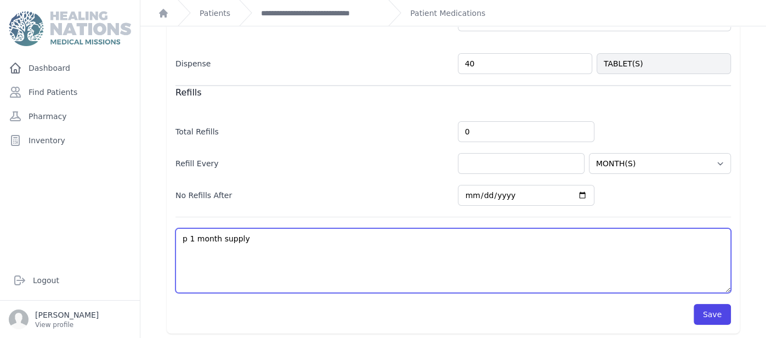
select select "MONTH(S)"
type textarea "pr 1 month supply"
select select "MONTH(S)"
type textarea "prn 1 month supply"
select select "MONTH(S)"
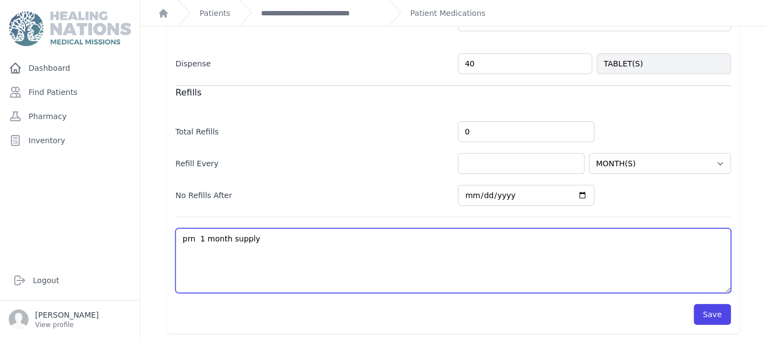
type textarea "prn x 1 month supply"
select select "MONTH(S)"
type textarea "prn x 1 month supply"
select select "MONTH(S)"
type textarea "prn x p 1 month supply"
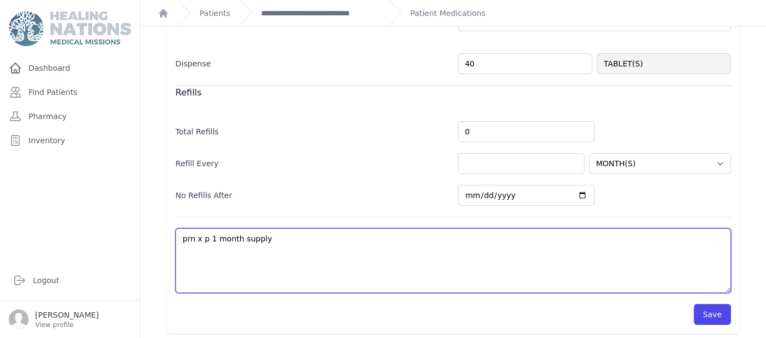
select select "MONTH(S)"
type textarea "prn x pa 1 month supply"
select select "MONTH(S)"
type textarea "prn x pai 1 month supply"
select select "MONTH(S)"
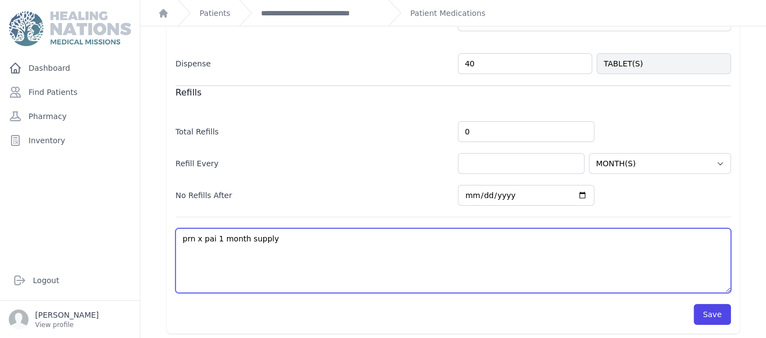
type textarea "prn x pain 1 month supply"
select select "MONTH(S)"
type textarea "prn x pain 1 month supply"
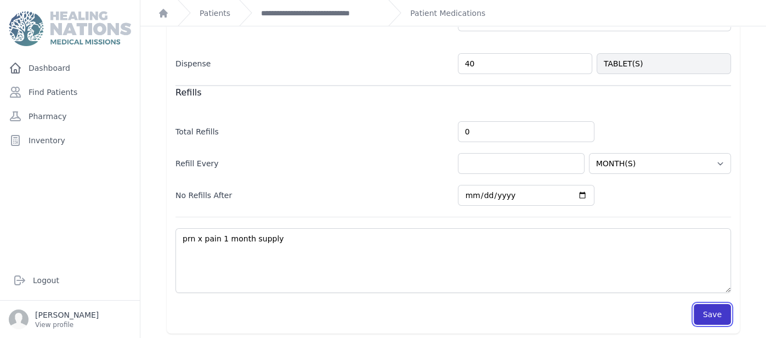
click at [712, 313] on button "Save" at bounding box center [712, 314] width 37 height 21
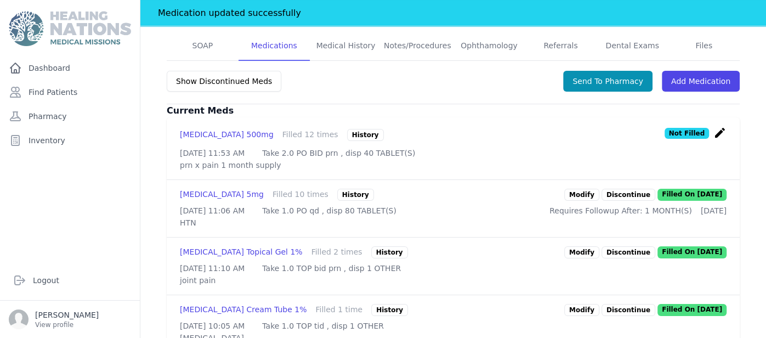
scroll to position [256, 0]
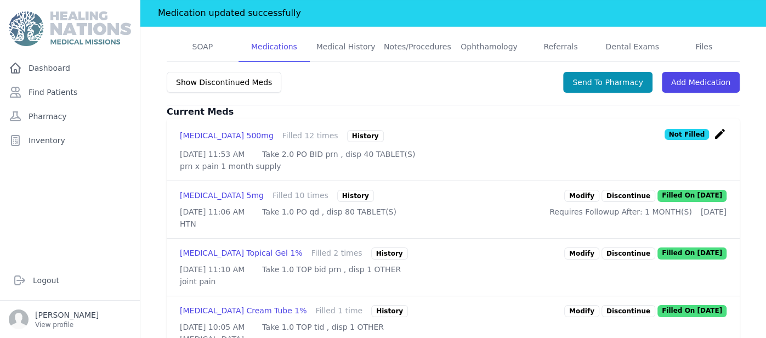
click at [585, 190] on link "Modify" at bounding box center [581, 196] width 35 height 12
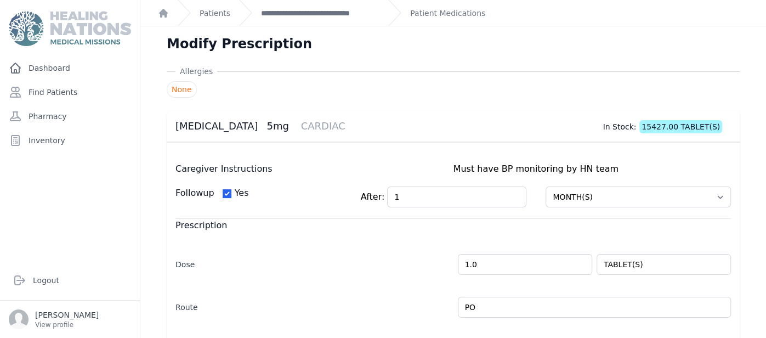
scroll to position [328, 0]
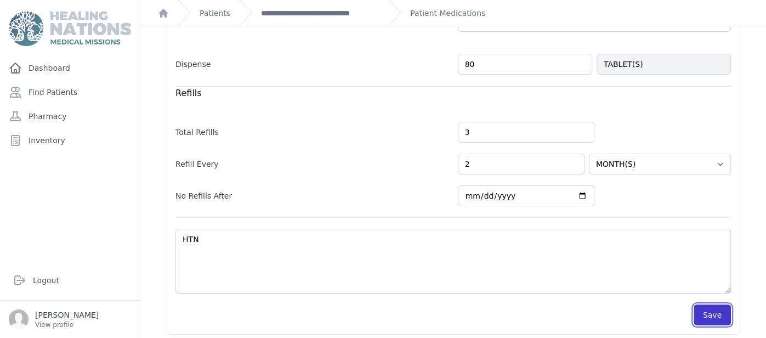
click at [712, 319] on button "Save" at bounding box center [712, 314] width 37 height 21
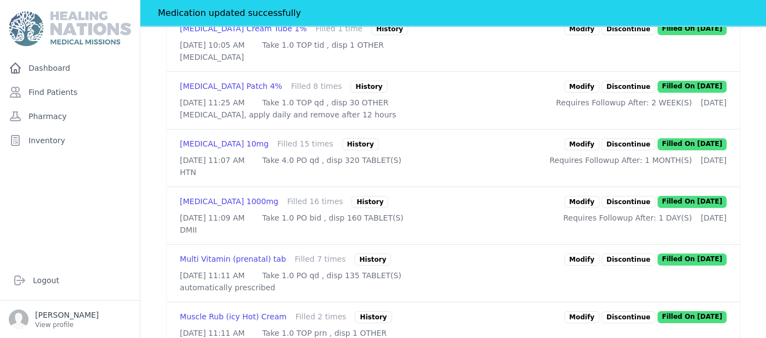
scroll to position [545, 0]
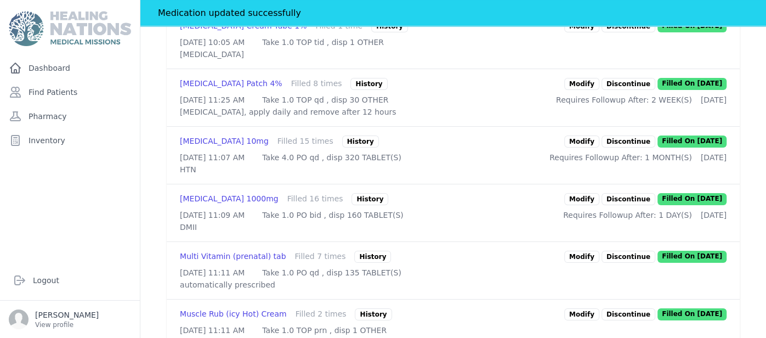
click at [592, 90] on link "Modify" at bounding box center [581, 84] width 35 height 12
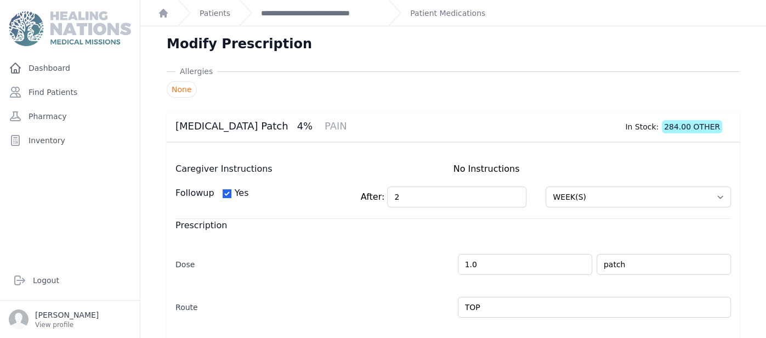
scroll to position [328, 0]
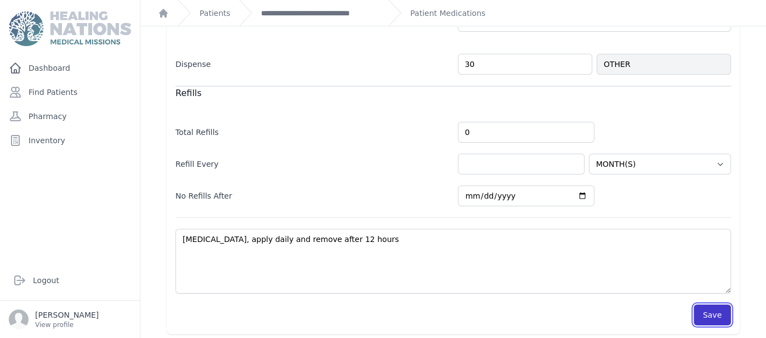
click at [719, 319] on button "Save" at bounding box center [712, 314] width 37 height 21
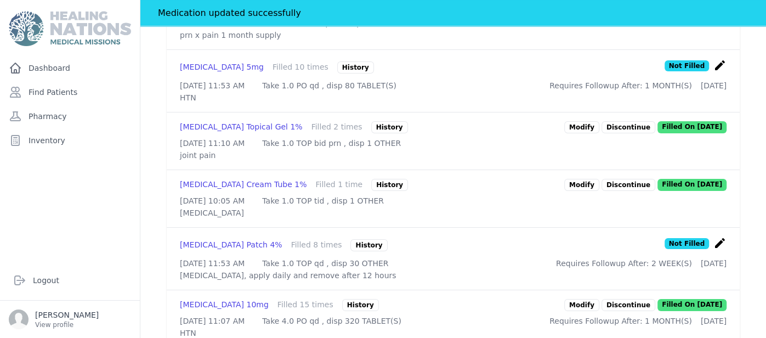
scroll to position [391, 0]
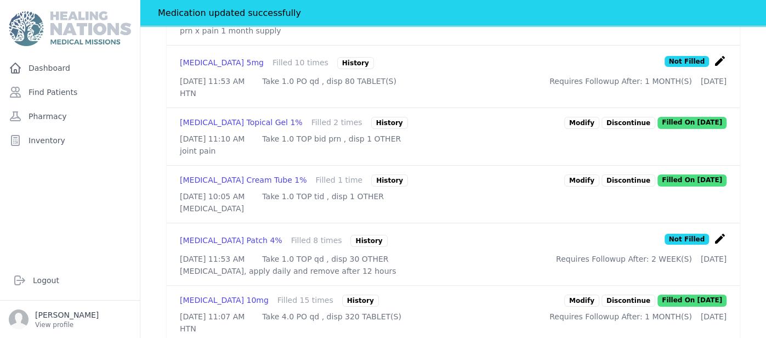
click at [588, 117] on link "Modify" at bounding box center [581, 123] width 35 height 12
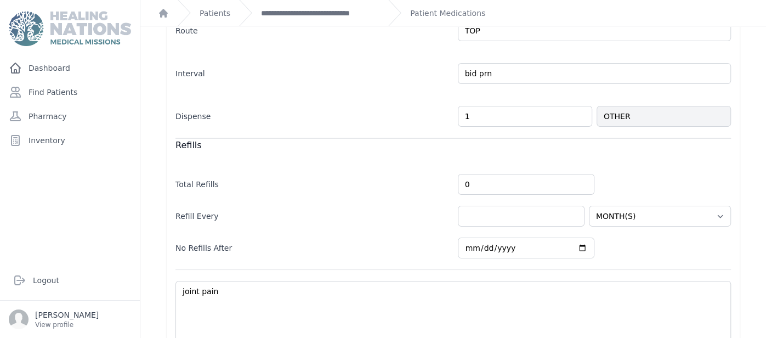
scroll to position [321, 0]
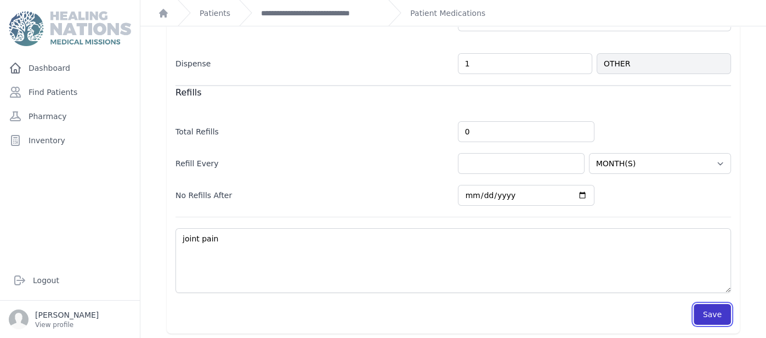
click at [708, 317] on button "Save" at bounding box center [712, 314] width 37 height 21
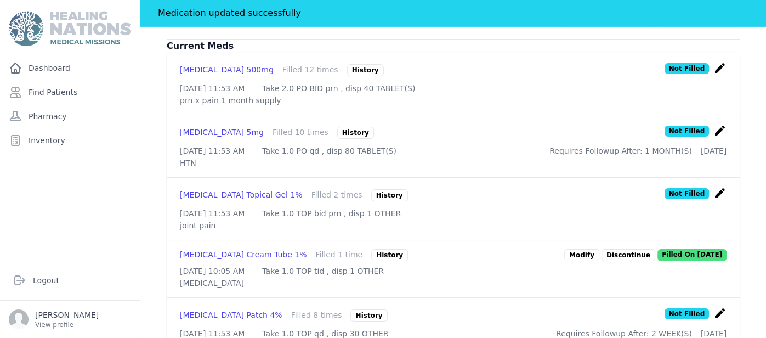
click at [742, 172] on div "# 3137 Maura Alvarado Ventura de Juarez Female 45 Years Old DOB: 1979-Sep-25 Re…" at bounding box center [453, 264] width 608 height 996
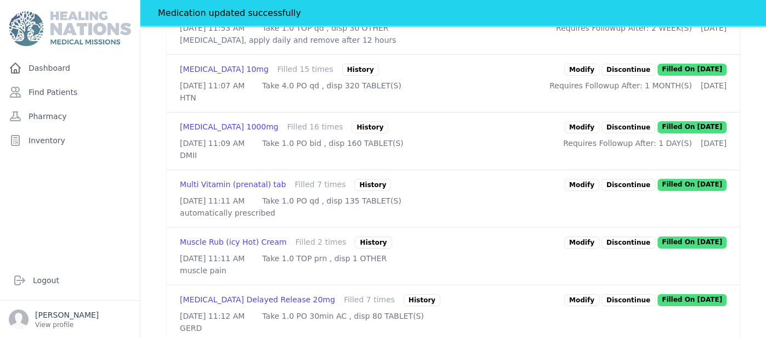
scroll to position [628, 0]
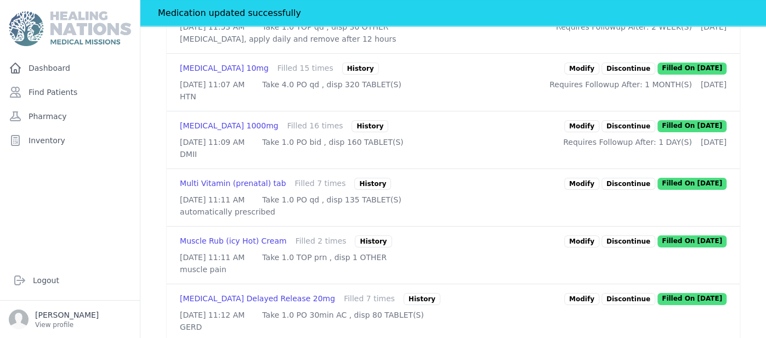
click at [580, 75] on link "Modify" at bounding box center [581, 69] width 35 height 12
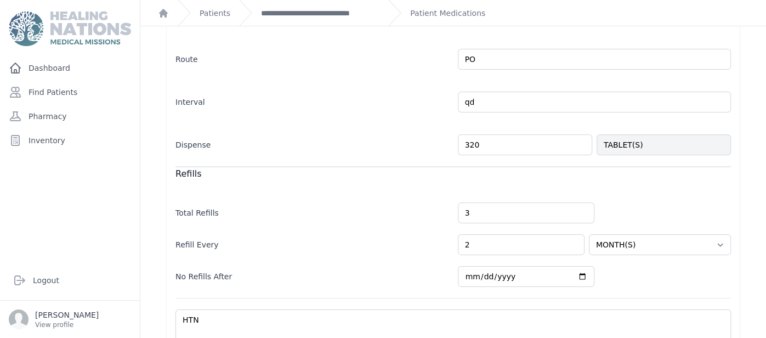
scroll to position [328, 0]
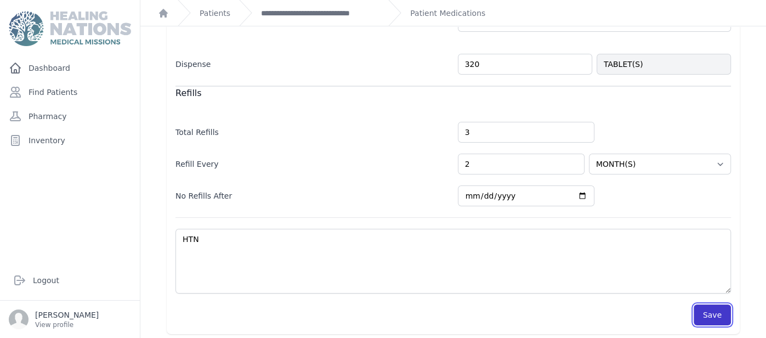
click at [718, 306] on button "Save" at bounding box center [712, 314] width 37 height 21
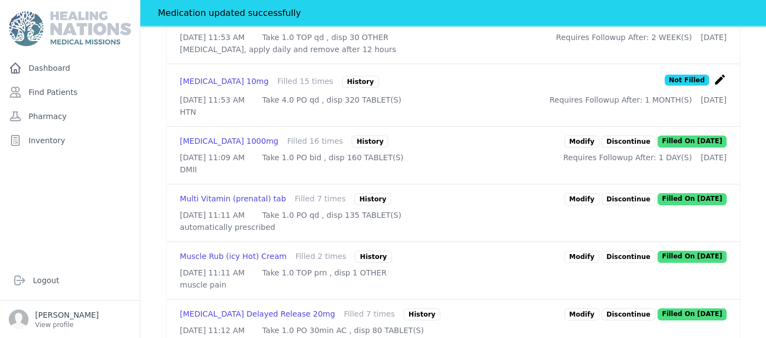
scroll to position [657, 0]
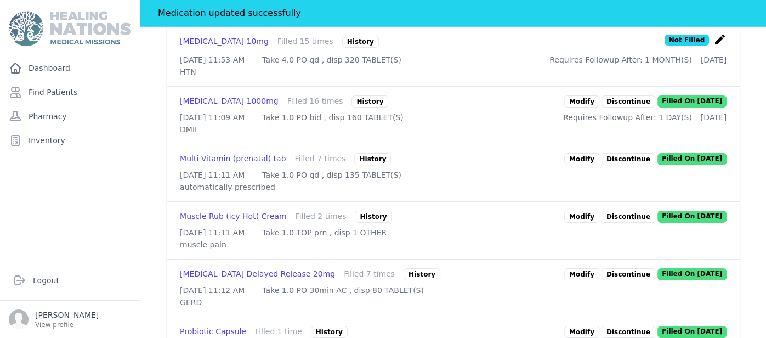
click at [594, 107] on link "Modify" at bounding box center [581, 101] width 35 height 12
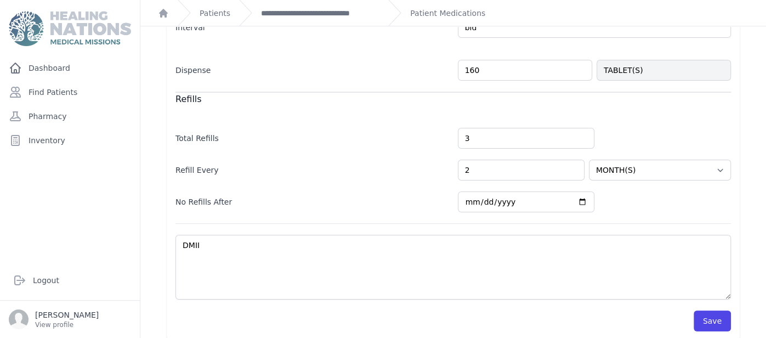
scroll to position [328, 0]
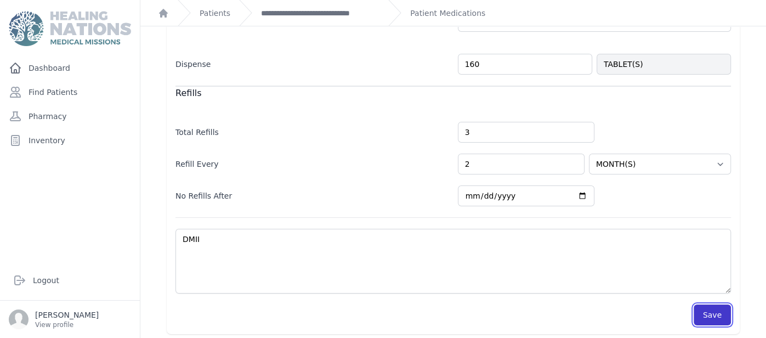
click at [702, 313] on button "Save" at bounding box center [712, 314] width 37 height 21
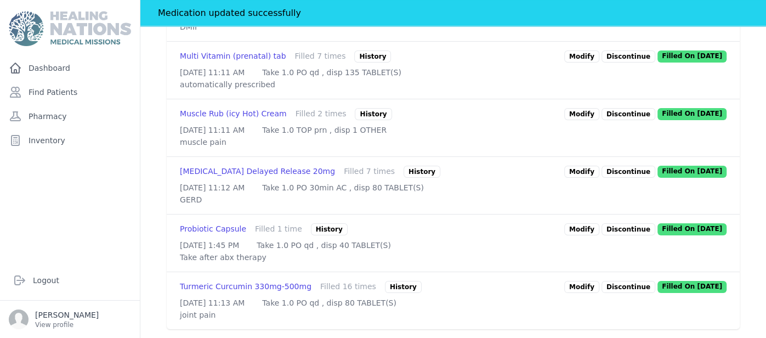
scroll to position [860, 0]
click at [590, 166] on link "Modify" at bounding box center [581, 172] width 35 height 12
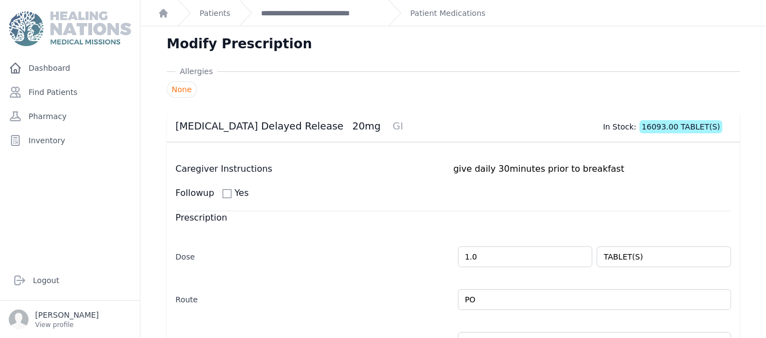
scroll to position [321, 0]
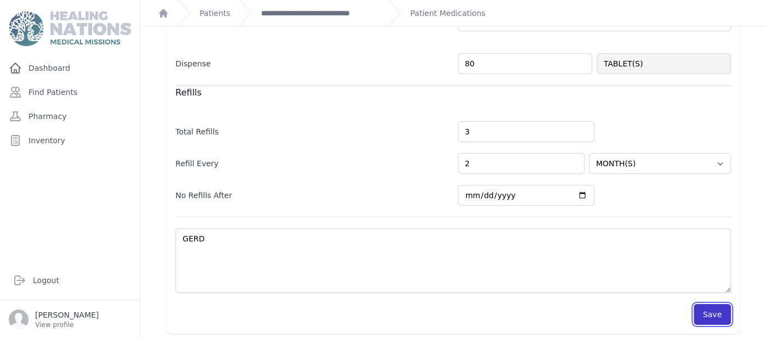
click at [702, 313] on button "Save" at bounding box center [712, 314] width 37 height 21
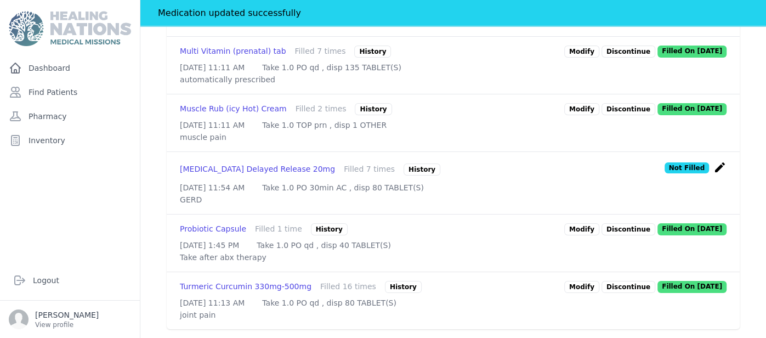
scroll to position [865, 0]
click at [224, 223] on div "Probiotic Capsule" at bounding box center [213, 229] width 66 height 12
click at [594, 223] on link "Modify" at bounding box center [581, 229] width 35 height 12
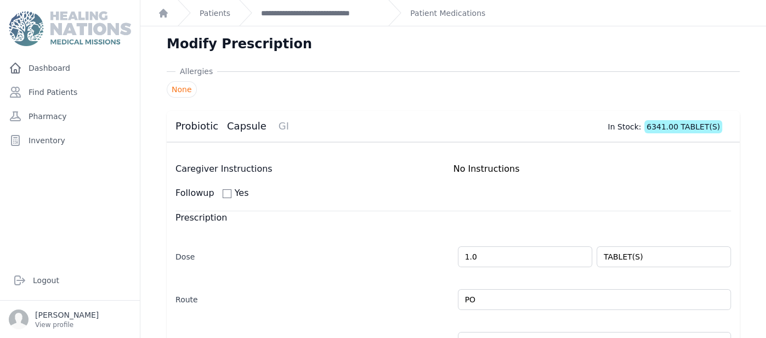
scroll to position [321, 0]
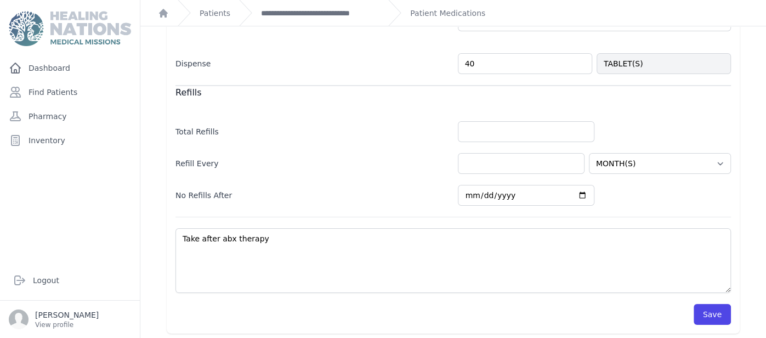
click at [710, 299] on div "Save" at bounding box center [452, 309] width 555 height 32
click at [711, 306] on button "Save" at bounding box center [712, 314] width 37 height 21
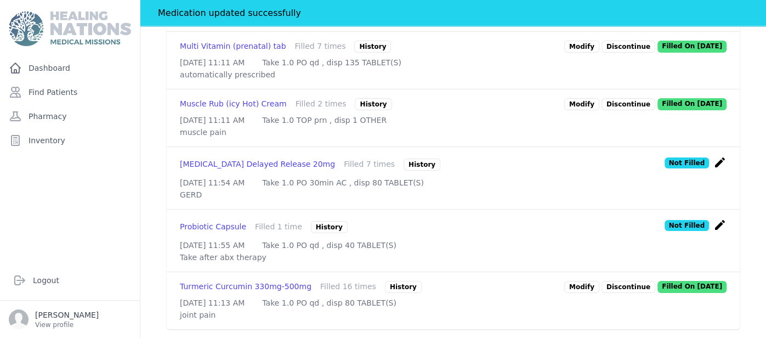
scroll to position [871, 0]
click at [583, 281] on link "Modify" at bounding box center [581, 287] width 35 height 12
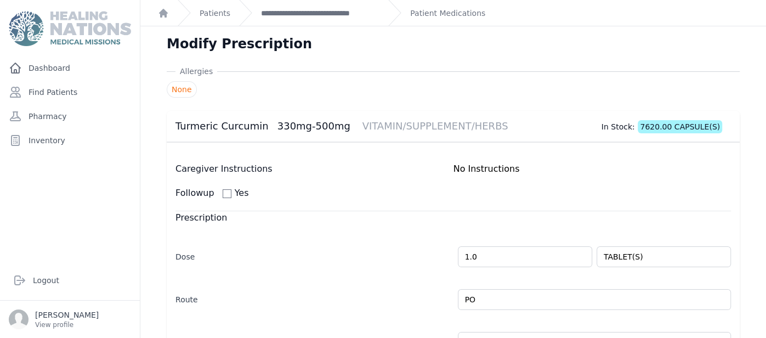
scroll to position [321, 0]
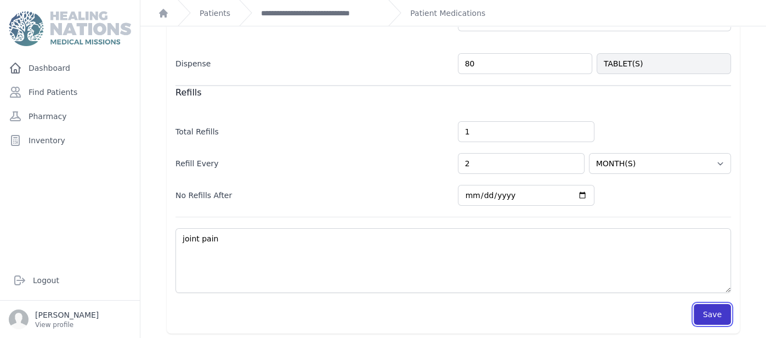
click at [712, 307] on button "Save" at bounding box center [712, 314] width 37 height 21
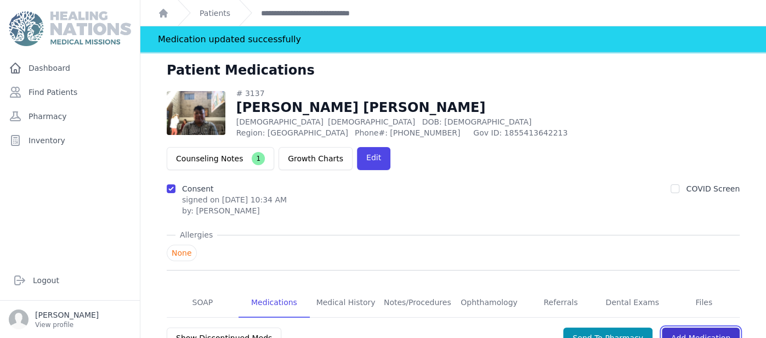
click at [700, 327] on link "Add Medication" at bounding box center [701, 337] width 78 height 21
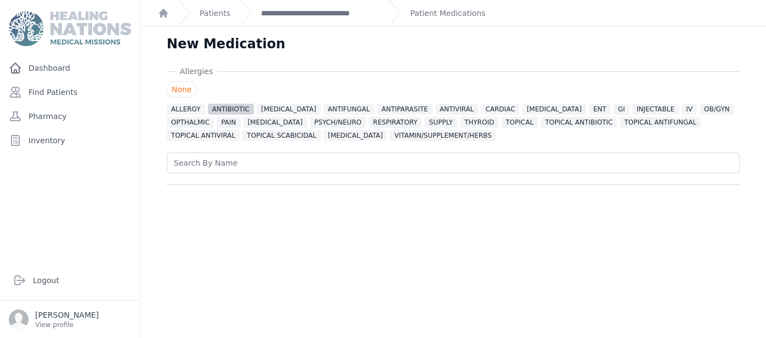
click at [222, 107] on span "ANTIBIOTIC" at bounding box center [231, 109] width 47 height 11
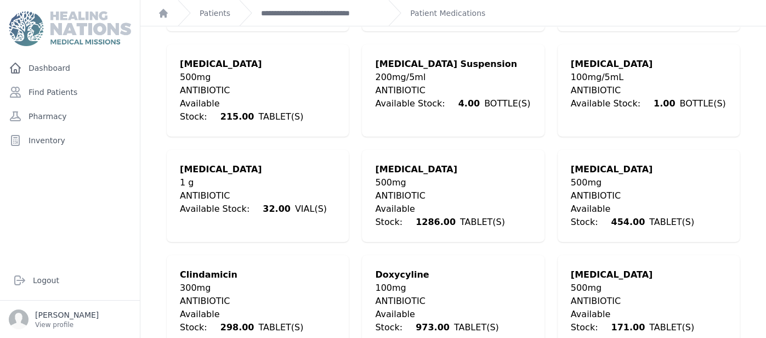
scroll to position [460, 0]
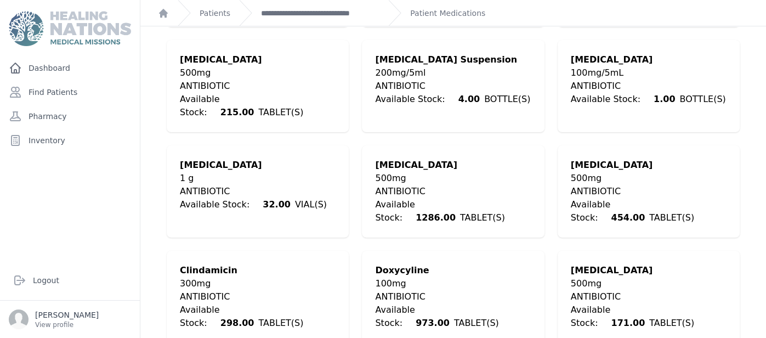
click at [689, 158] on div "Ciprofloxacin" at bounding box center [649, 164] width 156 height 13
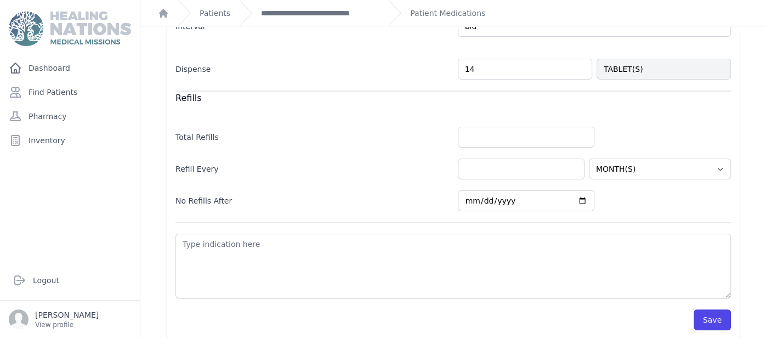
scroll to position [394, 0]
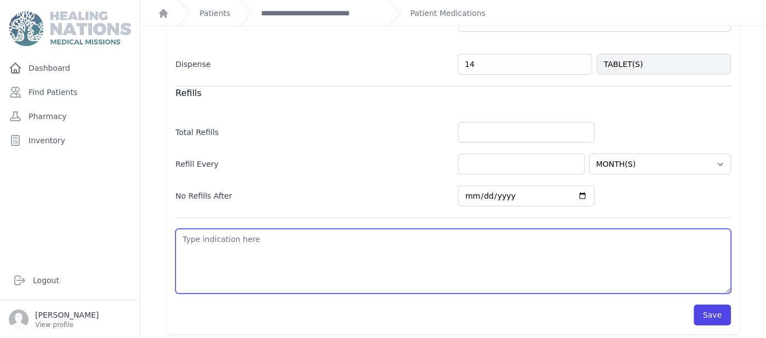
click at [330, 252] on textarea at bounding box center [452, 261] width 555 height 65
type textarea "I"
select select "MONTH(S)"
type textarea "IT"
select select "MONTH(S)"
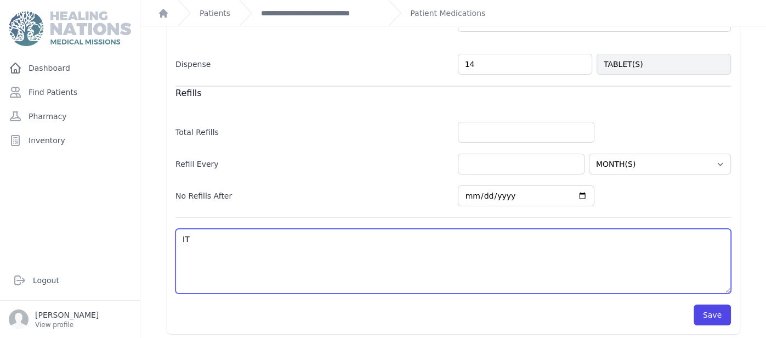
type textarea "ITu"
select select "MONTH(S)"
type textarea "IT"
select select "MONTH(S)"
type textarea "ITU"
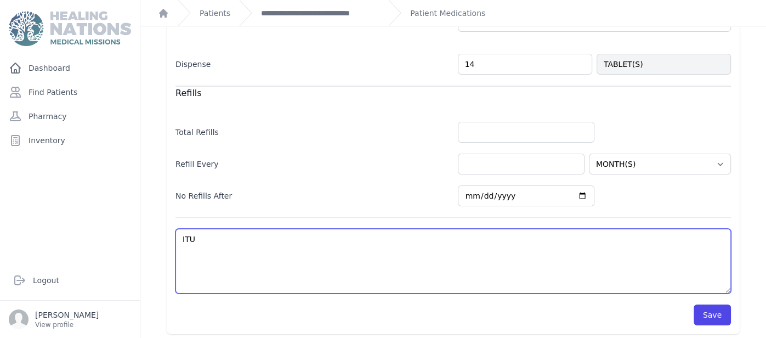
select select "MONTH(S)"
type textarea "ITU"
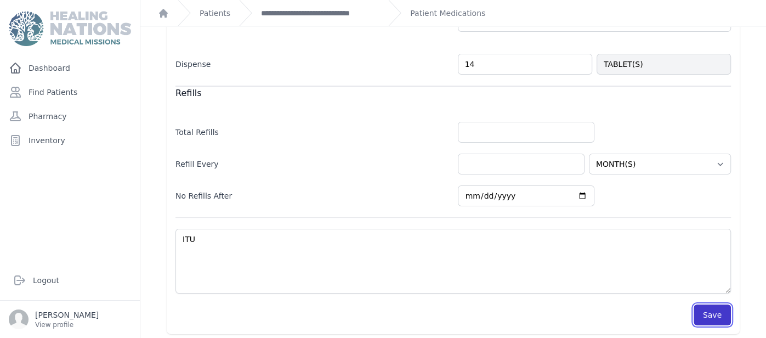
click at [711, 304] on button "Save" at bounding box center [712, 314] width 37 height 21
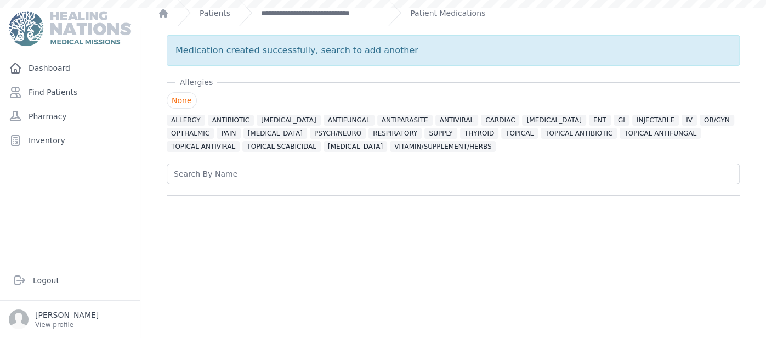
scroll to position [0, 0]
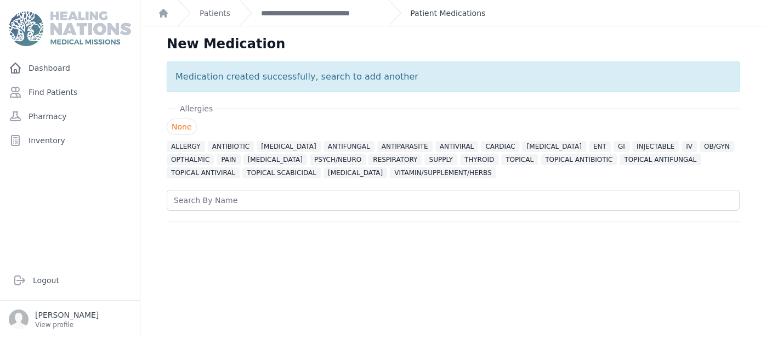
click at [424, 9] on link "Patient Medications" at bounding box center [447, 13] width 75 height 11
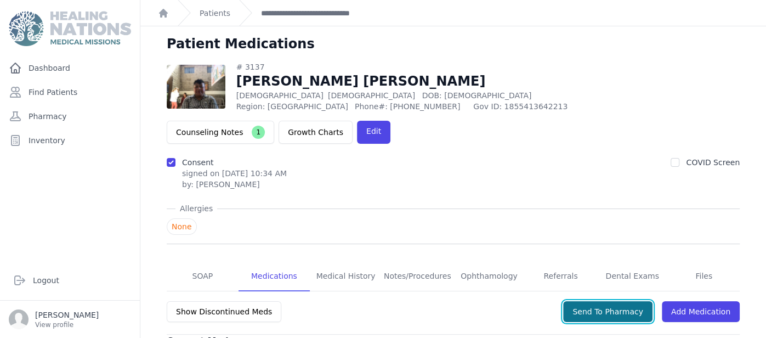
click at [632, 301] on button "Send To Pharmacy" at bounding box center [607, 311] width 89 height 21
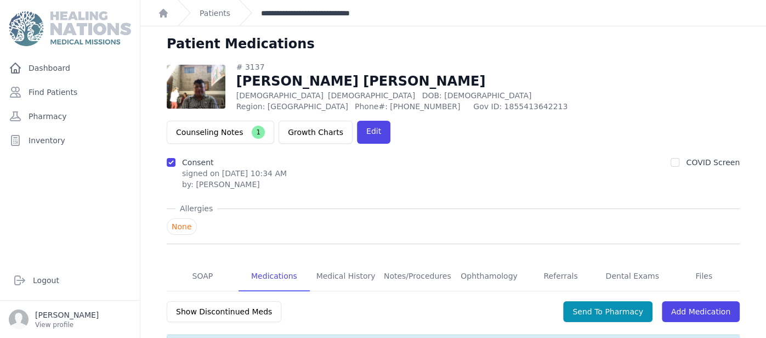
click at [280, 10] on link "**********" at bounding box center [320, 13] width 118 height 11
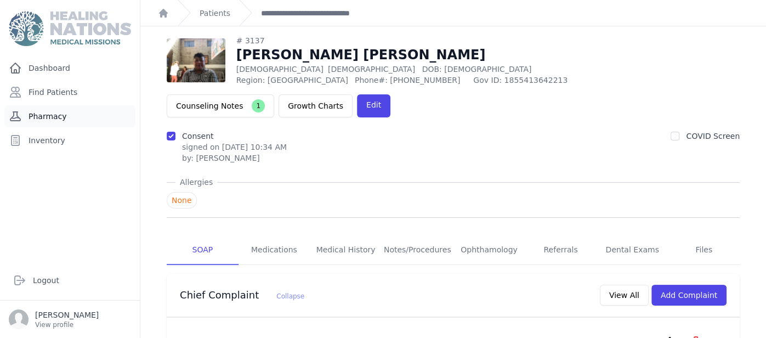
click at [70, 122] on link "Pharmacy" at bounding box center [69, 116] width 131 height 22
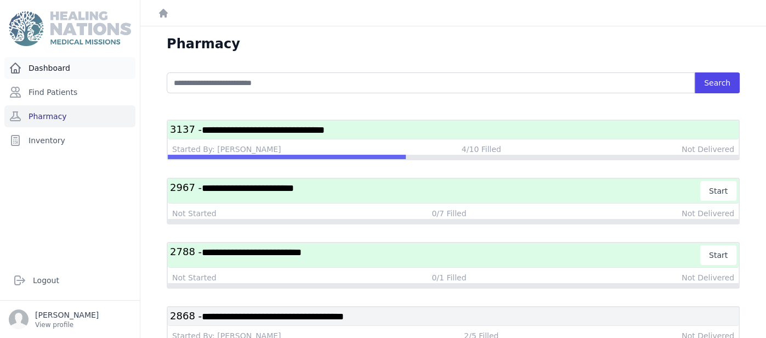
click at [52, 64] on link "Dashboard" at bounding box center [69, 68] width 131 height 22
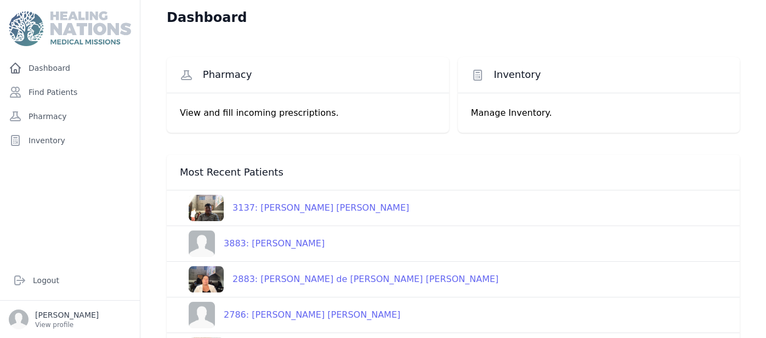
click at [277, 238] on div "3883: [PERSON_NAME]" at bounding box center [270, 243] width 110 height 13
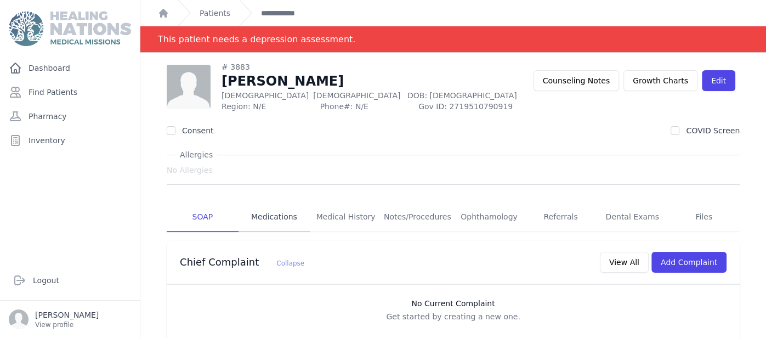
click at [286, 212] on link "Medications" at bounding box center [275, 217] width 72 height 30
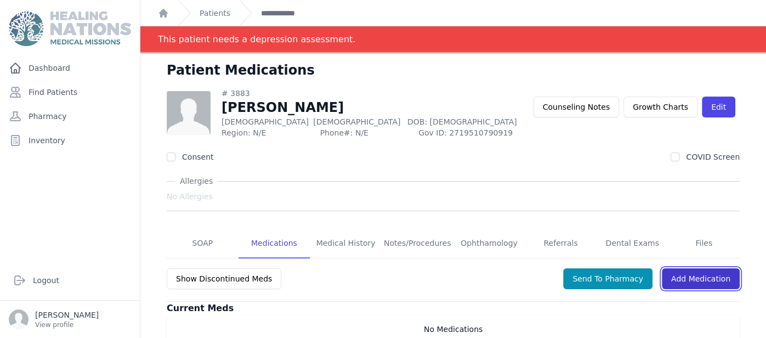
click at [725, 285] on link "Add Medication" at bounding box center [701, 278] width 78 height 21
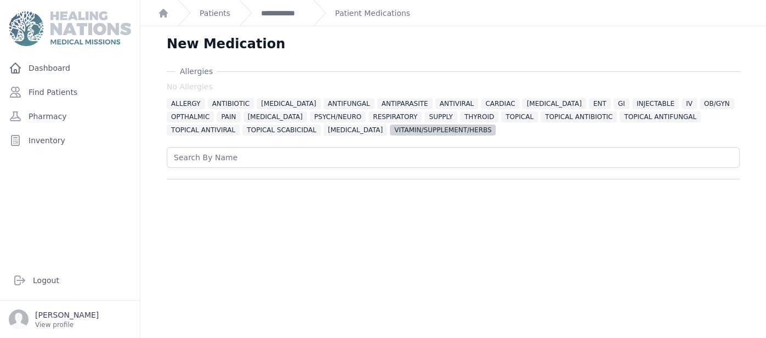
click at [390, 128] on span "VITAMIN/SUPPLEMENT/HERBS" at bounding box center [443, 129] width 106 height 11
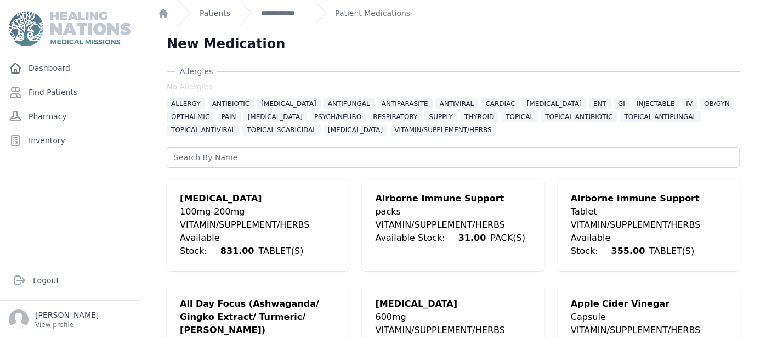
click at [137, 204] on div "Dashboard Find Patients Pharmacy Inventory" at bounding box center [70, 154] width 140 height 195
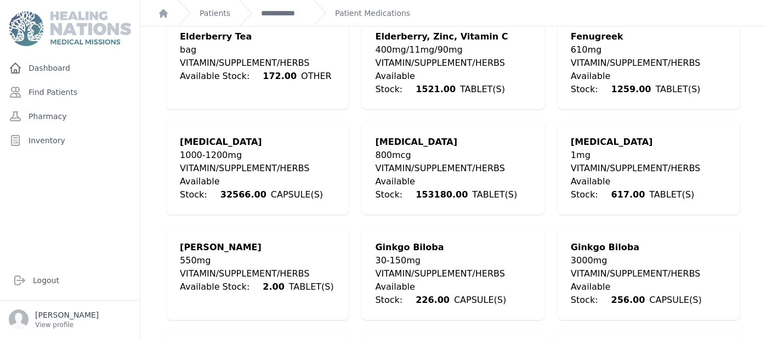
scroll to position [1052, 0]
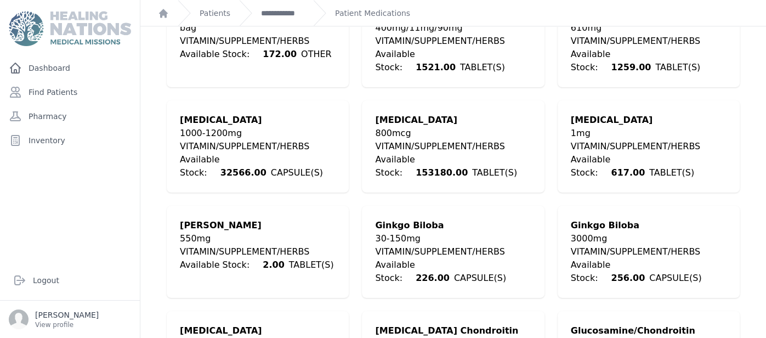
click at [417, 245] on div "VITAMIN/SUPPLEMENT/HERBS" at bounding box center [453, 251] width 156 height 13
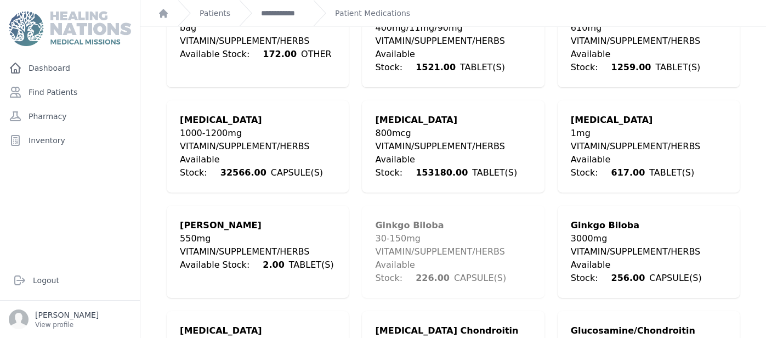
scroll to position [389, 0]
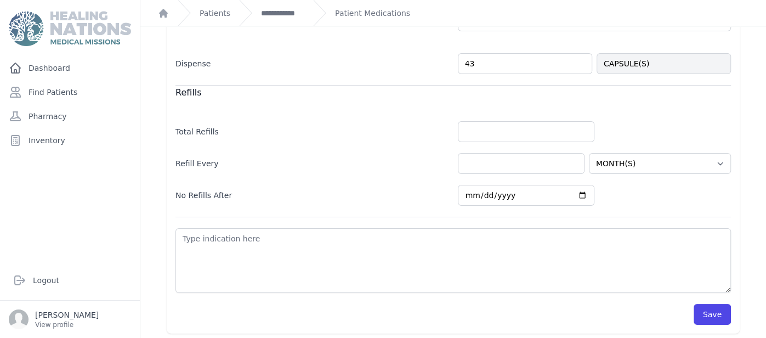
type input "44"
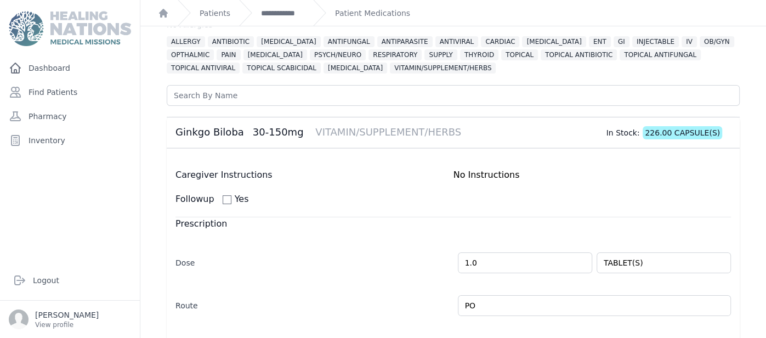
scroll to position [61, 0]
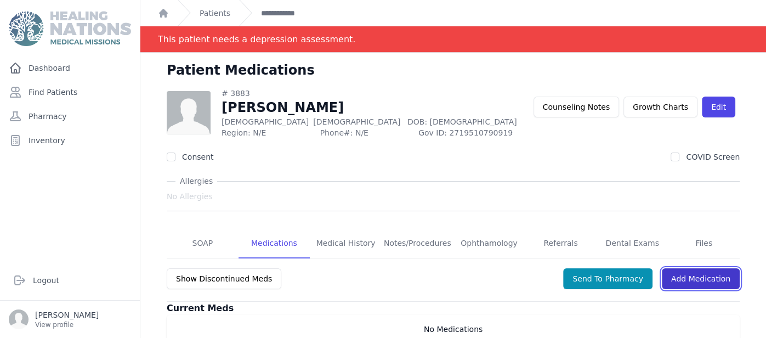
click at [710, 277] on link "Add Medication" at bounding box center [701, 278] width 78 height 21
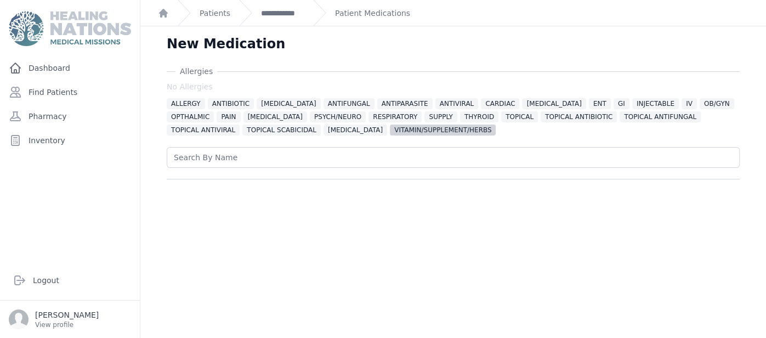
click at [390, 126] on span "VITAMIN/SUPPLEMENT/HERBS" at bounding box center [443, 129] width 106 height 11
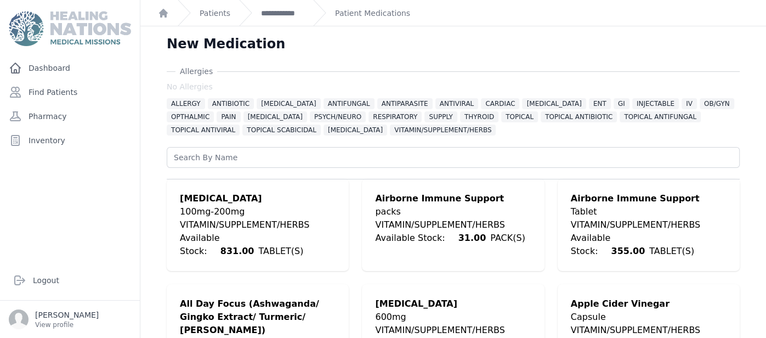
click at [139, 187] on div "Dashboard Find Patients Pharmacy Inventory" at bounding box center [70, 154] width 140 height 195
click at [65, 71] on link "Dashboard" at bounding box center [69, 68] width 131 height 22
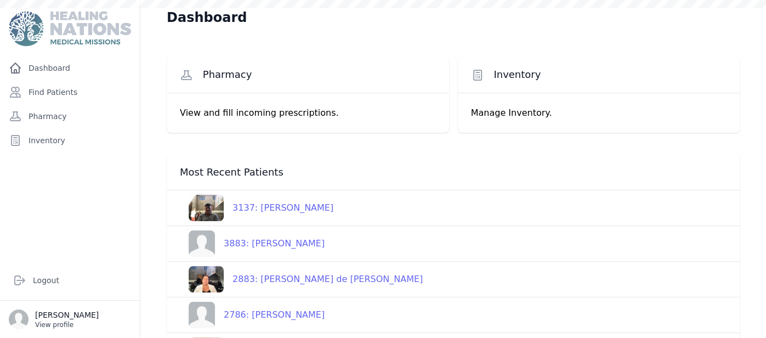
click at [69, 321] on p "View profile" at bounding box center [67, 324] width 64 height 9
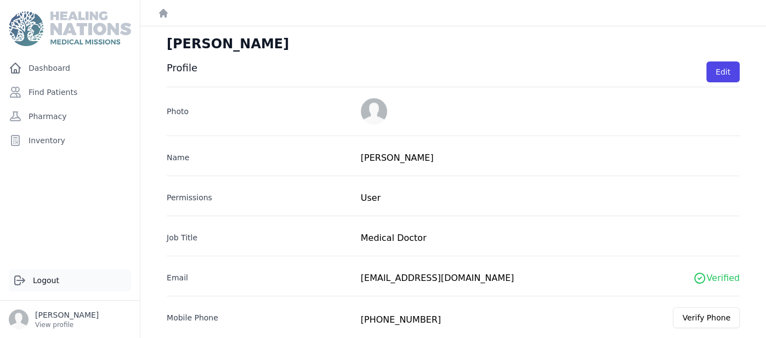
click at [39, 276] on link "Logout" at bounding box center [70, 280] width 122 height 22
